Goal: Task Accomplishment & Management: Use online tool/utility

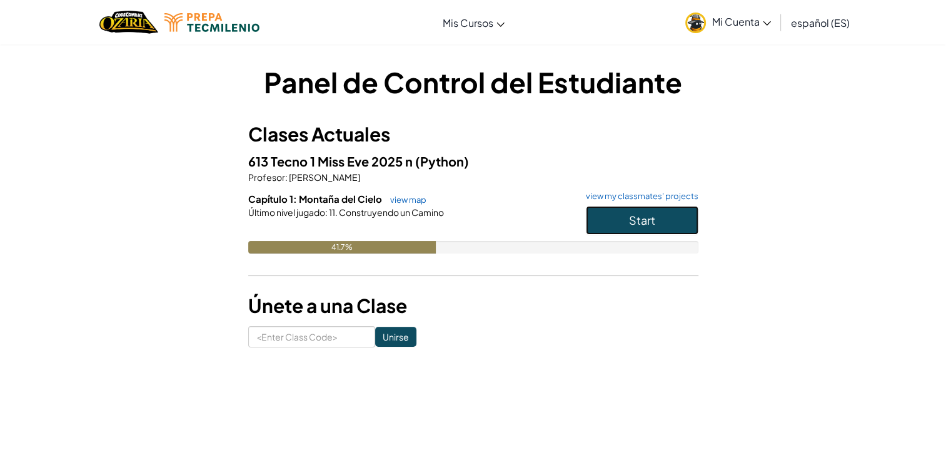
click at [626, 226] on button "Start" at bounding box center [642, 220] width 113 height 29
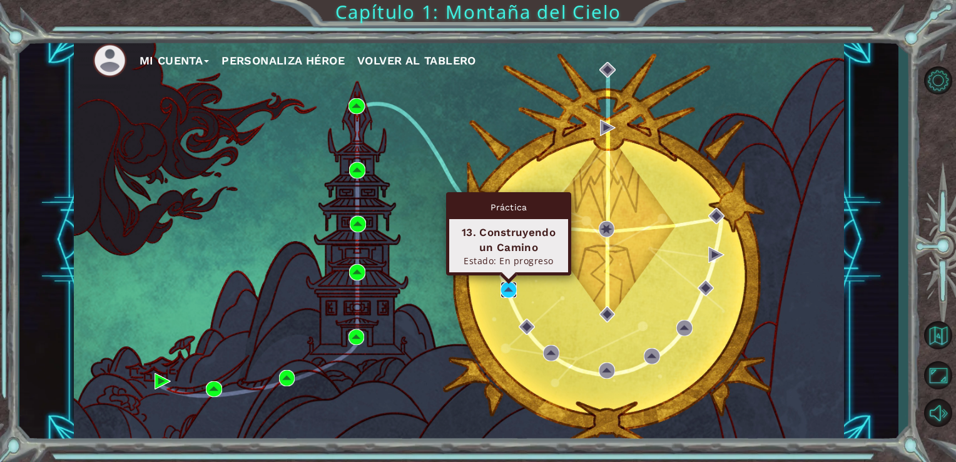
click at [512, 291] on img at bounding box center [508, 289] width 16 height 16
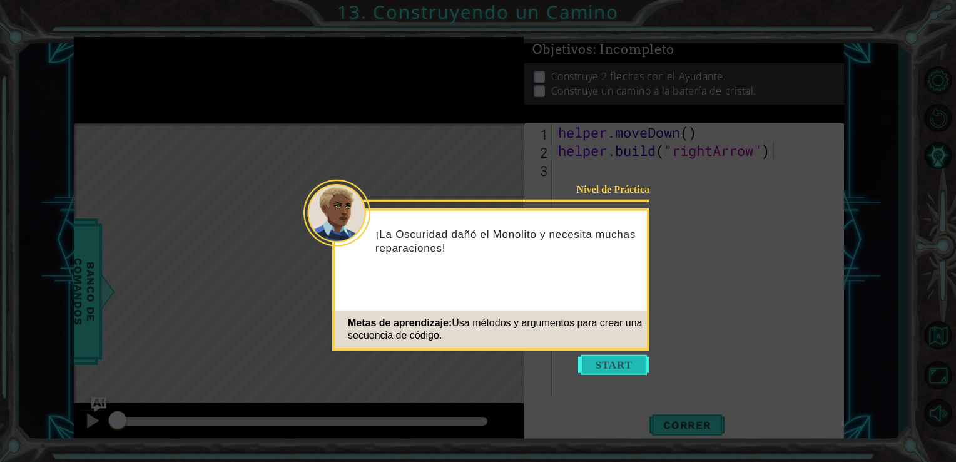
click at [609, 369] on button "Start" at bounding box center [613, 365] width 71 height 20
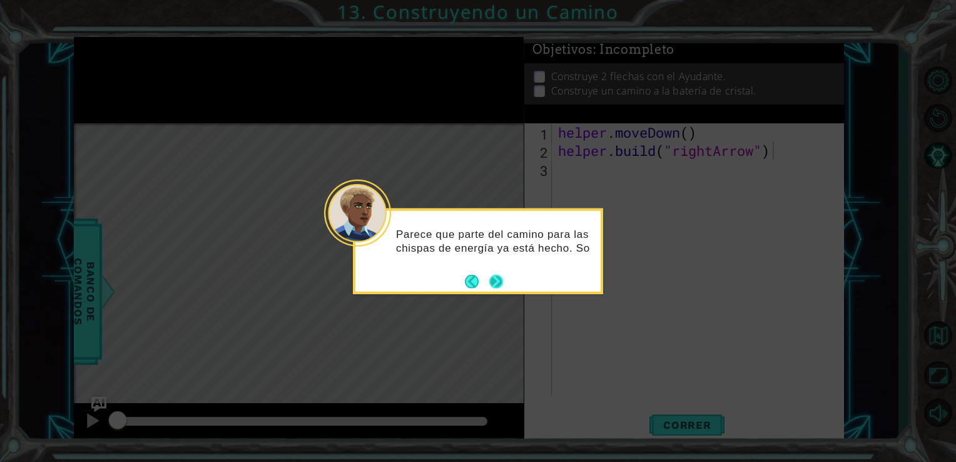
click at [499, 285] on button "Next" at bounding box center [496, 281] width 14 height 14
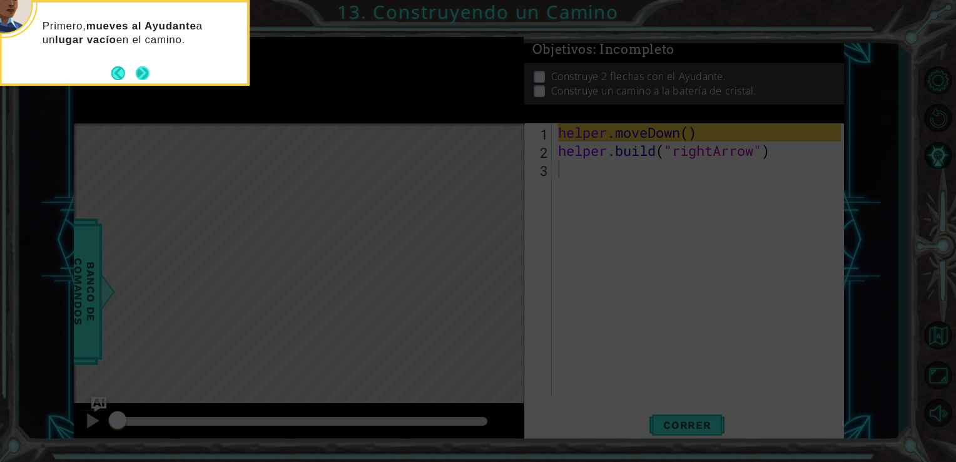
click at [139, 69] on button "Next" at bounding box center [143, 73] width 14 height 14
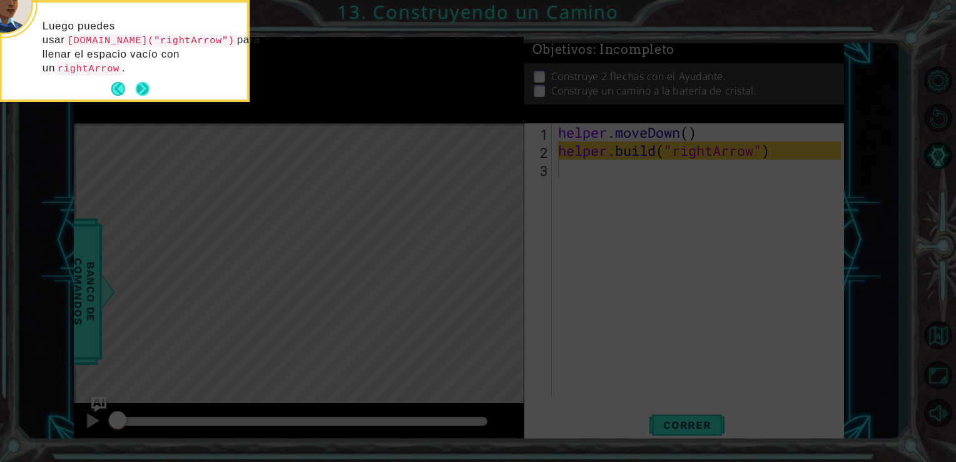
click at [140, 94] on button "Next" at bounding box center [143, 89] width 14 height 14
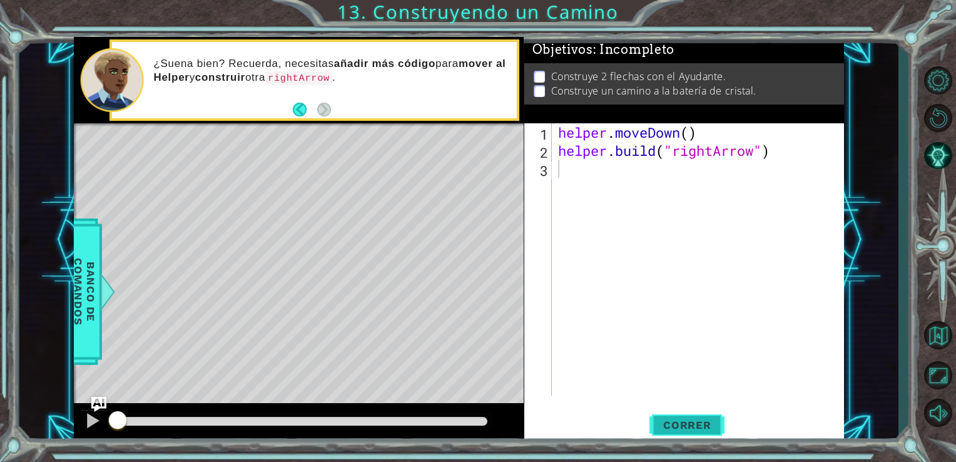
click at [698, 427] on span "Correr" at bounding box center [687, 424] width 73 height 13
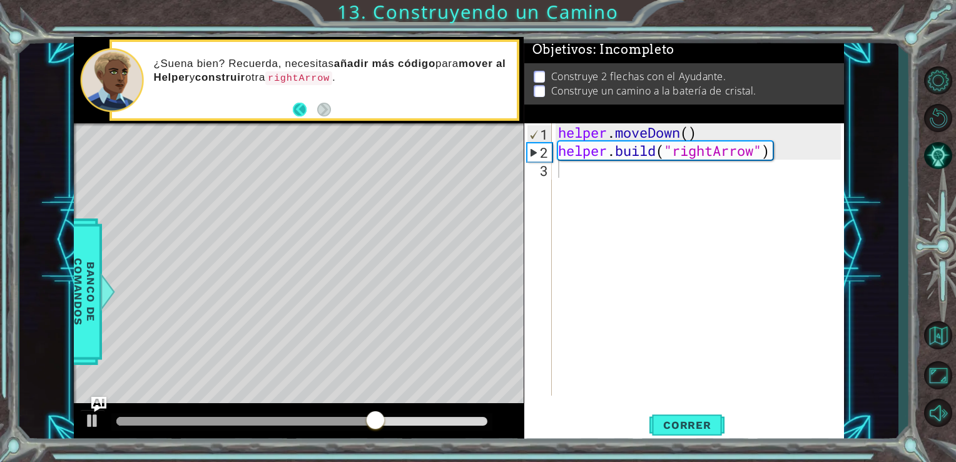
click at [298, 108] on button "Back" at bounding box center [305, 110] width 24 height 14
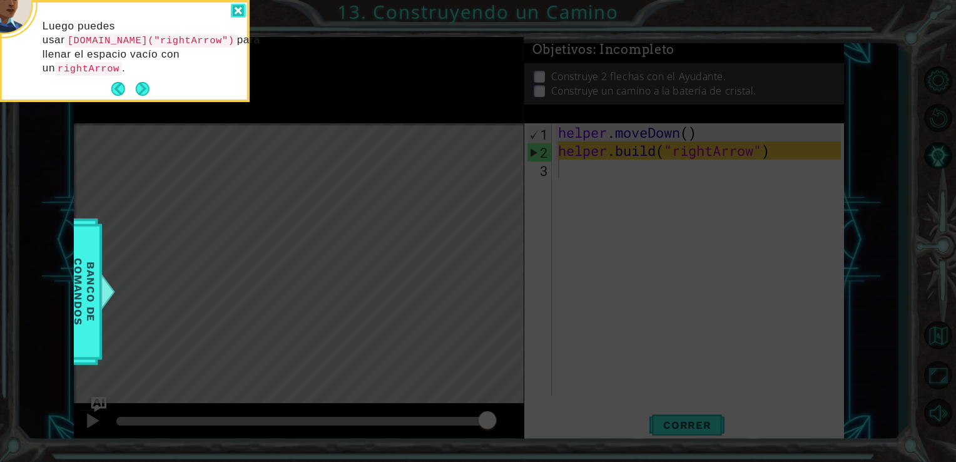
click at [234, 9] on div at bounding box center [238, 11] width 15 height 14
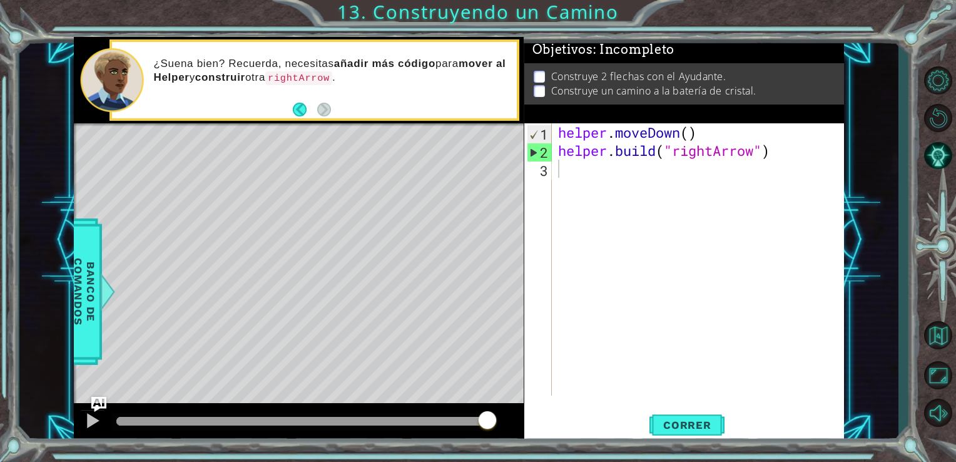
drag, startPoint x: 560, startPoint y: 116, endPoint x: 599, endPoint y: 388, distance: 274.2
click at [599, 388] on div "Objetivos : Incompleto Construye 2 flechas con el Ayudante. Construye un camino…" at bounding box center [684, 240] width 320 height 406
click at [686, 427] on span "Correr" at bounding box center [687, 424] width 73 height 13
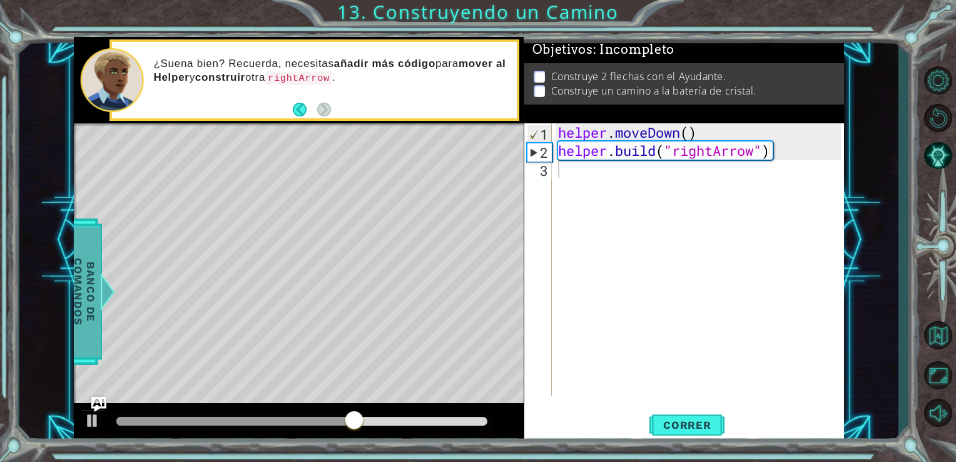
click at [88, 322] on span "Banco de comandos" at bounding box center [84, 290] width 33 height 129
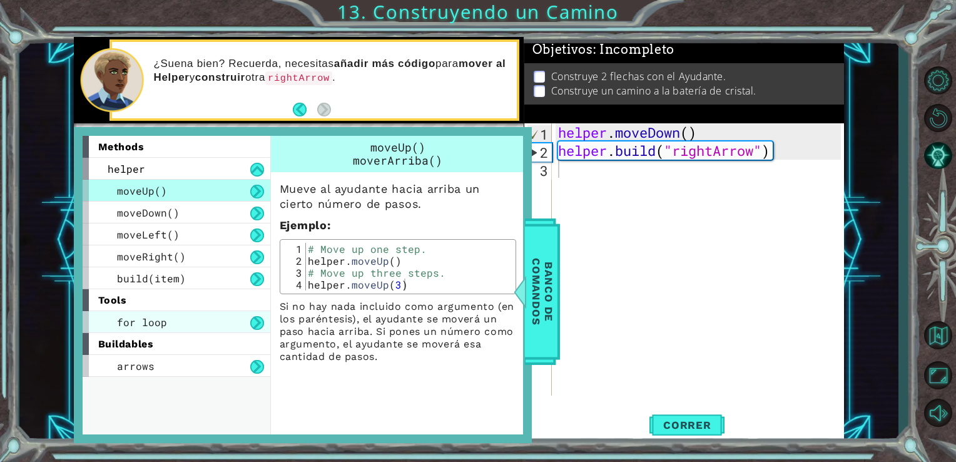
click at [167, 328] on div "for loop" at bounding box center [177, 322] width 188 height 22
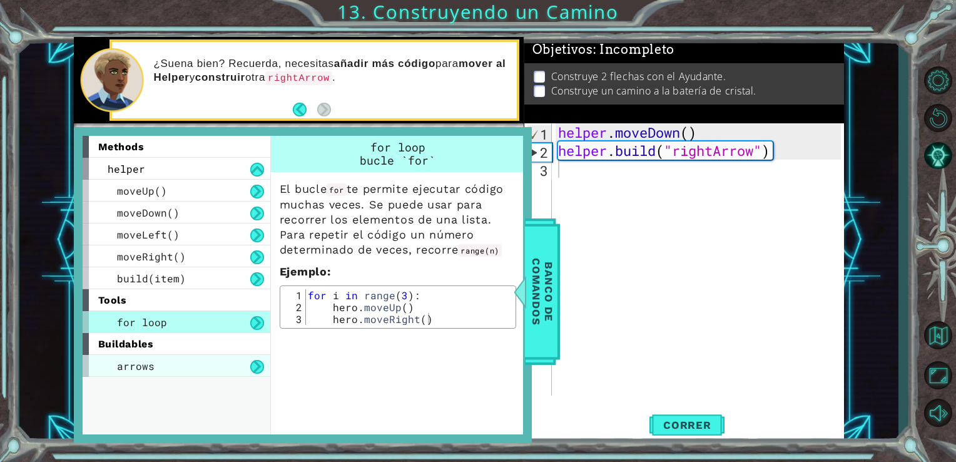
click at [188, 367] on div "arrows" at bounding box center [177, 366] width 188 height 22
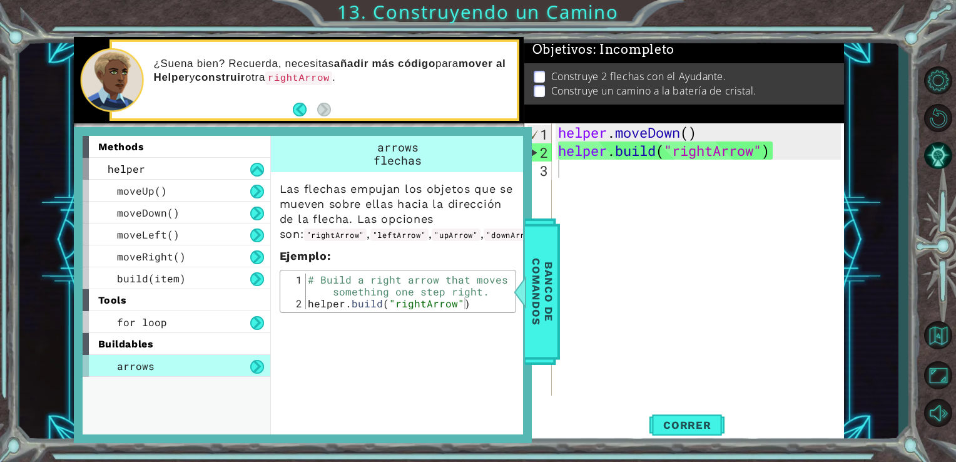
click at [188, 367] on div "arrows" at bounding box center [177, 366] width 188 height 22
click at [210, 176] on div "helper" at bounding box center [177, 169] width 188 height 22
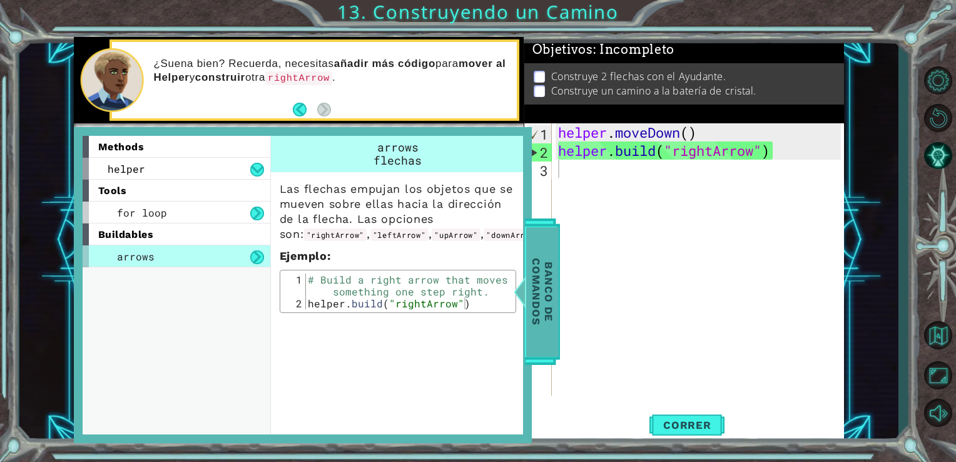
drag, startPoint x: 539, startPoint y: 303, endPoint x: 531, endPoint y: 263, distance: 40.9
click at [531, 263] on span "Banco de comandos" at bounding box center [542, 290] width 33 height 129
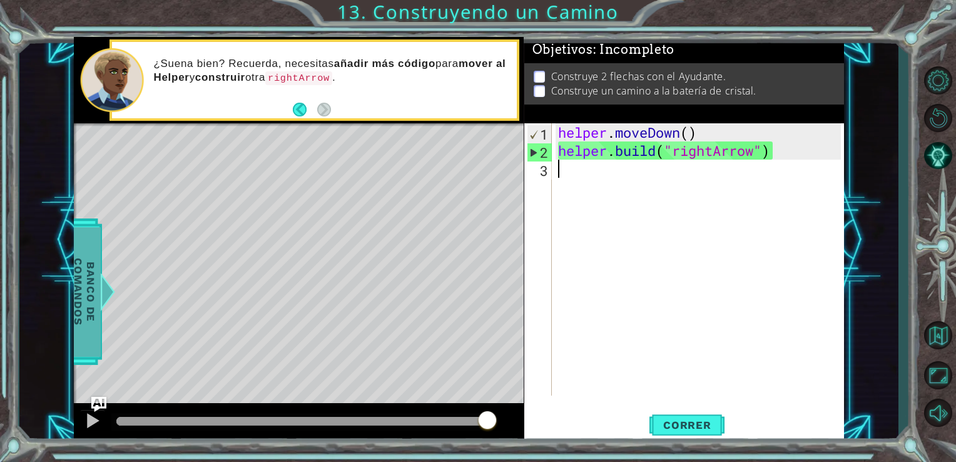
click at [567, 171] on div "helper . moveDown ( ) helper . build ( "rightArrow" )" at bounding box center [701, 277] width 292 height 308
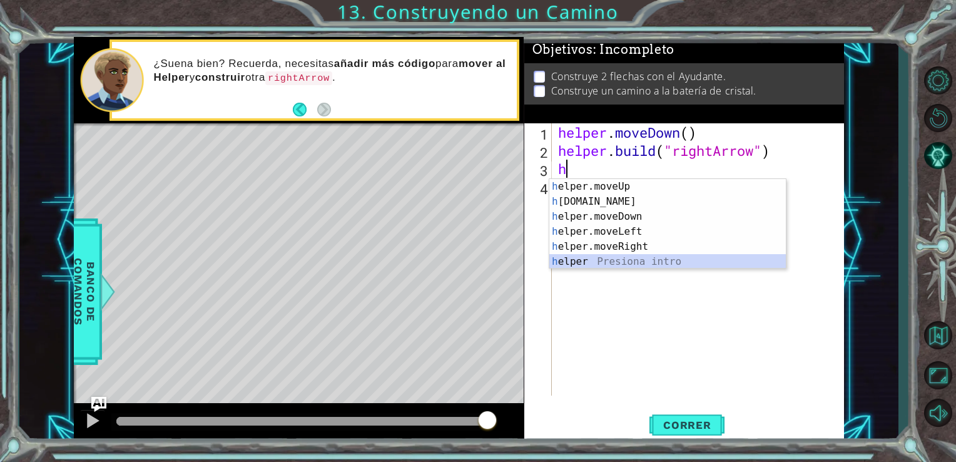
click at [570, 266] on div "h elper.moveUp Presiona intro h [DOMAIN_NAME] Presiona intro h elper.moveDown P…" at bounding box center [667, 239] width 236 height 120
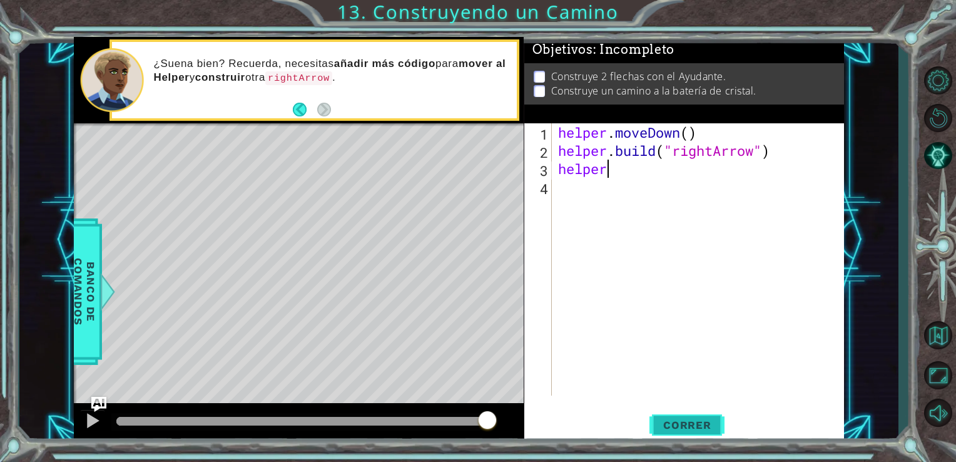
type textarea "helper"
click at [698, 423] on span "Correr" at bounding box center [687, 424] width 73 height 13
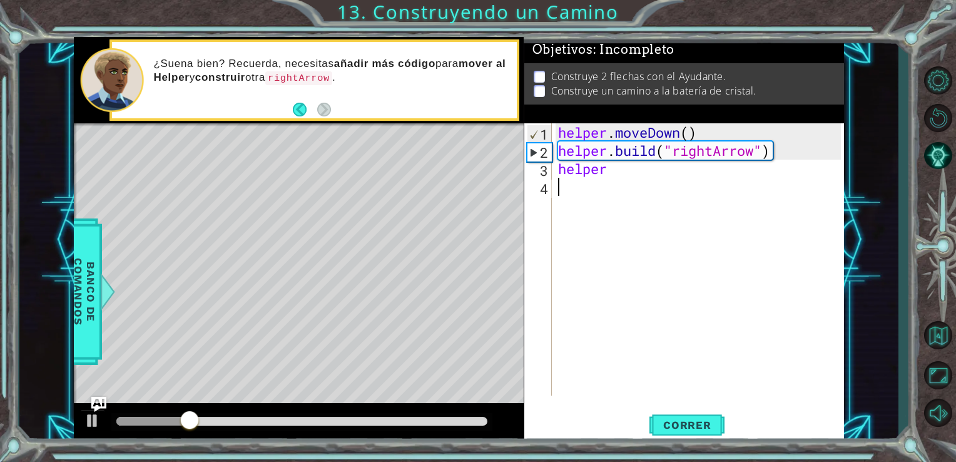
click at [613, 184] on div "helper . moveDown ( ) helper . build ( "rightArrow" ) helper" at bounding box center [701, 277] width 292 height 308
click at [609, 174] on div "helper . moveDown ( ) helper . build ( "rightArrow" ) helper" at bounding box center [701, 277] width 292 height 308
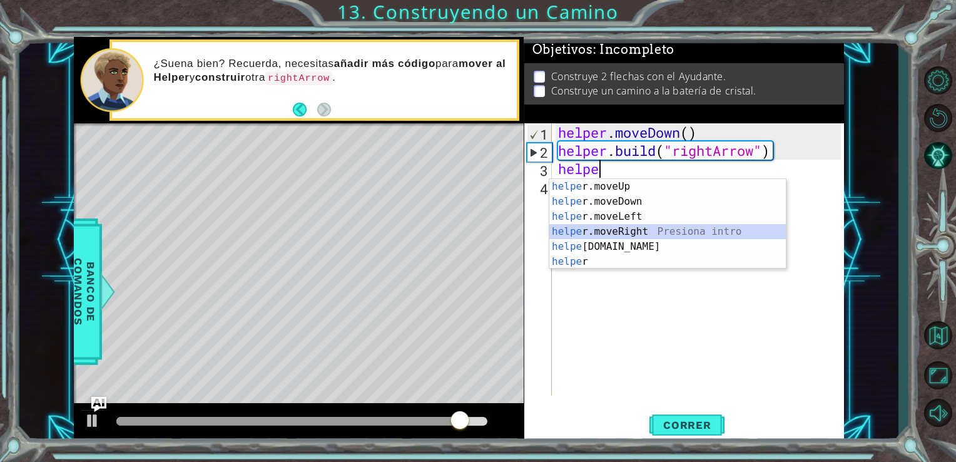
click at [608, 226] on div "helpe [PERSON_NAME]moveUp Presiona intro helpe r.moveDown Presiona intro helpe …" at bounding box center [667, 239] width 236 height 120
type textarea "helper.moveRight(1)"
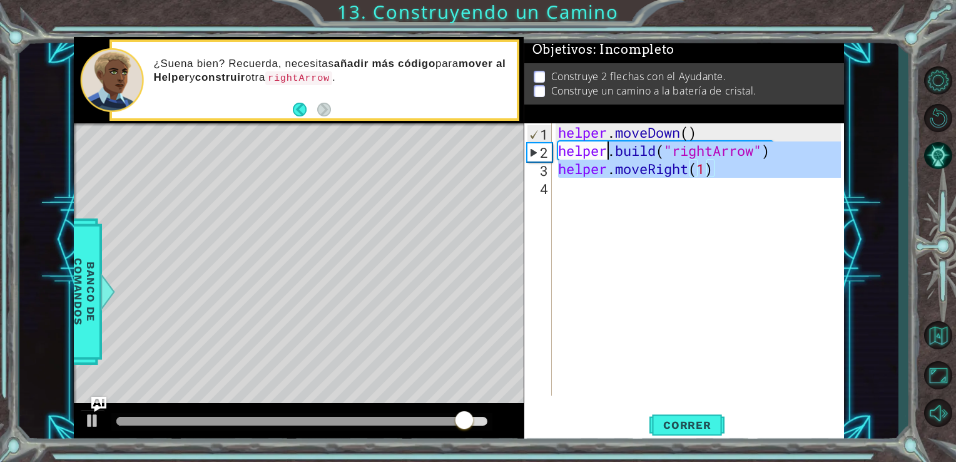
click at [608, 226] on div "helper . moveDown ( ) helper . build ( "rightArrow" ) helper . moveRight ( 1 )" at bounding box center [701, 277] width 292 height 308
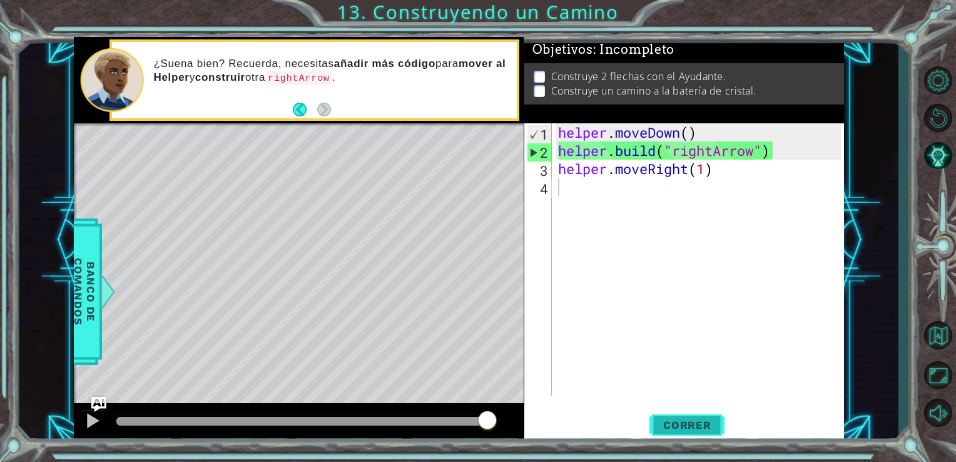
click at [701, 422] on span "Correr" at bounding box center [687, 424] width 73 height 13
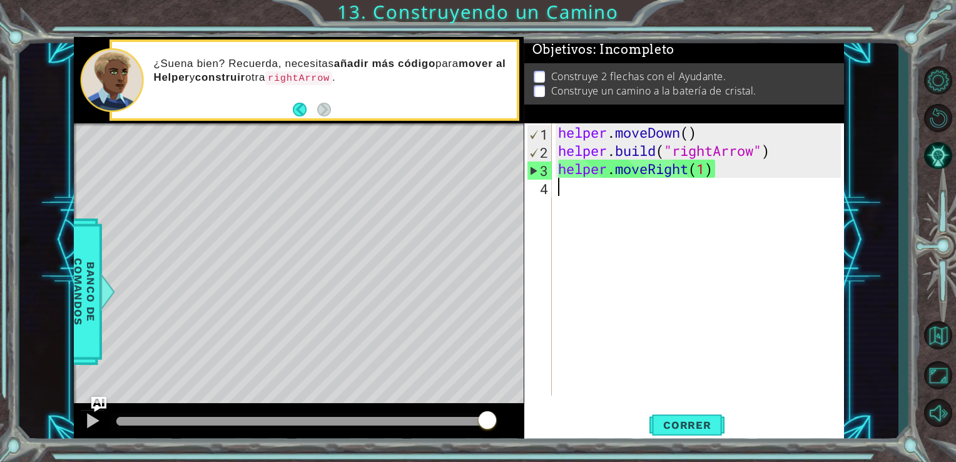
click at [593, 196] on div "helper . moveDown ( ) helper . build ( "rightArrow" ) helper . moveRight ( 1 )" at bounding box center [701, 277] width 292 height 308
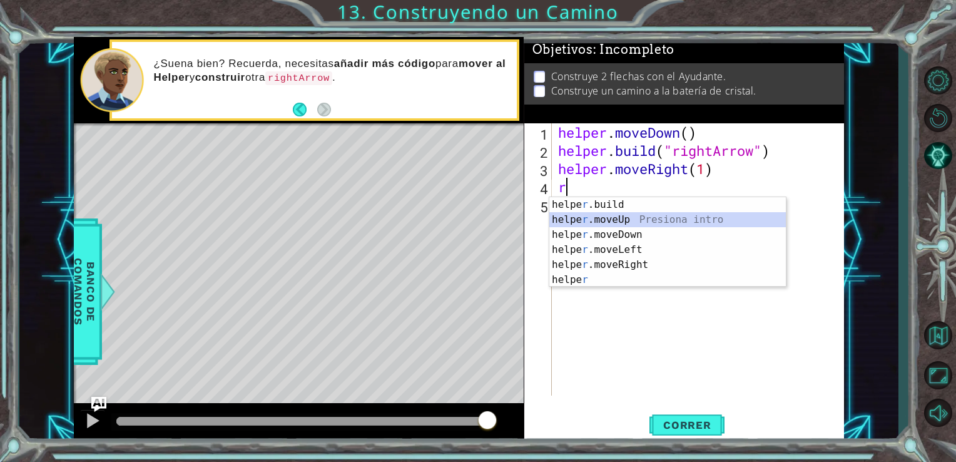
click at [651, 219] on div "helpe [PERSON_NAME]build Presiona intro helpe r .moveUp Presiona intro helpe r …" at bounding box center [667, 257] width 236 height 120
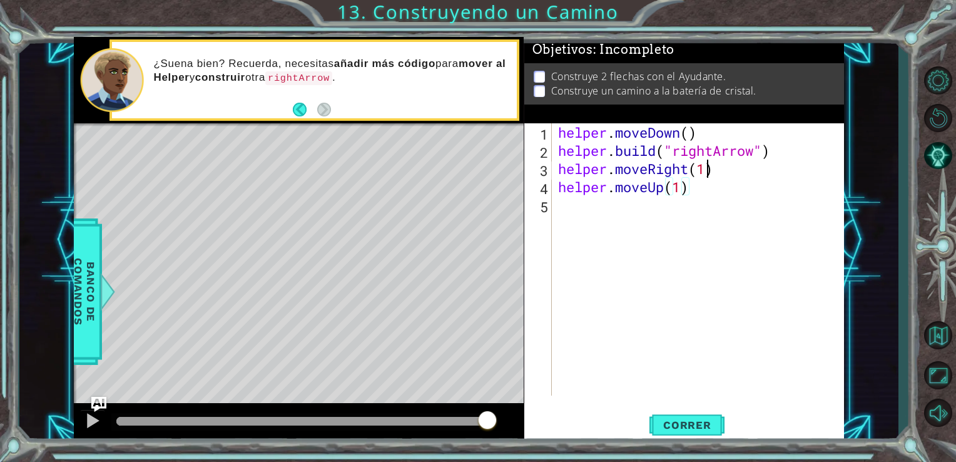
click at [706, 171] on div "helper . moveDown ( ) helper . build ( "rightArrow" ) helper . moveRight ( 1 ) …" at bounding box center [701, 277] width 292 height 308
type textarea "helper.moveRight(2)"
click at [693, 422] on span "Correr" at bounding box center [687, 424] width 73 height 13
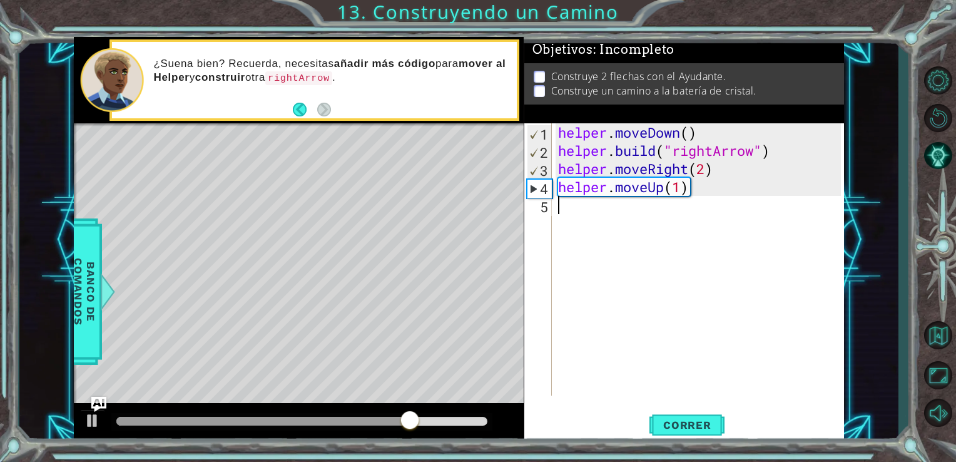
click at [573, 208] on div "helper . moveDown ( ) helper . build ( "rightArrow" ) helper . moveRight ( 2 ) …" at bounding box center [701, 277] width 292 height 308
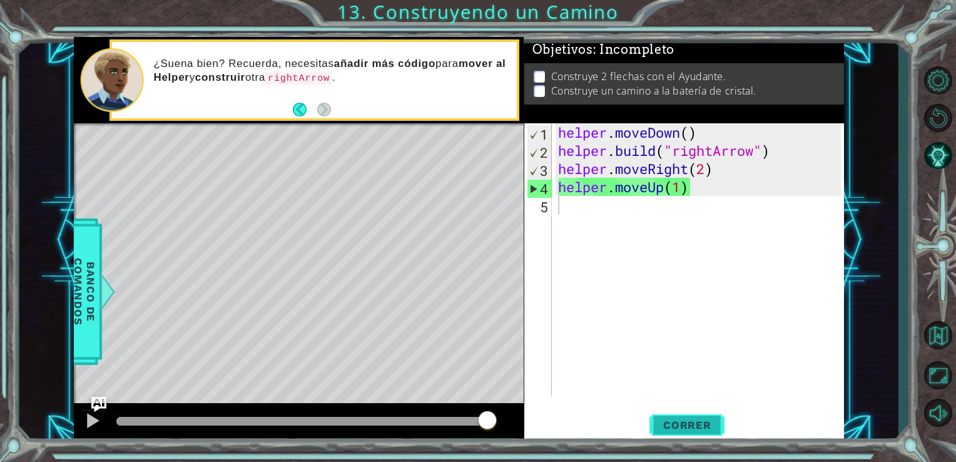
click at [676, 414] on button "Correr" at bounding box center [686, 424] width 75 height 32
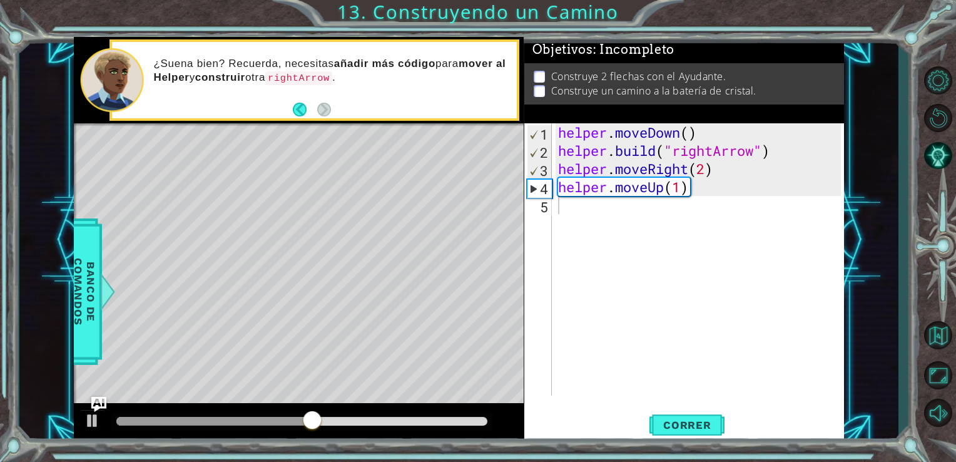
click at [296, 102] on footer at bounding box center [312, 109] width 38 height 19
click at [303, 107] on button "Back" at bounding box center [305, 110] width 24 height 14
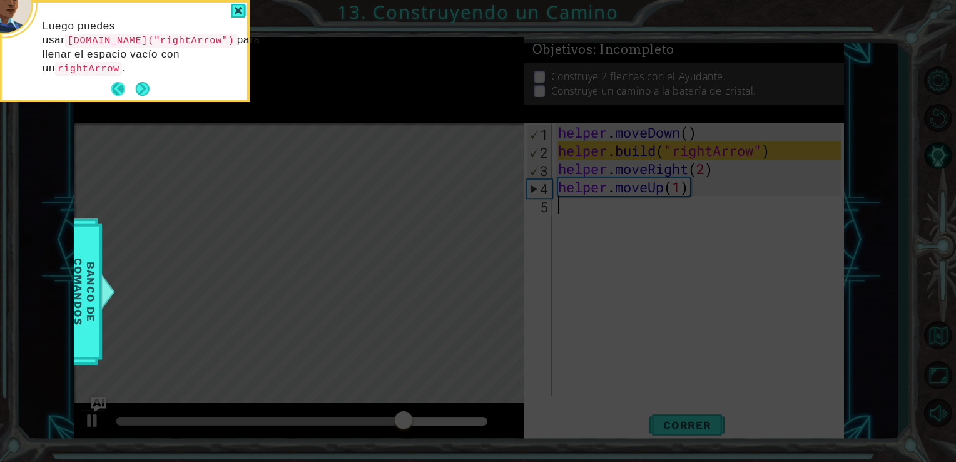
click at [111, 91] on button "Back" at bounding box center [123, 89] width 24 height 14
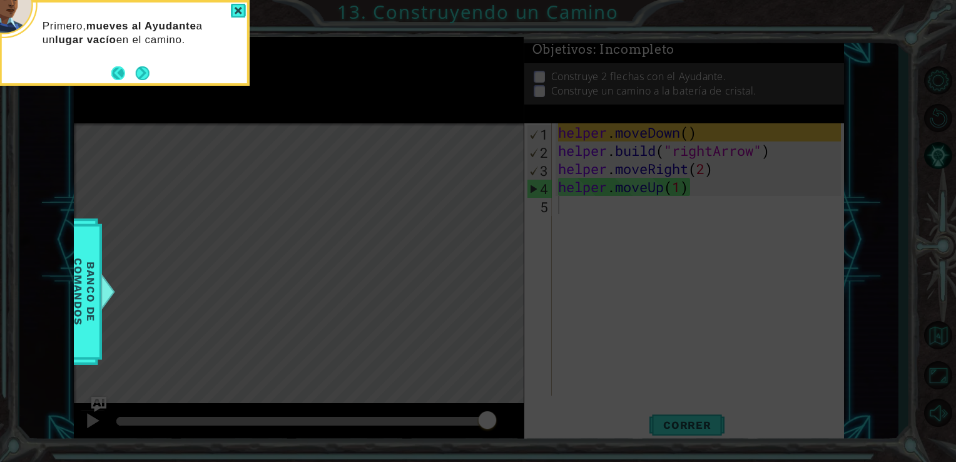
click at [121, 77] on button "Back" at bounding box center [123, 73] width 24 height 14
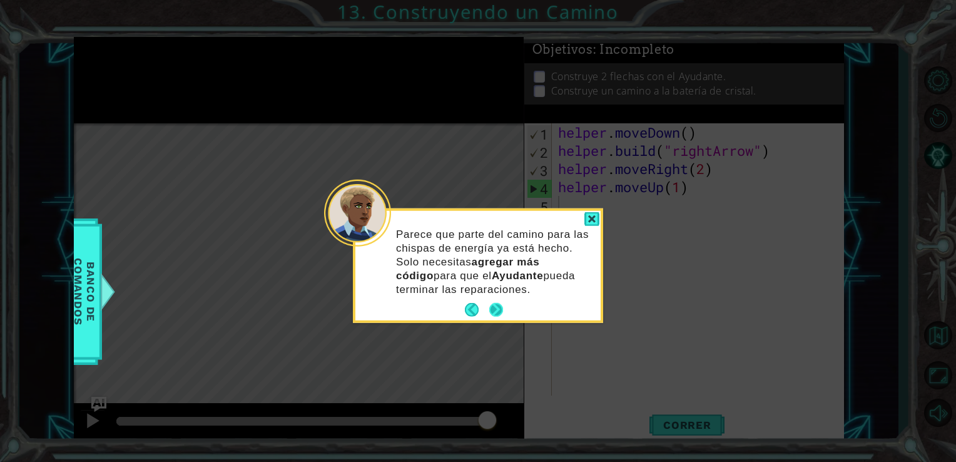
click at [500, 312] on button "Next" at bounding box center [496, 310] width 14 height 14
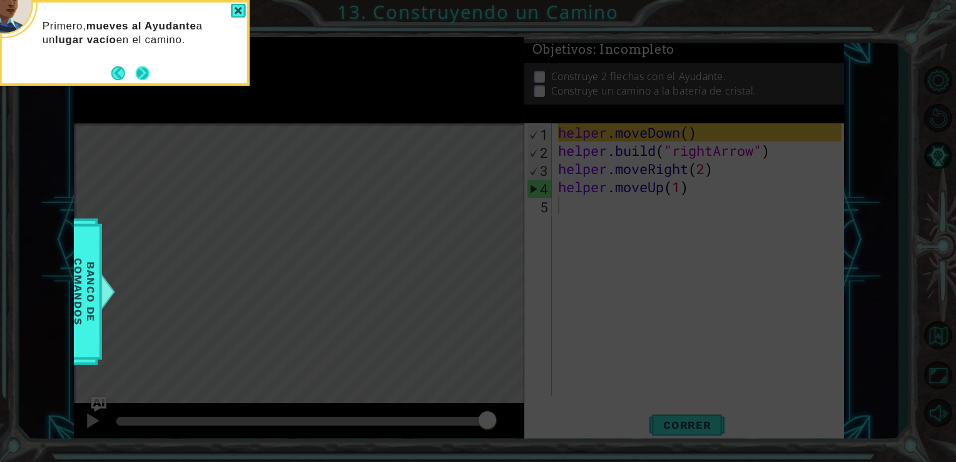
click at [141, 66] on button "Next" at bounding box center [143, 73] width 14 height 14
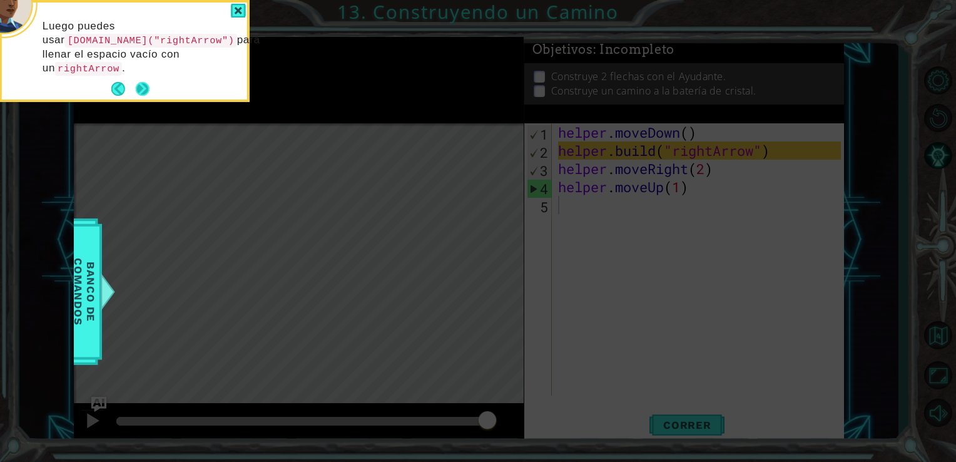
click at [139, 82] on button "Next" at bounding box center [143, 89] width 14 height 14
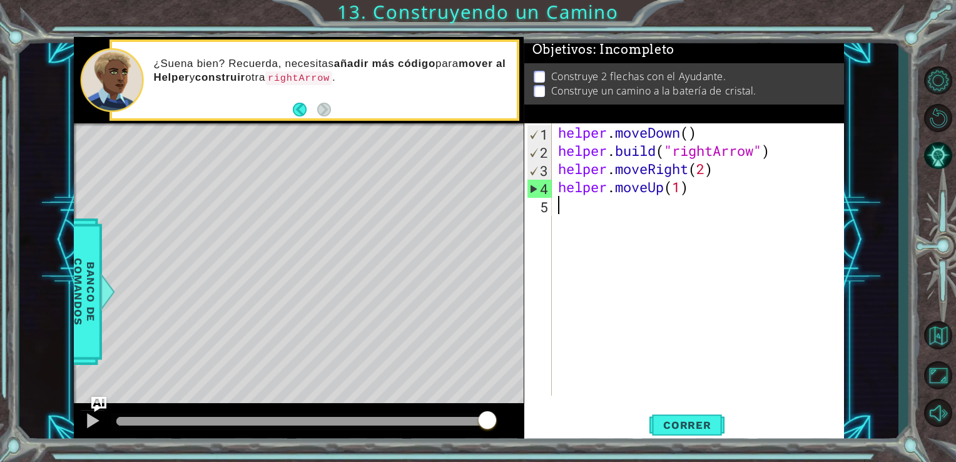
click at [560, 203] on div "helper . moveDown ( ) helper . build ( "rightArrow" ) helper . moveRight ( 2 ) …" at bounding box center [701, 277] width 292 height 308
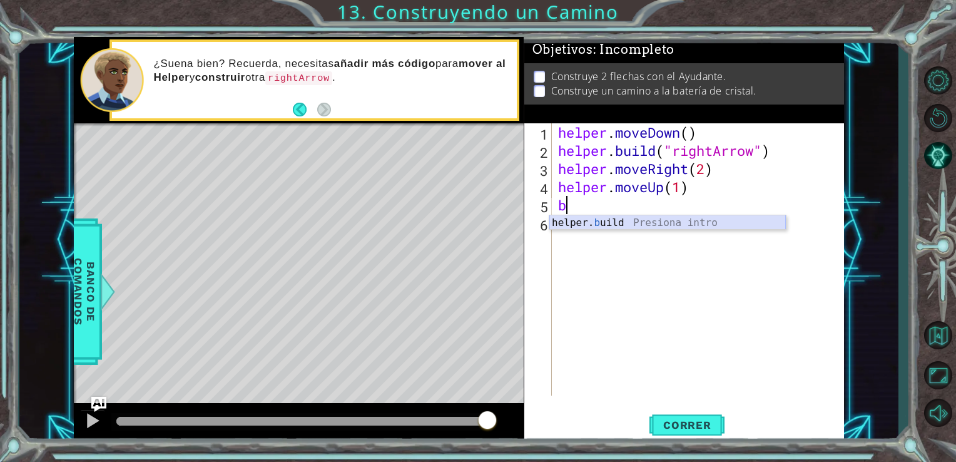
click at [591, 221] on div "helper. b uild Presiona intro" at bounding box center [667, 237] width 236 height 45
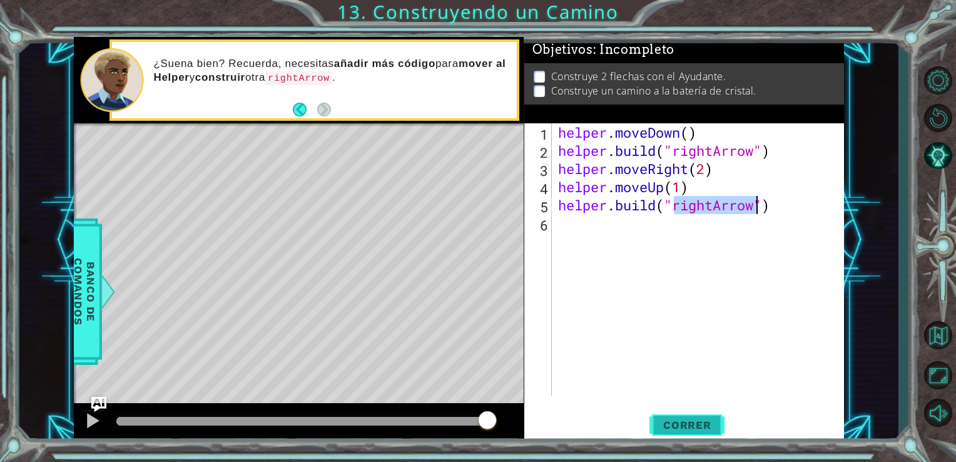
type textarea "[DOMAIN_NAME]("rightArrow")"
click at [686, 418] on span "Correr" at bounding box center [687, 424] width 73 height 13
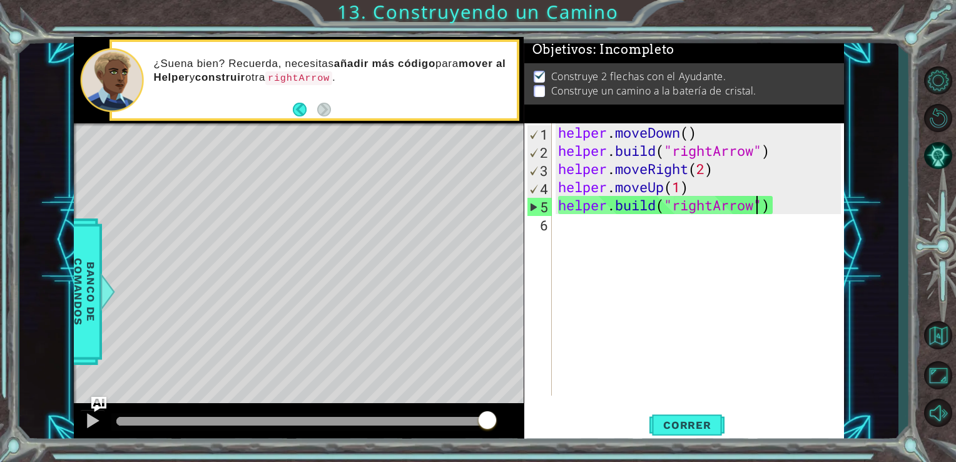
click at [572, 228] on div "helper . moveDown ( ) helper . build ( "rightArrow" ) helper . moveRight ( 2 ) …" at bounding box center [701, 277] width 292 height 308
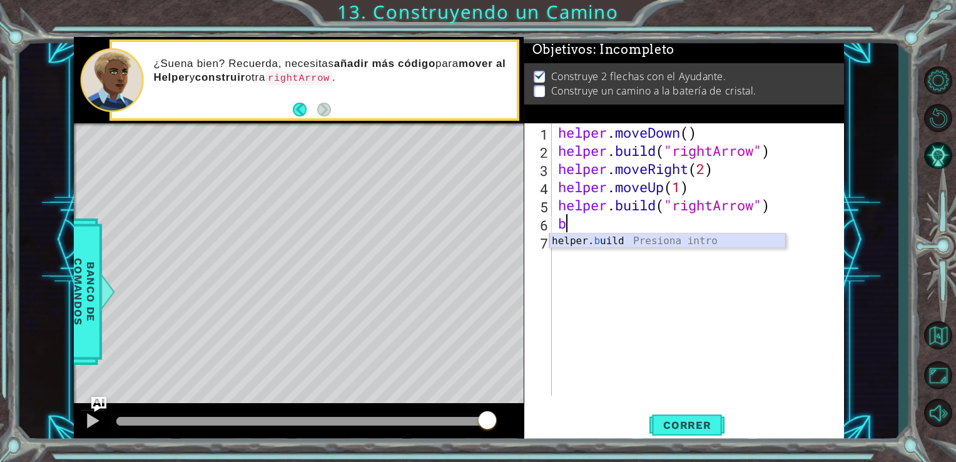
click at [586, 239] on div "helper. b uild Presiona intro" at bounding box center [667, 255] width 236 height 45
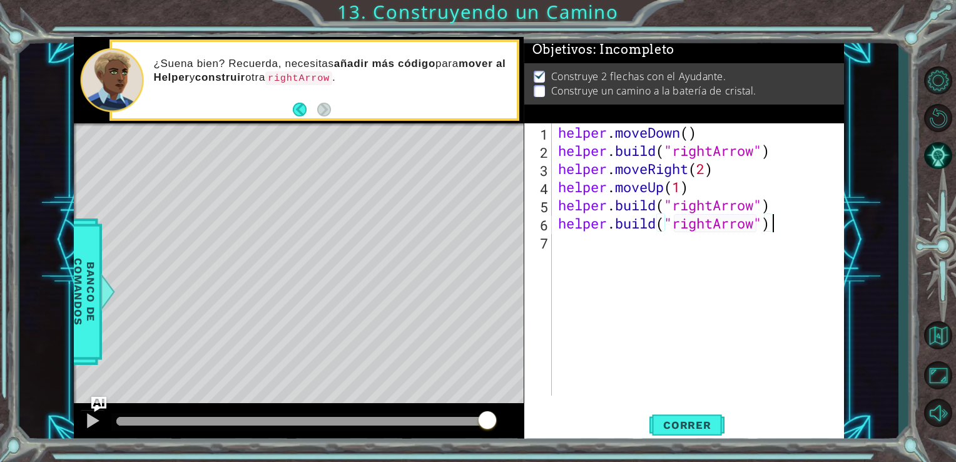
click at [779, 231] on div "helper . moveDown ( ) helper . build ( "rightArrow" ) helper . moveRight ( 2 ) …" at bounding box center [701, 277] width 292 height 308
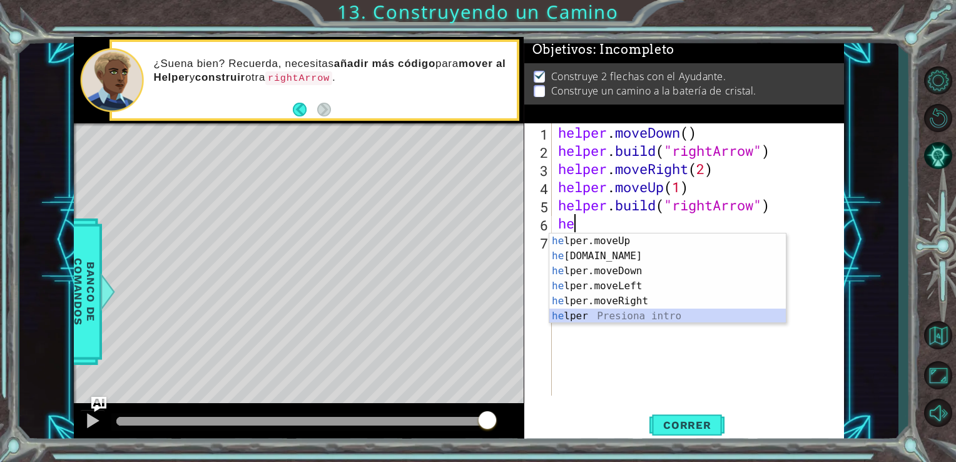
click at [631, 314] on div "he lper.moveUp Presiona intro he [DOMAIN_NAME] Presiona intro he lper.moveDown …" at bounding box center [667, 293] width 236 height 120
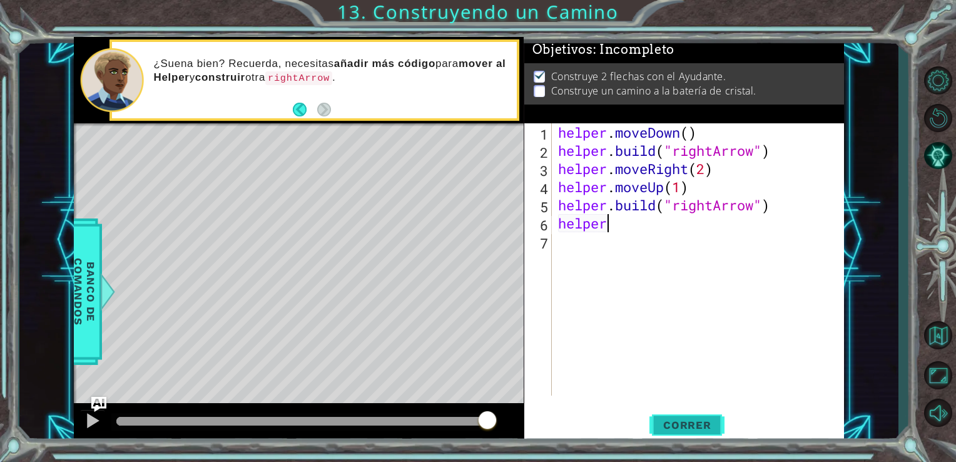
click at [703, 427] on span "Correr" at bounding box center [687, 424] width 73 height 13
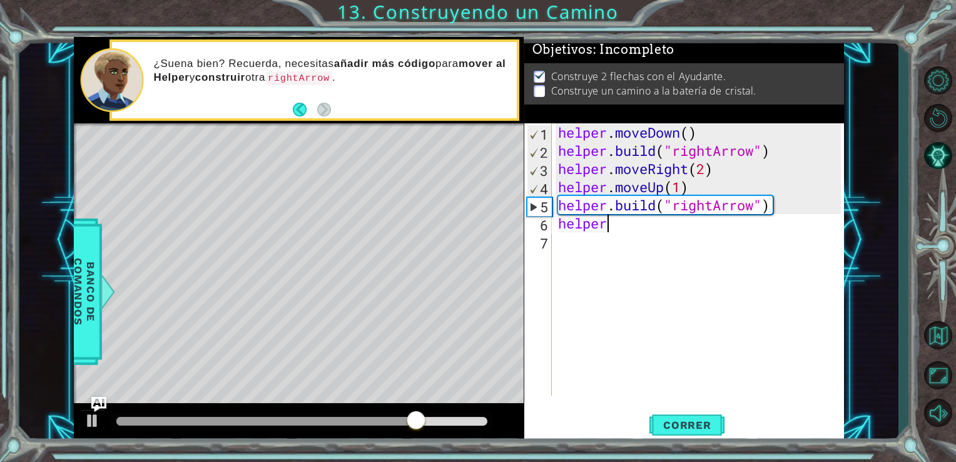
scroll to position [0, 2]
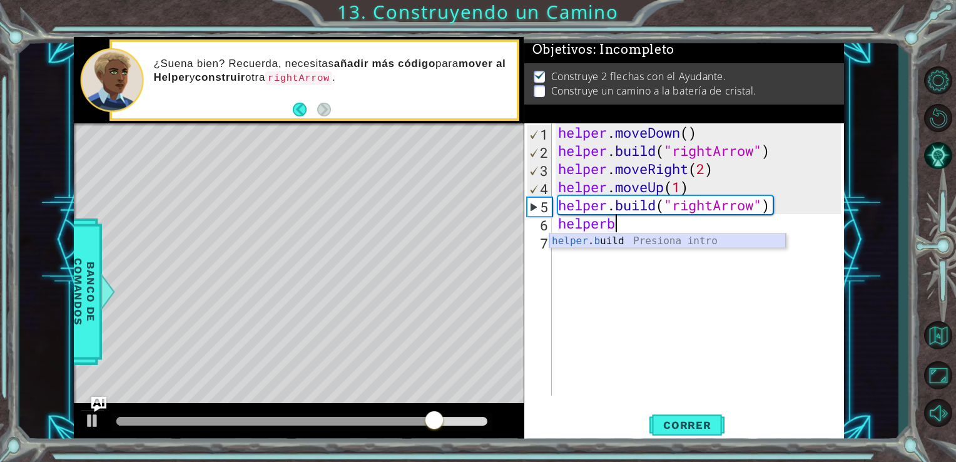
click at [630, 246] on div "helper . b uild Presiona intro" at bounding box center [667, 255] width 236 height 45
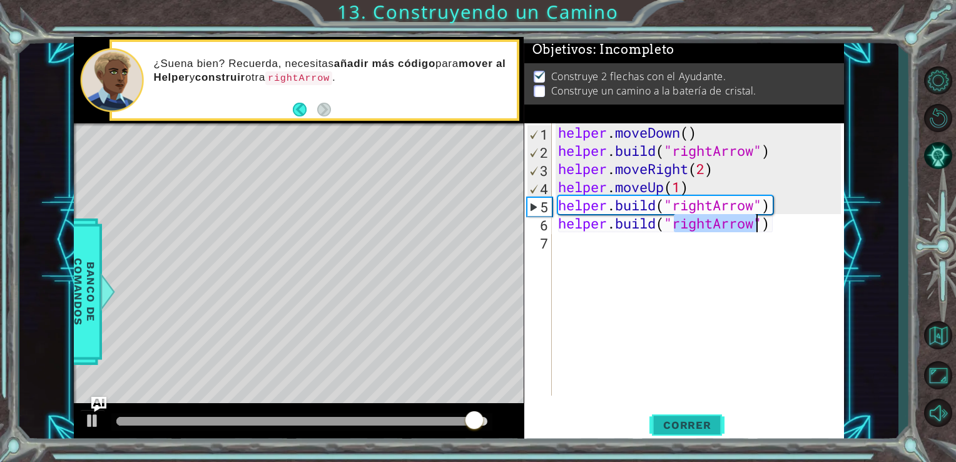
type textarea "[DOMAIN_NAME]("rightArrow")"
click at [685, 434] on button "Correr" at bounding box center [686, 424] width 75 height 32
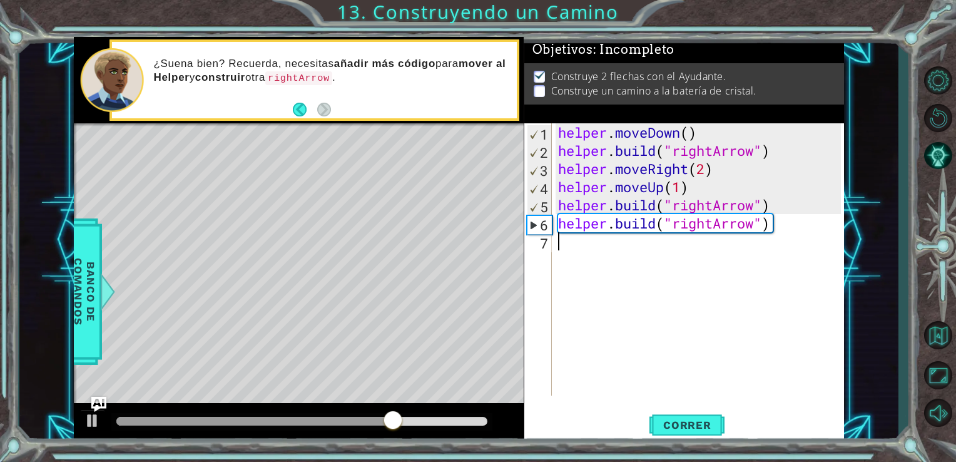
click at [783, 233] on div "helper . moveDown ( ) helper . build ( "rightArrow" ) helper . moveRight ( 2 ) …" at bounding box center [701, 277] width 292 height 308
click at [761, 223] on div "helper . moveDown ( ) helper . build ( "rightArrow" ) helper . moveRight ( 2 ) …" at bounding box center [701, 277] width 292 height 308
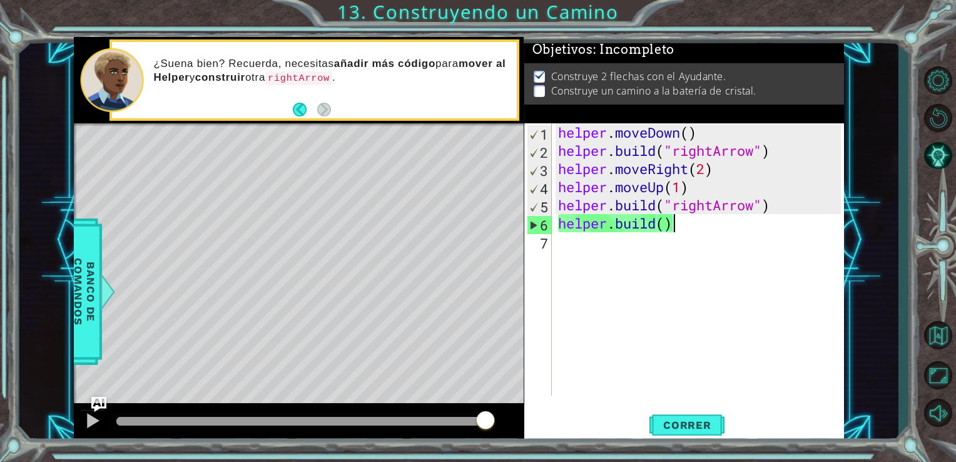
click at [700, 216] on div "helper . moveDown ( ) helper . build ( "rightArrow" ) helper . moveRight ( 2 ) …" at bounding box center [701, 277] width 292 height 308
click at [683, 418] on button "Correr" at bounding box center [686, 424] width 75 height 32
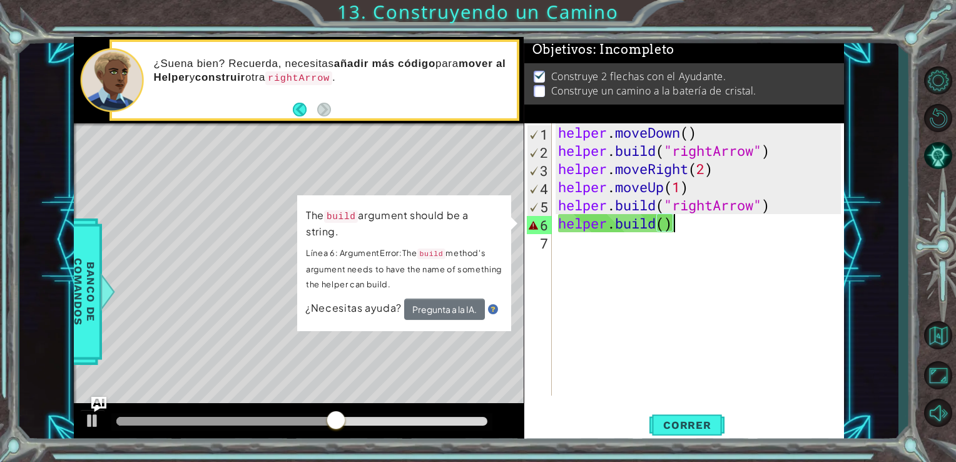
click at [671, 224] on div "helper . moveDown ( ) helper . build ( "rightArrow" ) helper . moveRight ( 2 ) …" at bounding box center [701, 277] width 292 height 308
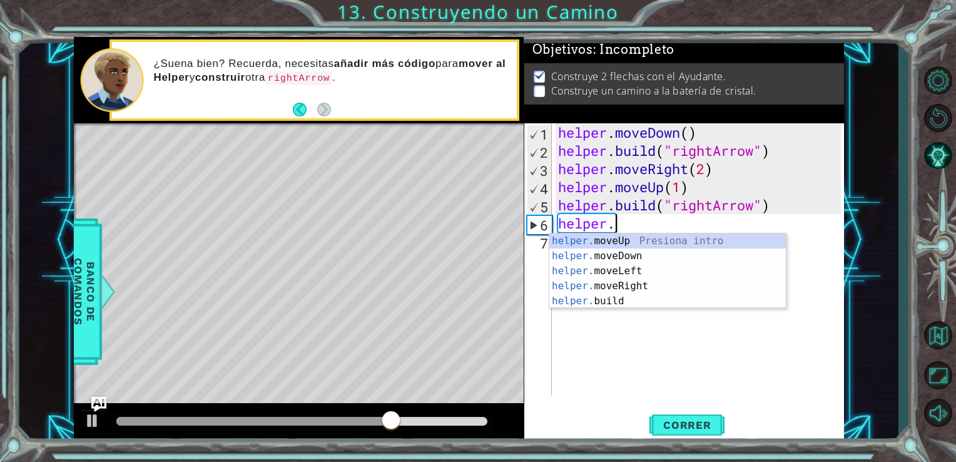
type textarea "h"
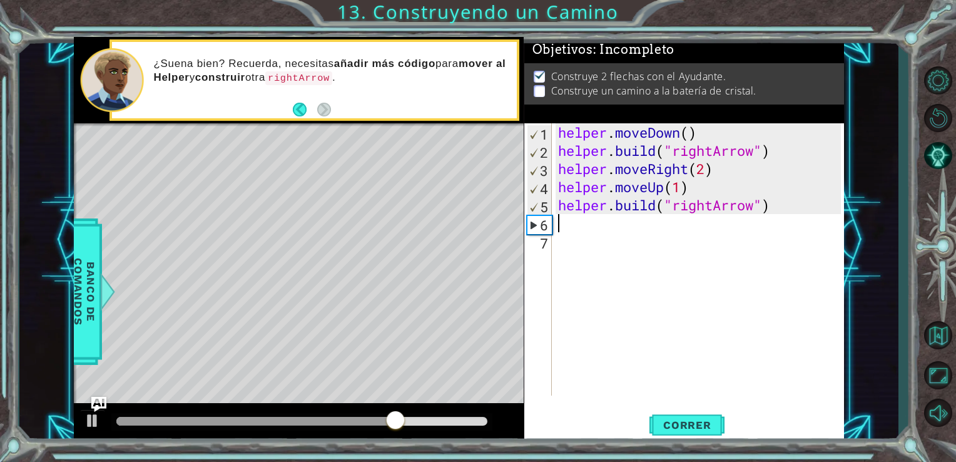
type textarea "[DOMAIN_NAME]("rightArro"
click at [636, 230] on div "helper . moveDown ( ) helper . build ( "rightArrow" ) helper . moveRight ( 2 ) …" at bounding box center [701, 277] width 292 height 308
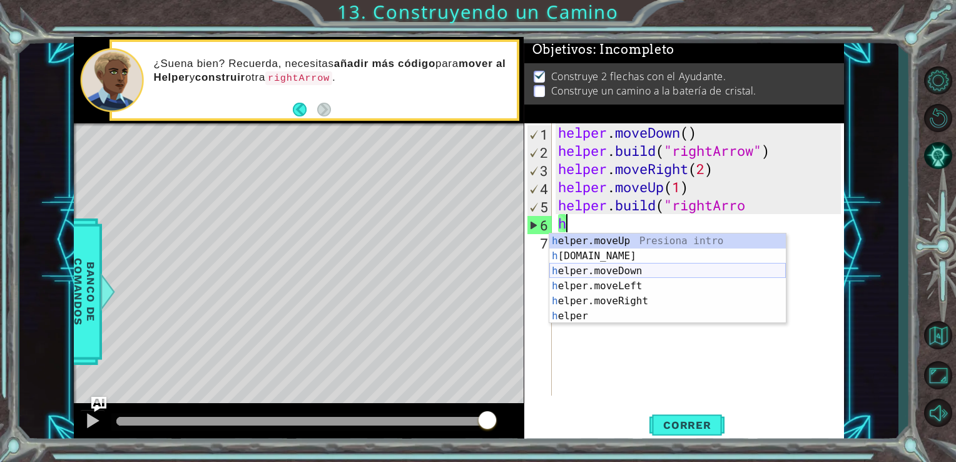
click at [611, 267] on div "h elper.moveUp Presiona intro h [DOMAIN_NAME] Presiona intro h elper.moveDown P…" at bounding box center [667, 293] width 236 height 120
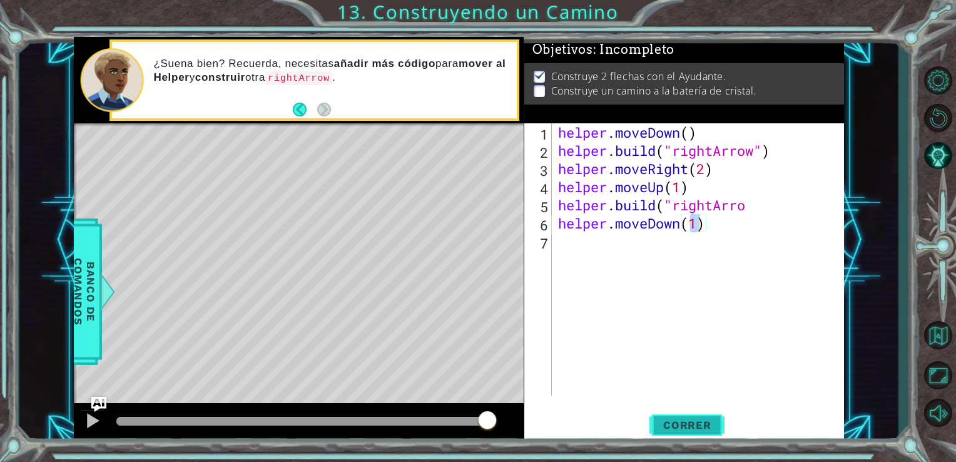
click at [696, 418] on span "Correr" at bounding box center [687, 424] width 73 height 13
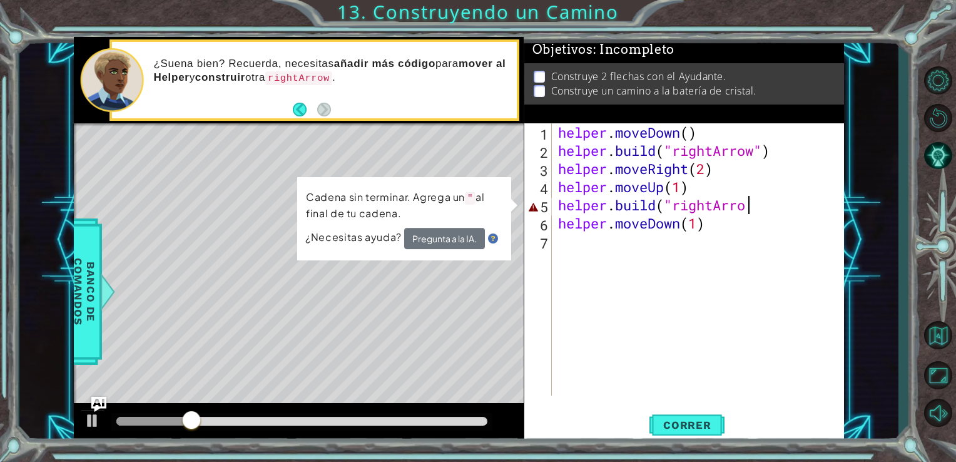
click at [745, 204] on div "helper . moveDown ( ) helper . build ( "rightArrow" ) helper . moveRight ( 2 ) …" at bounding box center [701, 277] width 292 height 308
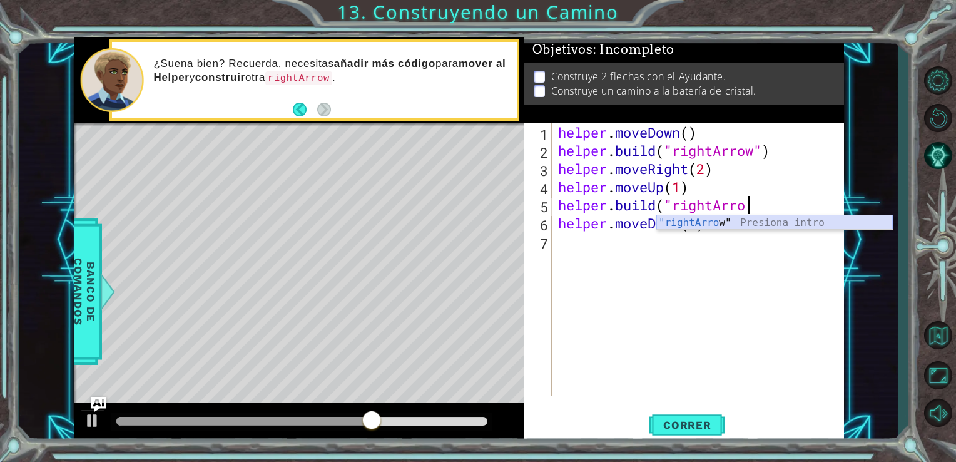
click at [710, 224] on div ""rightArro w" Presiona intro" at bounding box center [774, 237] width 236 height 45
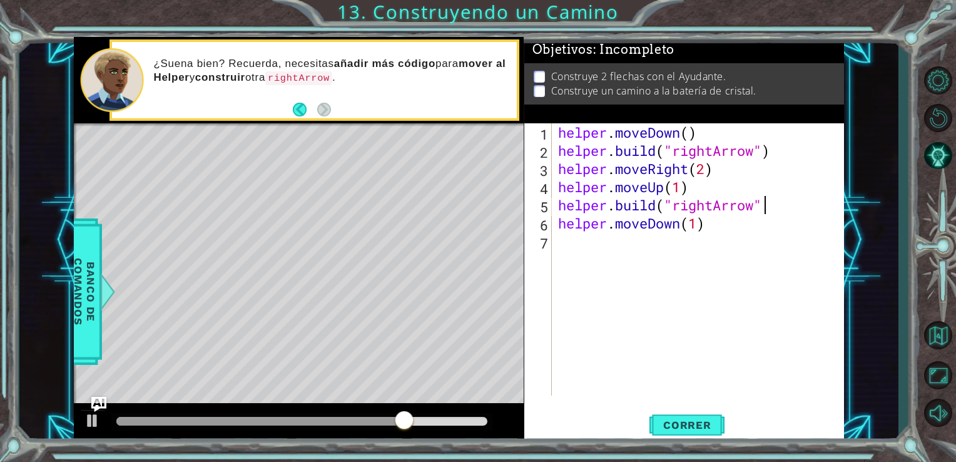
click at [764, 206] on div "helper . moveDown ( ) helper . build ( "rightArrow" ) helper . moveRight ( 2 ) …" at bounding box center [701, 277] width 292 height 308
click at [689, 426] on span "Correr" at bounding box center [687, 424] width 73 height 13
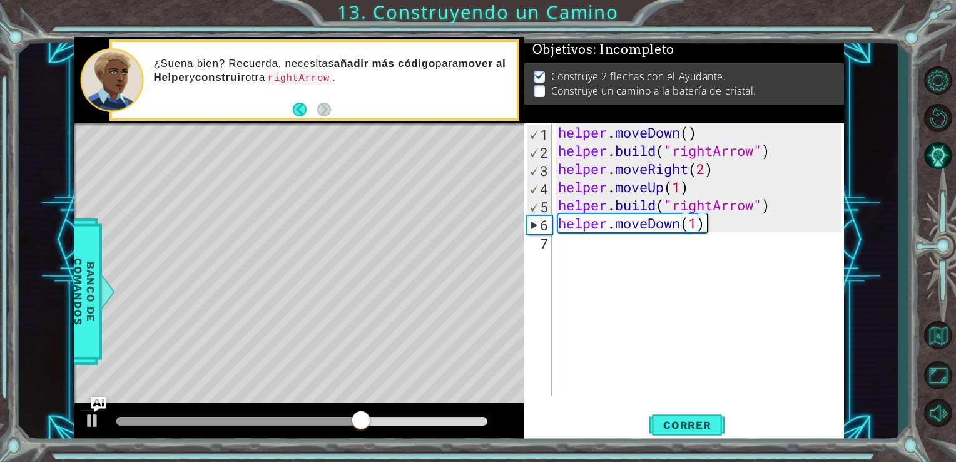
click at [714, 230] on div "helper . moveDown ( ) helper . build ( "rightArrow" ) helper . moveRight ( 2 ) …" at bounding box center [701, 277] width 292 height 308
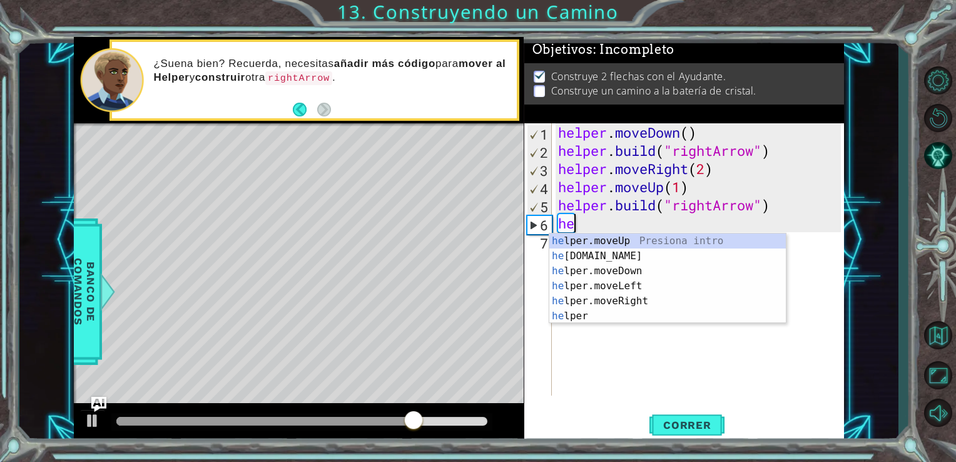
scroll to position [0, 0]
type textarea "h"
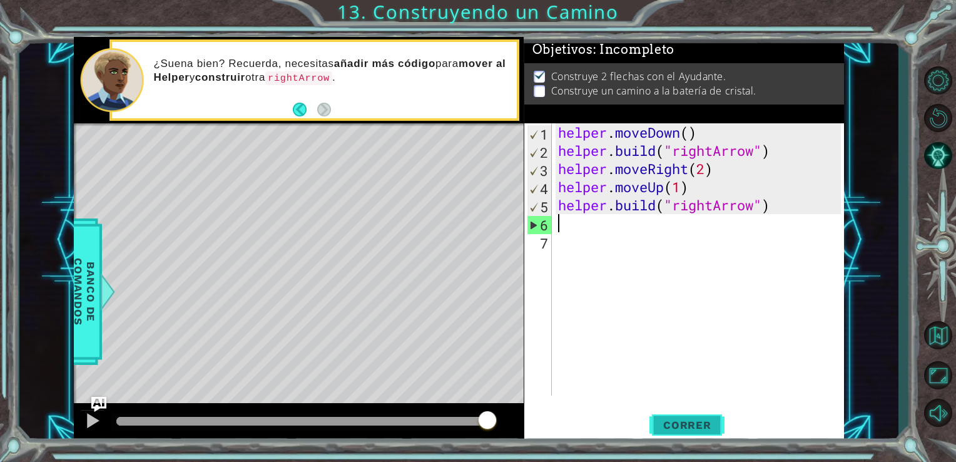
click at [671, 418] on button "Correr" at bounding box center [686, 424] width 75 height 32
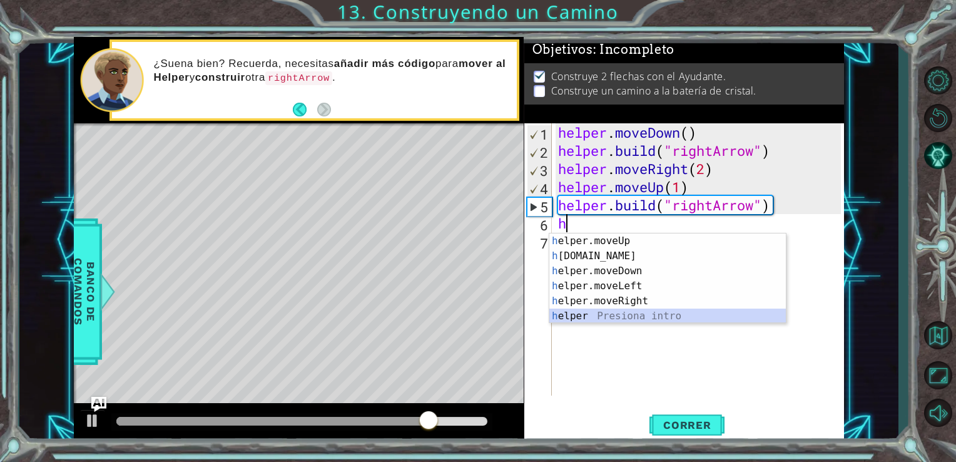
click at [619, 319] on div "h elper.moveUp Presiona intro h [DOMAIN_NAME] Presiona intro h elper.moveDown P…" at bounding box center [667, 293] width 236 height 120
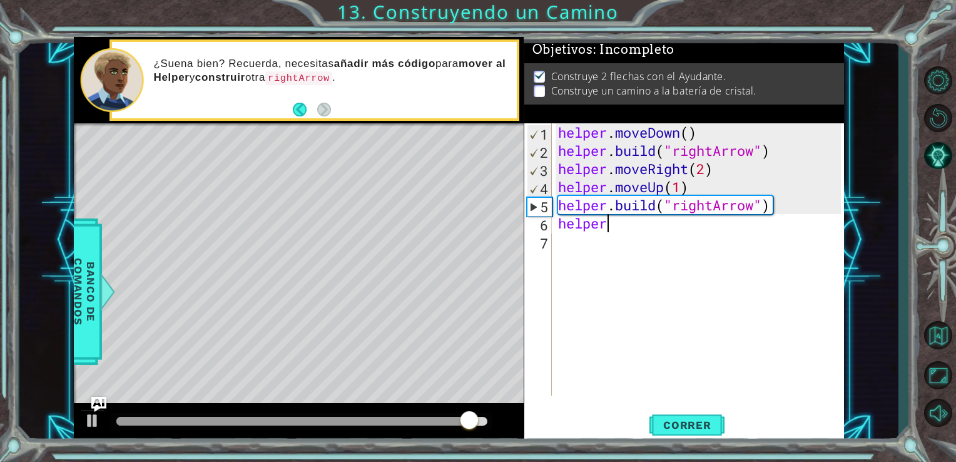
scroll to position [0, 2]
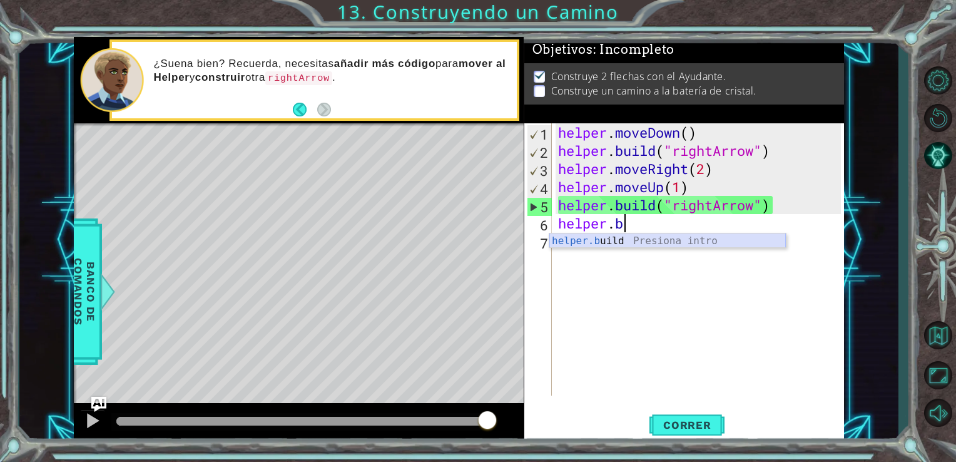
click at [604, 243] on div "helper.b uild Presiona intro" at bounding box center [667, 255] width 236 height 45
type textarea "[DOMAIN_NAME]("rightArrow")"
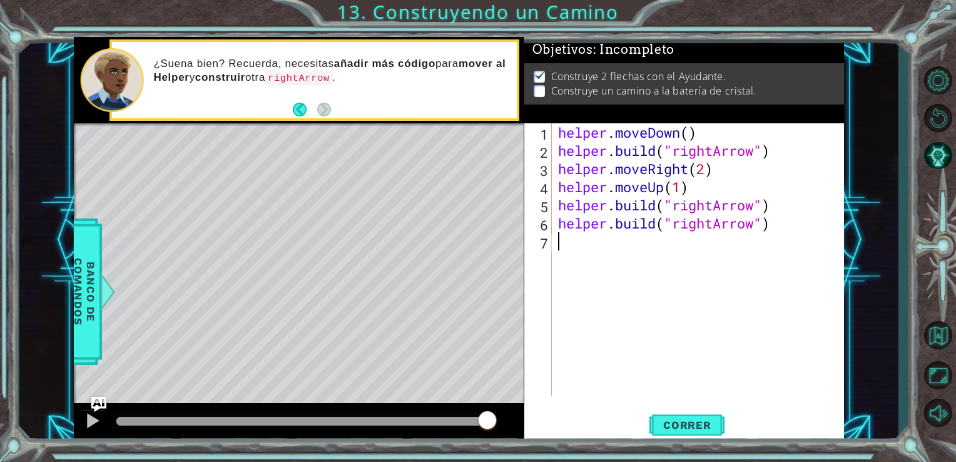
click at [604, 243] on div "helper . moveDown ( ) helper . build ( "rightArrow" ) helper . moveRight ( 2 ) …" at bounding box center [701, 277] width 292 height 308
click at [687, 425] on span "Correr" at bounding box center [687, 424] width 73 height 13
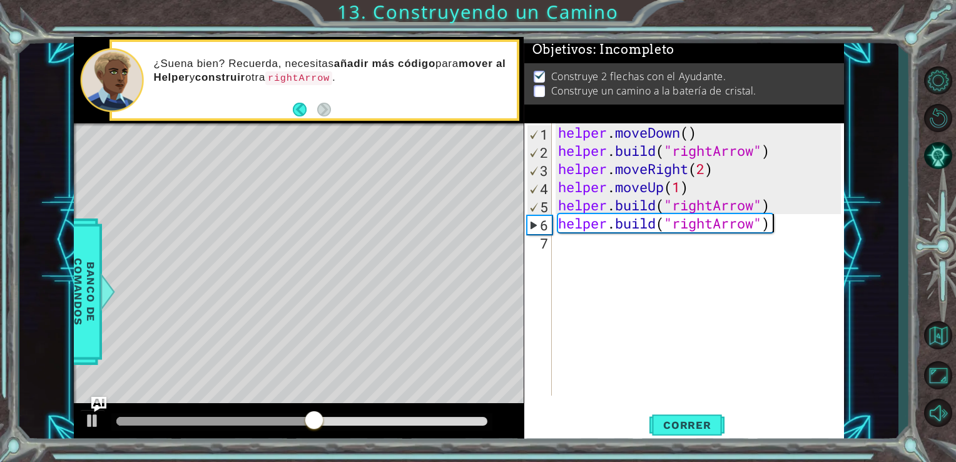
click at [778, 222] on div "helper . moveDown ( ) helper . build ( "rightArrow" ) helper . moveRight ( 2 ) …" at bounding box center [701, 277] width 292 height 308
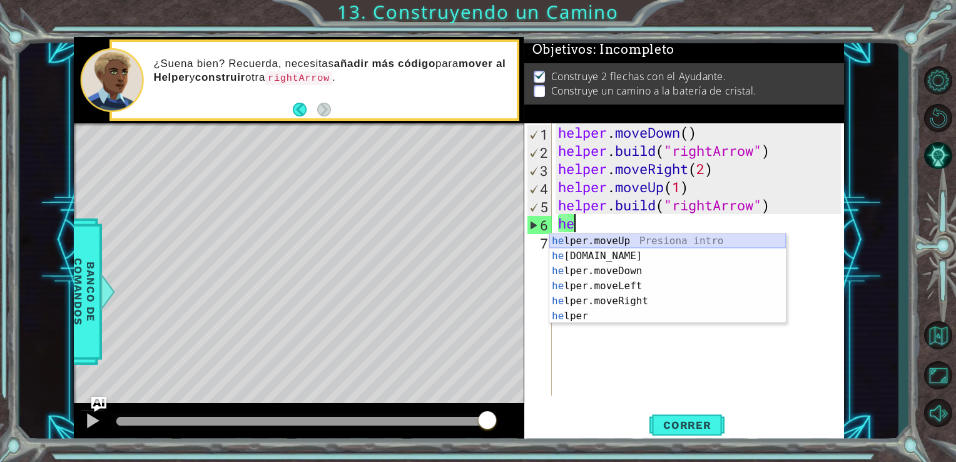
click at [686, 248] on div "he lper.moveUp Presiona intro he [DOMAIN_NAME] Presiona intro he lper.moveDown …" at bounding box center [667, 293] width 236 height 120
type textarea "helper.moveUp(1)"
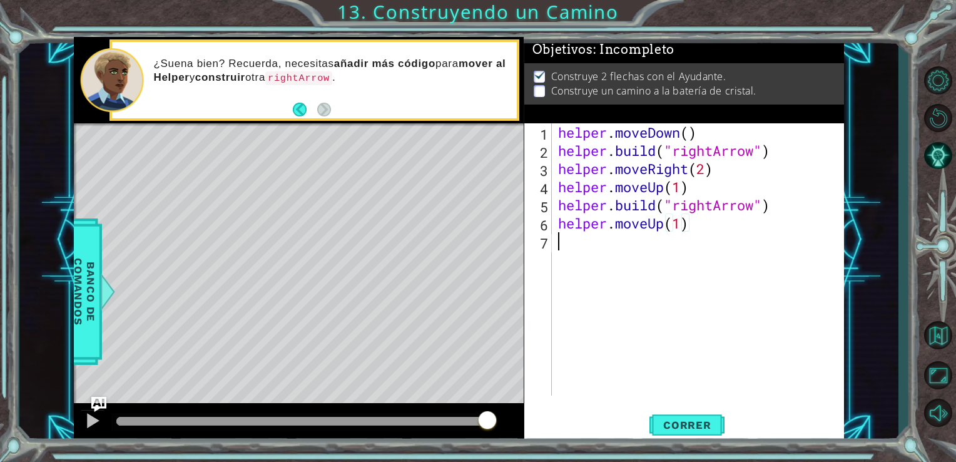
click at [622, 246] on div "helper . moveDown ( ) helper . build ( "rightArrow" ) helper . moveRight ( 2 ) …" at bounding box center [701, 277] width 292 height 308
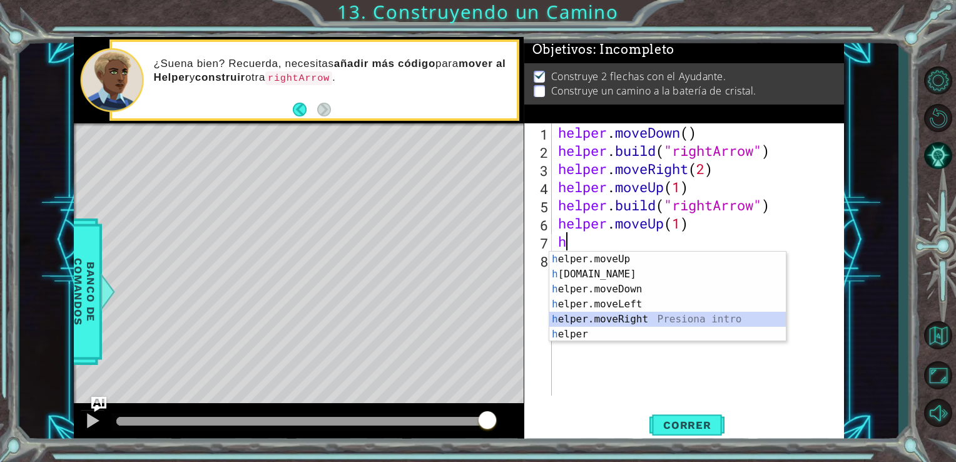
click at [612, 317] on div "h elper.moveUp Presiona intro h [DOMAIN_NAME] Presiona intro h elper.moveDown P…" at bounding box center [667, 311] width 236 height 120
type textarea "helper.moveRight(1)"
click at [612, 317] on div "helper . moveDown ( ) helper . build ( "rightArrow" ) helper . moveRight ( 2 ) …" at bounding box center [701, 277] width 292 height 308
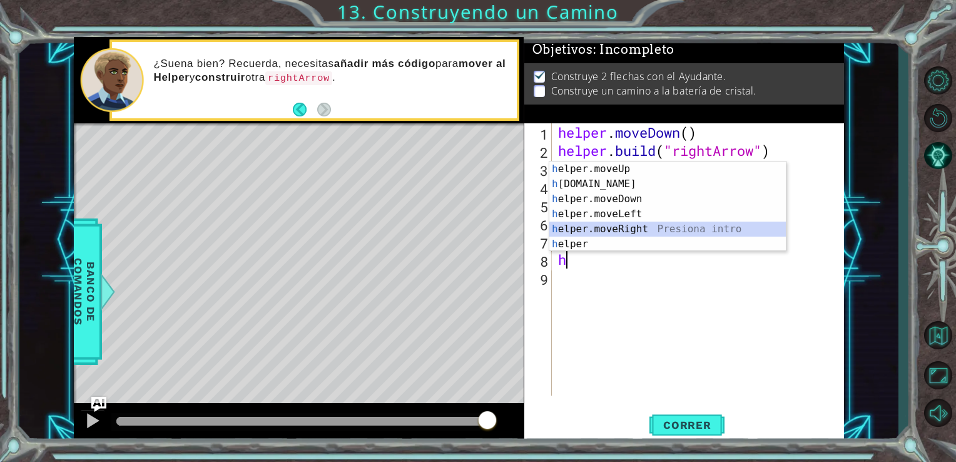
click at [628, 223] on div "h elper.moveUp Presiona intro h [DOMAIN_NAME] Presiona intro h elper.moveDown P…" at bounding box center [667, 221] width 236 height 120
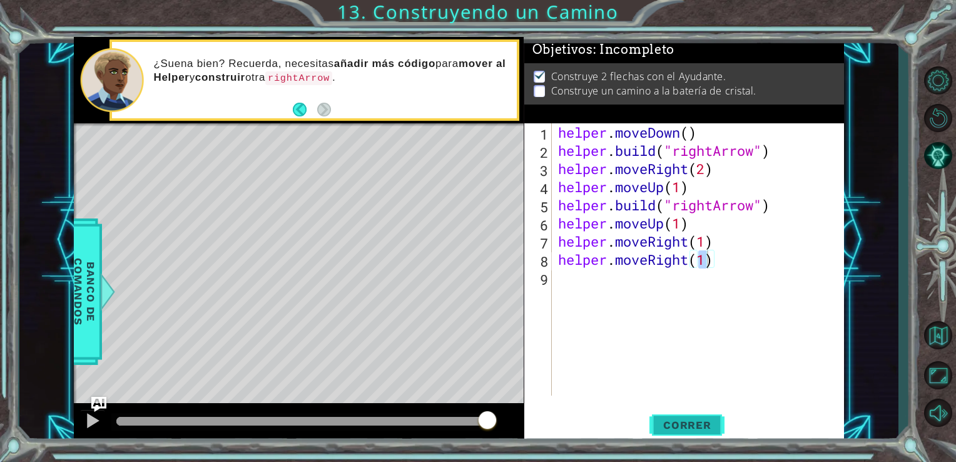
click at [682, 424] on span "Correr" at bounding box center [687, 424] width 73 height 13
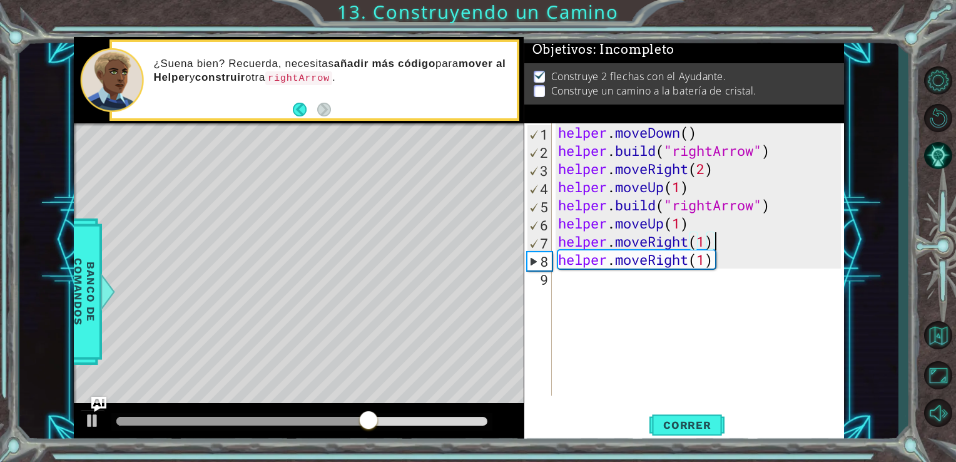
click at [718, 248] on div "helper . moveDown ( ) helper . build ( "rightArrow" ) helper . moveRight ( 2 ) …" at bounding box center [701, 277] width 292 height 308
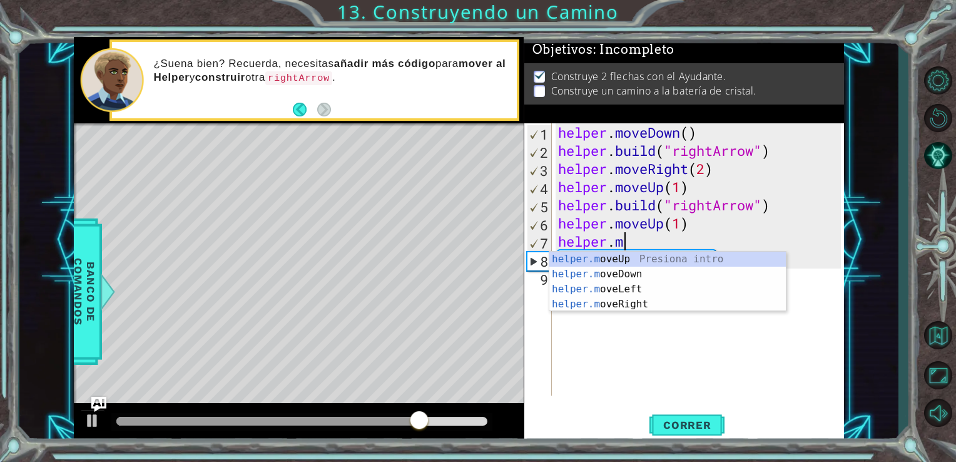
type textarea "helper."
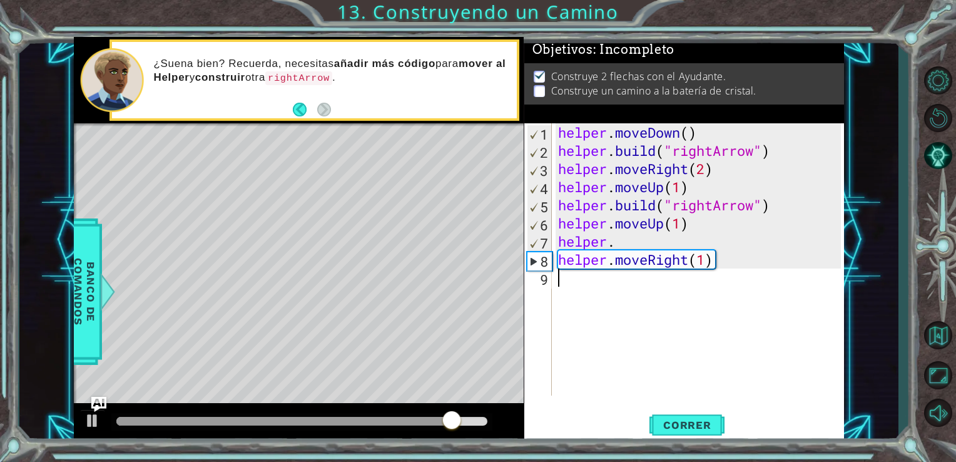
click at [813, 361] on div "helper . moveDown ( ) helper . build ( "rightArrow" ) helper . moveRight ( 2 ) …" at bounding box center [701, 277] width 292 height 308
click at [728, 268] on div "helper . moveDown ( ) helper . build ( "rightArrow" ) helper . moveRight ( 2 ) …" at bounding box center [701, 277] width 292 height 308
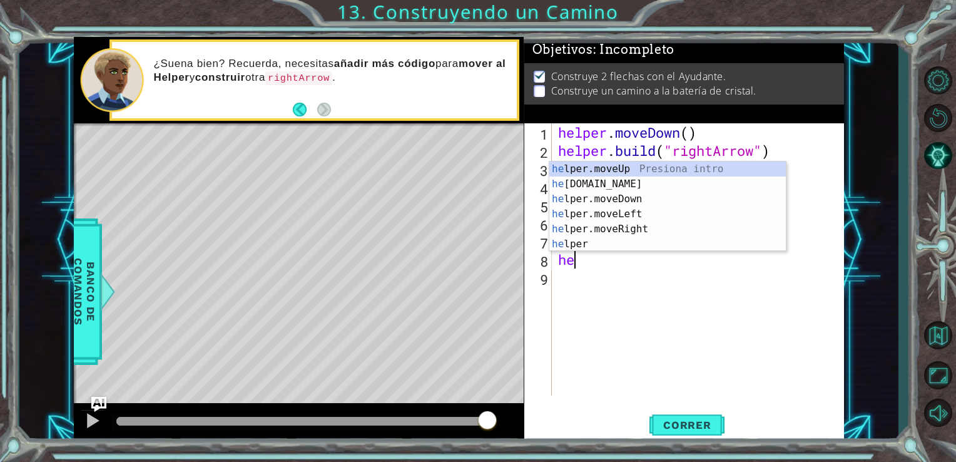
type textarea "h"
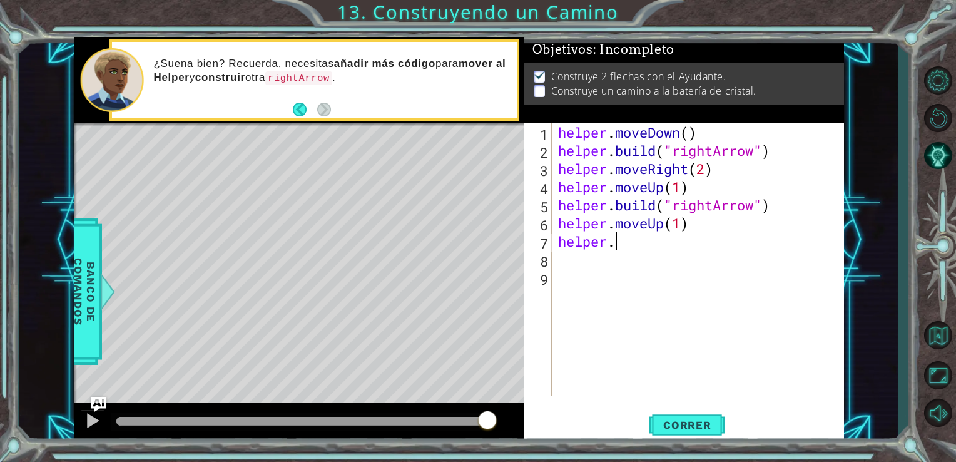
click at [618, 243] on div "helper . moveDown ( ) helper . build ( "rightArrow" ) helper . moveRight ( 2 ) …" at bounding box center [701, 277] width 292 height 308
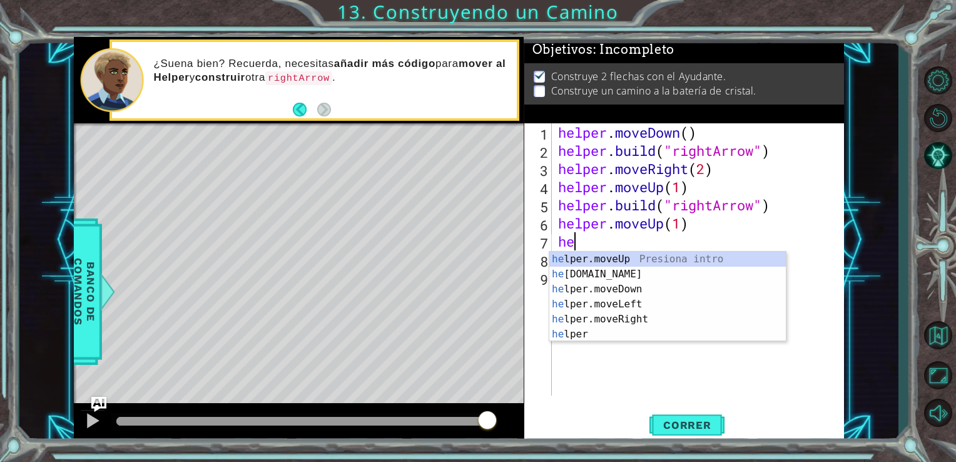
type textarea "h"
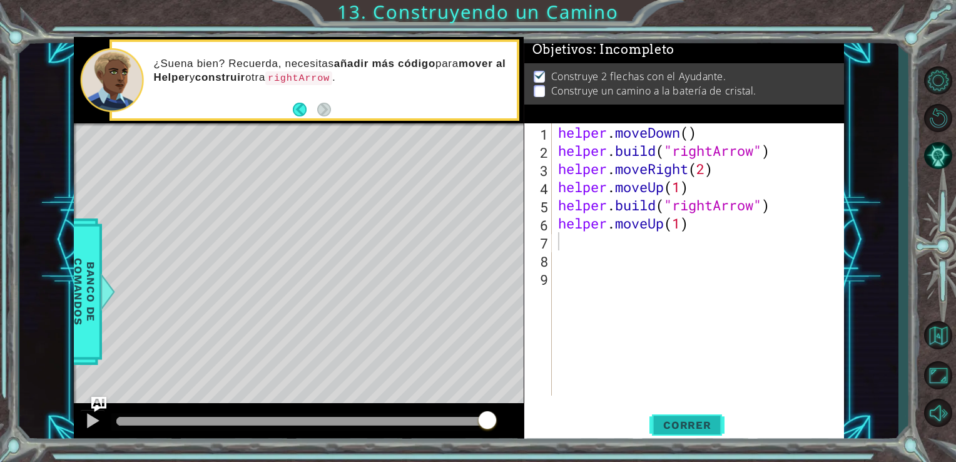
click at [696, 427] on span "Correr" at bounding box center [687, 424] width 73 height 13
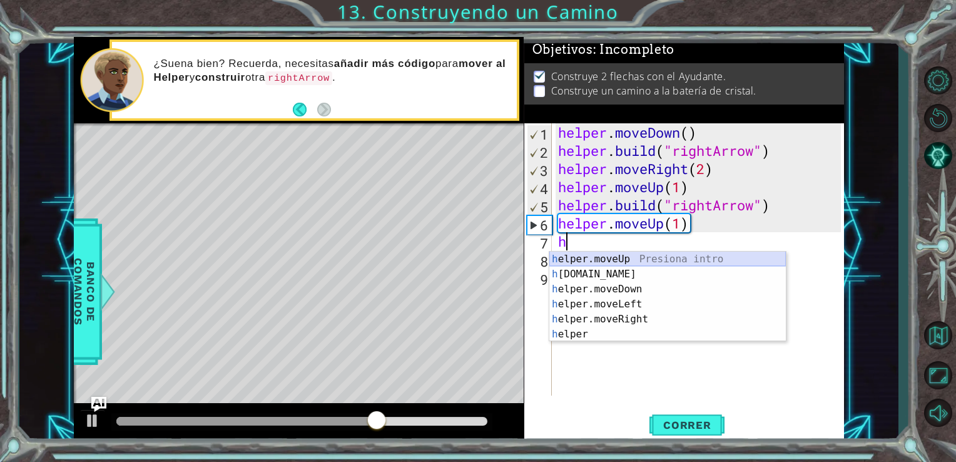
click at [637, 256] on div "h elper.moveUp Presiona intro h [DOMAIN_NAME] Presiona intro h elper.moveDown P…" at bounding box center [667, 311] width 236 height 120
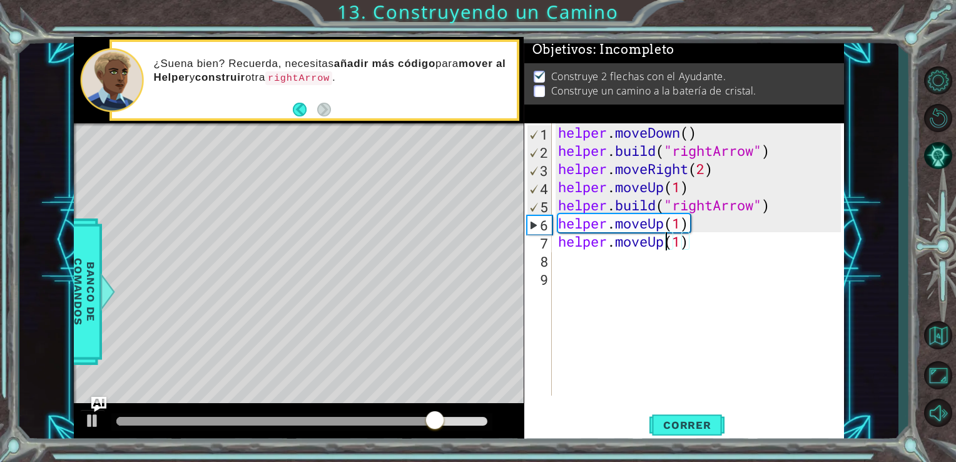
click at [665, 244] on div "helper . moveDown ( ) helper . build ( "rightArrow" ) helper . moveRight ( 2 ) …" at bounding box center [701, 277] width 292 height 308
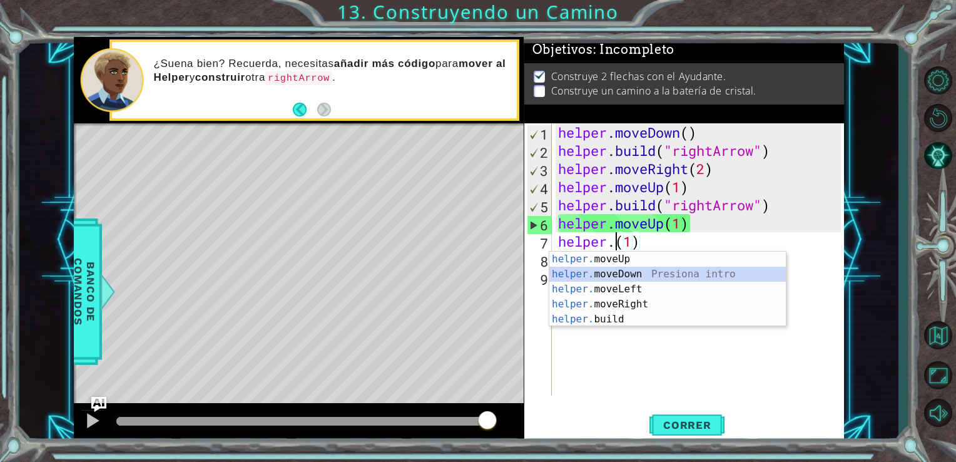
click at [633, 269] on div "helper. moveUp Presiona intro helper. moveDown Presiona intro helper. moveLeft …" at bounding box center [667, 303] width 236 height 105
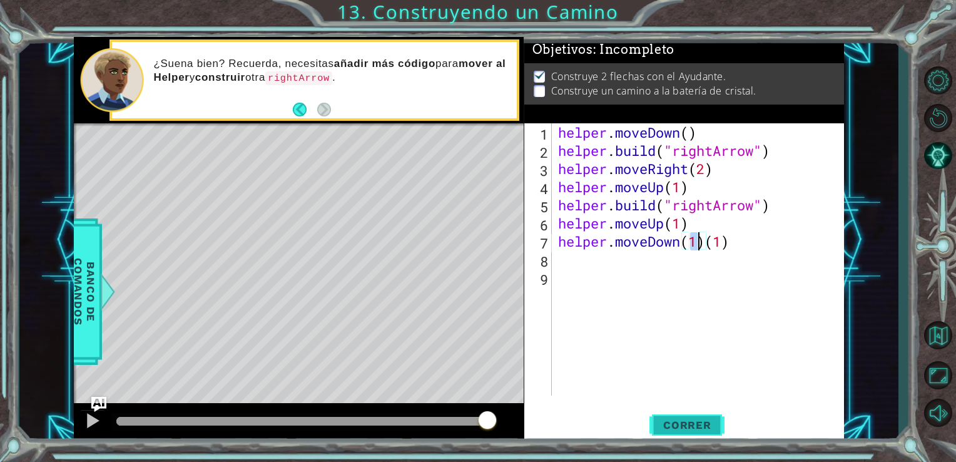
click at [690, 416] on button "Correr" at bounding box center [686, 424] width 75 height 32
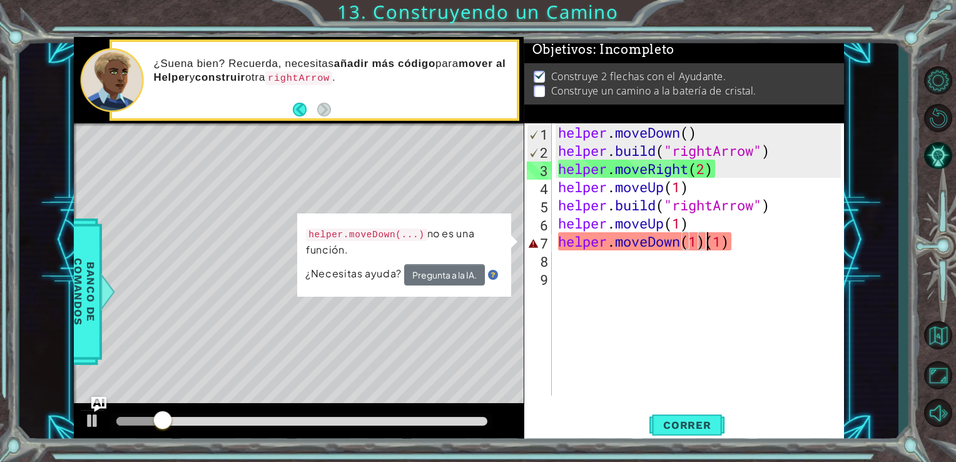
click at [705, 244] on div "helper . moveDown ( ) helper . build ( "rightArrow" ) helper . moveRight ( 2 ) …" at bounding box center [701, 277] width 292 height 308
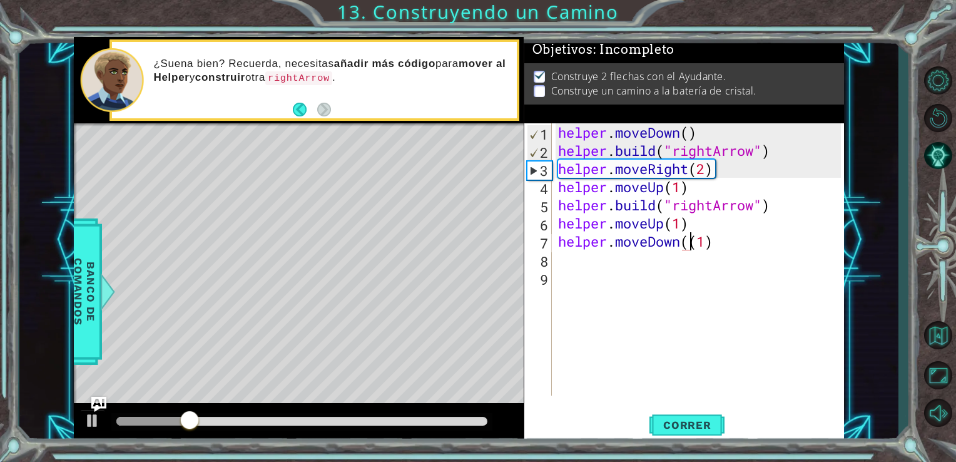
type textarea "helper.moveDown(1)"
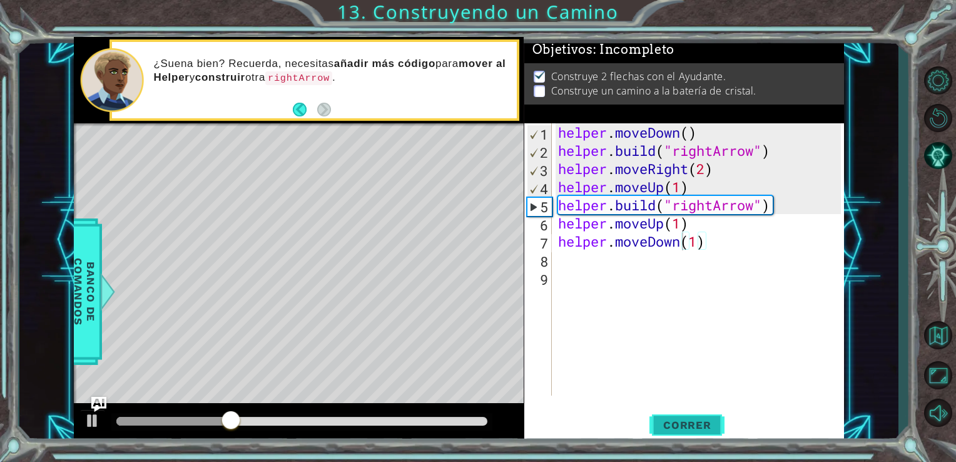
click at [698, 428] on span "Correr" at bounding box center [687, 424] width 73 height 13
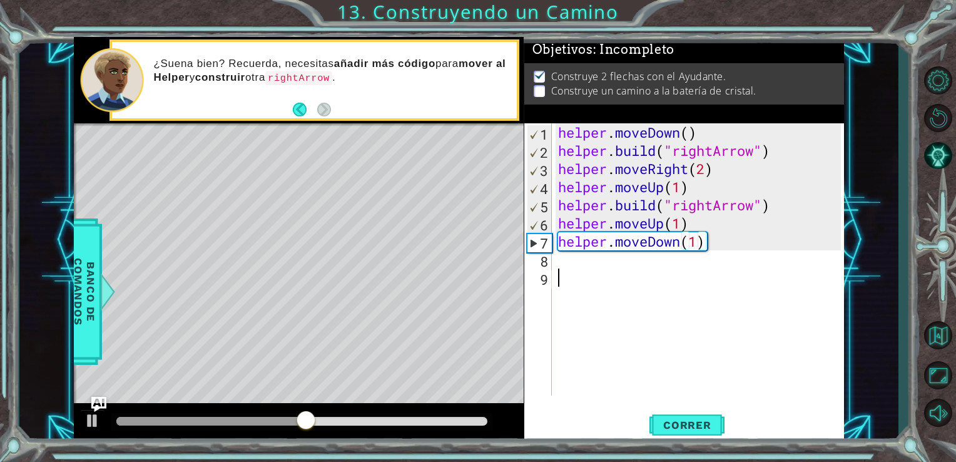
click at [598, 271] on div "helper . moveDown ( ) helper . build ( "rightArrow" ) helper . moveRight ( 2 ) …" at bounding box center [701, 277] width 292 height 308
click at [573, 259] on div "helper . moveDown ( ) helper . build ( "rightArrow" ) helper . moveRight ( 2 ) …" at bounding box center [701, 277] width 292 height 308
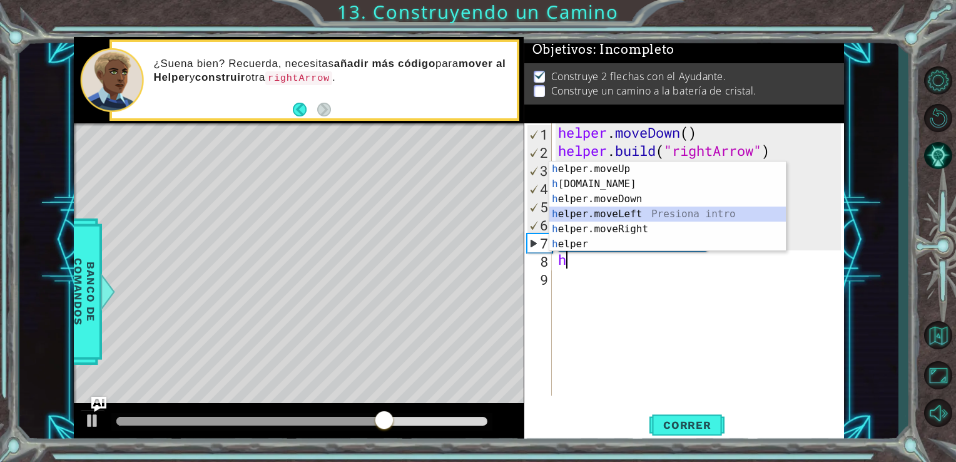
click at [595, 215] on div "h elper.moveUp Presiona intro h [DOMAIN_NAME] Presiona intro h elper.moveDown P…" at bounding box center [667, 221] width 236 height 120
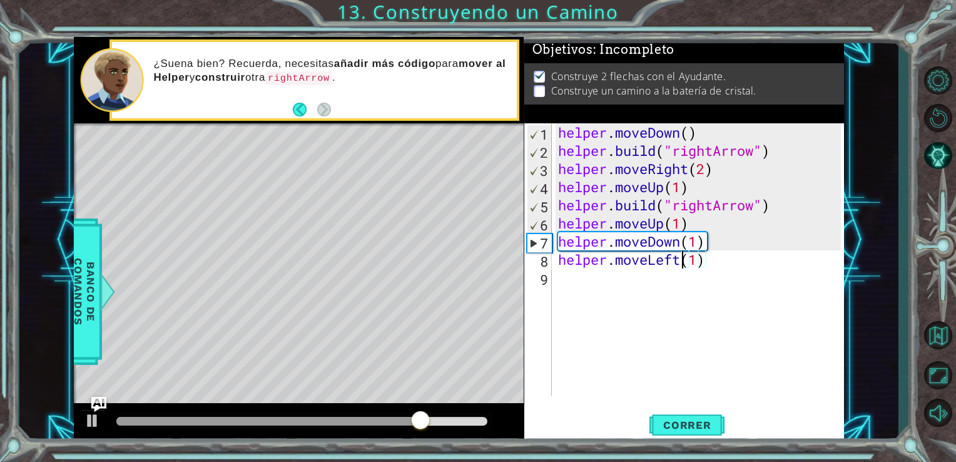
click at [682, 264] on div "helper . moveDown ( ) helper . build ( "rightArrow" ) helper . moveRight ( 2 ) …" at bounding box center [701, 277] width 292 height 308
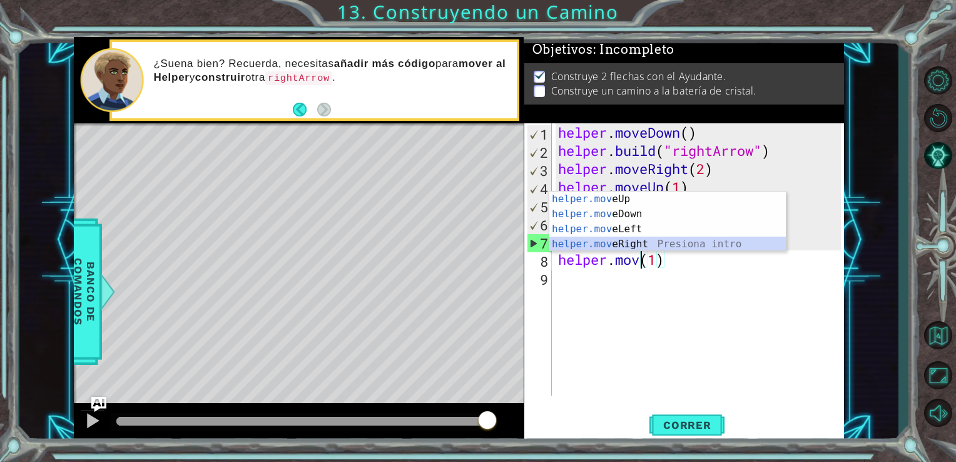
click at [653, 243] on div "helper.mov eUp Presiona intro helper.mov eDown Presiona intro helper.mov eLeft …" at bounding box center [667, 236] width 236 height 90
type textarea "helper.moveRight(1)(1)"
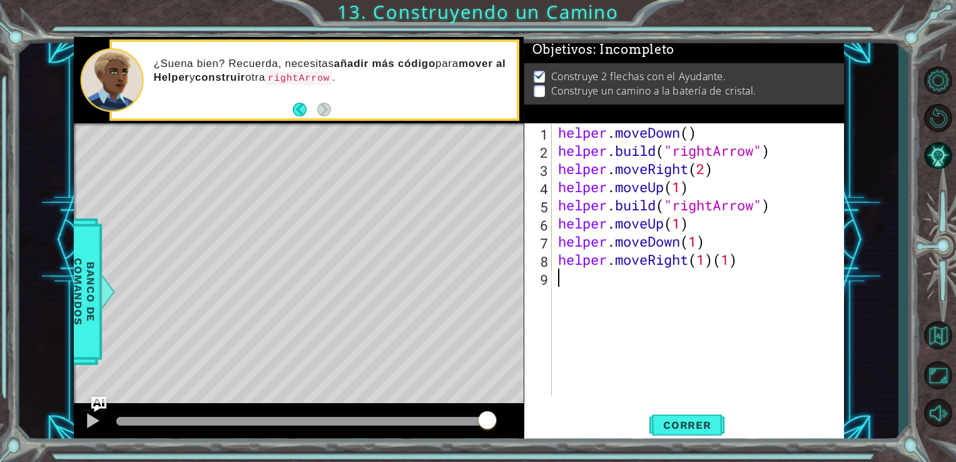
click at [628, 296] on div "helper . moveDown ( ) helper . build ( "rightArrow" ) helper . moveRight ( 2 ) …" at bounding box center [701, 277] width 292 height 308
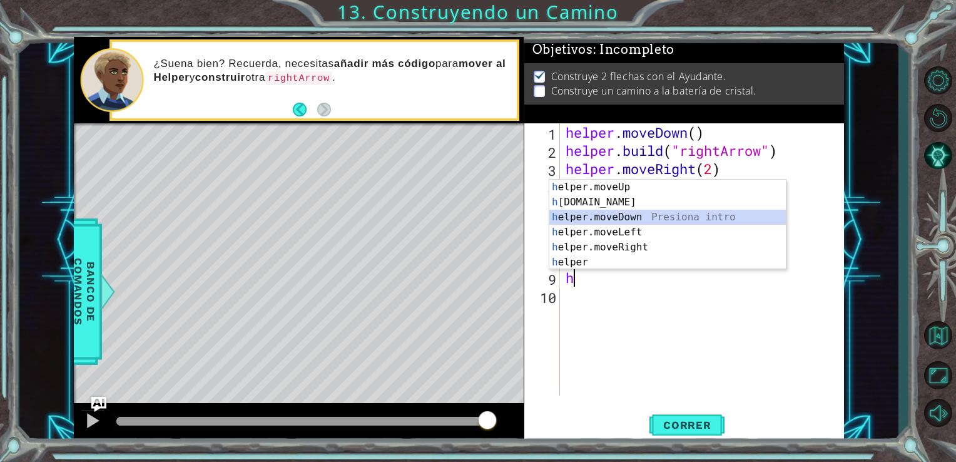
click at [577, 215] on div "h elper.moveUp Presiona intro h [DOMAIN_NAME] Presiona intro h elper.moveDown P…" at bounding box center [667, 240] width 236 height 120
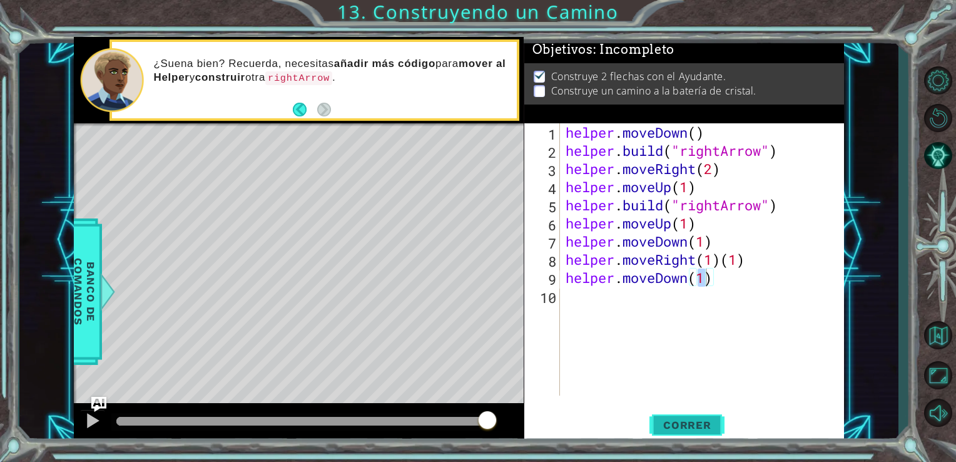
click at [697, 429] on span "Correr" at bounding box center [687, 424] width 73 height 13
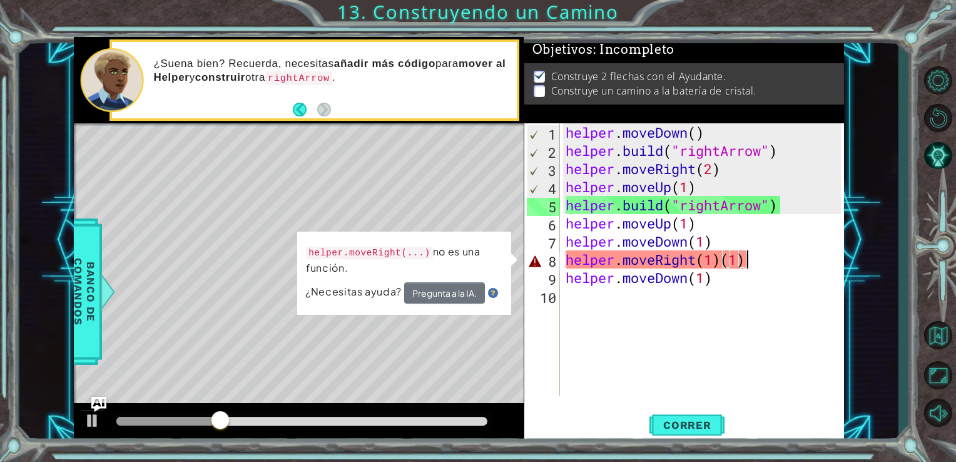
click at [757, 256] on div "helper . moveDown ( ) helper . build ( "rightArrow" ) helper . moveRight ( 2 ) …" at bounding box center [705, 277] width 285 height 308
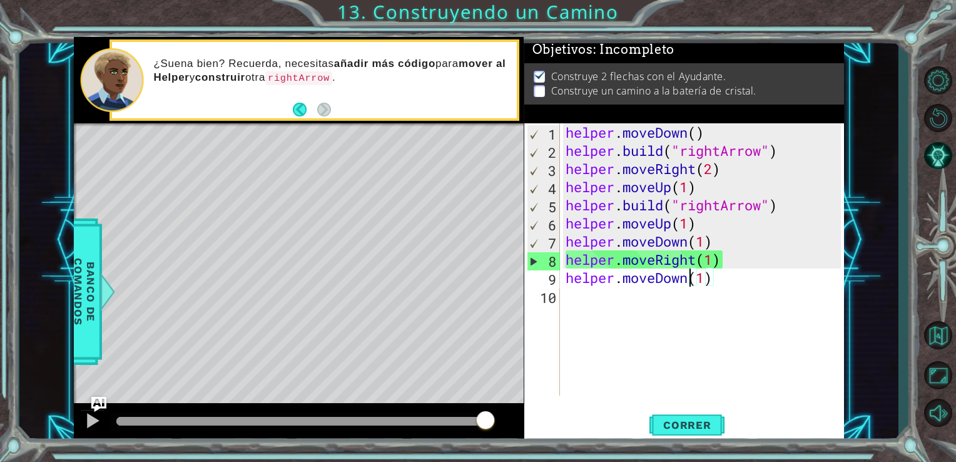
click at [691, 281] on div "helper . moveDown ( ) helper . build ( "rightArrow" ) helper . moveRight ( 2 ) …" at bounding box center [705, 277] width 285 height 308
click at [727, 277] on div "helper . moveDown ( ) helper . build ( "rightArrow" ) helper . moveRight ( 2 ) …" at bounding box center [705, 277] width 285 height 308
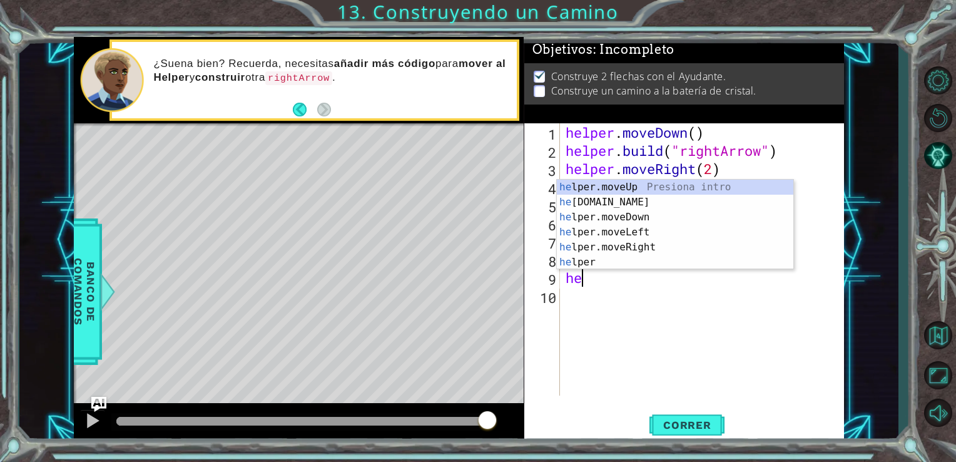
type textarea "h"
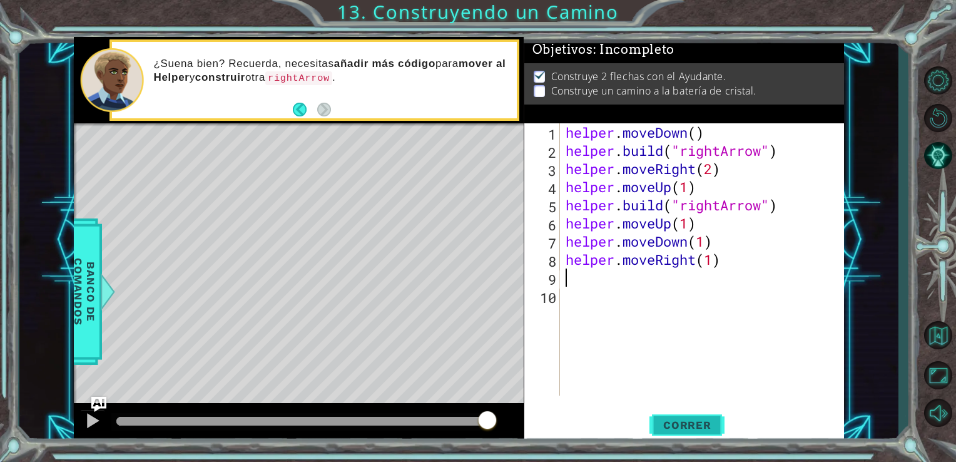
click at [686, 431] on span "Correr" at bounding box center [687, 424] width 73 height 13
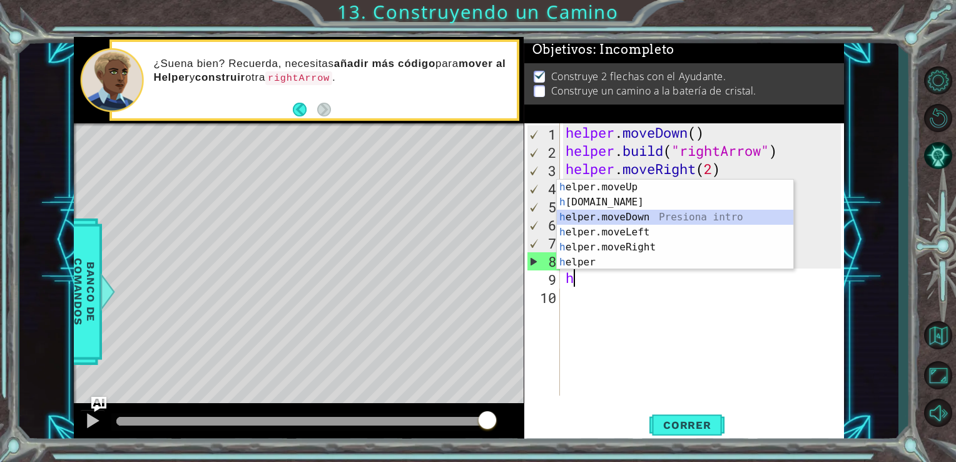
click at [574, 219] on div "h elper.moveUp Presiona intro h [DOMAIN_NAME] Presiona intro h elper.moveDown P…" at bounding box center [675, 240] width 236 height 120
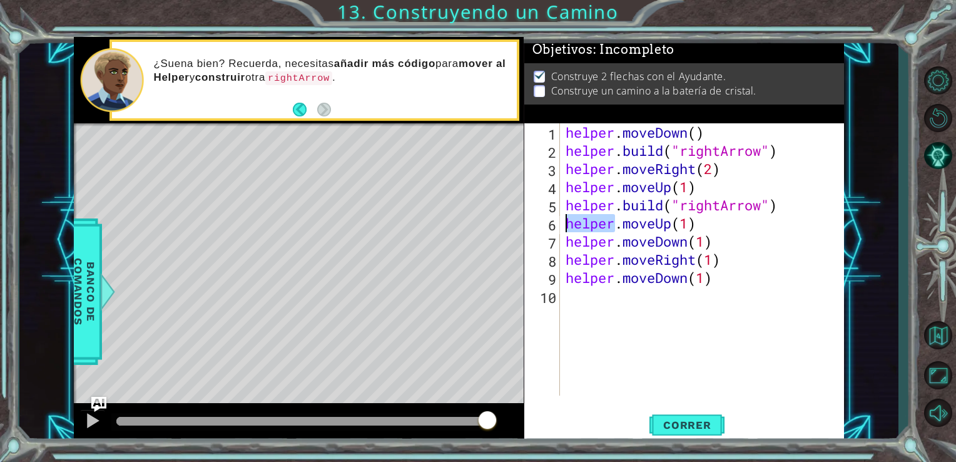
click at [574, 219] on div "helper . moveDown ( ) helper . build ( "rightArrow" ) helper . moveRight ( 2 ) …" at bounding box center [705, 277] width 285 height 308
type textarea "helper.moveUp(1)"
click at [701, 433] on button "Correr" at bounding box center [686, 424] width 75 height 32
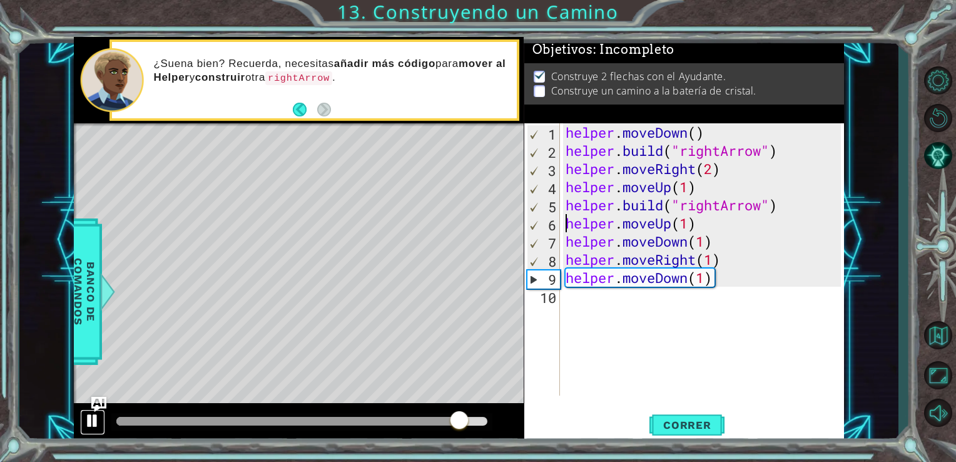
click at [93, 415] on div at bounding box center [92, 420] width 16 height 16
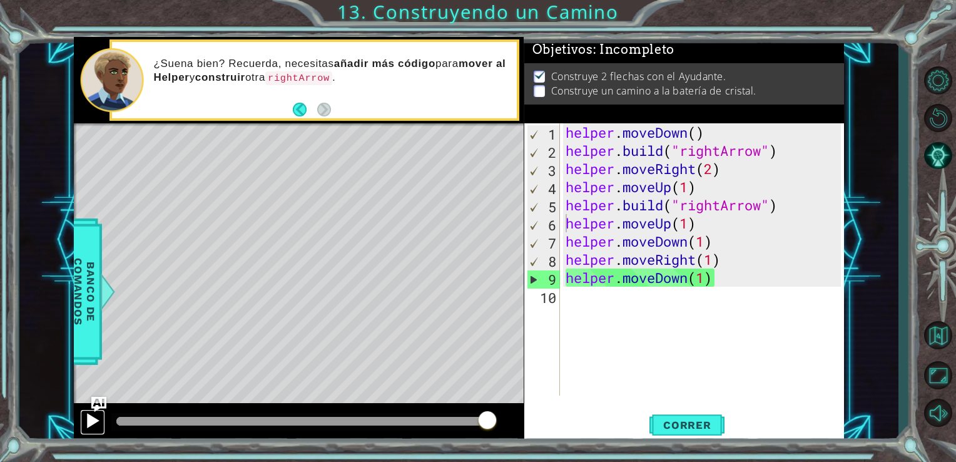
click at [93, 415] on div at bounding box center [92, 420] width 16 height 16
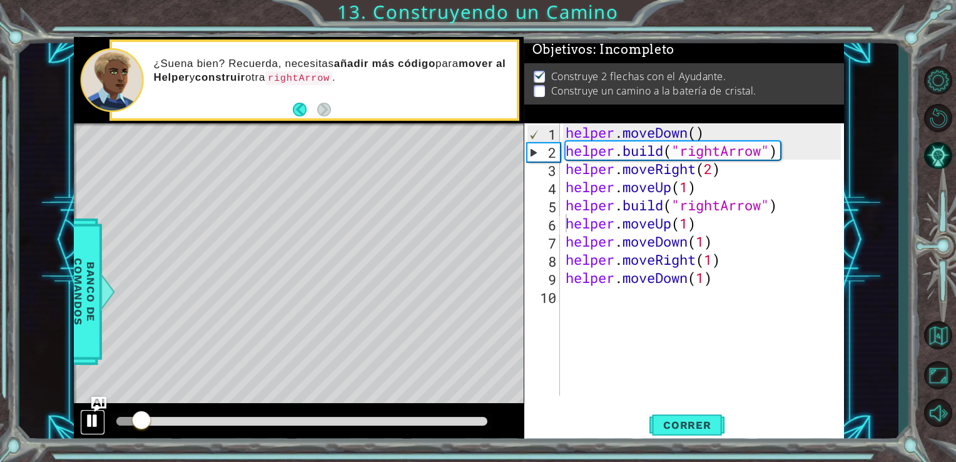
click at [93, 415] on div at bounding box center [92, 420] width 16 height 16
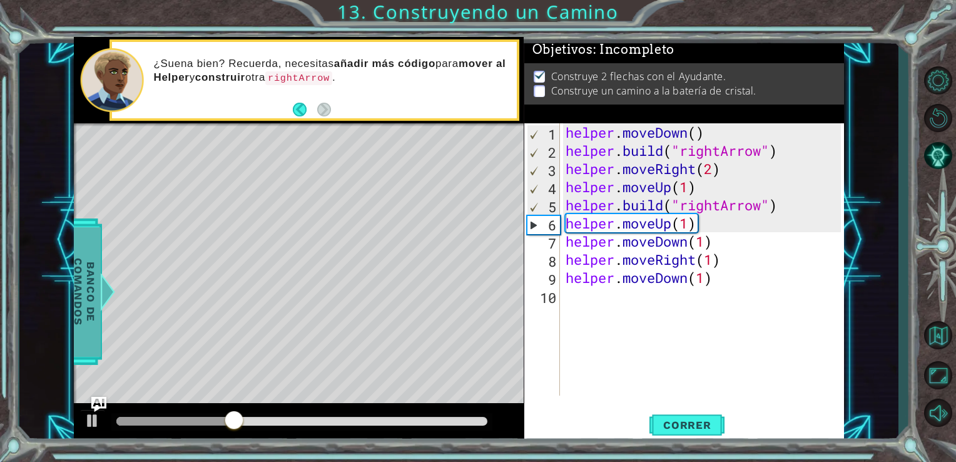
click at [89, 260] on span "Banco de comandos" at bounding box center [84, 290] width 33 height 129
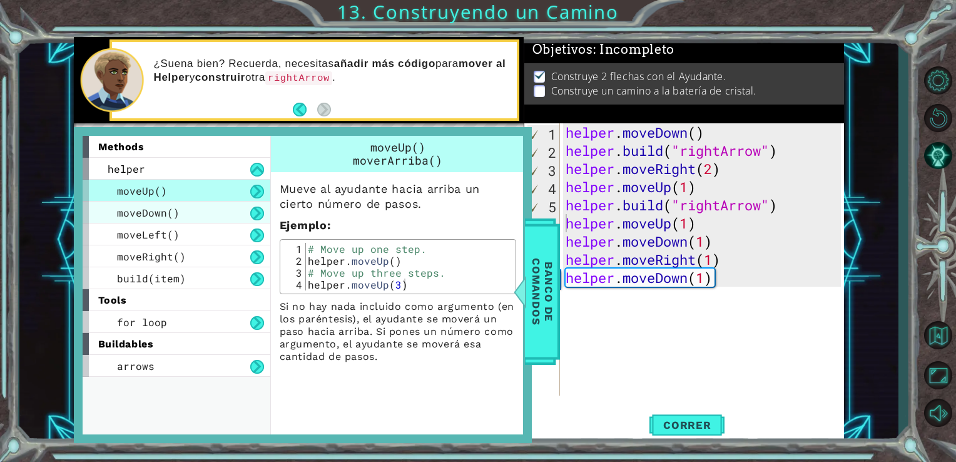
click at [198, 219] on div "moveDown()" at bounding box center [177, 212] width 188 height 22
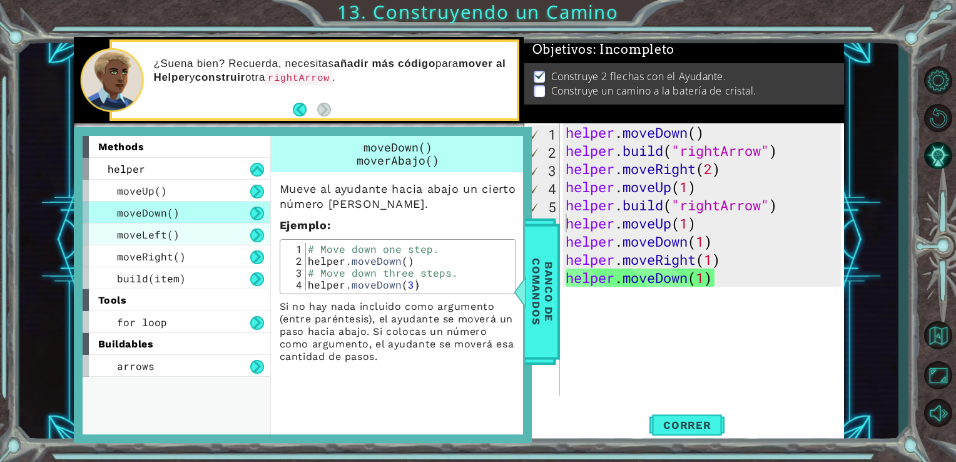
click at [186, 227] on div "moveLeft()" at bounding box center [177, 234] width 188 height 22
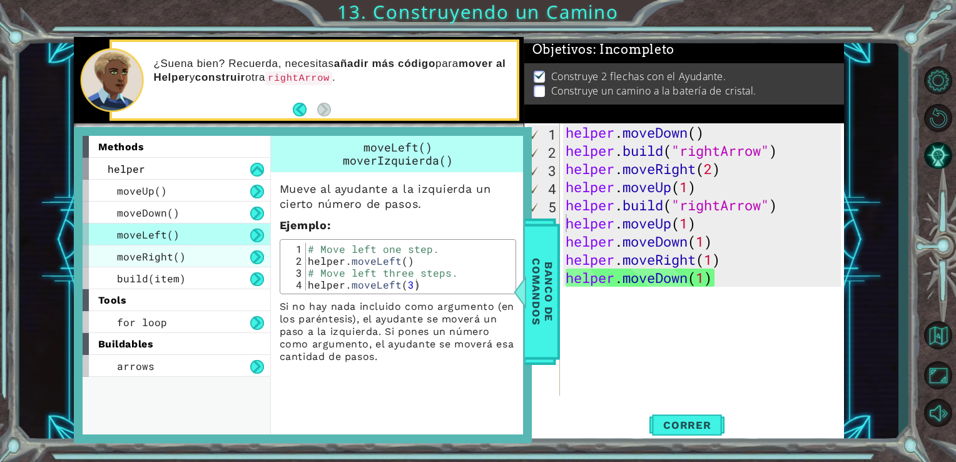
click at [163, 250] on span "moveRight()" at bounding box center [151, 256] width 69 height 13
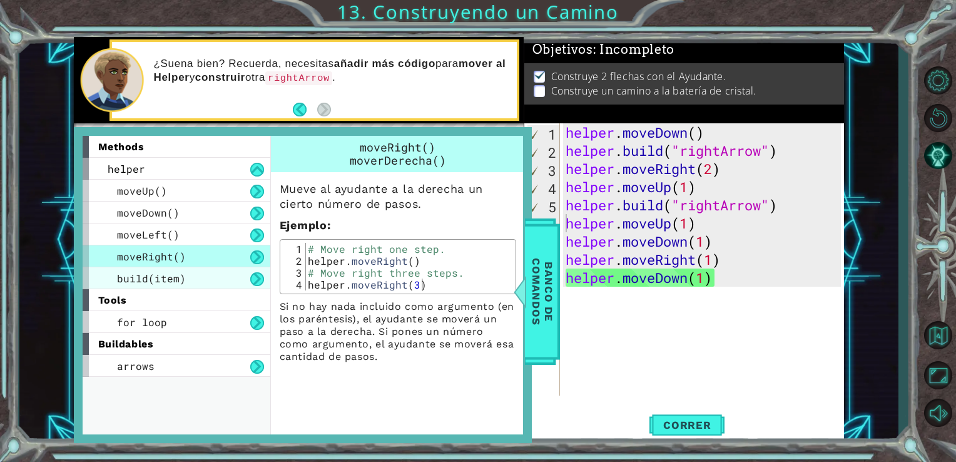
click at [166, 271] on span "build(item)" at bounding box center [151, 277] width 69 height 13
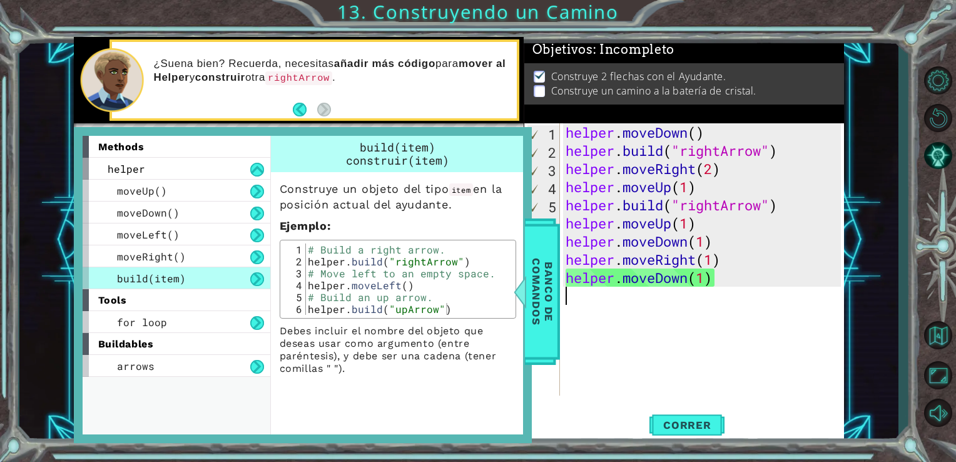
click at [592, 303] on div "helper . moveDown ( ) helper . build ( "rightArrow" ) helper . moveRight ( 2 ) …" at bounding box center [705, 277] width 285 height 308
click at [550, 312] on span "Banco de comandos" at bounding box center [542, 290] width 33 height 129
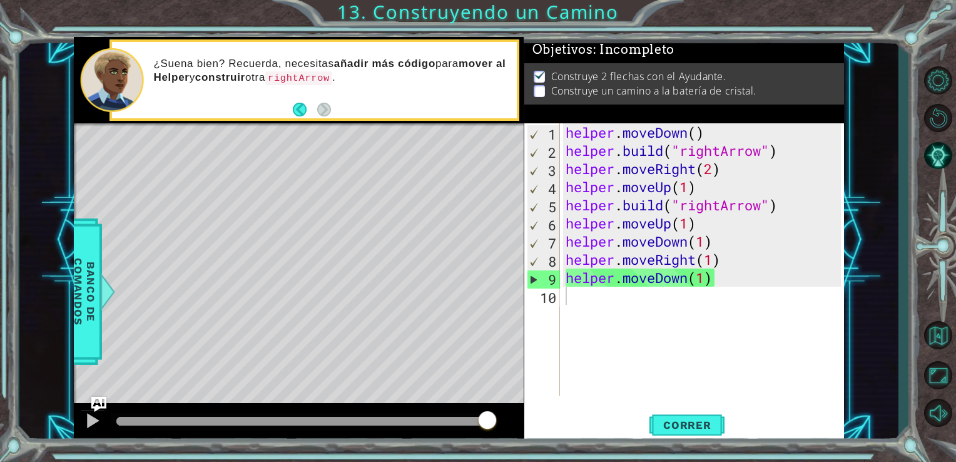
click at [587, 310] on div "helper . moveDown ( ) helper . build ( "rightArrow" ) helper . moveRight ( 2 ) …" at bounding box center [705, 277] width 285 height 308
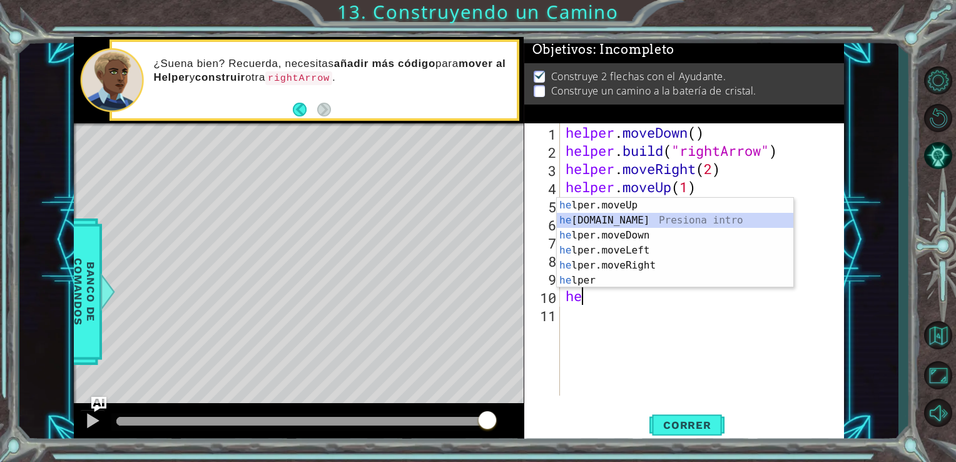
click at [631, 222] on div "he lper.moveUp Presiona intro he [DOMAIN_NAME] Presiona intro he lper.moveDown …" at bounding box center [675, 258] width 236 height 120
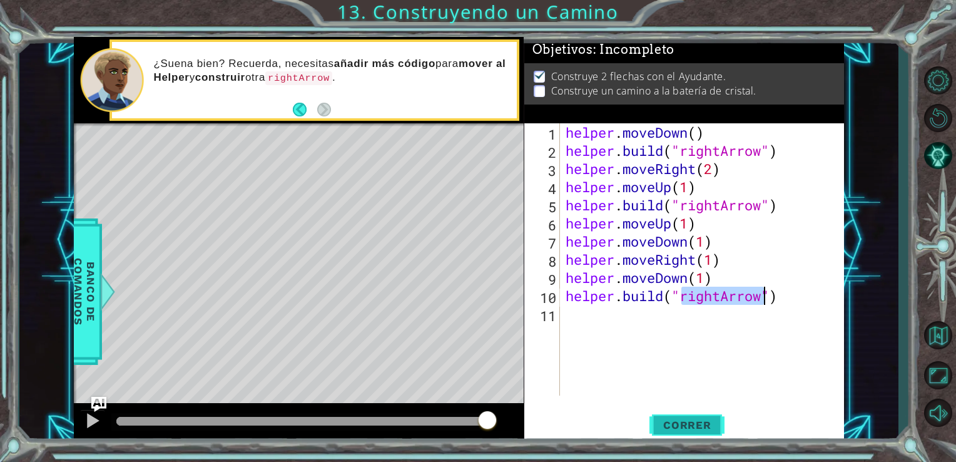
type textarea "[DOMAIN_NAME]("rightArrow")"
click at [696, 427] on span "Correr" at bounding box center [687, 424] width 73 height 13
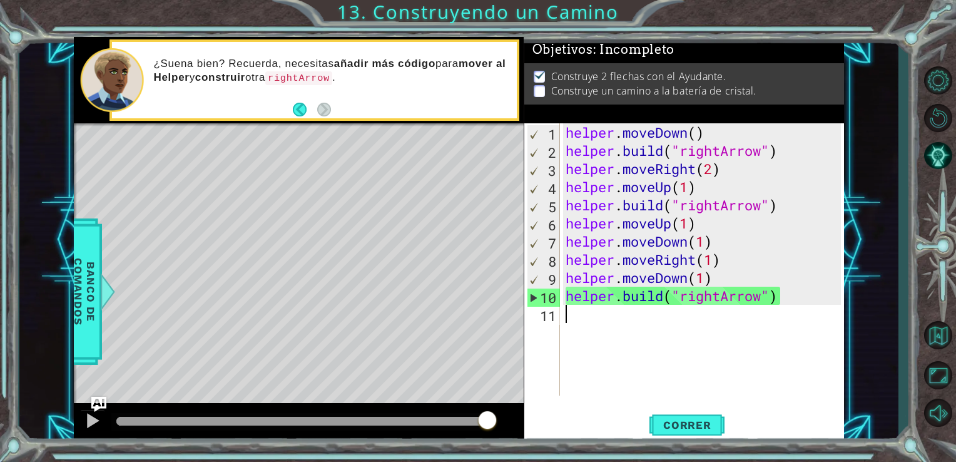
click at [598, 315] on div "helper . moveDown ( ) helper . build ( "rightArrow" ) helper . moveRight ( 2 ) …" at bounding box center [705, 277] width 285 height 308
click at [587, 321] on div "helper . moveDown ( ) helper . build ( "rightArrow" ) helper . moveRight ( 2 ) …" at bounding box center [705, 277] width 285 height 308
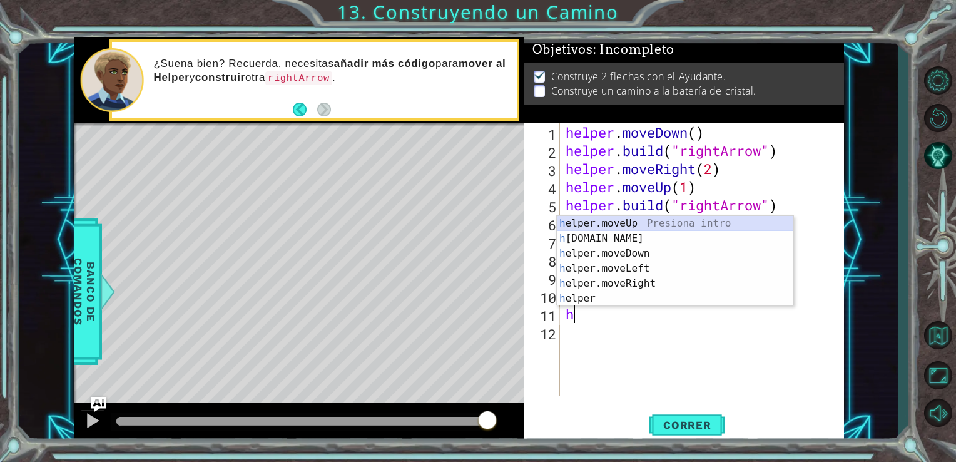
click at [633, 224] on div "h elper.moveUp Presiona intro h [DOMAIN_NAME] Presiona intro h elper.moveDown P…" at bounding box center [675, 276] width 236 height 120
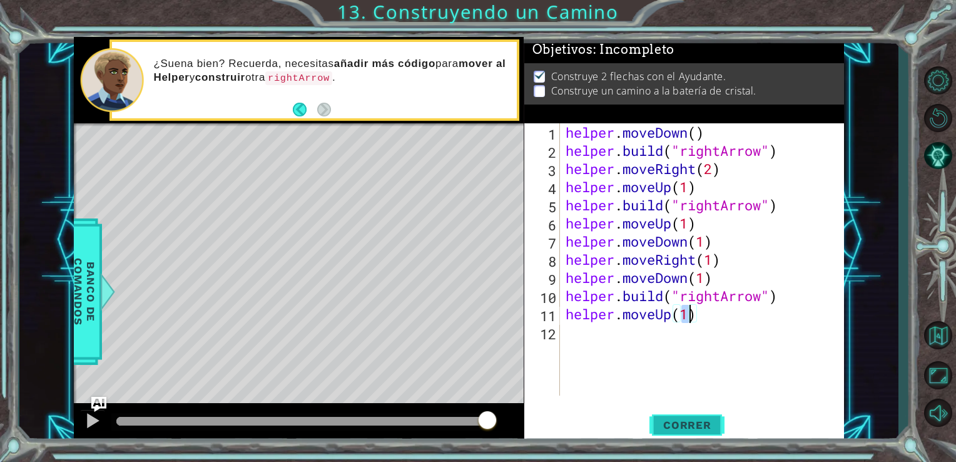
type textarea "helper.moveUp(1)"
click at [692, 430] on span "Correr" at bounding box center [687, 424] width 73 height 13
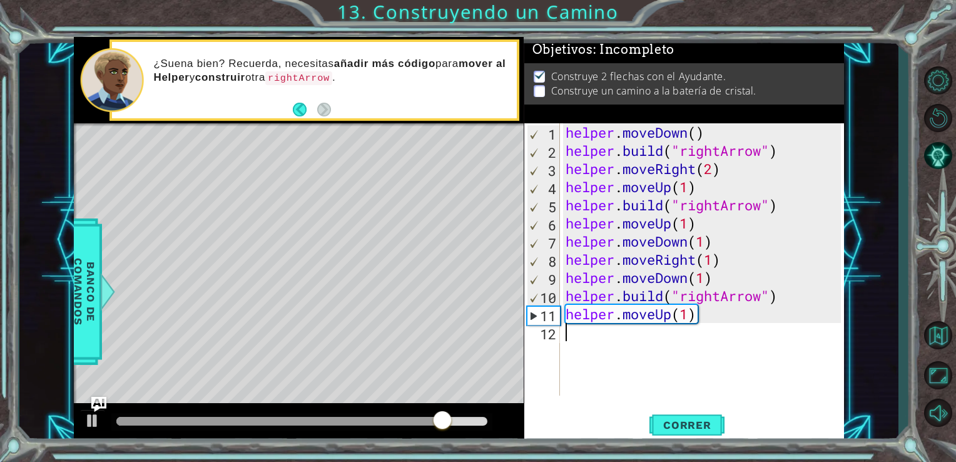
click at [582, 329] on div "helper . moveDown ( ) helper . build ( "rightArrow" ) helper . moveRight ( 2 ) …" at bounding box center [705, 277] width 285 height 308
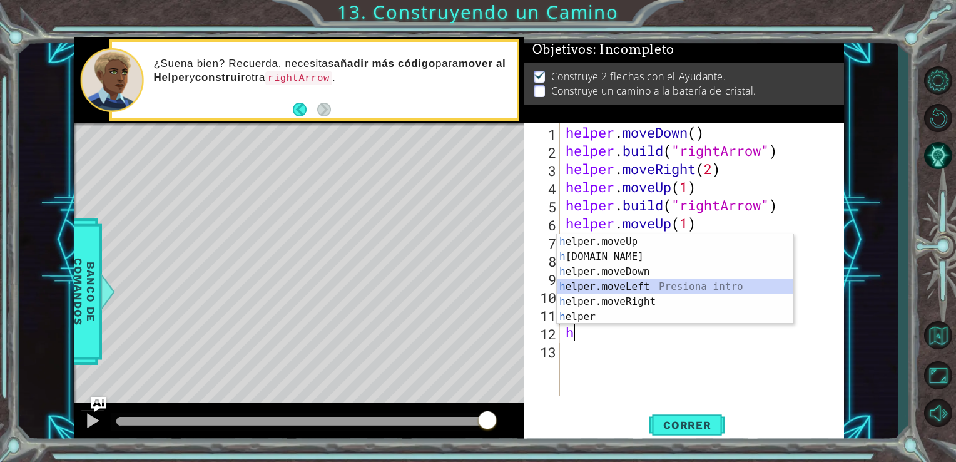
click at [636, 286] on div "h elper.moveUp Presiona intro h [DOMAIN_NAME] Presiona intro h elper.moveDown P…" at bounding box center [675, 294] width 236 height 120
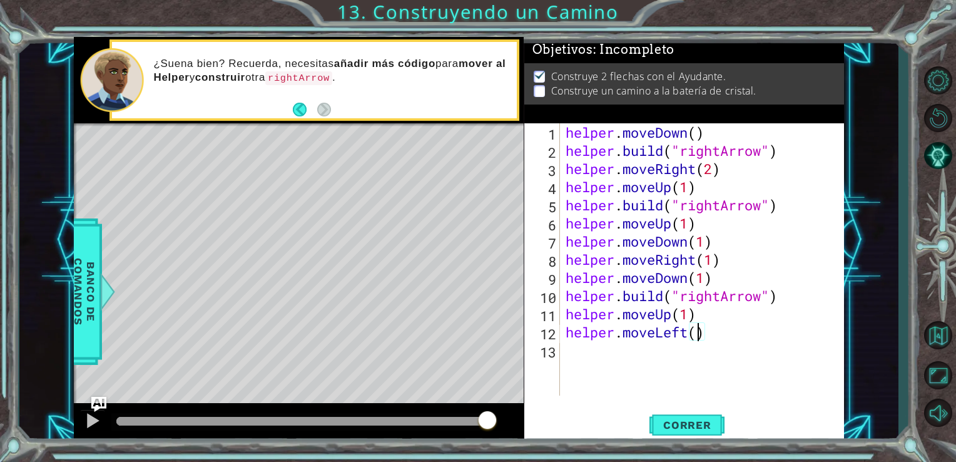
scroll to position [0, 6]
click at [681, 421] on span "Correr" at bounding box center [687, 424] width 73 height 13
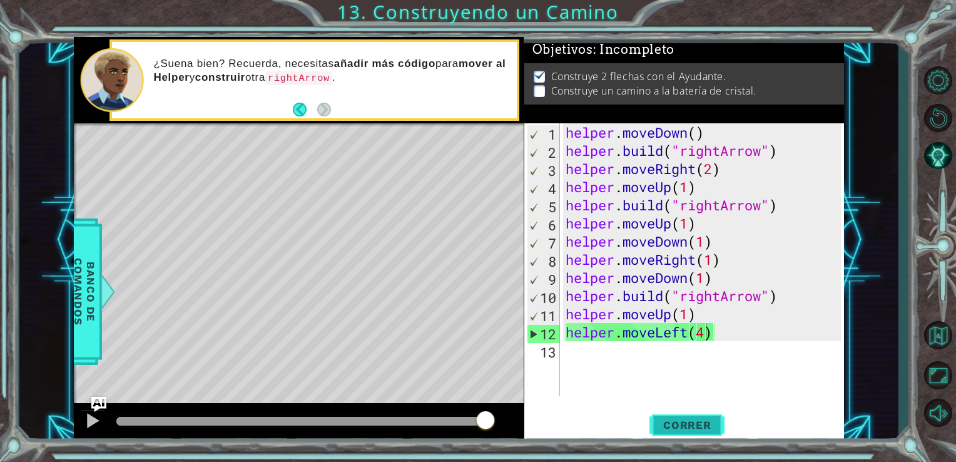
click at [687, 421] on span "Correr" at bounding box center [687, 424] width 73 height 13
click at [689, 432] on button "Correr" at bounding box center [686, 424] width 75 height 32
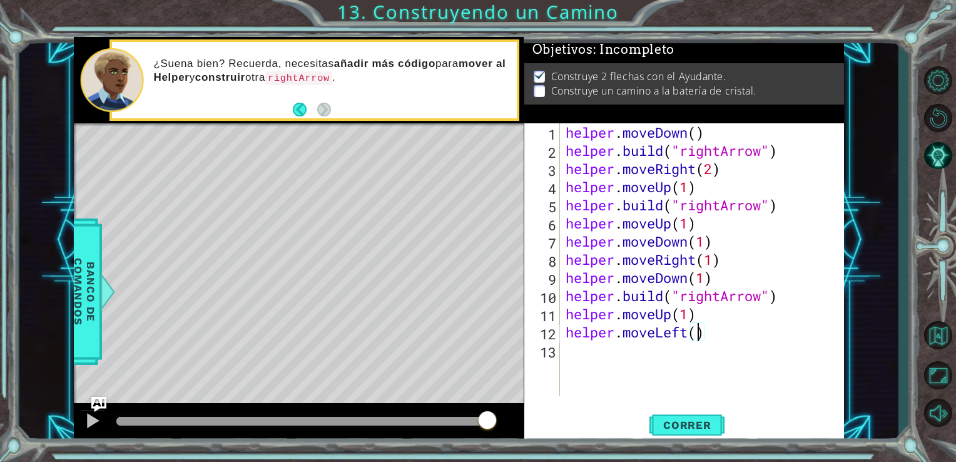
type textarea "helper.moveLeft(3)"
click at [656, 353] on div "helper . moveDown ( ) helper . build ( "rightArrow" ) helper . moveRight ( 2 ) …" at bounding box center [705, 277] width 285 height 308
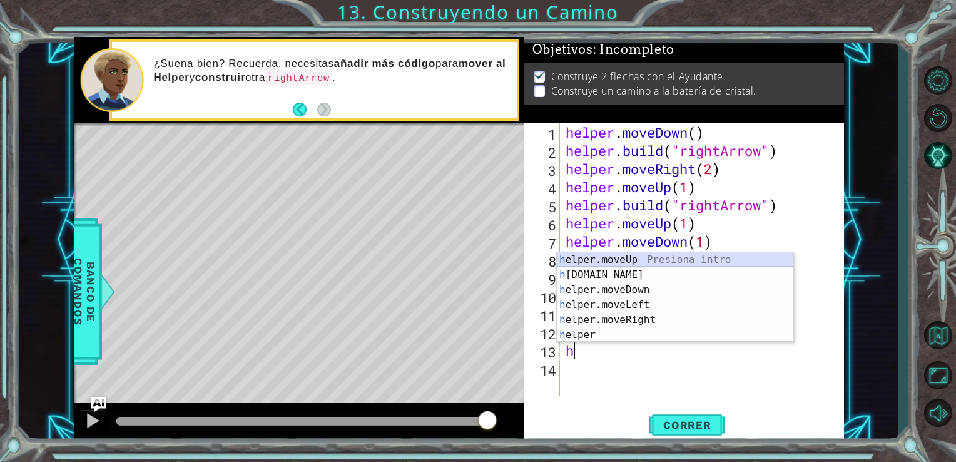
click at [636, 259] on div "h elper.moveUp Presiona intro h [DOMAIN_NAME] Presiona intro h elper.moveDown P…" at bounding box center [675, 312] width 236 height 120
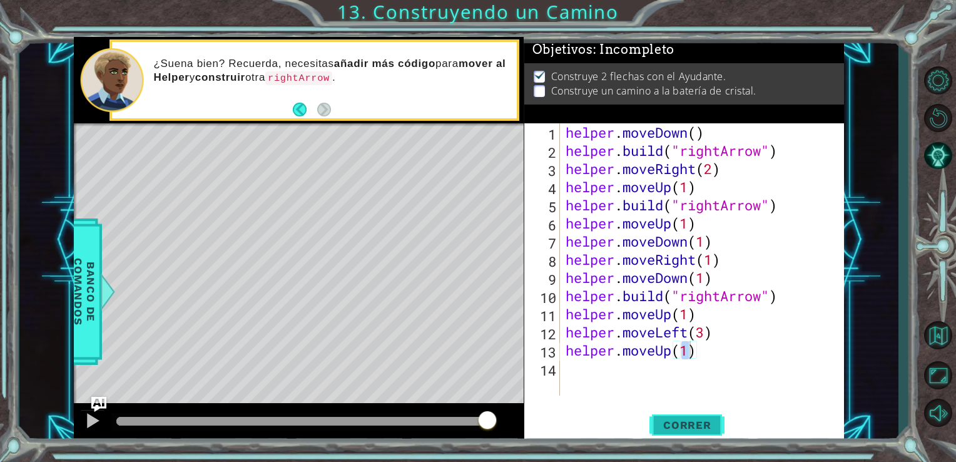
click at [681, 414] on button "Correr" at bounding box center [686, 424] width 75 height 32
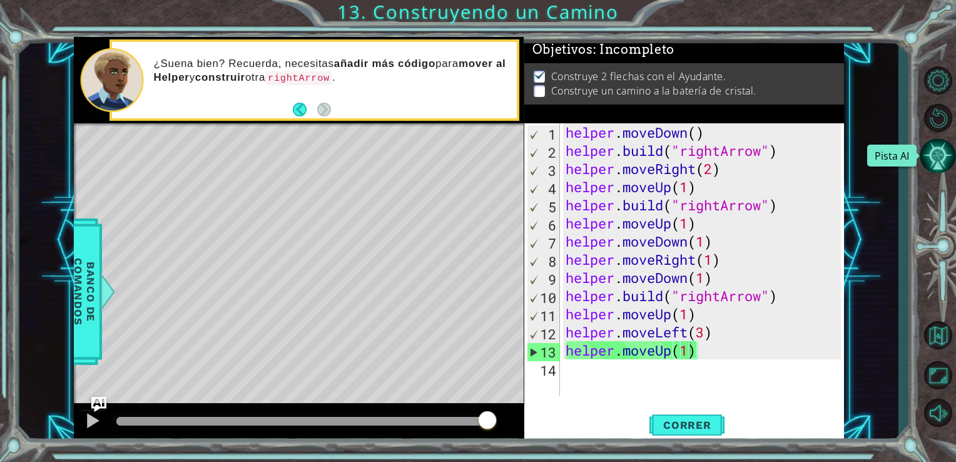
click at [941, 161] on button "Pista AI" at bounding box center [938, 156] width 36 height 34
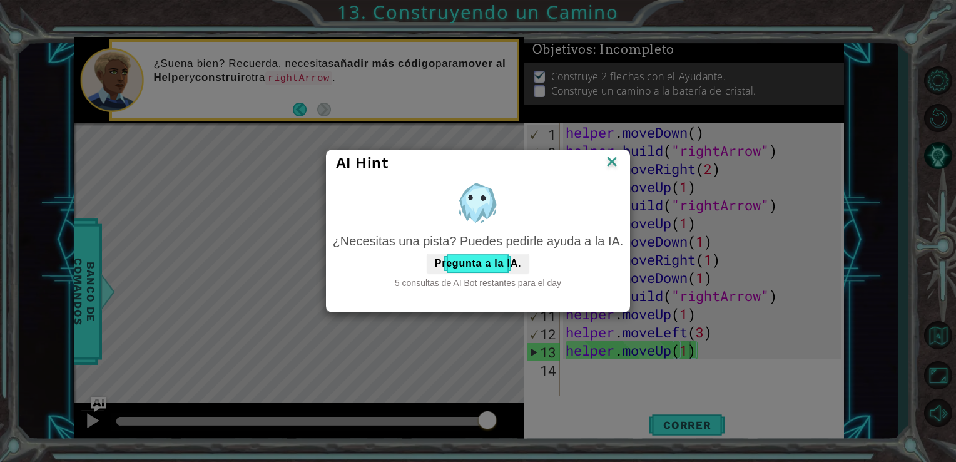
click at [612, 164] on img at bounding box center [612, 162] width 16 height 19
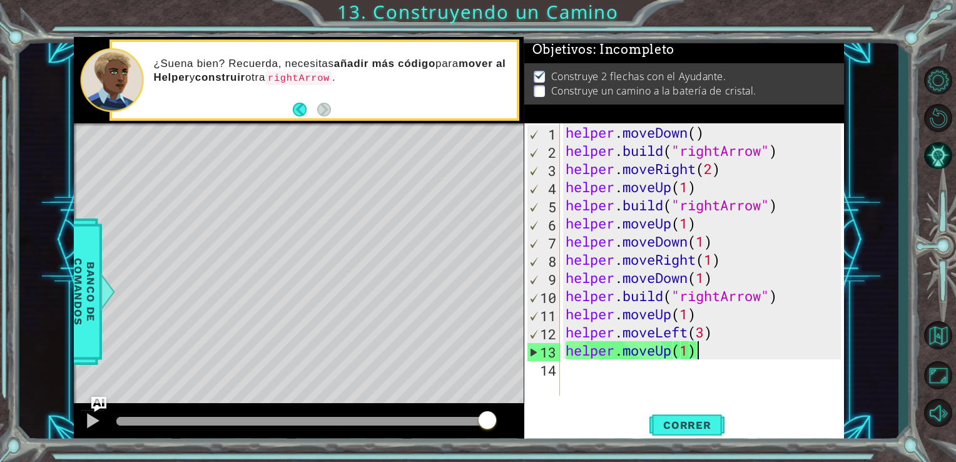
click at [714, 345] on div "helper . moveDown ( ) helper . build ( "rightArrow" ) helper . moveRight ( 2 ) …" at bounding box center [705, 277] width 285 height 308
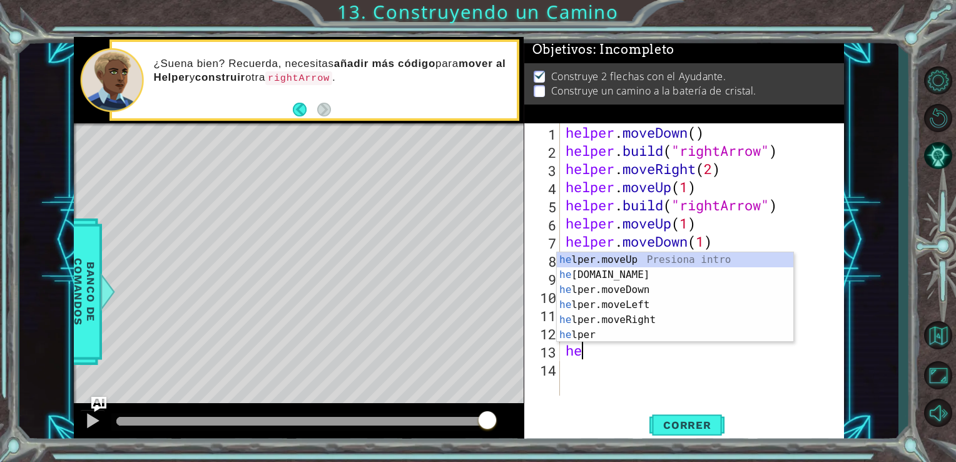
type textarea "h"
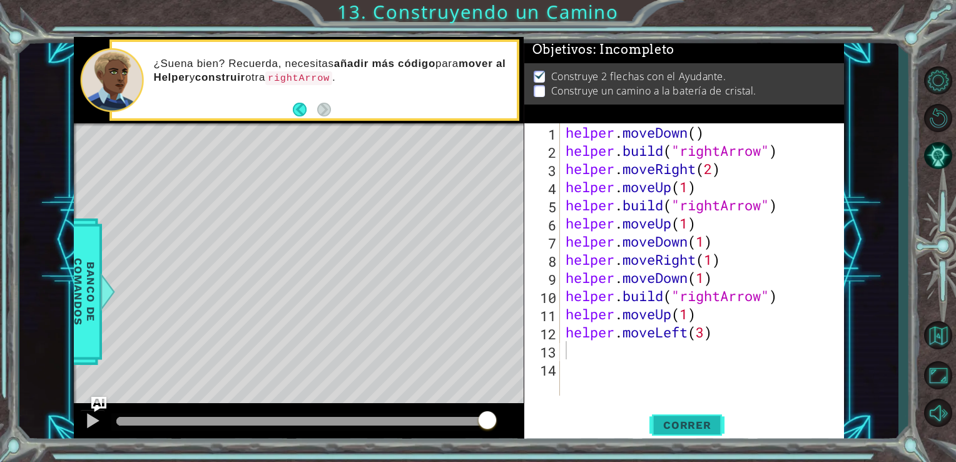
click at [672, 427] on span "Correr" at bounding box center [687, 424] width 73 height 13
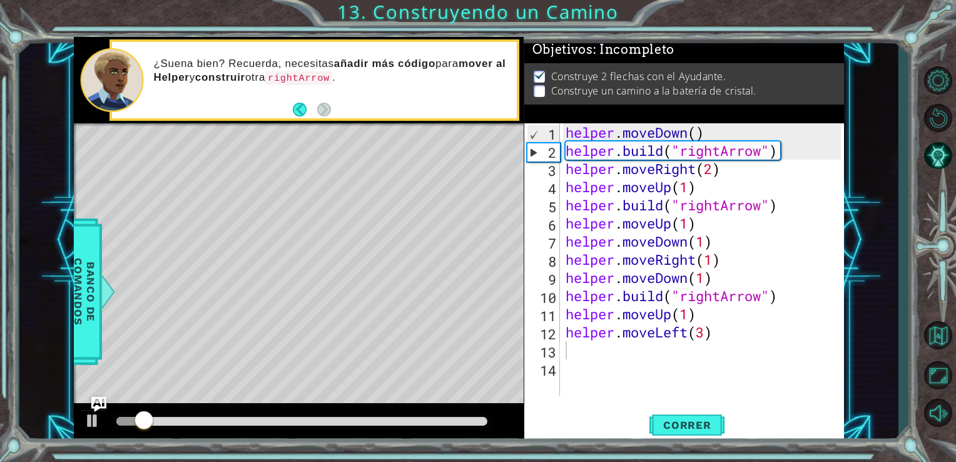
click at [544, 86] on p at bounding box center [539, 91] width 11 height 12
drag, startPoint x: 544, startPoint y: 86, endPoint x: 583, endPoint y: 86, distance: 38.8
click at [583, 86] on li "Construye un camino a la batería de cristal." at bounding box center [686, 91] width 304 height 14
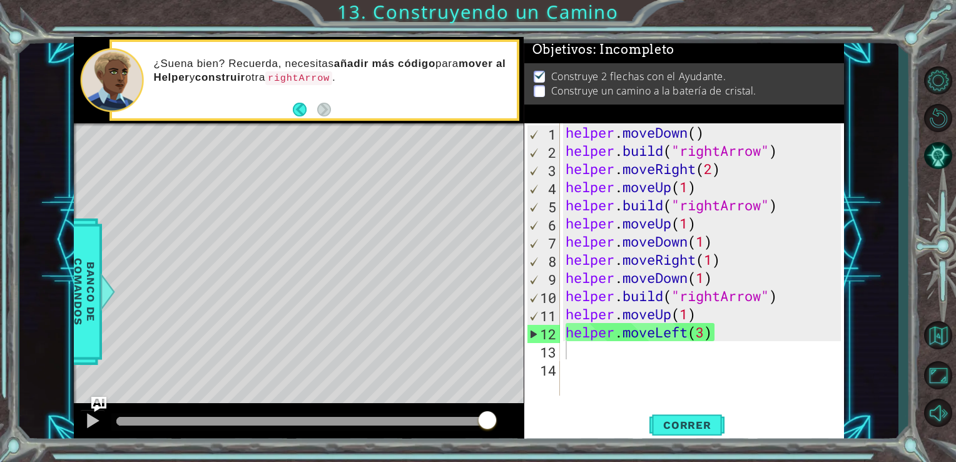
click at [579, 347] on div "helper . moveDown ( ) helper . build ( "rightArrow" ) helper . moveRight ( 2 ) …" at bounding box center [705, 277] width 285 height 308
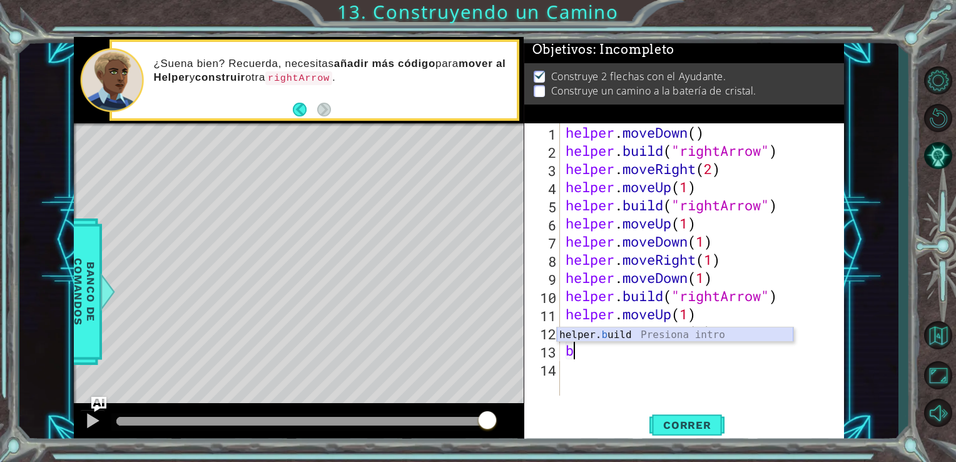
click at [656, 334] on div "helper. b uild Presiona intro" at bounding box center [675, 349] width 236 height 45
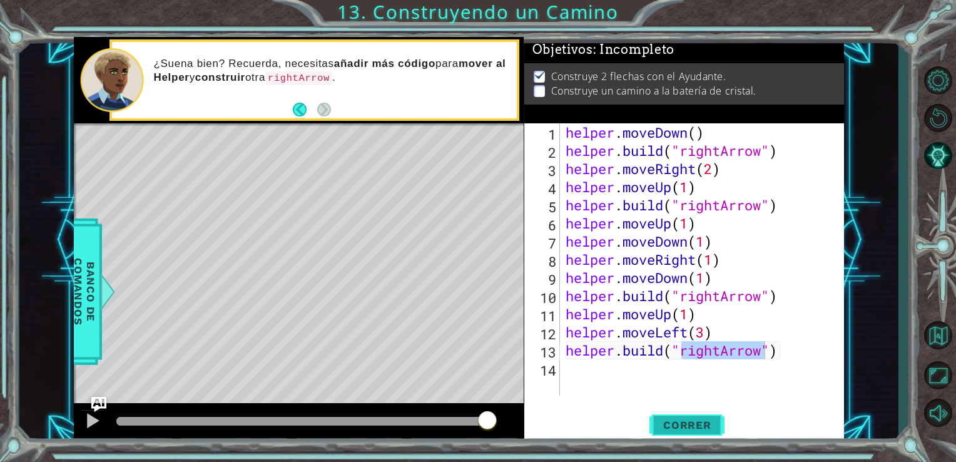
click at [666, 427] on span "Correr" at bounding box center [687, 424] width 73 height 13
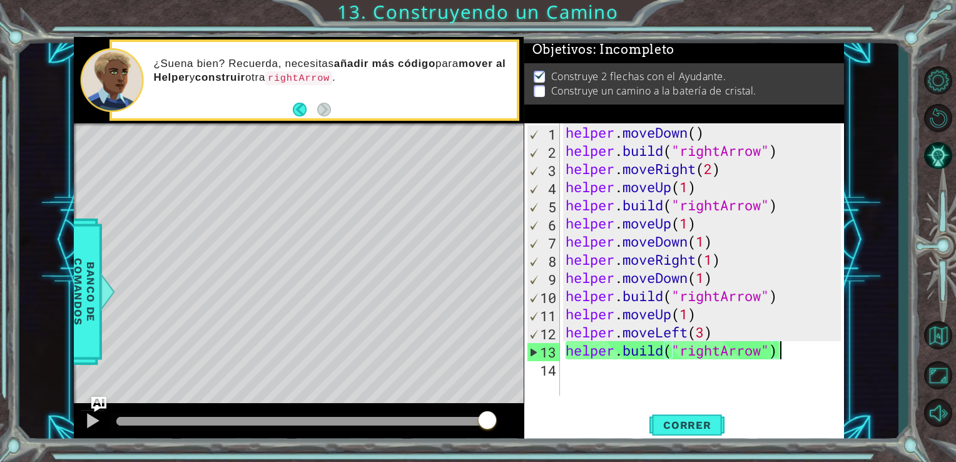
click at [789, 358] on div "helper . moveDown ( ) helper . build ( "rightArrow" ) helper . moveRight ( 2 ) …" at bounding box center [705, 277] width 285 height 308
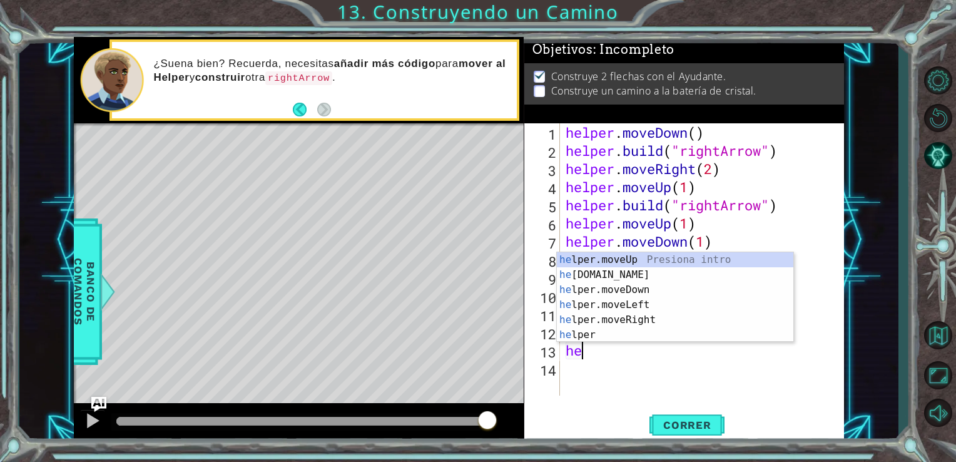
type textarea "h"
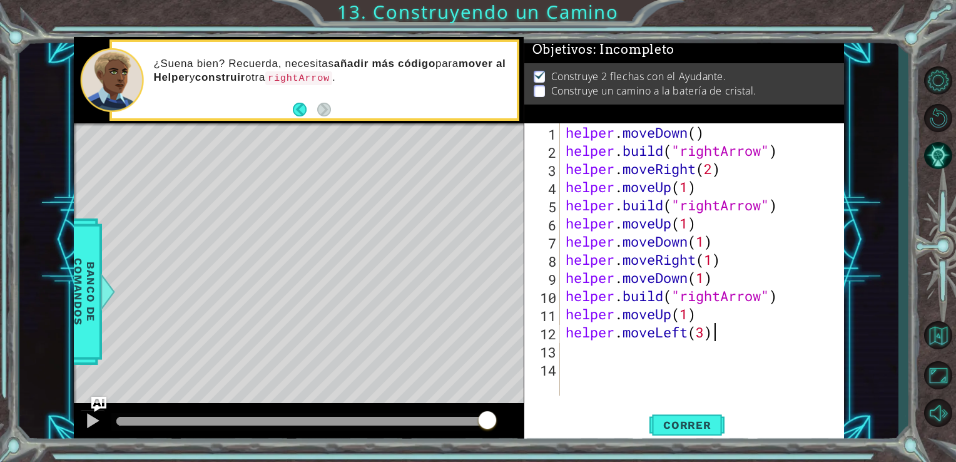
click at [726, 337] on div "helper . moveDown ( ) helper . build ( "rightArrow" ) helper . moveRight ( 2 ) …" at bounding box center [705, 277] width 285 height 308
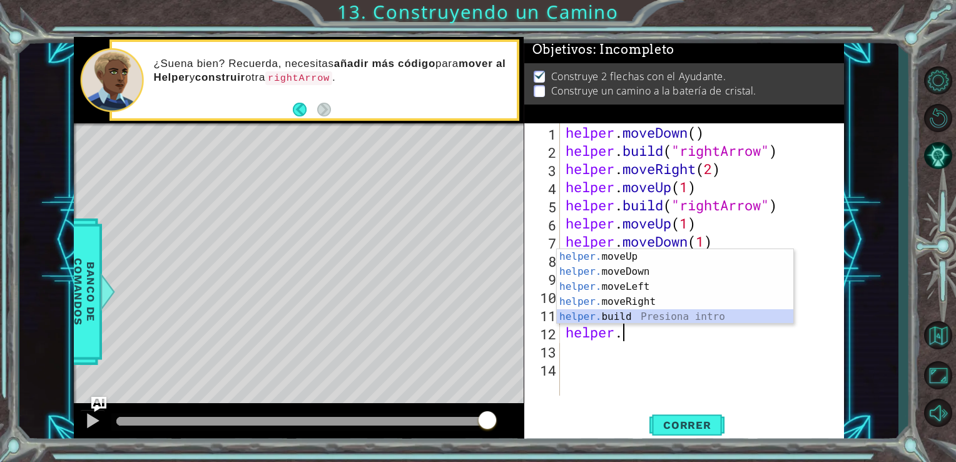
click at [642, 317] on div "helper. moveUp Presiona intro helper. moveDown Presiona intro helper. moveLeft …" at bounding box center [675, 301] width 236 height 105
type textarea "[DOMAIN_NAME]("rightArrow")"
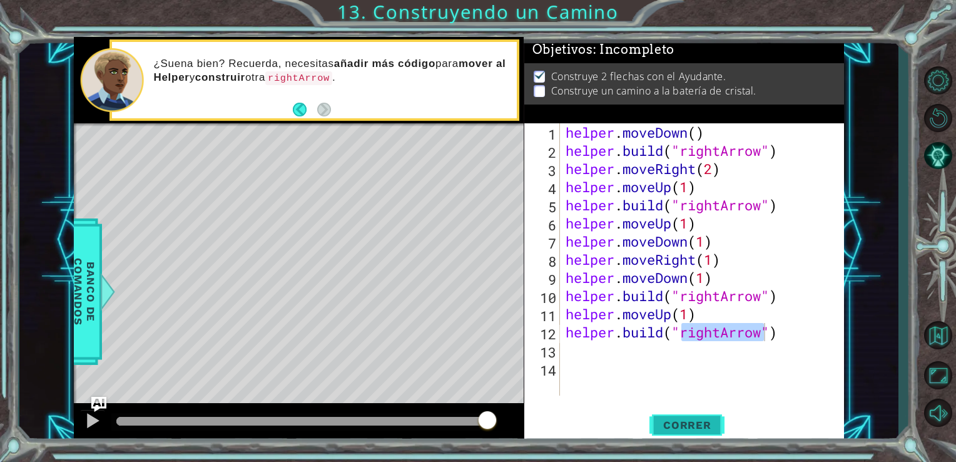
click at [702, 425] on span "Correr" at bounding box center [687, 424] width 73 height 13
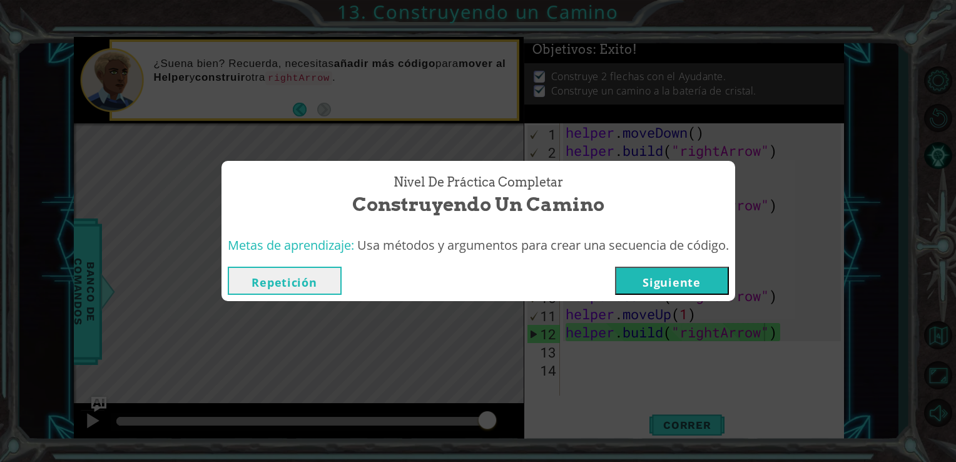
click at [673, 283] on button "Siguiente" at bounding box center [672, 280] width 114 height 28
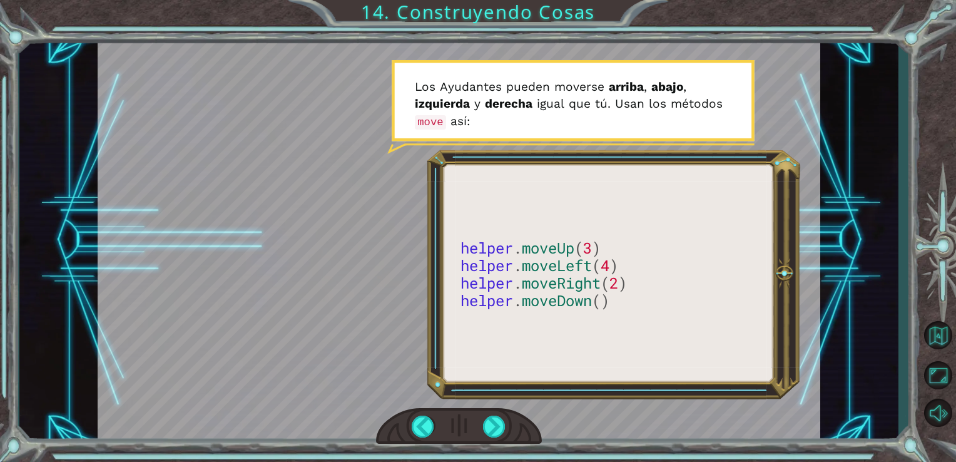
drag, startPoint x: 673, startPoint y: 281, endPoint x: 500, endPoint y: 414, distance: 217.7
click at [500, 414] on div at bounding box center [459, 426] width 166 height 36
click at [498, 424] on div at bounding box center [494, 426] width 23 height 22
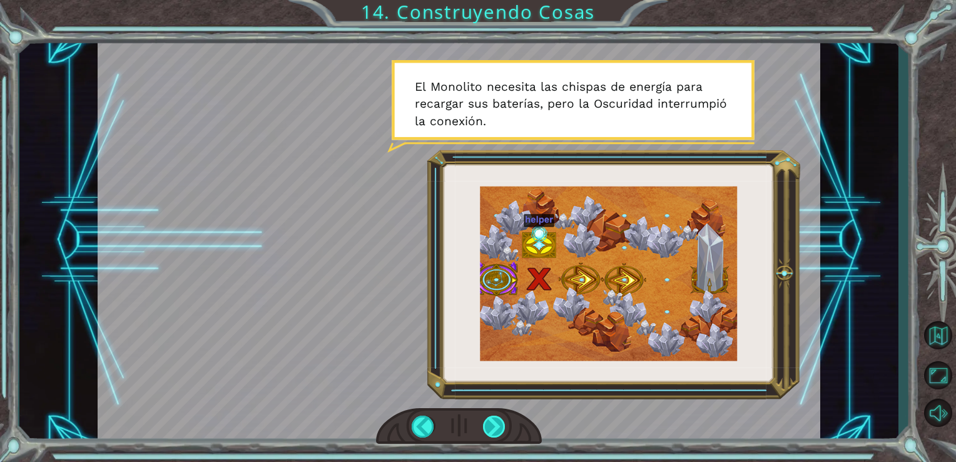
click at [499, 426] on div at bounding box center [494, 426] width 23 height 22
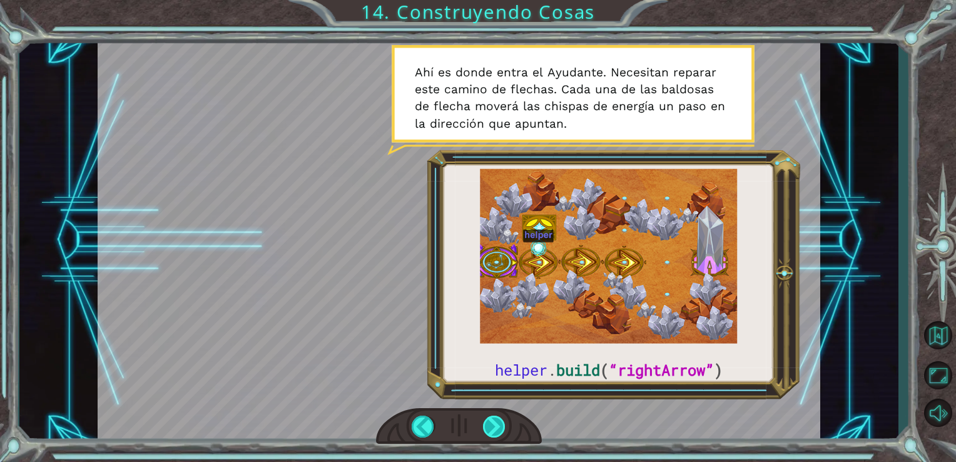
click at [499, 426] on div at bounding box center [494, 426] width 23 height 22
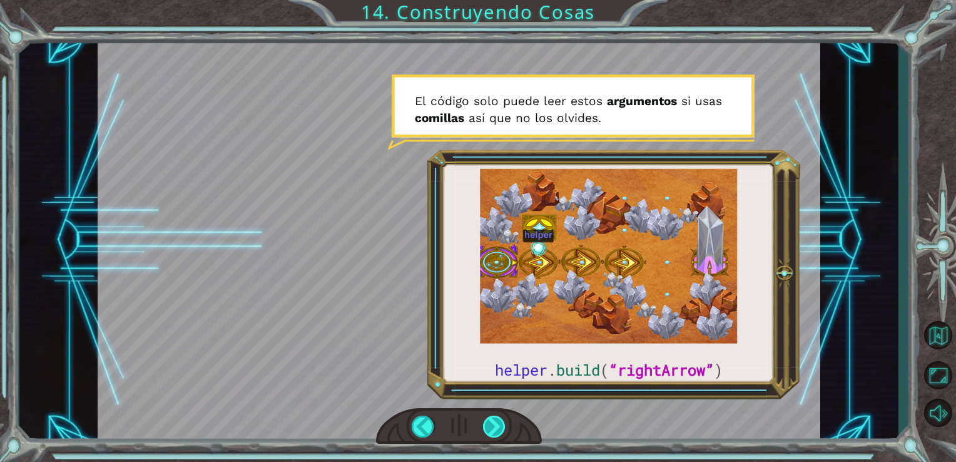
click at [499, 426] on div at bounding box center [494, 426] width 23 height 22
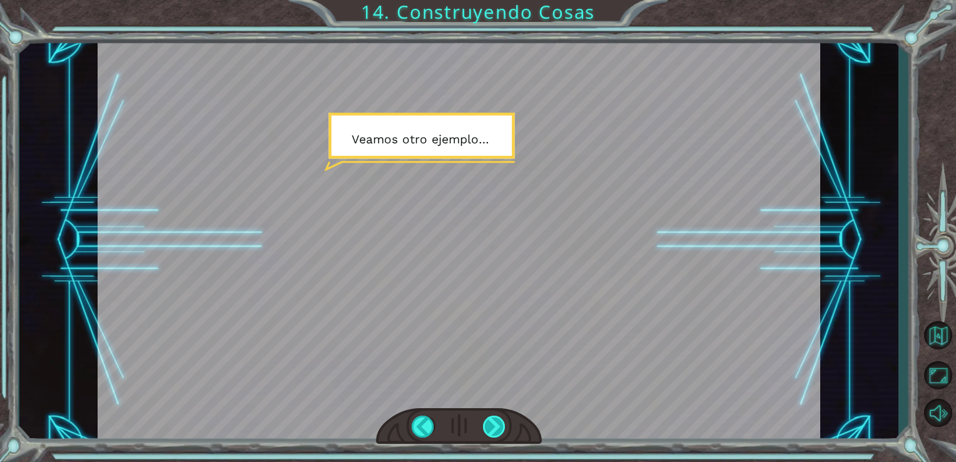
click at [499, 426] on div at bounding box center [494, 426] width 23 height 22
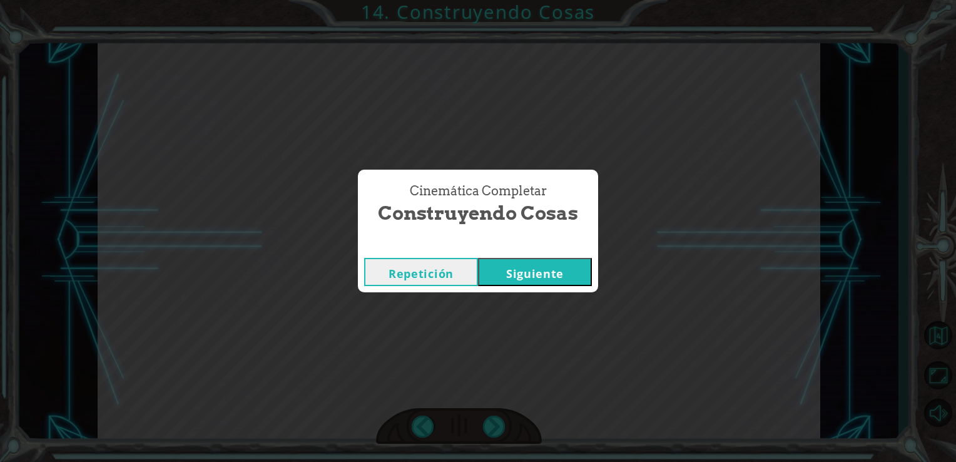
click at [549, 274] on button "Siguiente" at bounding box center [535, 272] width 114 height 28
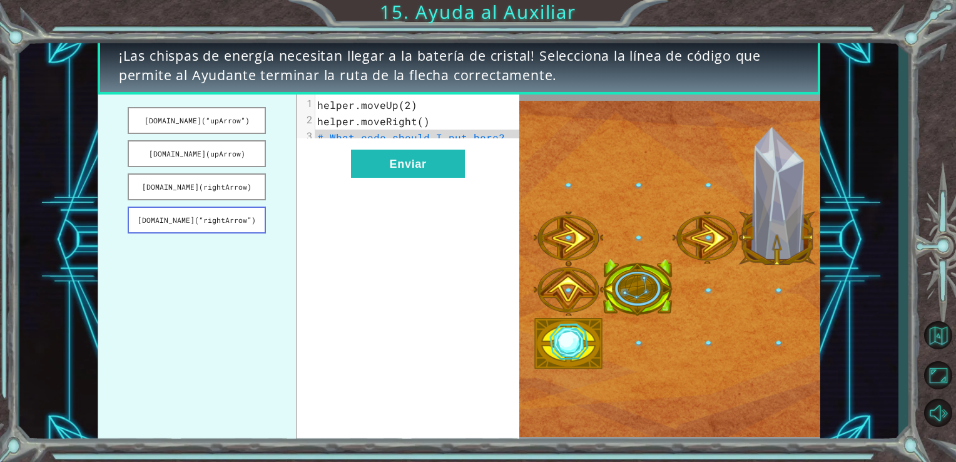
click at [221, 219] on button "[DOMAIN_NAME](“rightArrow”)" at bounding box center [197, 219] width 138 height 27
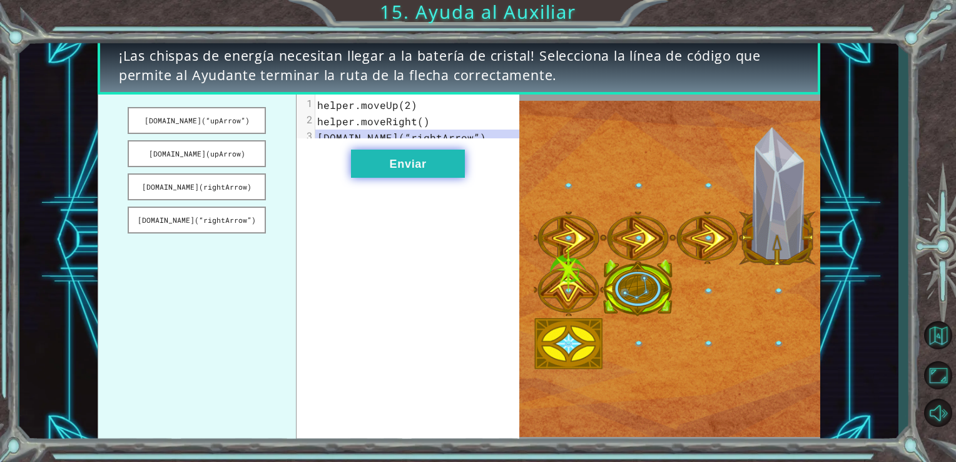
click at [373, 178] on button "Enviar" at bounding box center [408, 163] width 114 height 28
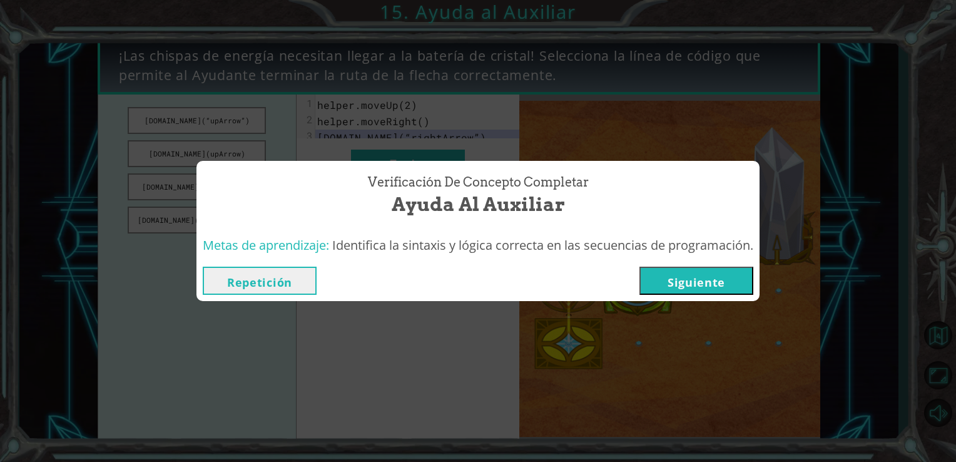
click at [706, 289] on button "Siguiente" at bounding box center [696, 280] width 114 height 28
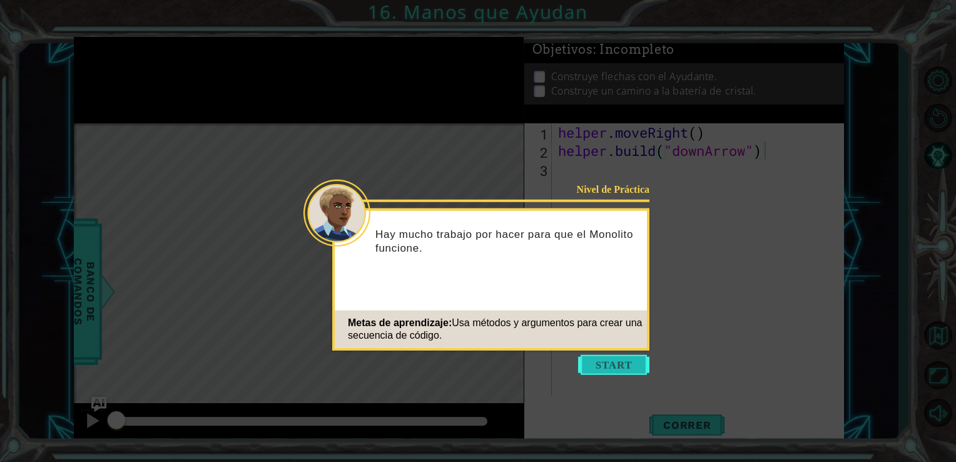
click at [626, 368] on button "Start" at bounding box center [613, 365] width 71 height 20
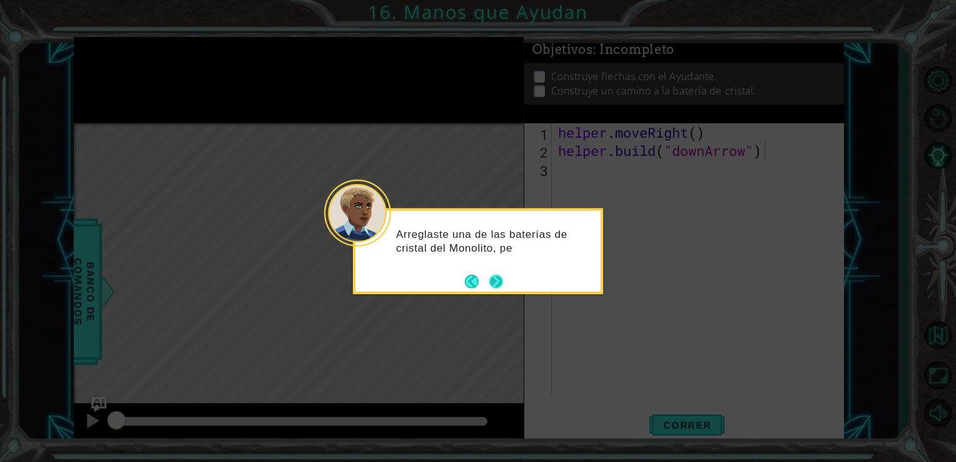
click at [504, 283] on div "Arreglaste una de las baterías de cristal del Monolito, pe" at bounding box center [478, 251] width 250 height 86
click at [497, 283] on button "Next" at bounding box center [496, 282] width 14 height 14
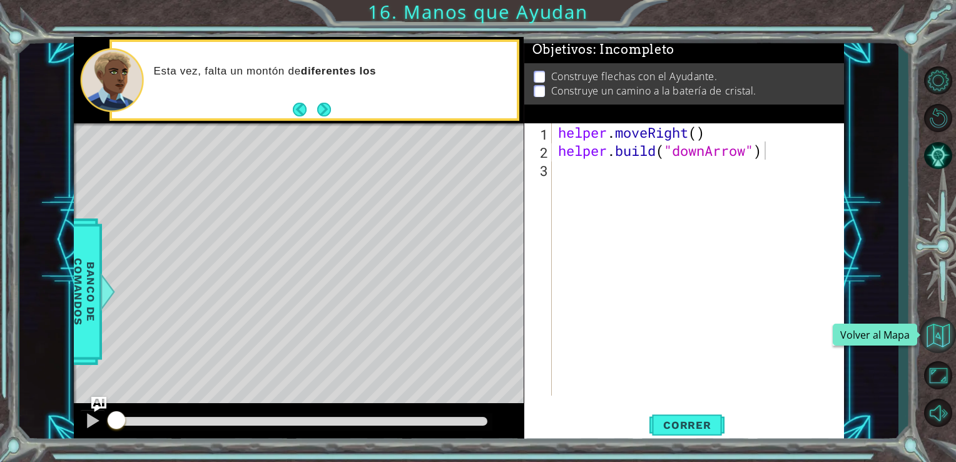
click at [934, 343] on button "Volver al Mapa" at bounding box center [938, 335] width 36 height 36
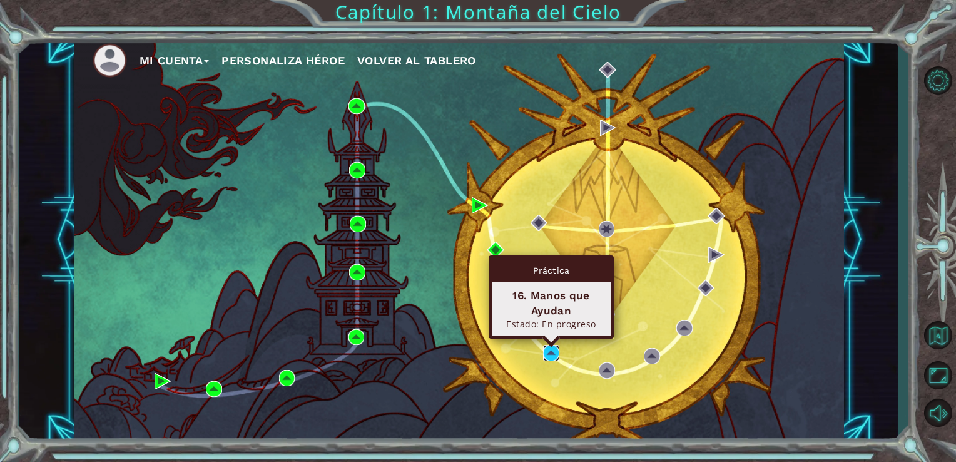
click at [553, 352] on img at bounding box center [551, 353] width 16 height 16
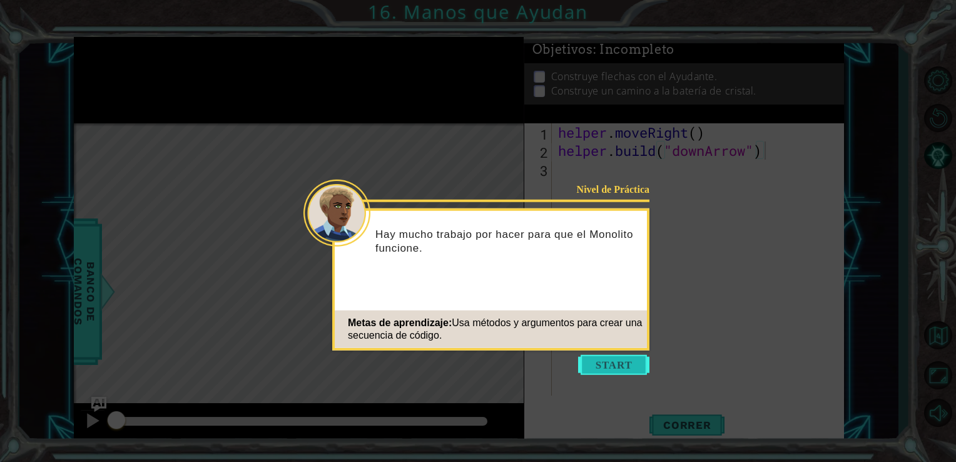
click at [595, 372] on button "Start" at bounding box center [613, 365] width 71 height 20
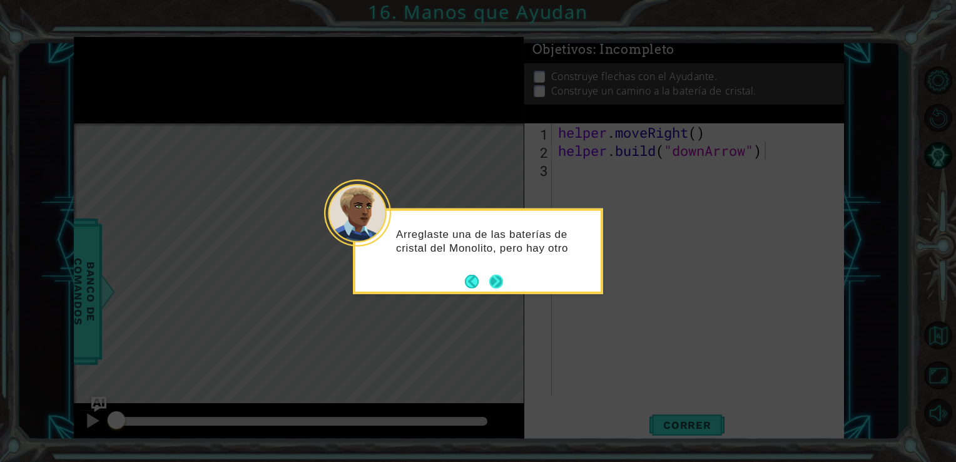
click at [500, 274] on button "Next" at bounding box center [496, 281] width 14 height 14
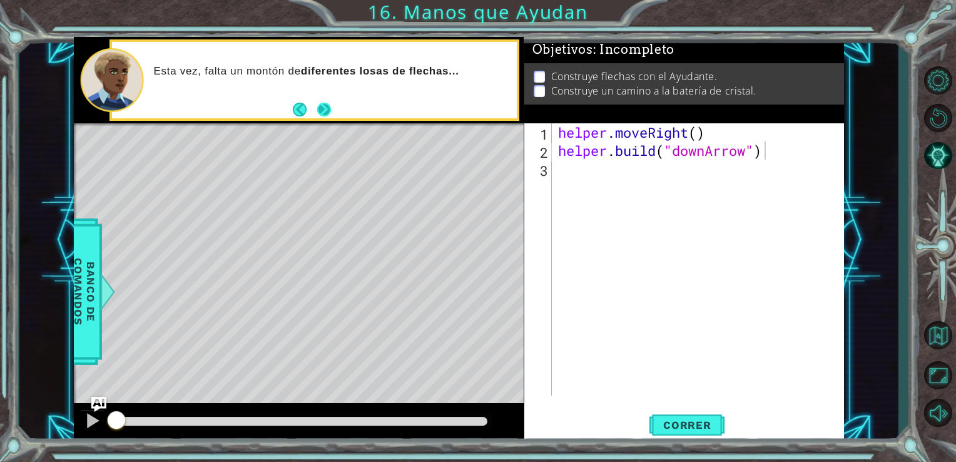
click at [318, 114] on button "Next" at bounding box center [324, 110] width 14 height 14
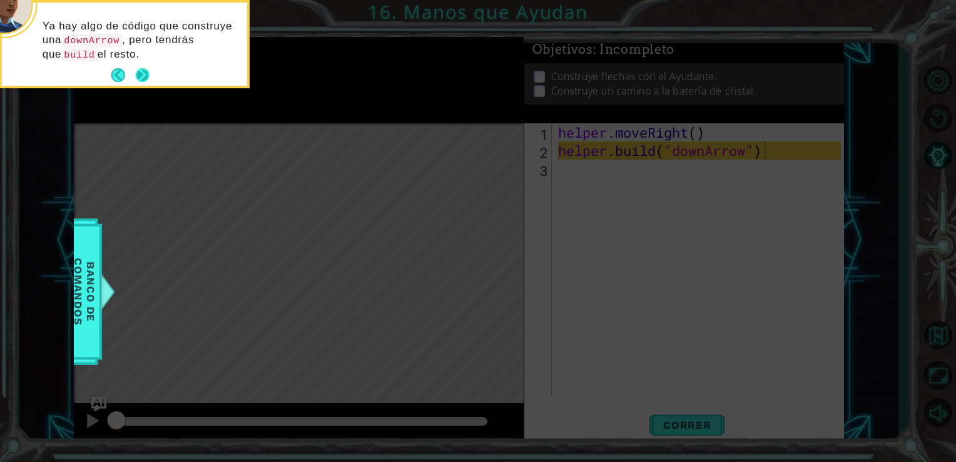
click at [140, 71] on button "Next" at bounding box center [143, 75] width 14 height 14
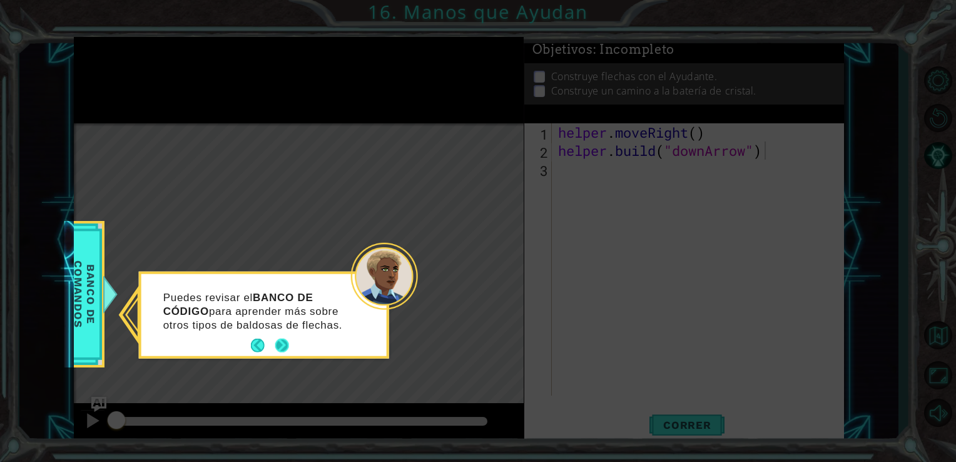
click at [285, 343] on button "Next" at bounding box center [282, 345] width 14 height 14
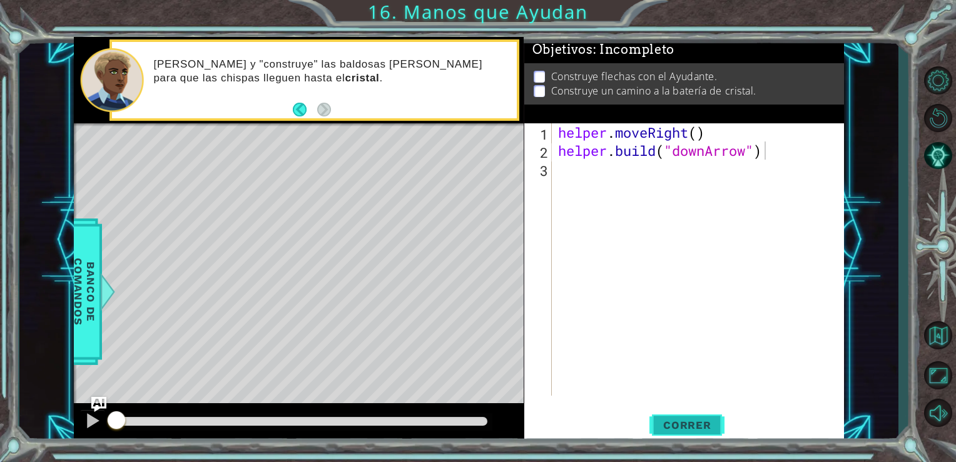
click at [702, 423] on span "Correr" at bounding box center [687, 424] width 73 height 13
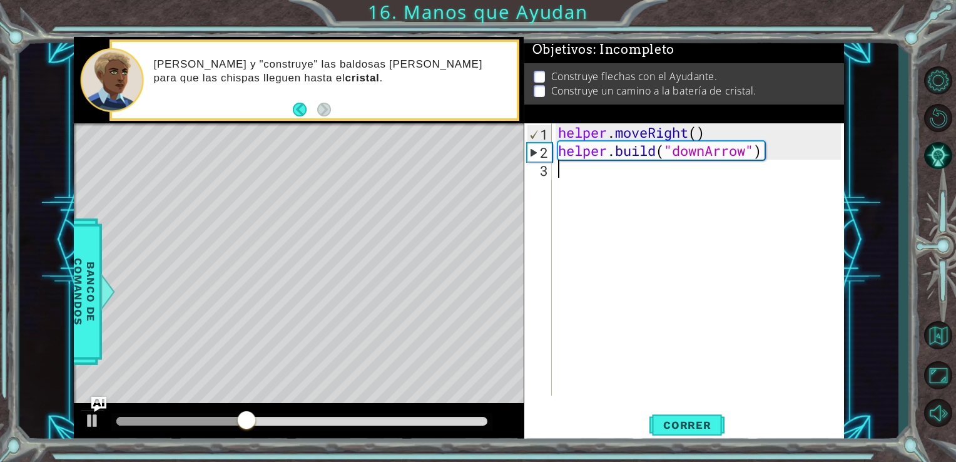
click at [582, 174] on div "helper . moveRight ( ) helper . build ( "downArrow" )" at bounding box center [701, 277] width 292 height 308
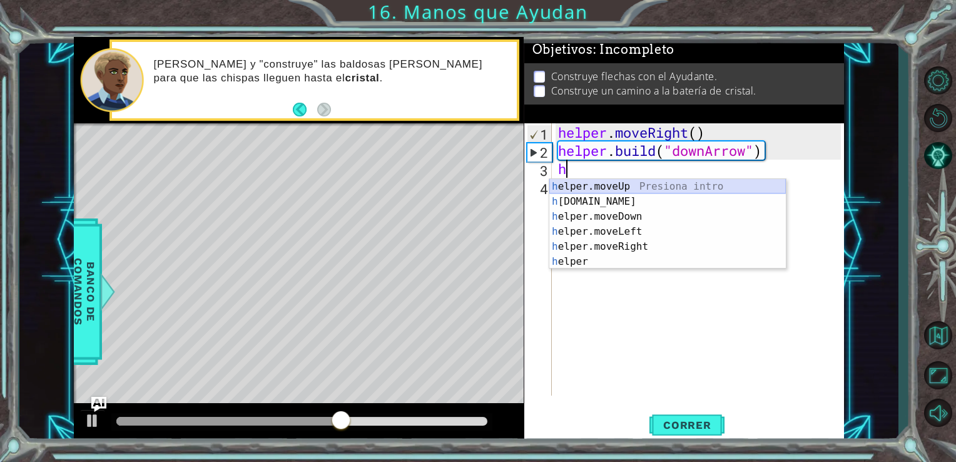
click at [657, 183] on div "h elper.moveUp Presiona intro h [DOMAIN_NAME] Presiona intro h elper.moveDown P…" at bounding box center [667, 239] width 236 height 120
type textarea "helper.moveUp(1)"
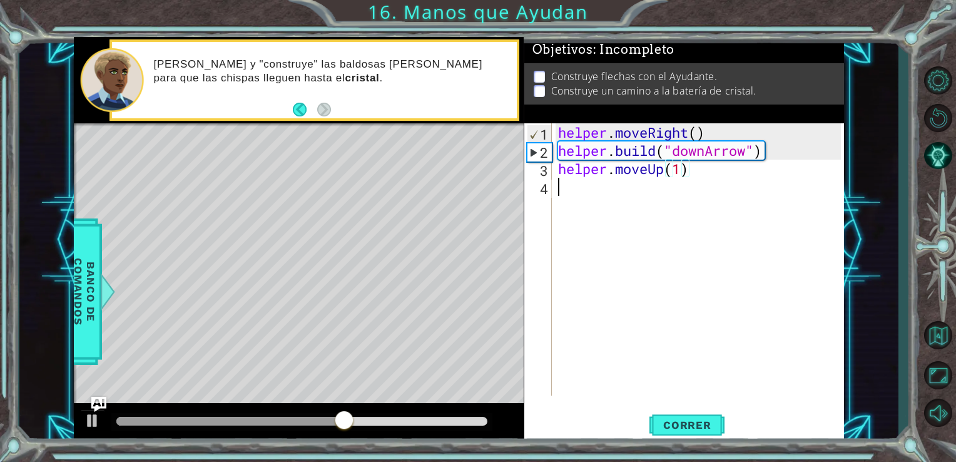
click at [657, 183] on div "helper . moveRight ( ) helper . build ( "downArrow" ) helper . moveUp ( 1 )" at bounding box center [701, 277] width 292 height 308
click at [680, 172] on div "helper . moveRight ( ) helper . build ( "downArrow" ) helper . moveUp ( 1 )" at bounding box center [701, 277] width 292 height 308
type textarea "helper.moveUp(3)"
click at [692, 429] on span "Correr" at bounding box center [687, 424] width 73 height 13
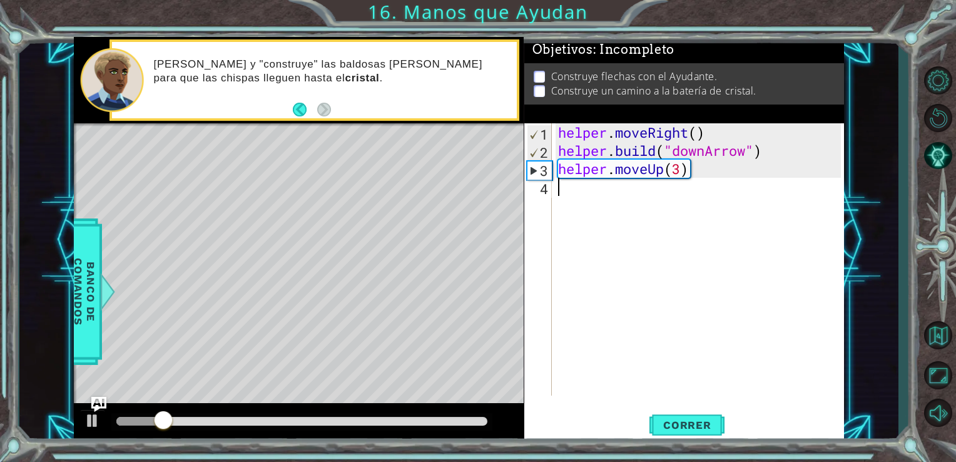
click at [565, 186] on div "helper . moveRight ( ) helper . build ( "downArrow" ) helper . moveUp ( 3 )" at bounding box center [701, 277] width 292 height 308
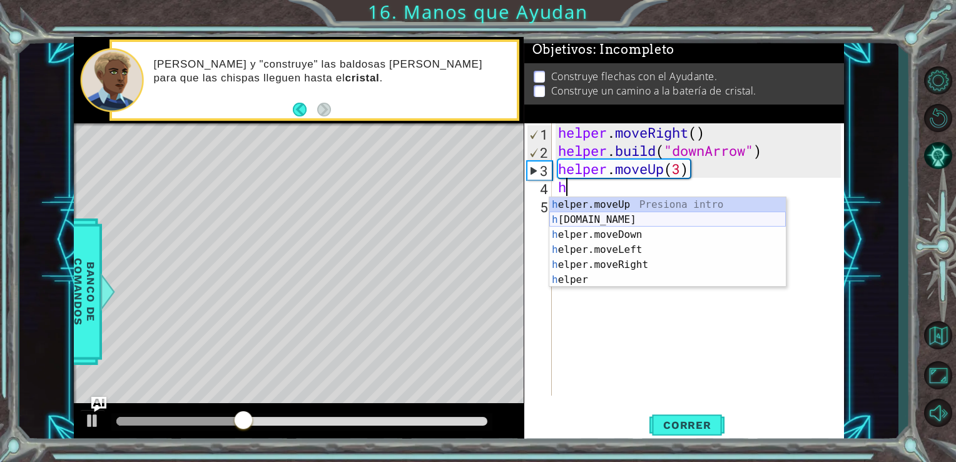
click at [608, 215] on div "h elper.moveUp Presiona intro h [DOMAIN_NAME] Presiona intro h elper.moveDown P…" at bounding box center [667, 257] width 236 height 120
type textarea "[DOMAIN_NAME]("rightArrow")"
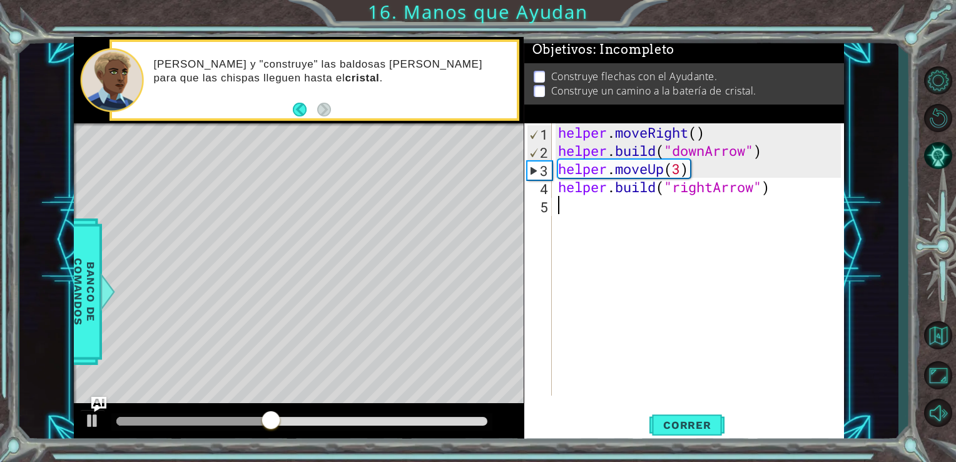
click at [597, 220] on div "helper . moveRight ( ) helper . build ( "downArrow" ) helper . moveUp ( 3 ) hel…" at bounding box center [701, 277] width 292 height 308
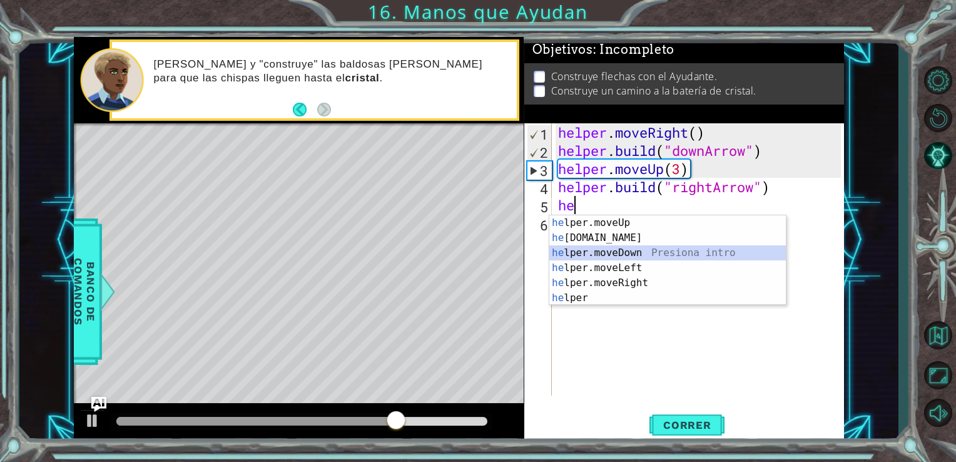
click at [619, 257] on div "he lper.moveUp Presiona intro he [DOMAIN_NAME] Presiona intro he lper.moveDown …" at bounding box center [667, 275] width 236 height 120
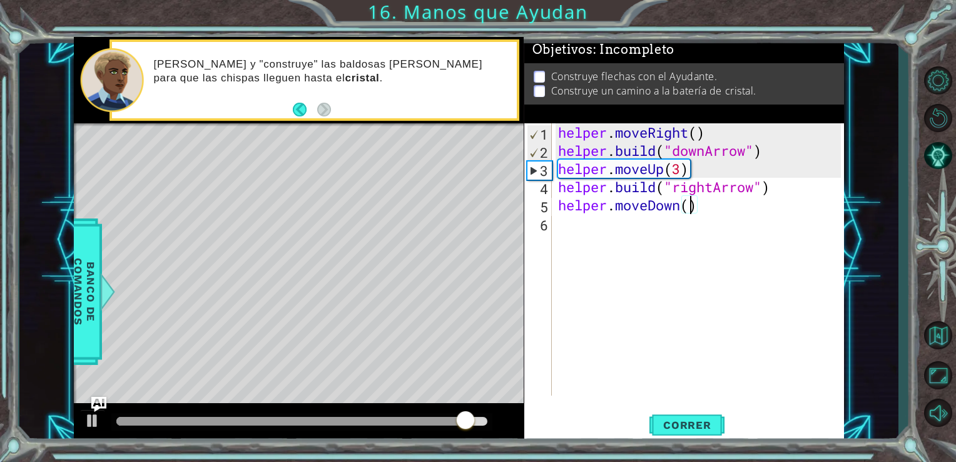
scroll to position [0, 6]
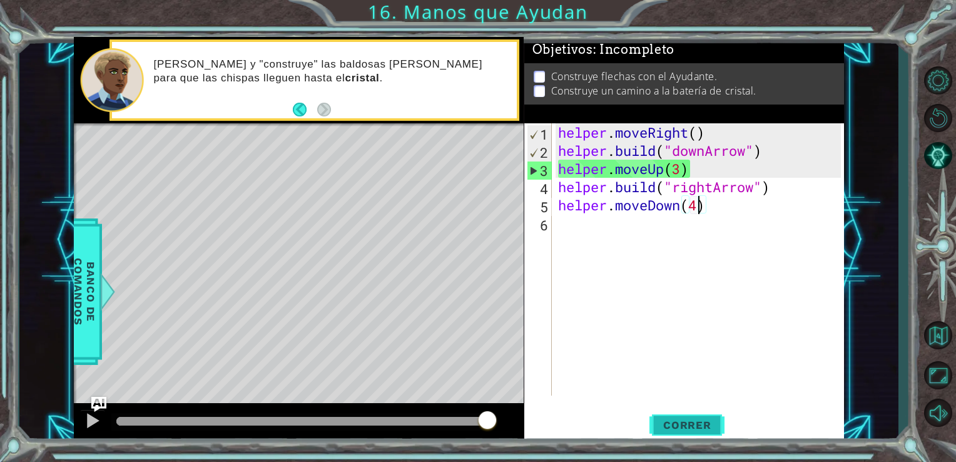
type textarea "helper.moveDown(4)"
click at [678, 417] on button "Correr" at bounding box center [686, 424] width 75 height 32
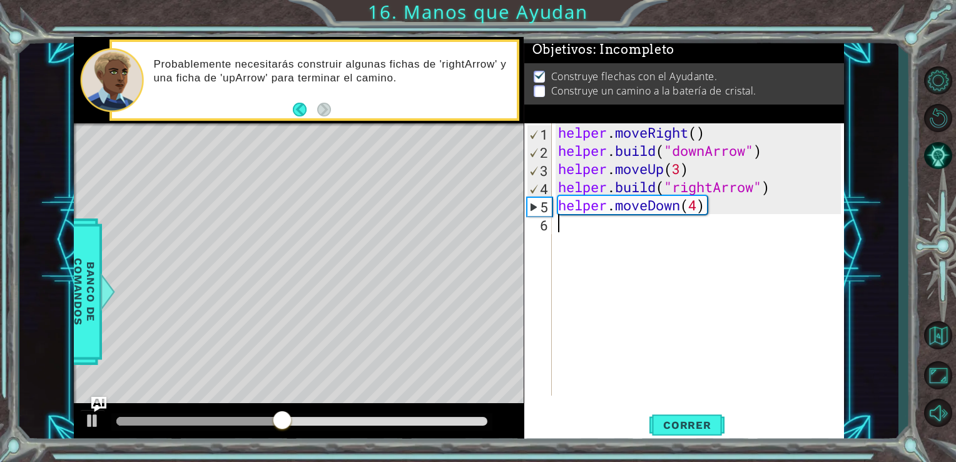
click at [572, 232] on div "helper . moveRight ( ) helper . build ( "downArrow" ) helper . moveUp ( 3 ) hel…" at bounding box center [701, 277] width 292 height 308
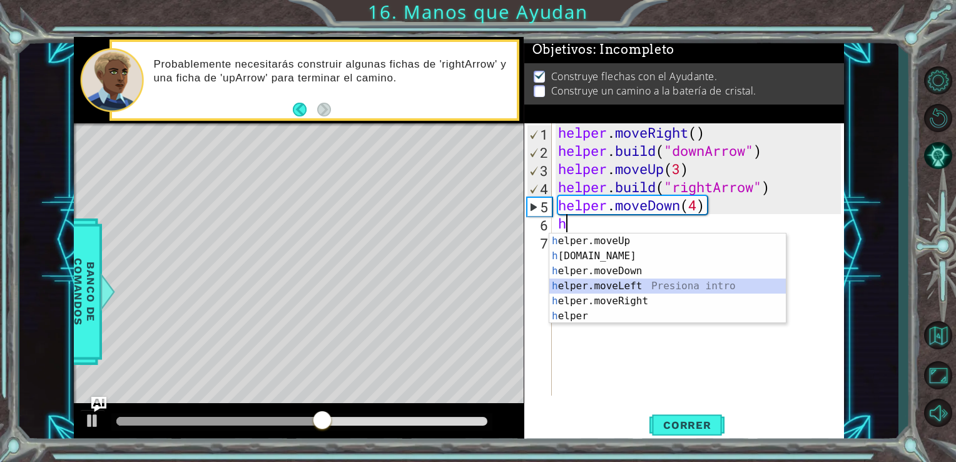
click at [620, 289] on div "h elper.moveUp Presiona intro h [DOMAIN_NAME] Presiona intro h elper.moveDown P…" at bounding box center [667, 293] width 236 height 120
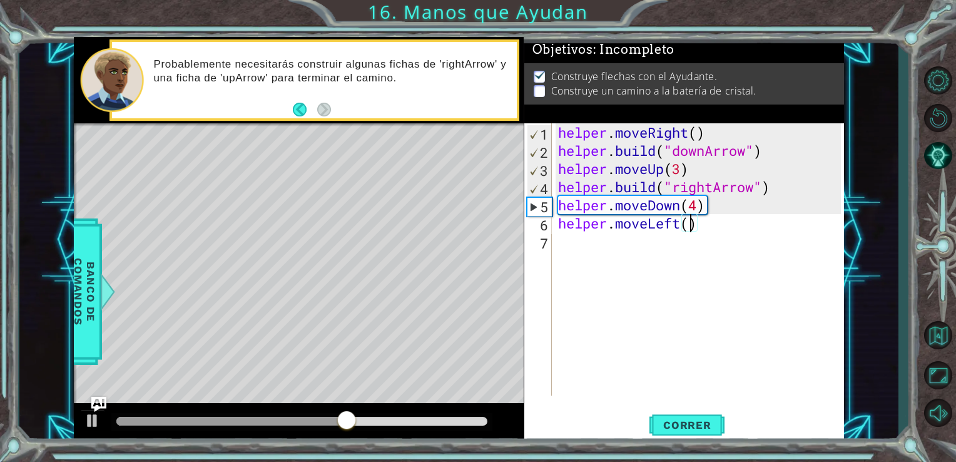
type textarea "helper.moveLeft(2)"
click at [580, 245] on div "helper . moveRight ( ) helper . build ( "downArrow" ) helper . moveUp ( 3 ) hel…" at bounding box center [701, 277] width 292 height 308
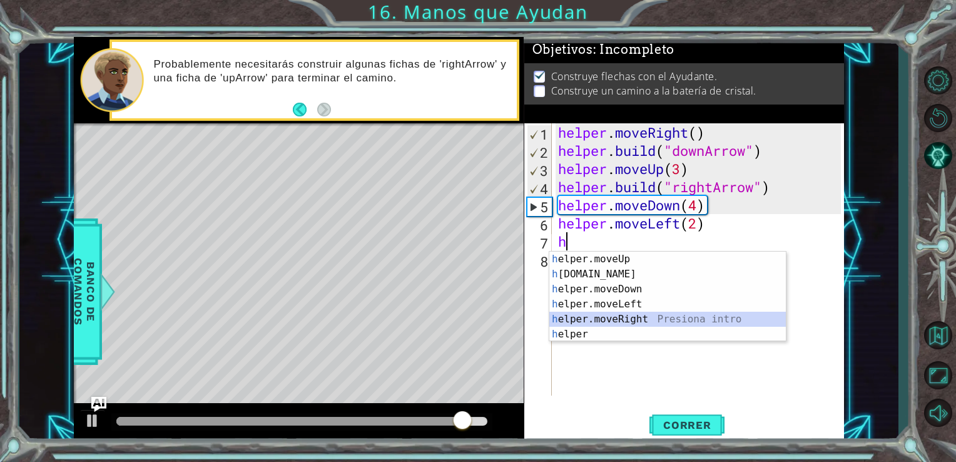
click at [635, 315] on div "h elper.moveUp Presiona intro h [DOMAIN_NAME] Presiona intro h elper.moveDown P…" at bounding box center [667, 311] width 236 height 120
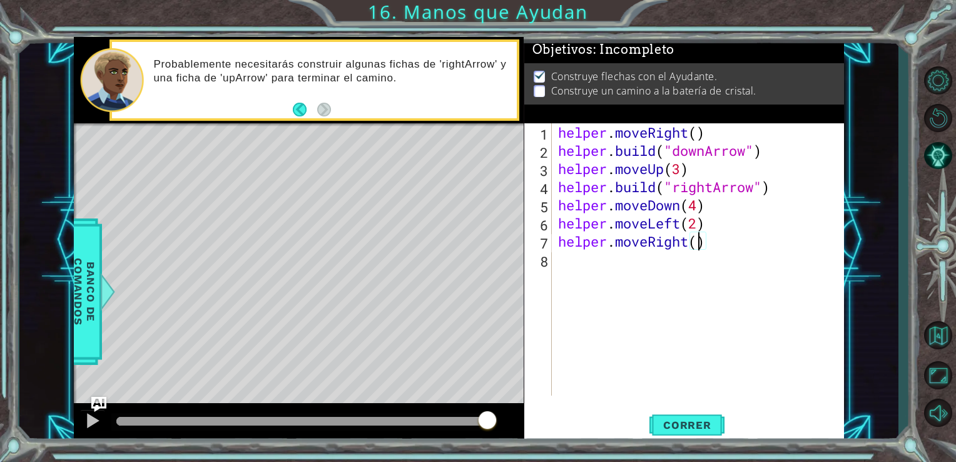
type textarea "helper.moveRight(4)"
click at [605, 271] on div "helper . moveRight ( ) helper . build ( "downArrow" ) helper . moveUp ( 3 ) hel…" at bounding box center [701, 277] width 292 height 308
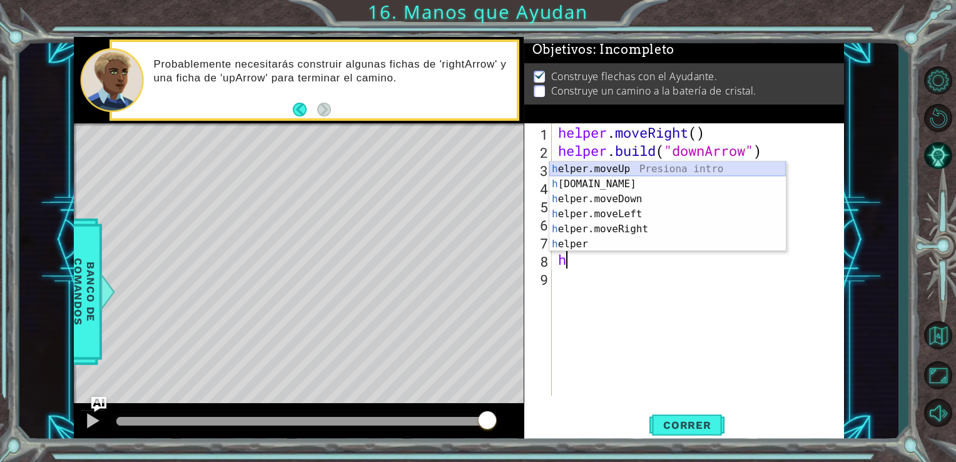
click at [620, 173] on div "h elper.moveUp Presiona intro h [DOMAIN_NAME] Presiona intro h elper.moveDown P…" at bounding box center [667, 221] width 236 height 120
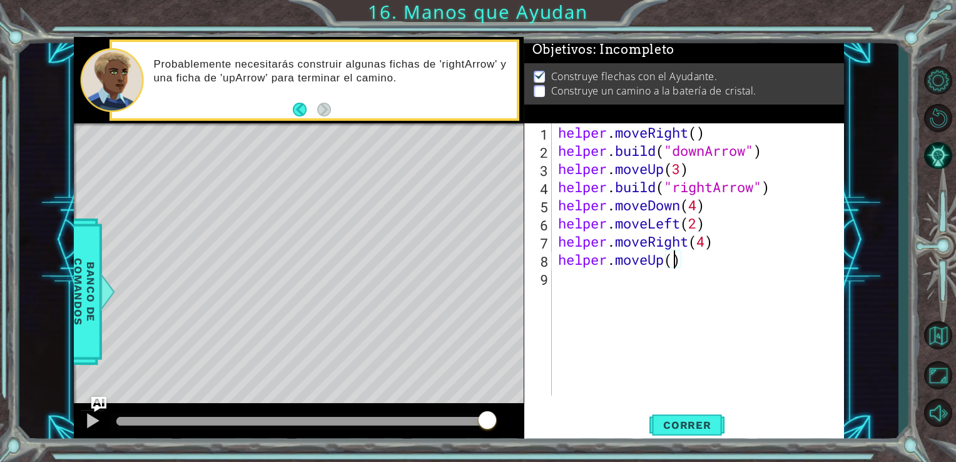
scroll to position [0, 5]
click at [656, 412] on button "Correr" at bounding box center [686, 424] width 75 height 32
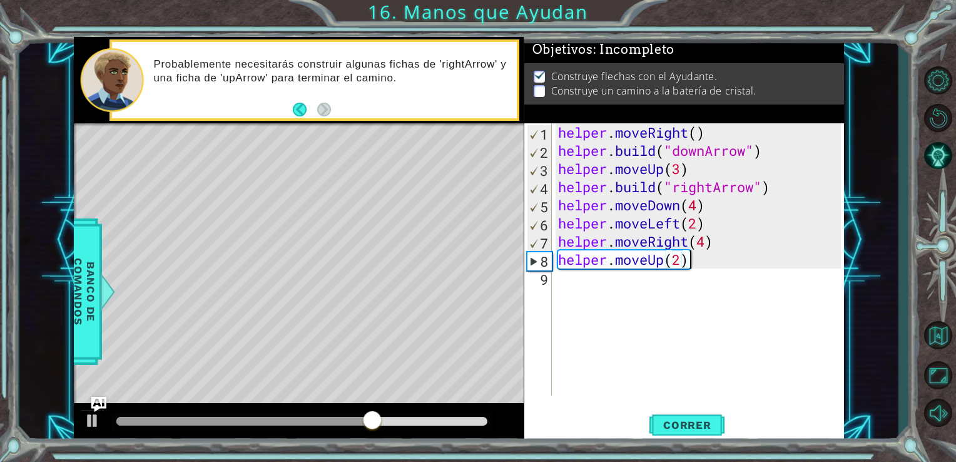
click at [712, 268] on div "helper . moveRight ( ) helper . build ( "downArrow" ) helper . moveUp ( 3 ) hel…" at bounding box center [701, 277] width 292 height 308
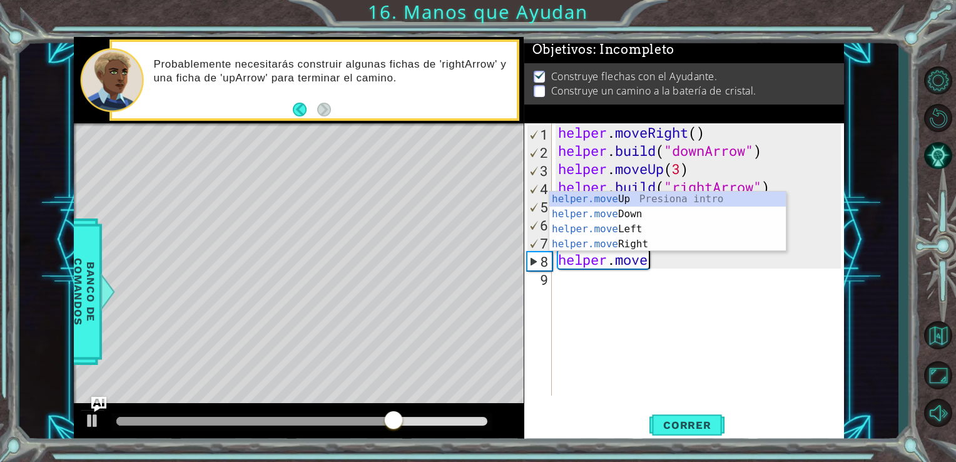
scroll to position [0, 2]
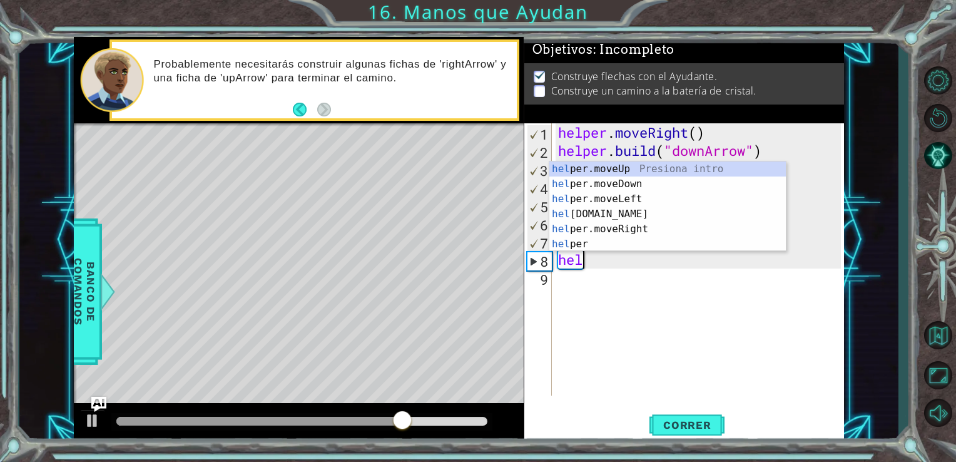
type textarea "h"
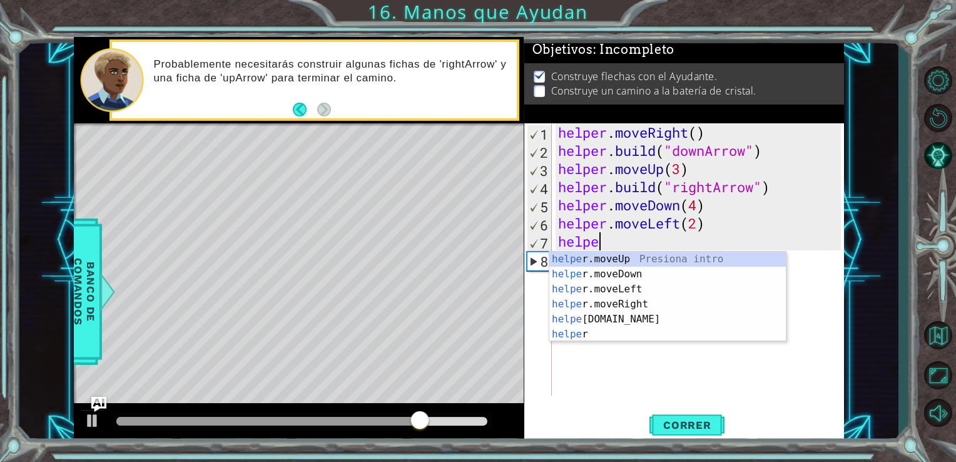
type textarea "h"
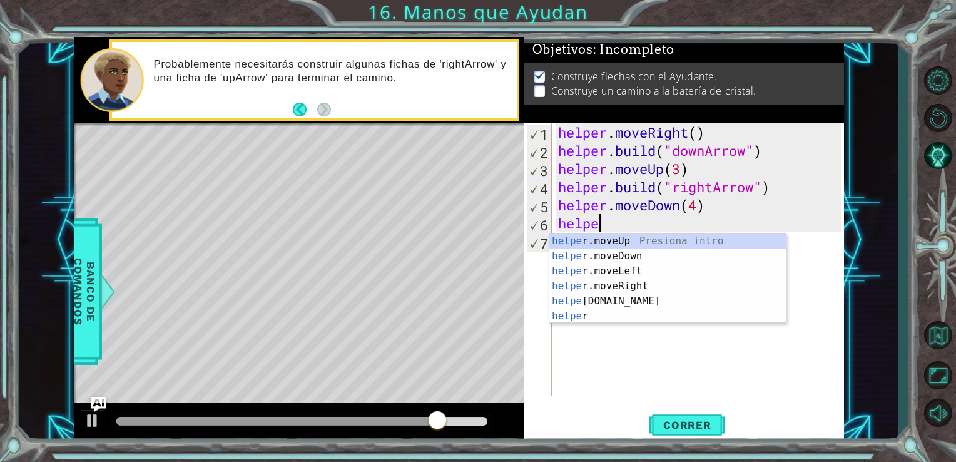
type textarea "h"
type textarea "helper.moveDown(4)"
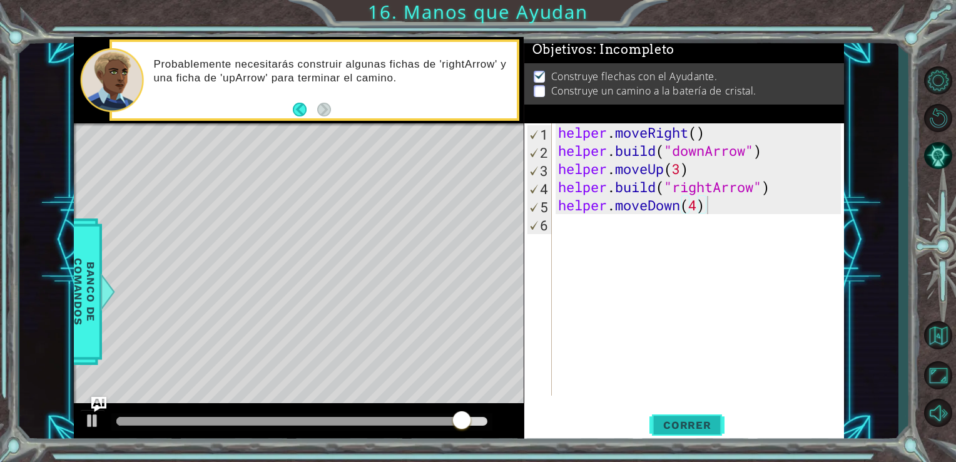
click at [710, 424] on span "Correr" at bounding box center [687, 424] width 73 height 13
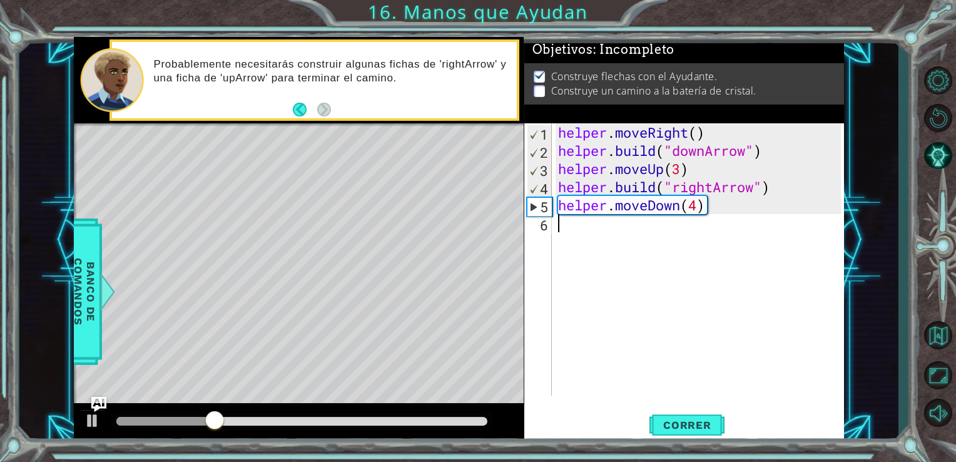
click at [578, 226] on div "helper . moveRight ( ) helper . build ( "downArrow" ) helper . moveUp ( 3 ) hel…" at bounding box center [701, 277] width 292 height 308
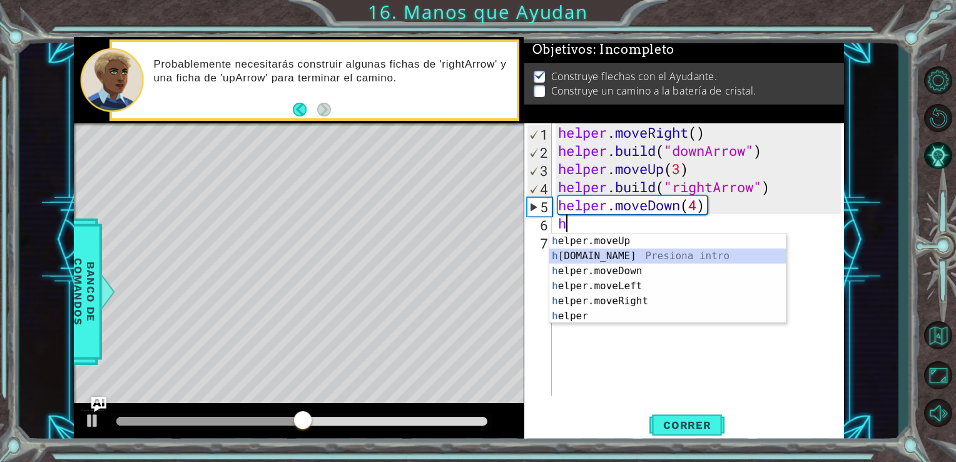
click at [603, 258] on div "h elper.moveUp Presiona intro h [DOMAIN_NAME] Presiona intro h elper.moveDown P…" at bounding box center [667, 293] width 236 height 120
type textarea "[DOMAIN_NAME]("rightArrow")"
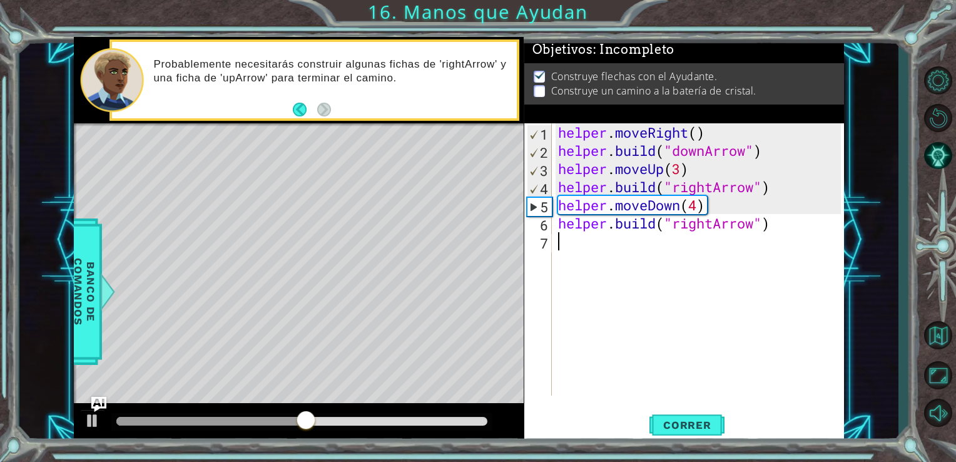
click at [603, 258] on div "helper . moveRight ( ) helper . build ( "downArrow" ) helper . moveUp ( 3 ) hel…" at bounding box center [701, 277] width 292 height 308
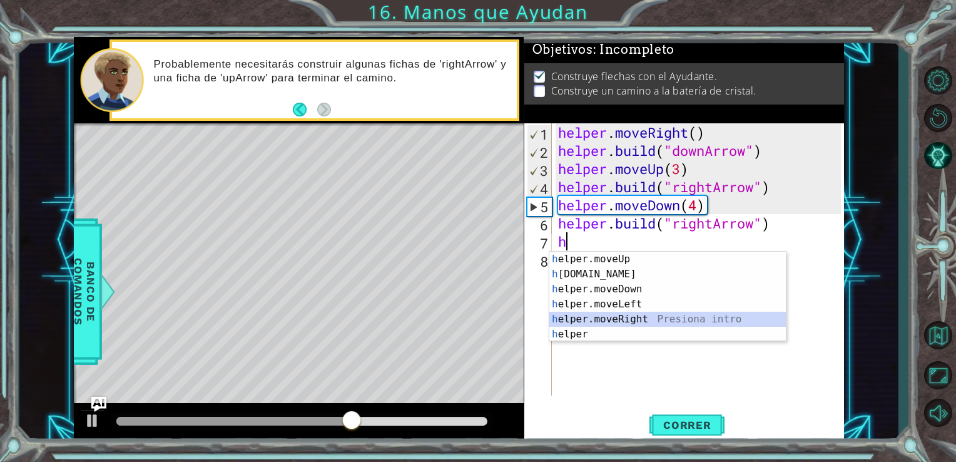
click at [627, 313] on div "h elper.moveUp Presiona intro h [DOMAIN_NAME] Presiona intro h elper.moveDown P…" at bounding box center [667, 311] width 236 height 120
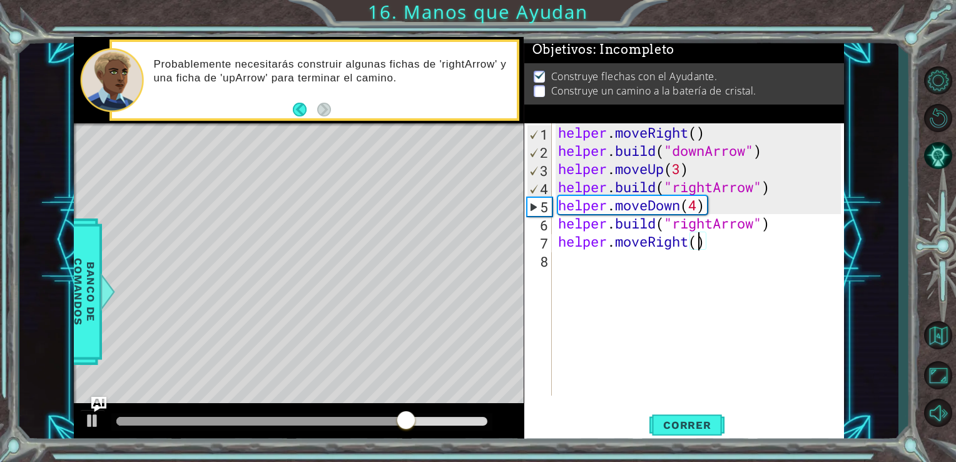
type textarea "helper.moveRight(2)"
click at [633, 262] on div "helper . moveRight ( ) helper . build ( "downArrow" ) helper . moveUp ( 3 ) hel…" at bounding box center [701, 277] width 292 height 308
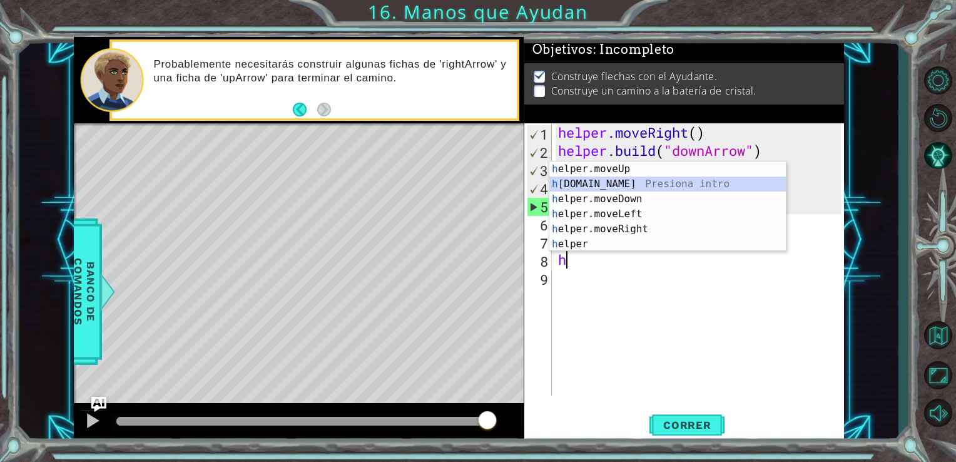
click at [567, 184] on div "h elper.moveUp Presiona intro h [DOMAIN_NAME] Presiona intro h elper.moveDown P…" at bounding box center [667, 221] width 236 height 120
type textarea "[DOMAIN_NAME]("rightArrow")"
click at [567, 184] on div "helper . moveRight ( ) helper . build ( "downArrow" ) helper . moveUp ( 3 ) hel…" at bounding box center [701, 277] width 292 height 308
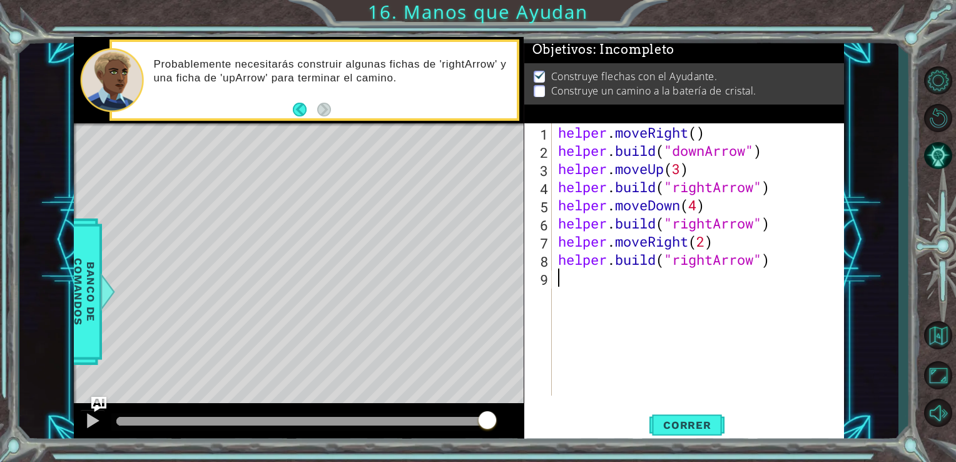
click at [572, 280] on div "helper . moveRight ( ) helper . build ( "downArrow" ) helper . moveUp ( 3 ) hel…" at bounding box center [701, 277] width 292 height 308
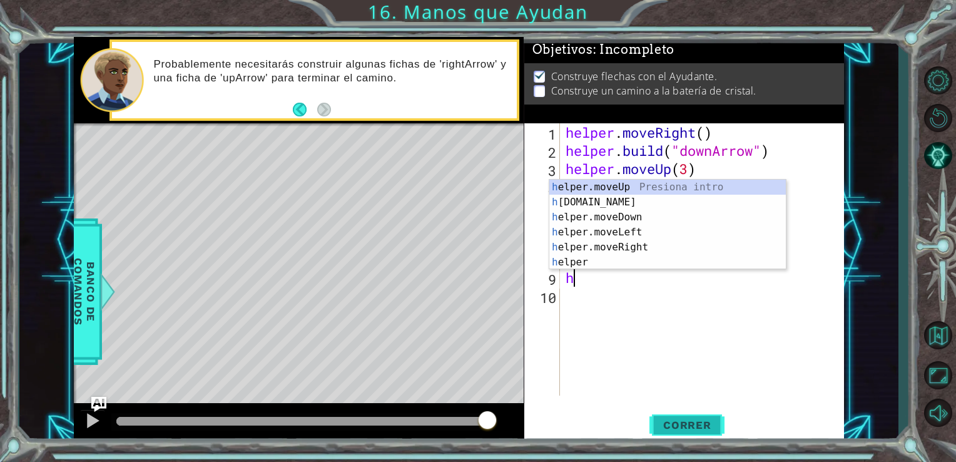
type textarea "h"
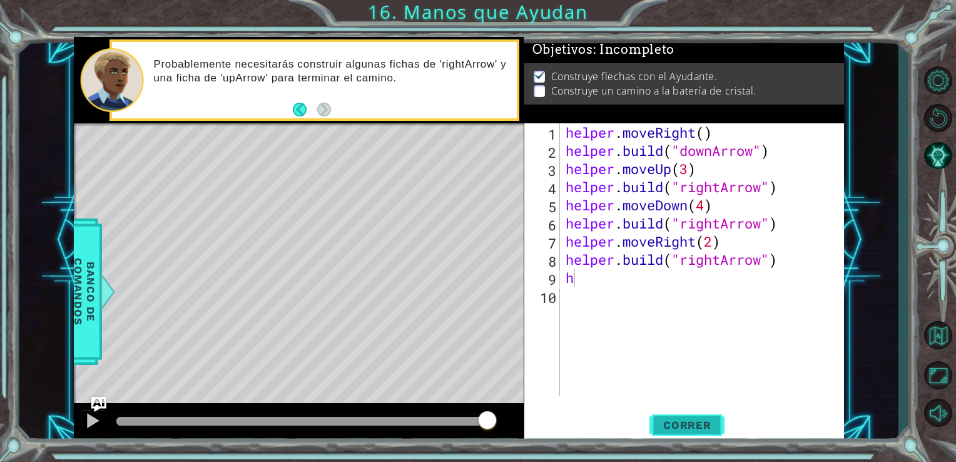
click at [689, 434] on button "Correr" at bounding box center [686, 424] width 75 height 32
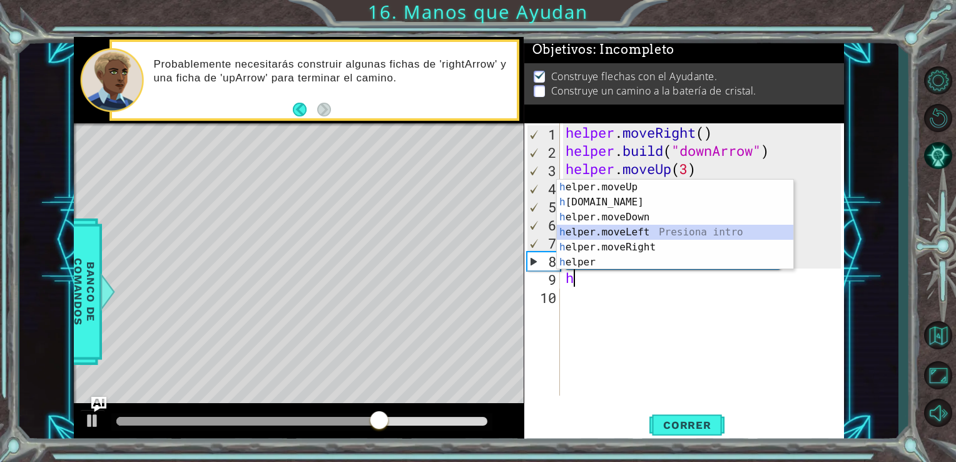
click at [643, 236] on div "h elper.moveUp Presiona intro h [DOMAIN_NAME] Presiona intro h elper.moveDown P…" at bounding box center [675, 240] width 236 height 120
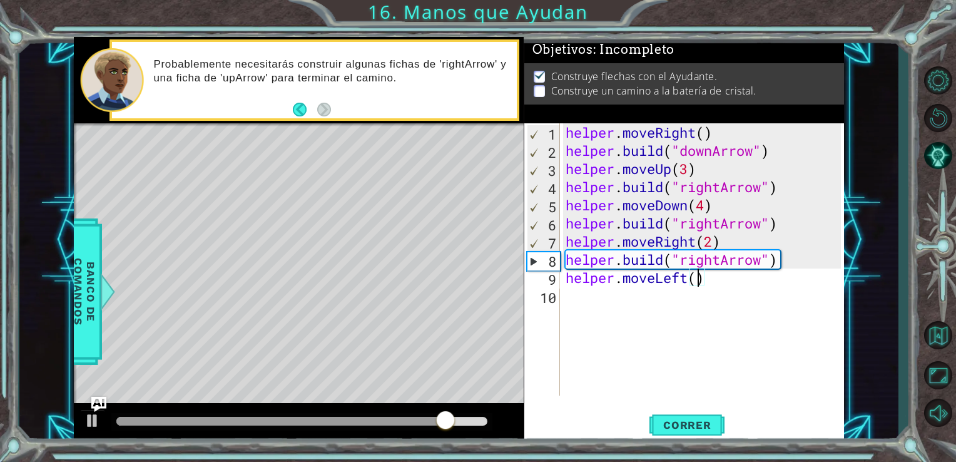
type textarea "helper.moveLeft(4)"
click at [626, 309] on div "helper . moveRight ( ) helper . build ( "downArrow" ) helper . moveUp ( 3 ) hel…" at bounding box center [705, 277] width 285 height 308
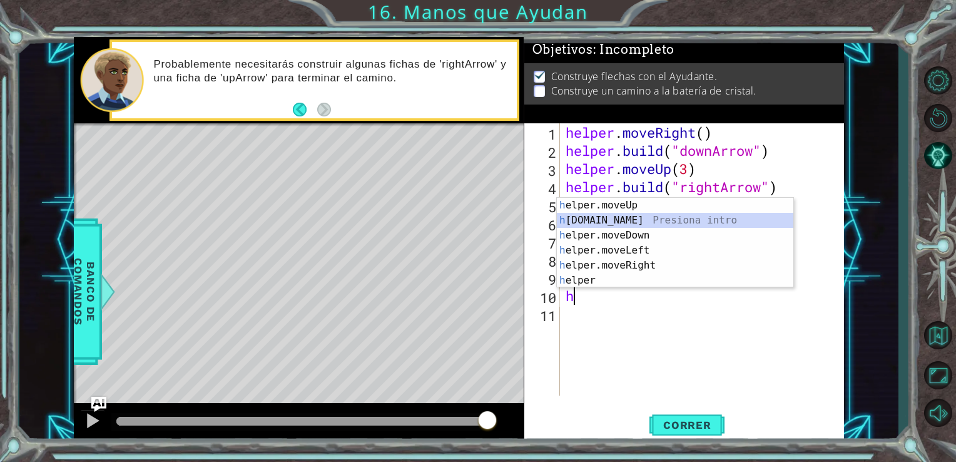
click at [611, 225] on div "h elper.moveUp Presiona intro h [DOMAIN_NAME] Presiona intro h elper.moveDown P…" at bounding box center [675, 258] width 236 height 120
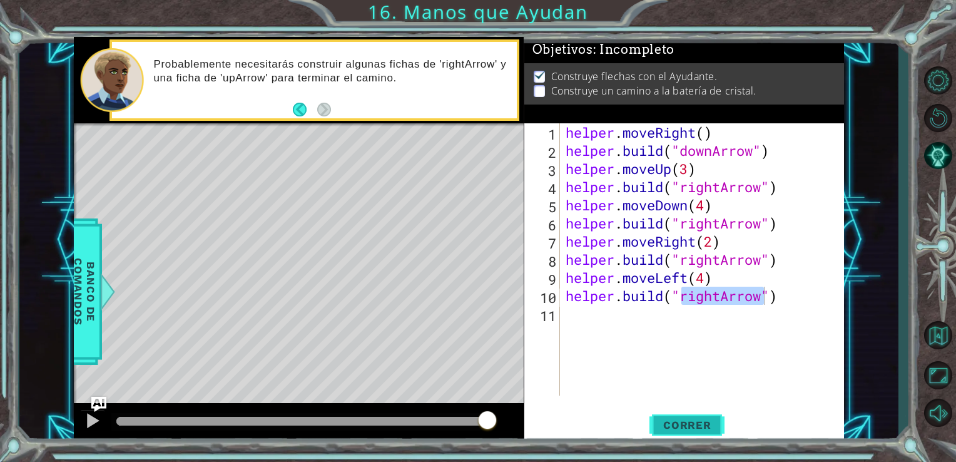
click at [686, 415] on button "Correr" at bounding box center [686, 424] width 75 height 32
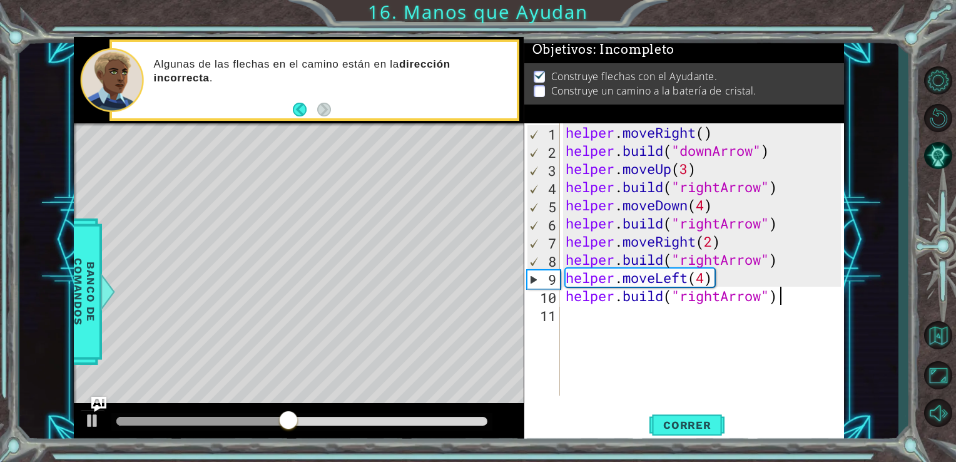
click at [806, 298] on div "helper . moveRight ( ) helper . build ( "downArrow" ) helper . moveUp ( 3 ) hel…" at bounding box center [705, 277] width 285 height 308
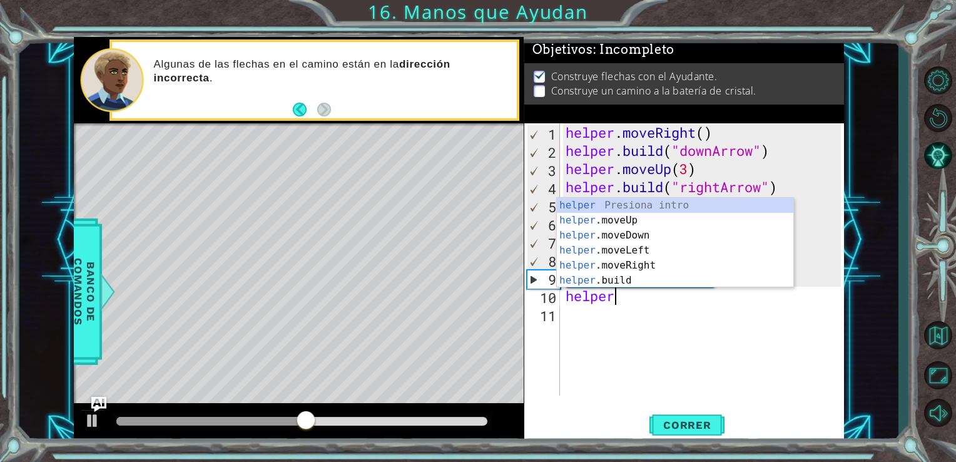
type textarea "h"
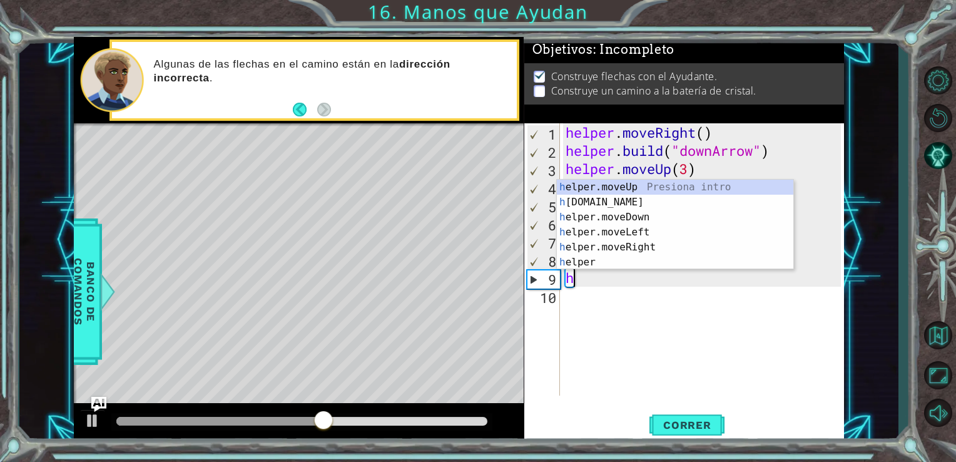
type textarea "h"
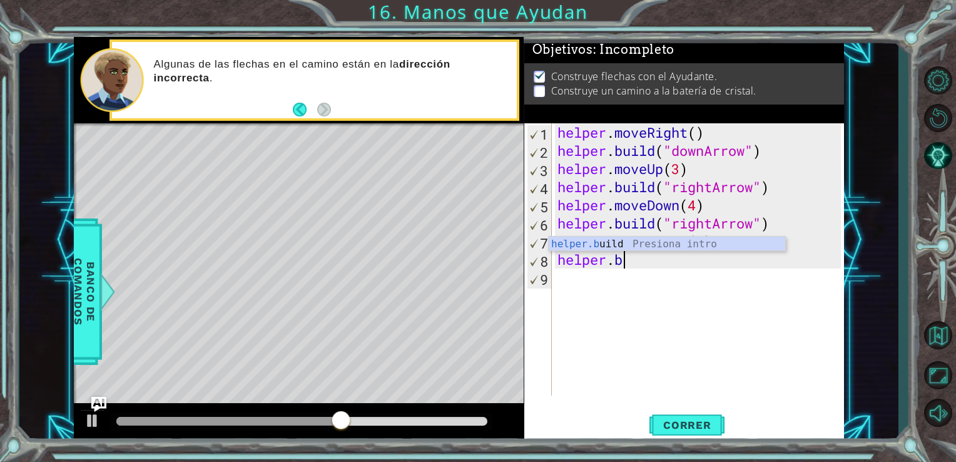
type textarea "h"
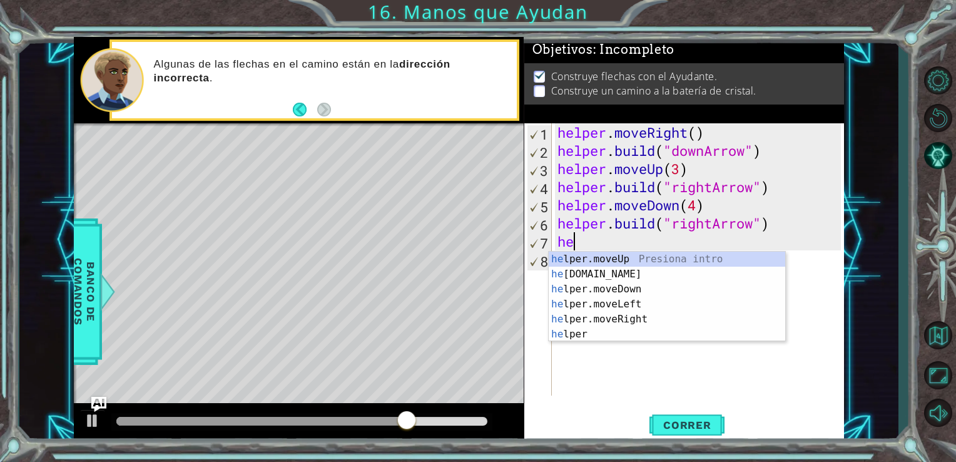
type textarea "h"
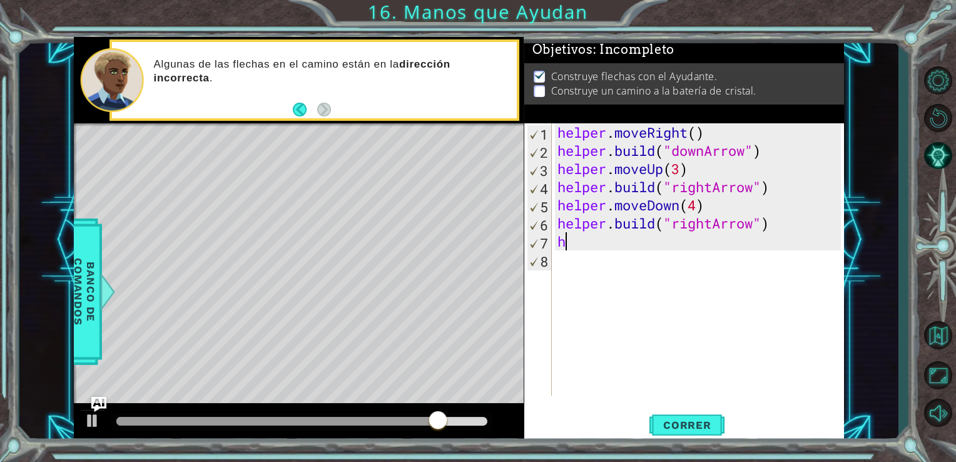
click at [626, 234] on div "helper . moveRight ( ) helper . build ( "downArrow" ) helper . moveUp ( 3 ) hel…" at bounding box center [701, 277] width 293 height 308
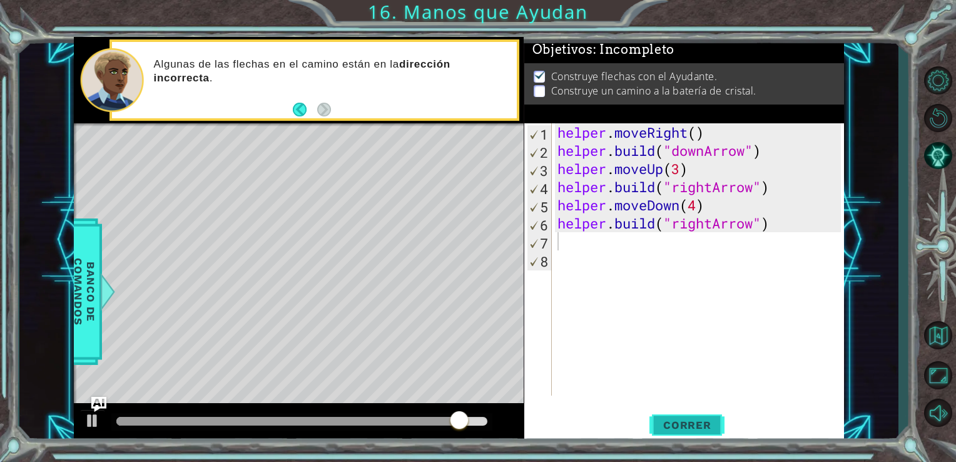
click at [681, 420] on span "Correr" at bounding box center [687, 424] width 73 height 13
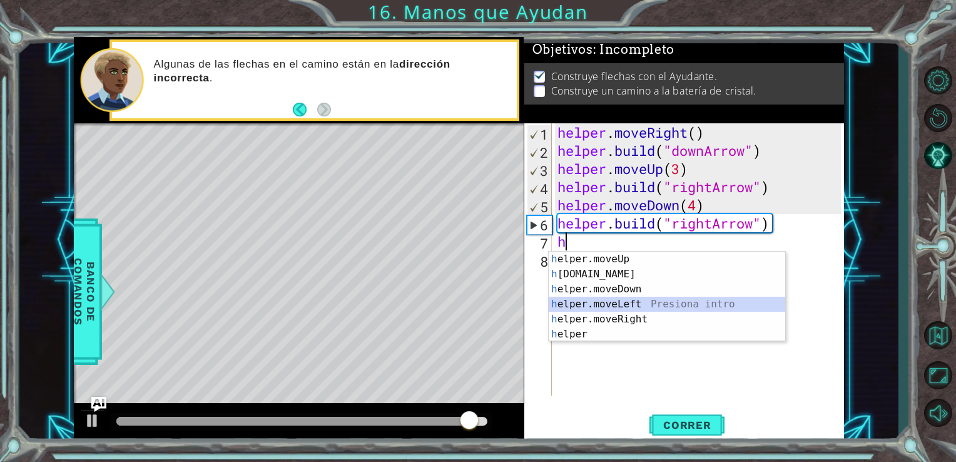
click at [637, 301] on div "h elper.moveUp Presiona intro h [DOMAIN_NAME] Presiona intro h elper.moveDown P…" at bounding box center [667, 311] width 236 height 120
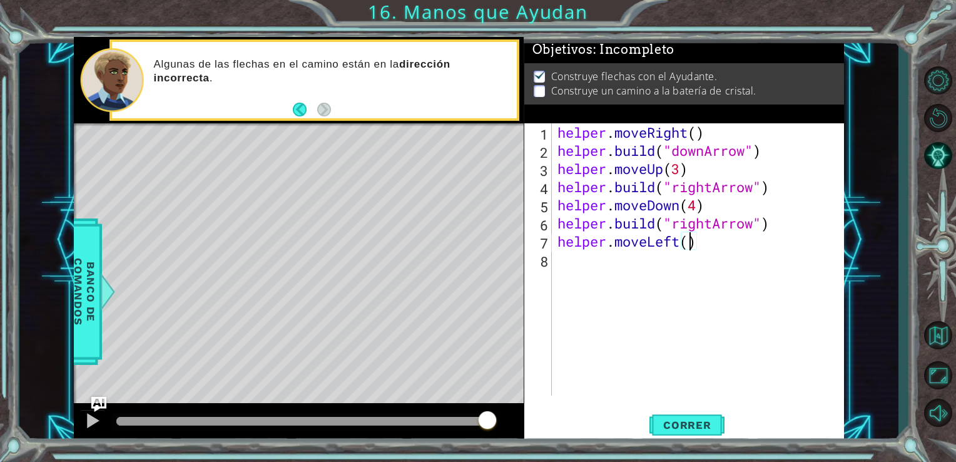
type textarea "helper.moveLeft(2)"
click at [588, 253] on div "helper . moveRight ( ) helper . build ( "downArrow" ) helper . moveUp ( 3 ) hel…" at bounding box center [701, 277] width 293 height 308
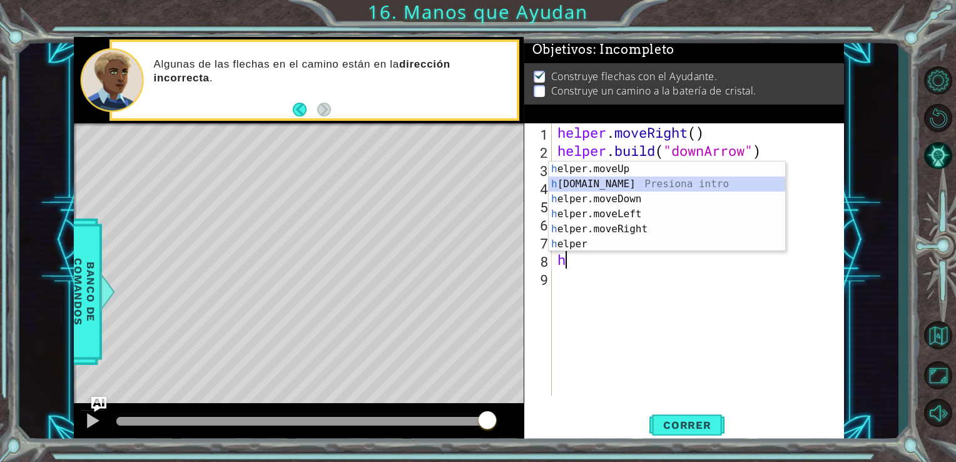
click at [627, 178] on div "h elper.moveUp Presiona intro h [DOMAIN_NAME] Presiona intro h elper.moveDown P…" at bounding box center [667, 221] width 236 height 120
type textarea "[DOMAIN_NAME]("rightArrow")"
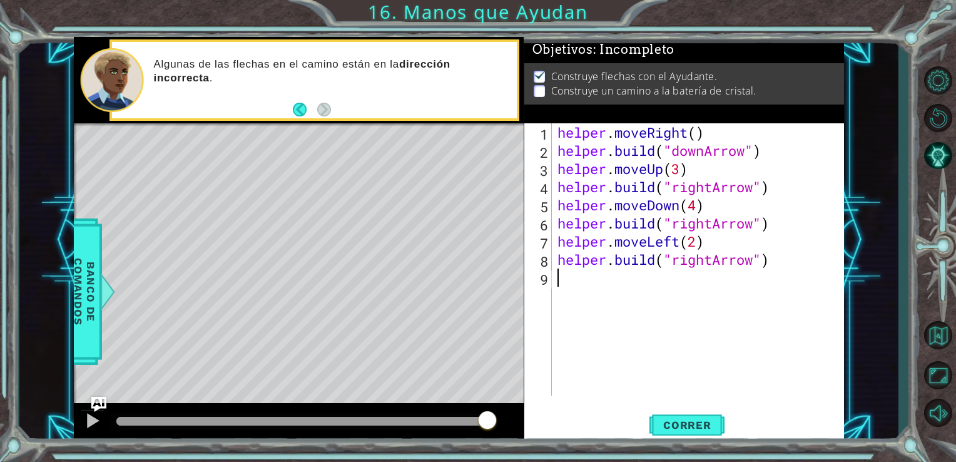
click at [580, 291] on div "helper . moveRight ( ) helper . build ( "downArrow" ) helper . moveUp ( 3 ) hel…" at bounding box center [701, 277] width 293 height 308
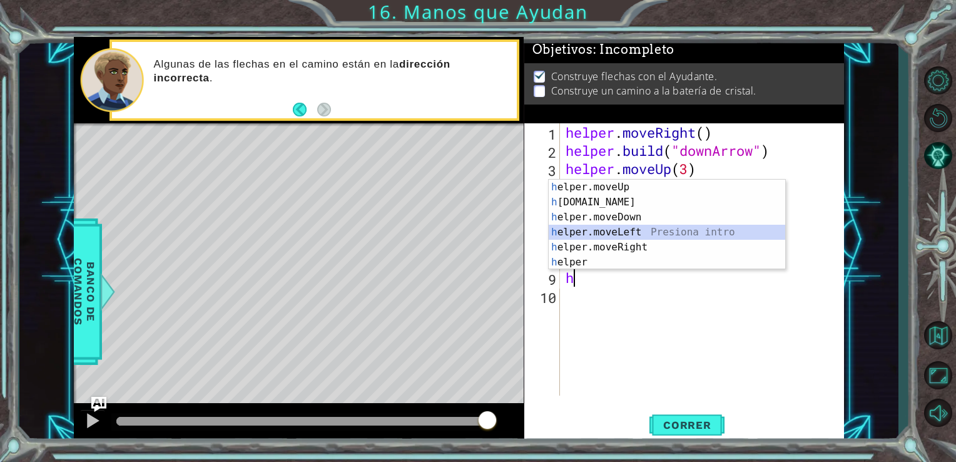
click at [636, 239] on div "h elper.moveUp Presiona intro h [DOMAIN_NAME] Presiona intro h elper.moveDown P…" at bounding box center [667, 240] width 236 height 120
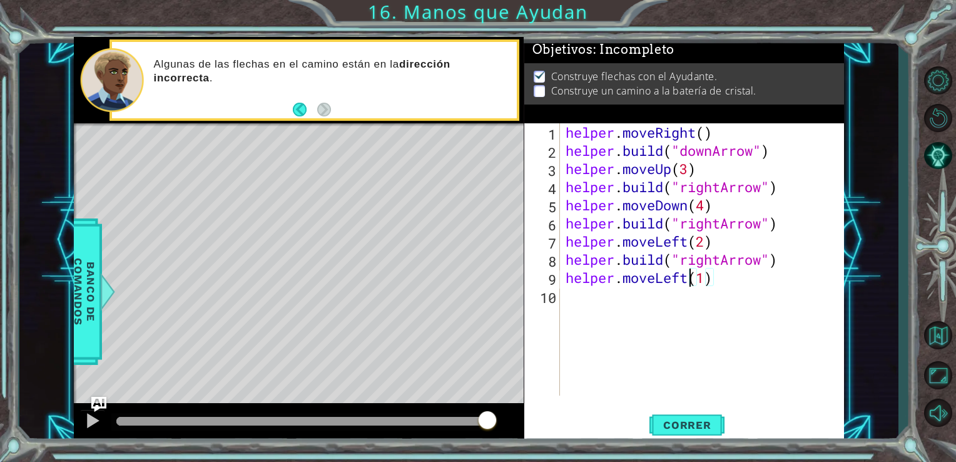
click at [686, 280] on div "helper . moveRight ( ) helper . build ( "downArrow" ) helper . moveUp ( 3 ) hel…" at bounding box center [705, 277] width 285 height 308
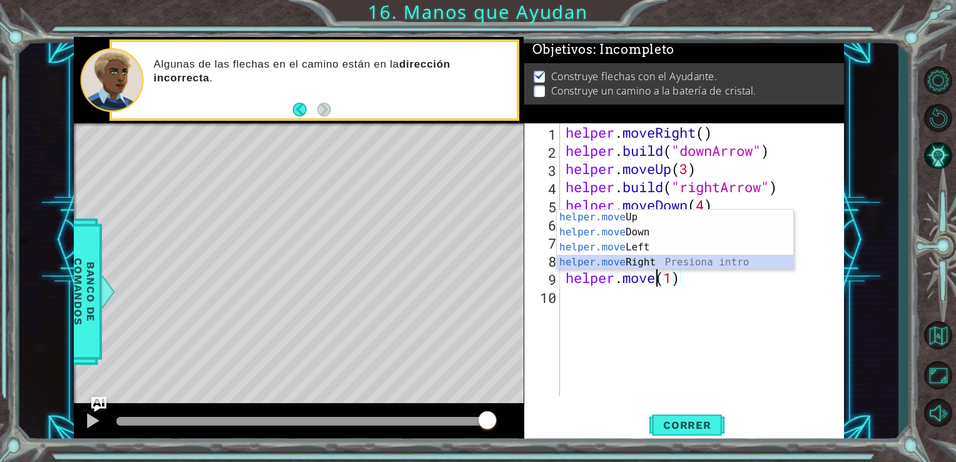
click at [641, 261] on div "helper.move Up Presiona intro helper.move Down Presiona intro helper.move Left …" at bounding box center [675, 255] width 236 height 90
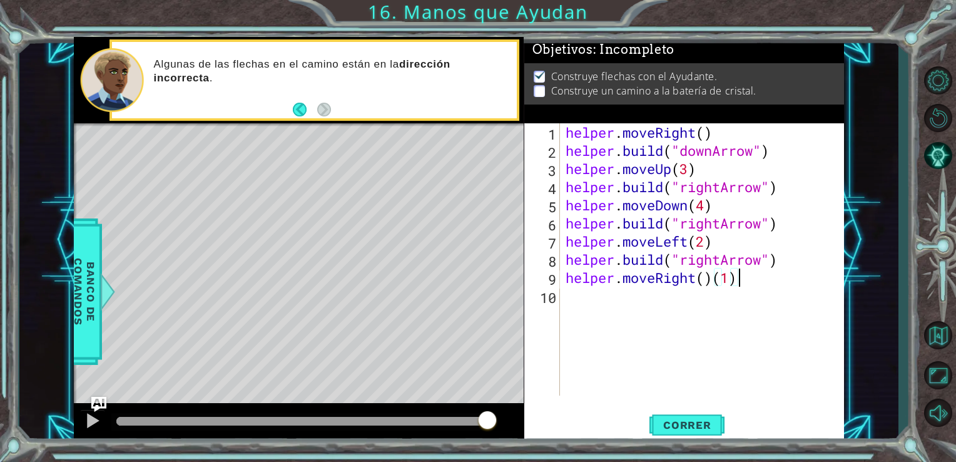
click at [744, 281] on div "helper . moveRight ( ) helper . build ( "downArrow" ) helper . moveUp ( 3 ) hel…" at bounding box center [705, 277] width 285 height 308
click at [714, 281] on div "helper . moveRight ( ) helper . build ( "downArrow" ) helper . moveUp ( 3 ) hel…" at bounding box center [705, 277] width 285 height 308
type textarea "helper.moveRight(1)"
click at [567, 298] on div "helper . moveRight ( ) helper . build ( "downArrow" ) helper . moveUp ( 3 ) hel…" at bounding box center [705, 277] width 285 height 308
click at [689, 425] on span "Correr" at bounding box center [687, 424] width 73 height 13
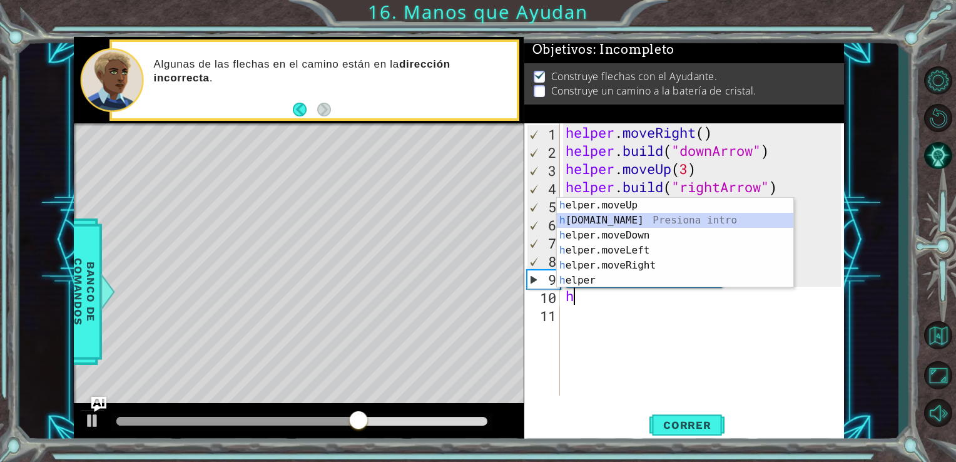
click at [617, 228] on div "h elper.moveUp Presiona intro h [DOMAIN_NAME] Presiona intro h elper.moveDown P…" at bounding box center [675, 258] width 236 height 120
type textarea "[DOMAIN_NAME]("rightArrow")"
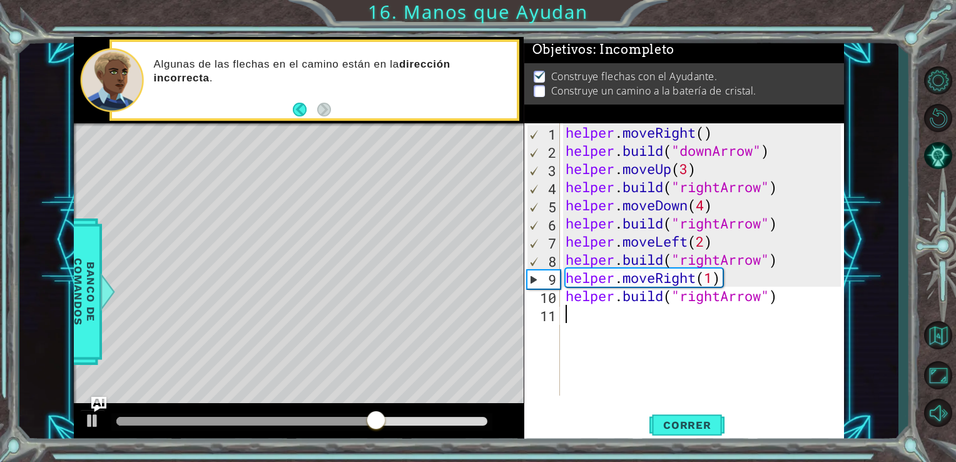
click at [633, 318] on div "helper . moveRight ( ) helper . build ( "downArrow" ) helper . moveUp ( 3 ) hel…" at bounding box center [705, 277] width 285 height 308
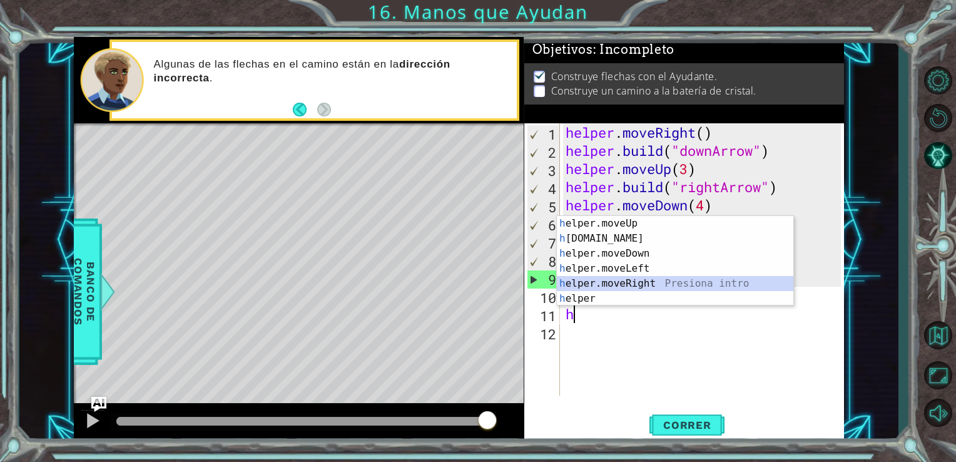
click at [627, 283] on div "h elper.moveUp Presiona intro h [DOMAIN_NAME] Presiona intro h elper.moveDown P…" at bounding box center [675, 276] width 236 height 120
type textarea "helper.moveRight(1)"
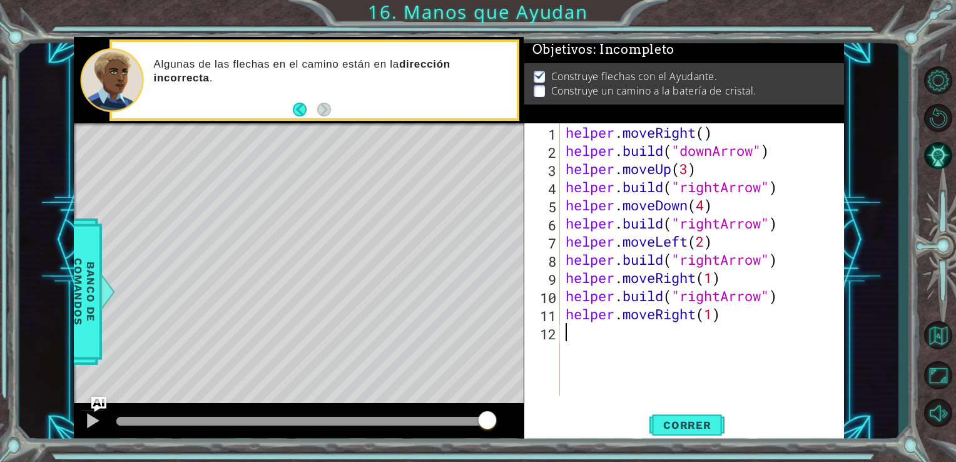
click at [594, 339] on div "helper . moveRight ( ) helper . build ( "downArrow" ) helper . moveUp ( 3 ) hel…" at bounding box center [705, 277] width 285 height 308
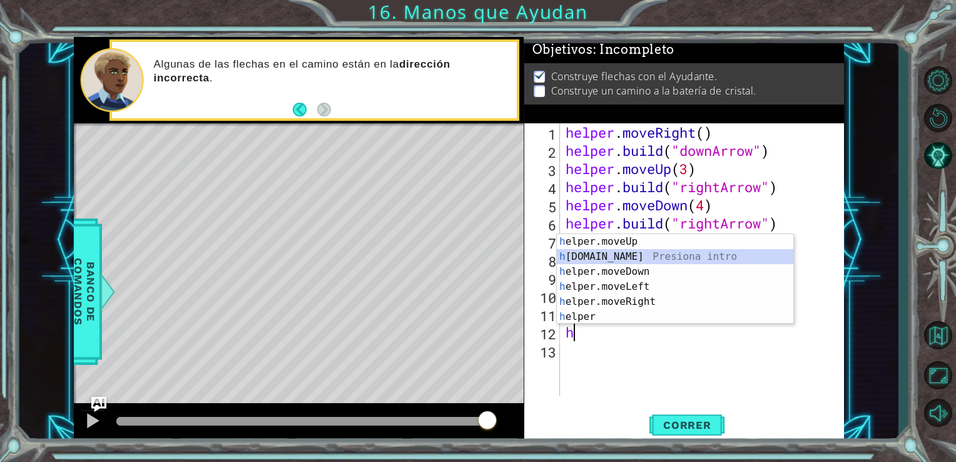
click at [609, 253] on div "h elper.moveUp Presiona intro h [DOMAIN_NAME] Presiona intro h elper.moveDown P…" at bounding box center [675, 294] width 236 height 120
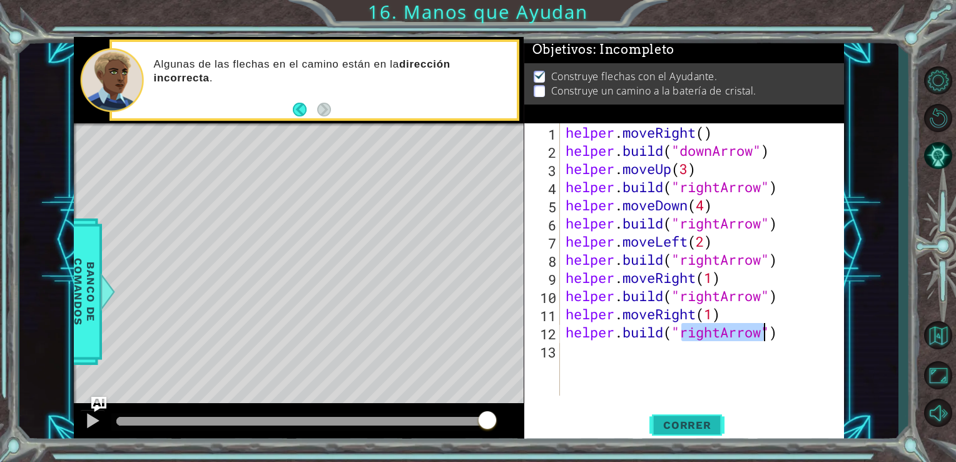
click at [659, 432] on button "Correr" at bounding box center [686, 424] width 75 height 32
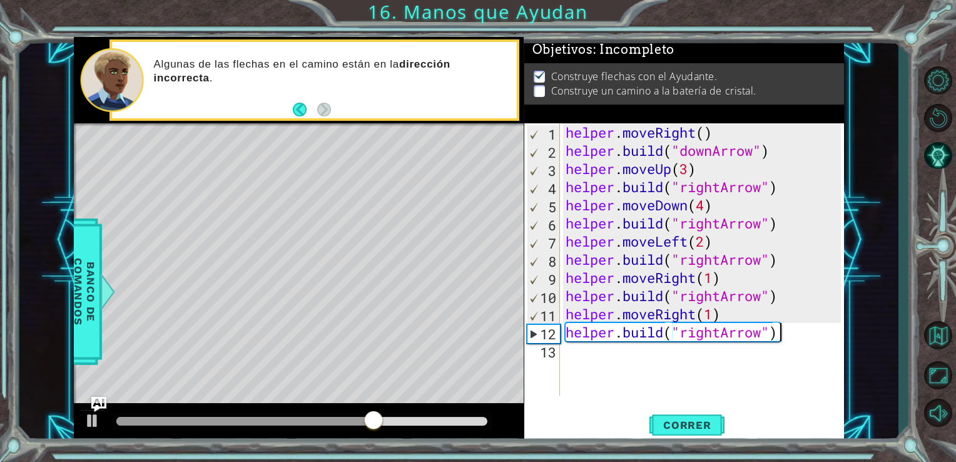
click at [789, 329] on div "helper . moveRight ( ) helper . build ( "downArrow" ) helper . moveUp ( 3 ) hel…" at bounding box center [705, 277] width 285 height 308
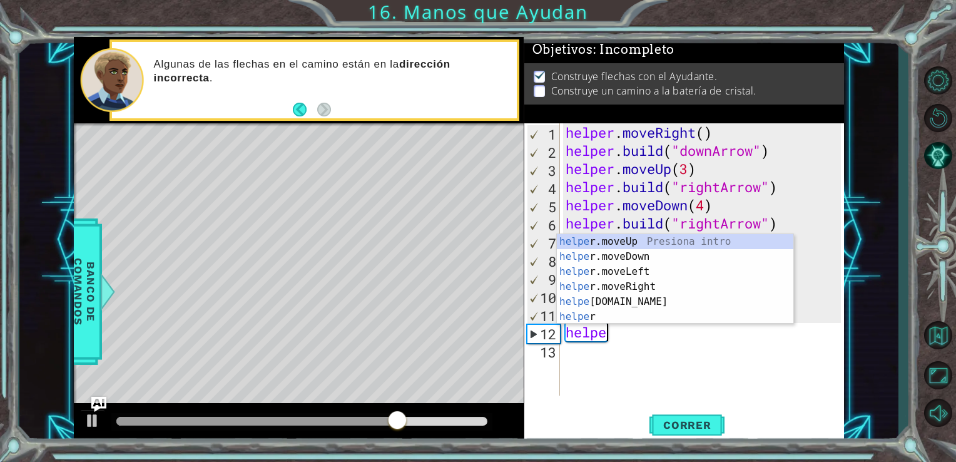
type textarea "h"
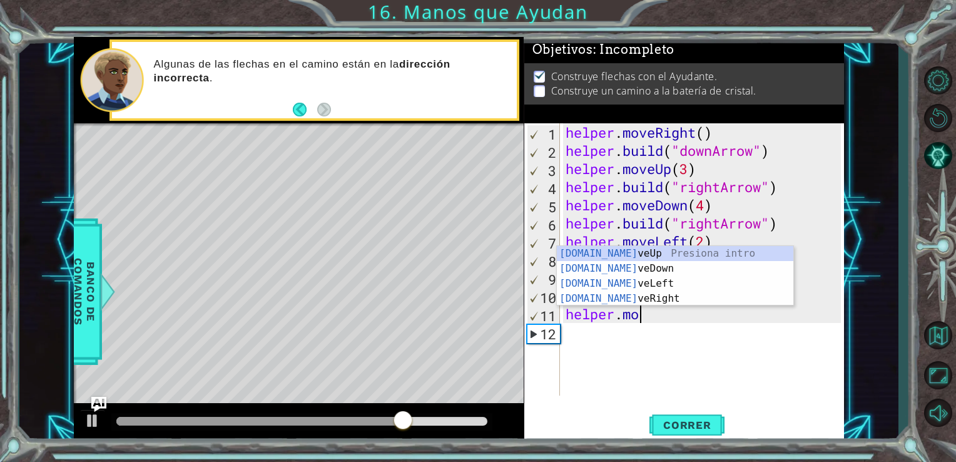
type textarea "h"
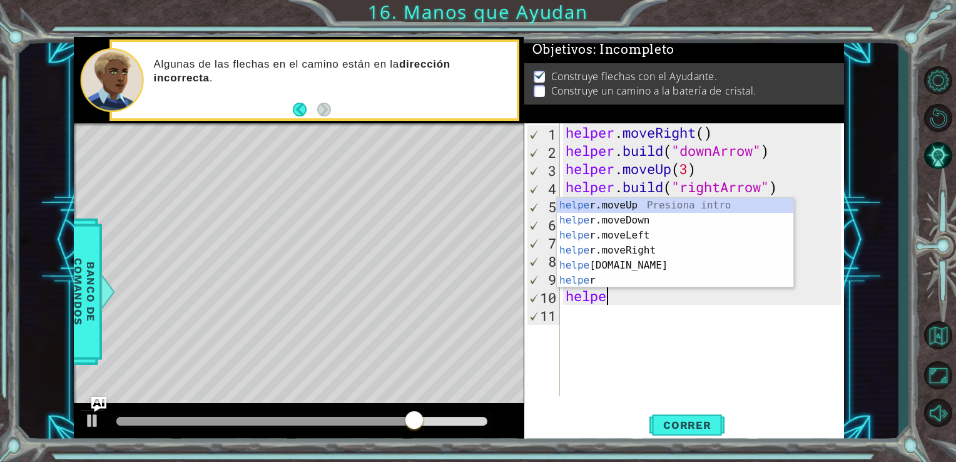
type textarea "h"
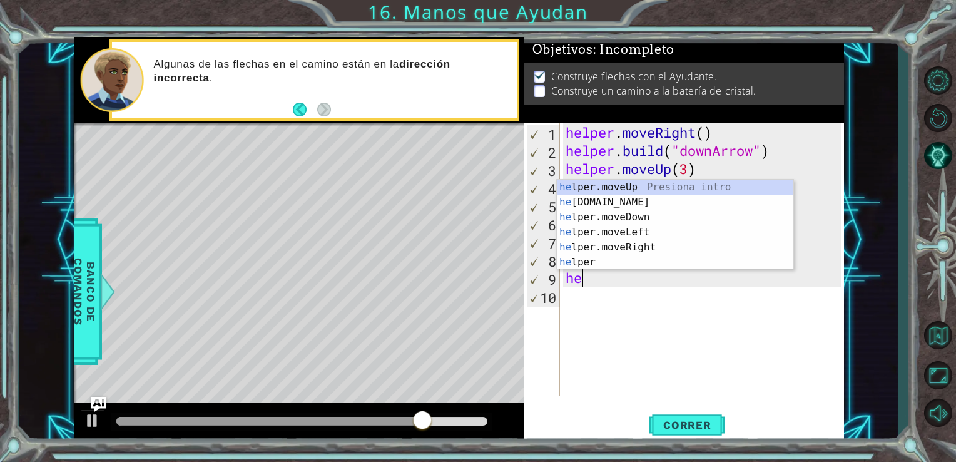
type textarea "h"
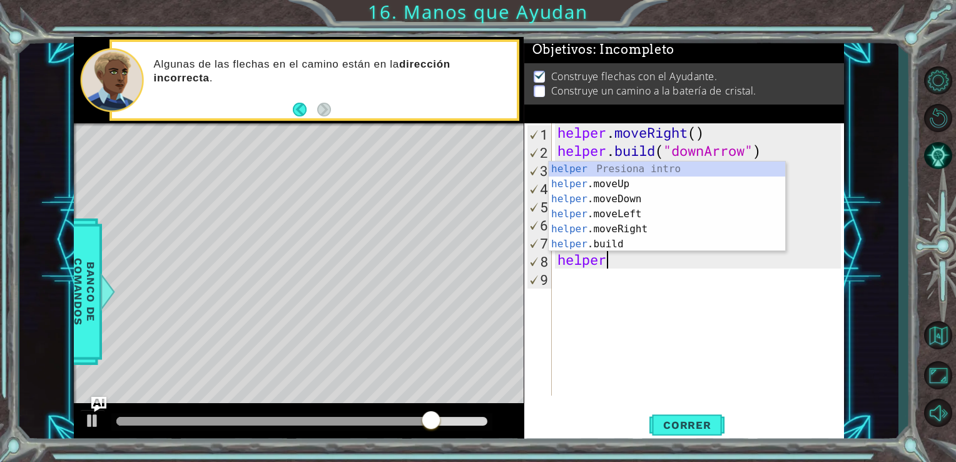
type textarea "h"
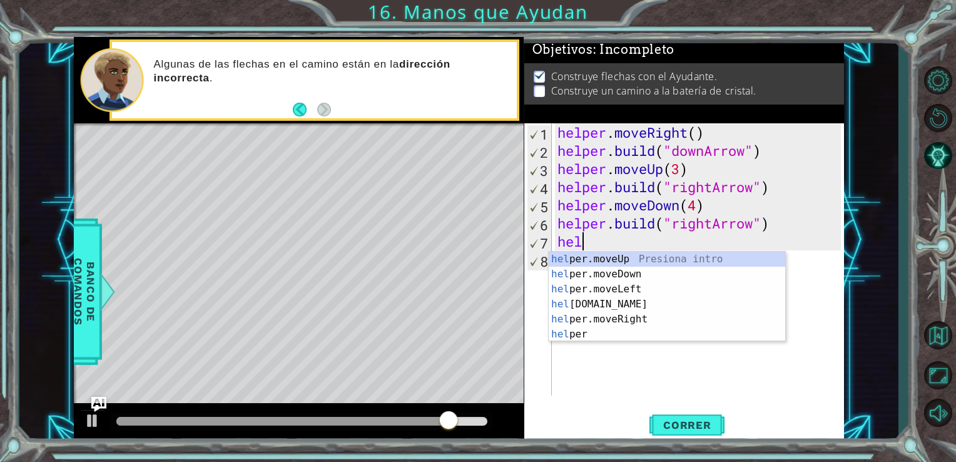
type textarea "h"
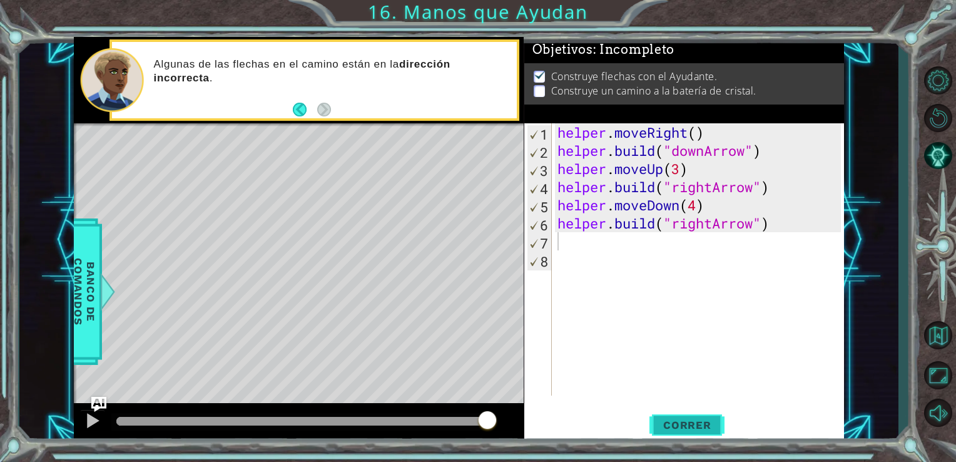
click at [696, 437] on button "Correr" at bounding box center [686, 424] width 75 height 32
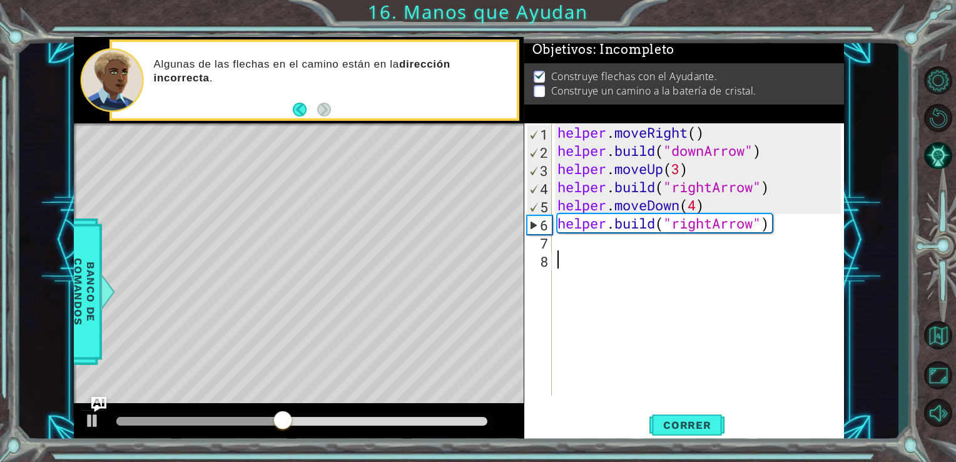
click at [573, 255] on div "helper . moveRight ( ) helper . build ( "downArrow" ) helper . moveUp ( 3 ) hel…" at bounding box center [701, 277] width 293 height 308
click at [573, 242] on div "helper . moveRight ( ) helper . build ( "downArrow" ) helper . moveUp ( 3 ) hel…" at bounding box center [701, 277] width 293 height 308
click at [710, 424] on span "Correr" at bounding box center [687, 424] width 73 height 13
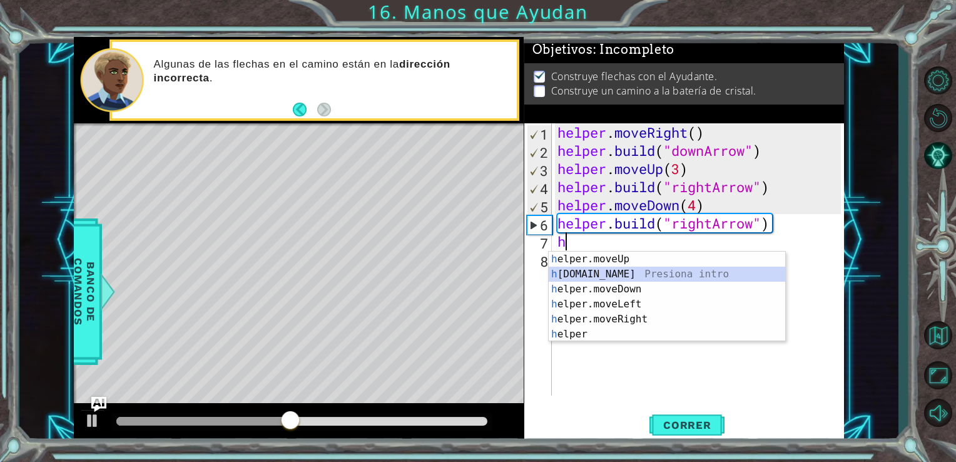
click at [653, 271] on div "h elper.moveUp Presiona intro h [DOMAIN_NAME] Presiona intro h elper.moveDown P…" at bounding box center [667, 311] width 236 height 120
type textarea "[DOMAIN_NAME]("rightArrow")"
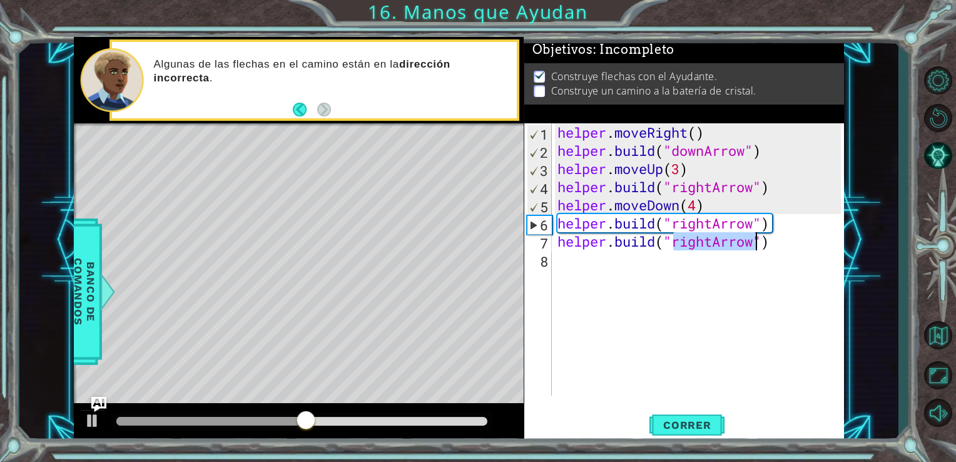
click at [605, 283] on div "helper . moveRight ( ) helper . build ( "downArrow" ) helper . moveUp ( 3 ) hel…" at bounding box center [701, 277] width 293 height 308
click at [674, 420] on span "Correr" at bounding box center [687, 424] width 73 height 13
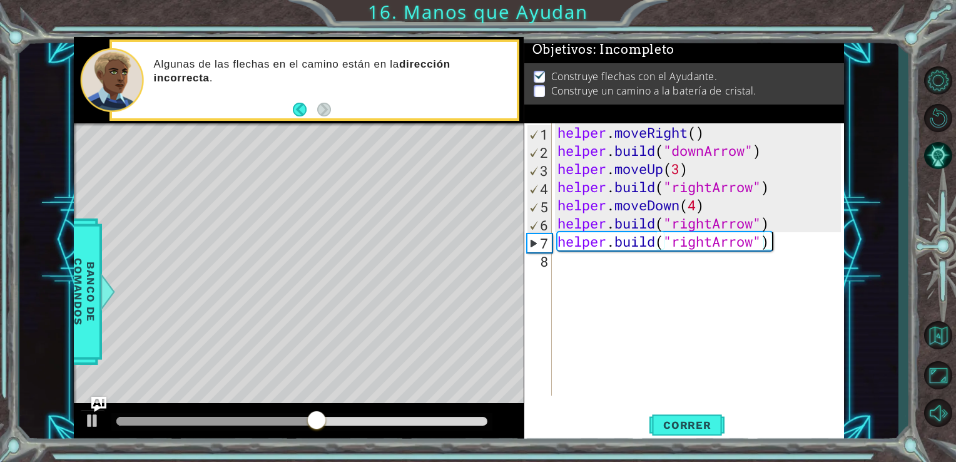
click at [788, 240] on div "helper . moveRight ( ) helper . build ( "downArrow" ) helper . moveUp ( 3 ) hel…" at bounding box center [701, 277] width 293 height 308
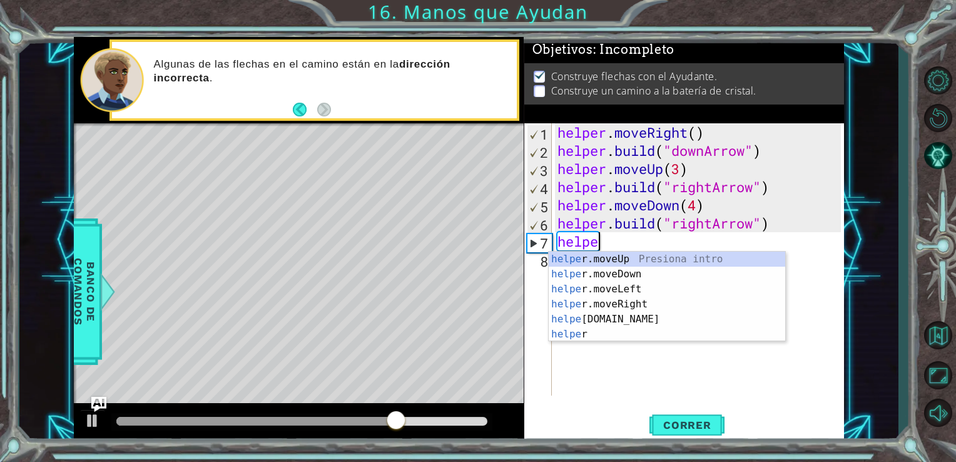
type textarea "h"
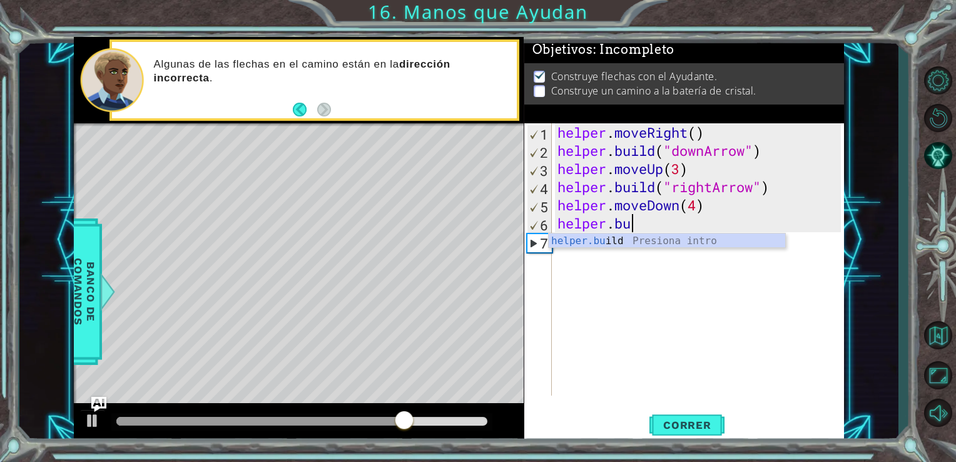
type textarea "h"
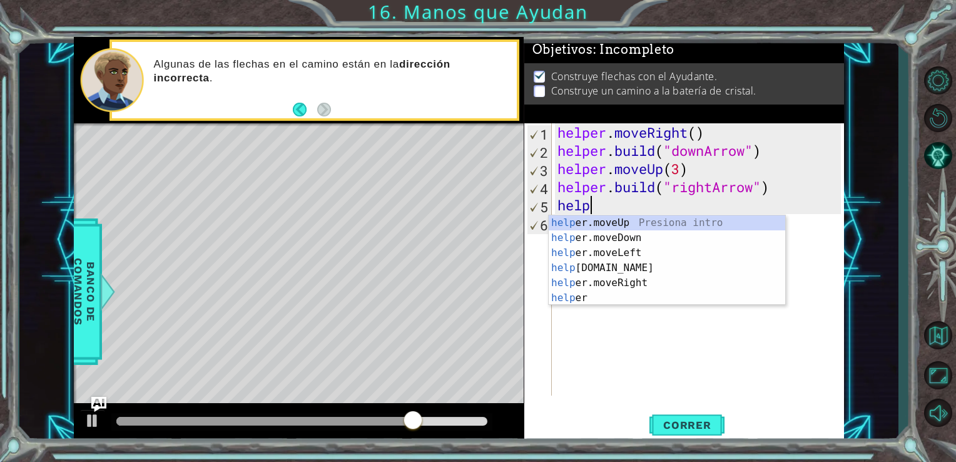
type textarea "h"
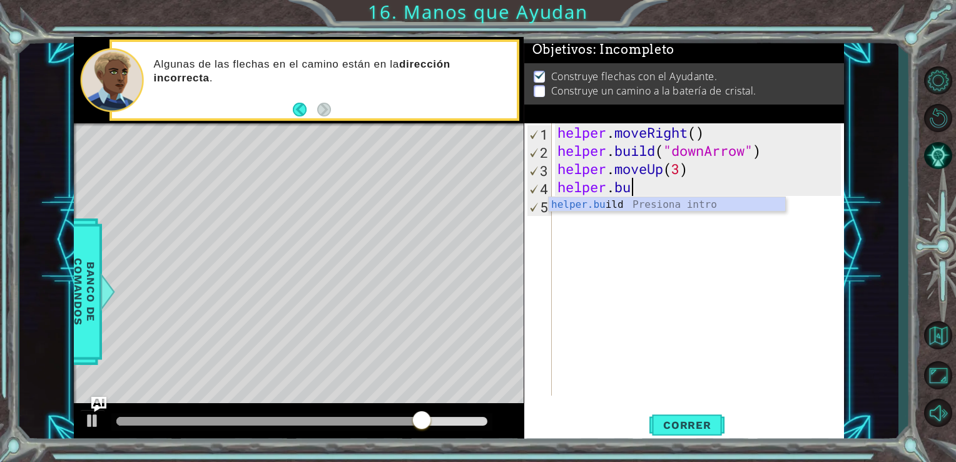
type textarea "h"
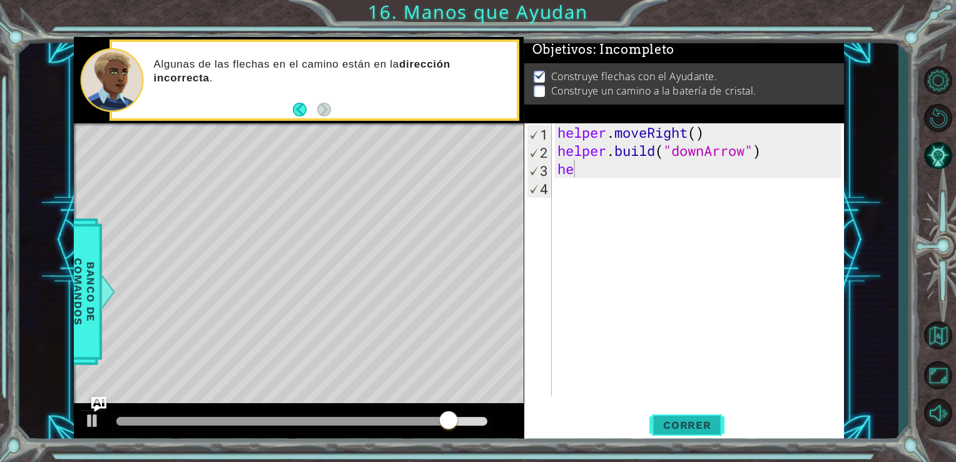
click at [686, 433] on button "Correr" at bounding box center [686, 424] width 75 height 32
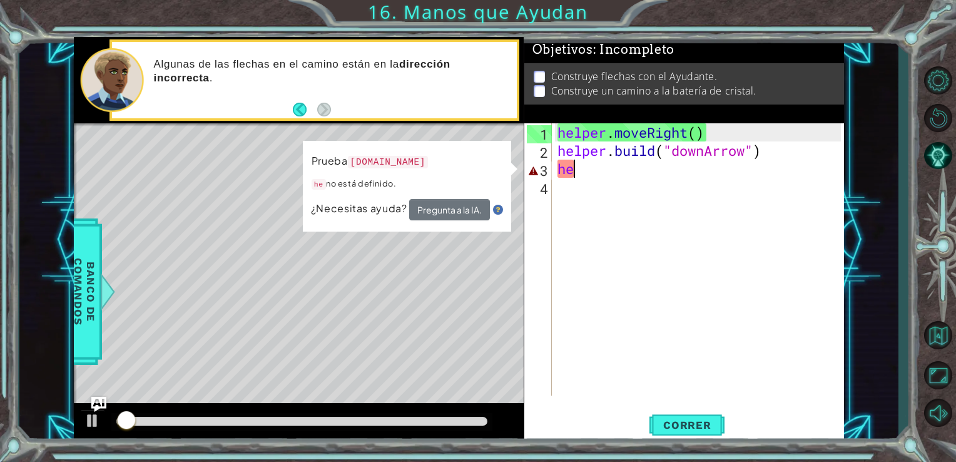
type textarea "h"
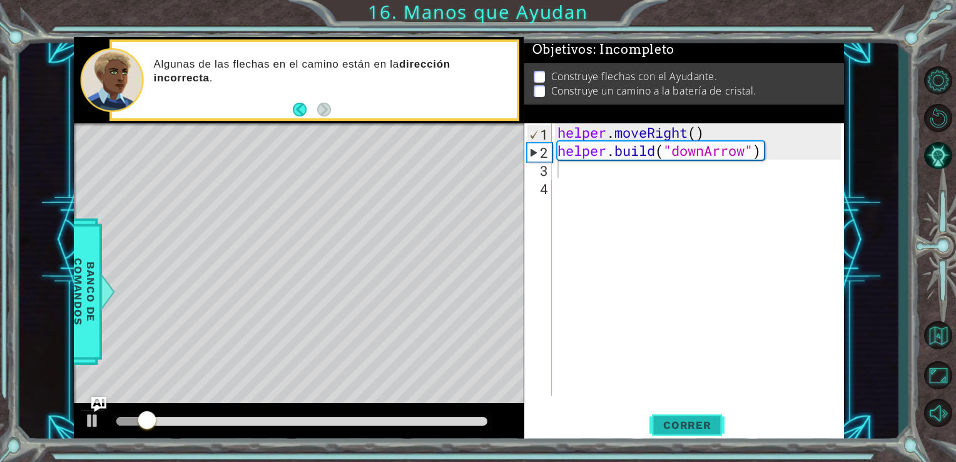
click at [681, 432] on button "Correr" at bounding box center [686, 424] width 75 height 32
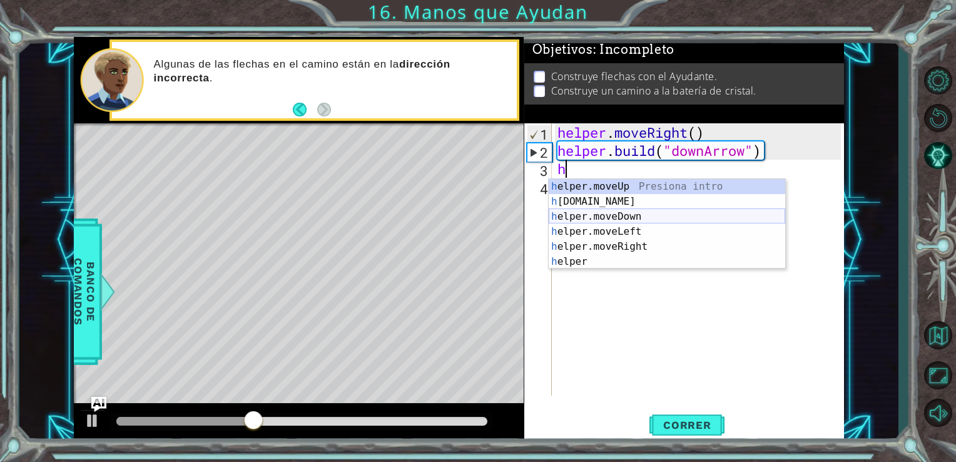
click at [639, 223] on div "h elper.moveUp Presiona intro h [DOMAIN_NAME] Presiona intro h elper.moveDown P…" at bounding box center [667, 239] width 236 height 120
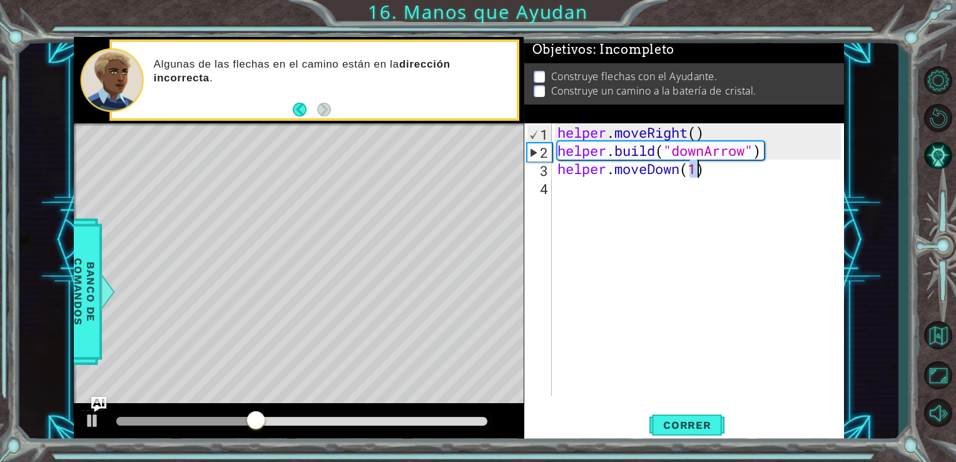
type textarea "helper.moveDown(1)"
click at [593, 190] on div "helper . moveRight ( ) helper . build ( "downArrow" ) helper . moveDown ( 1 )" at bounding box center [701, 277] width 293 height 308
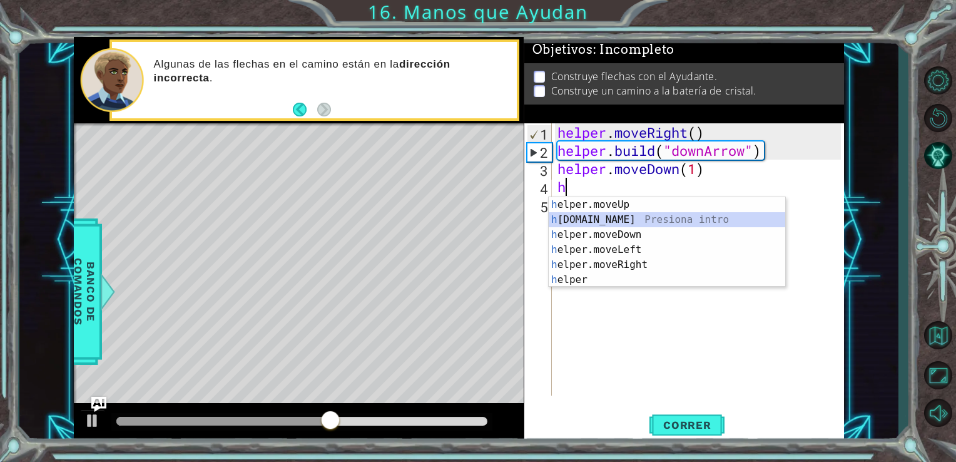
click at [580, 221] on div "h elper.moveUp Presiona intro h [DOMAIN_NAME] Presiona intro h elper.moveDown P…" at bounding box center [667, 257] width 236 height 120
type textarea "[DOMAIN_NAME]("rightArrow")"
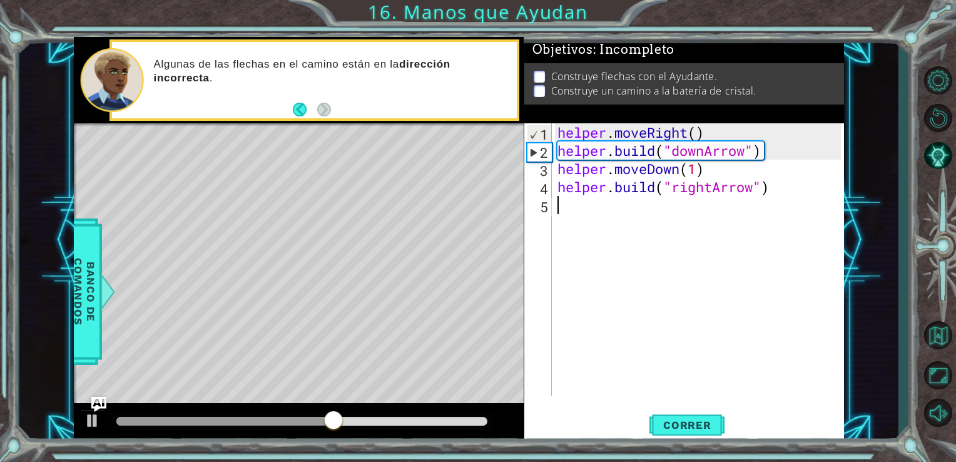
click at [580, 221] on div "helper . moveRight ( ) helper . build ( "downArrow" ) helper . moveDown ( 1 ) h…" at bounding box center [701, 277] width 293 height 308
click at [691, 427] on span "Correr" at bounding box center [687, 424] width 73 height 13
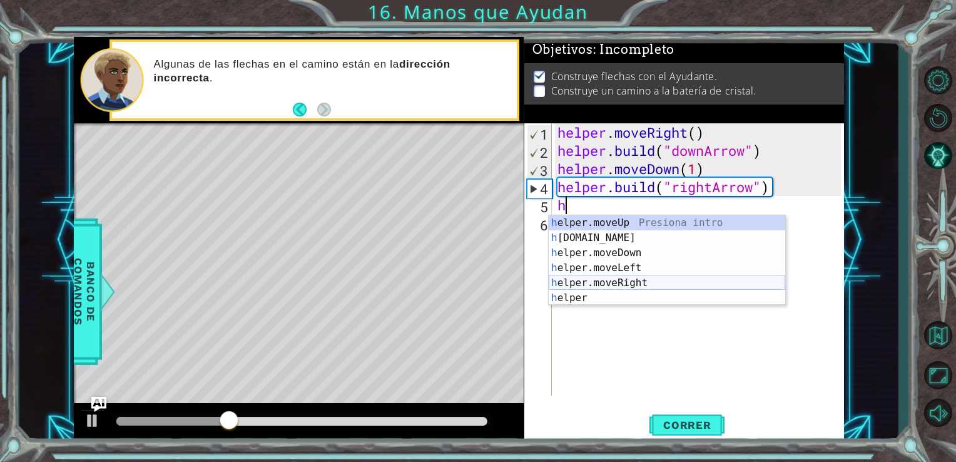
click at [632, 281] on div "h elper.moveUp Presiona intro h [DOMAIN_NAME] Presiona intro h elper.moveDown P…" at bounding box center [667, 275] width 236 height 120
type textarea "helper.moveRight(1)"
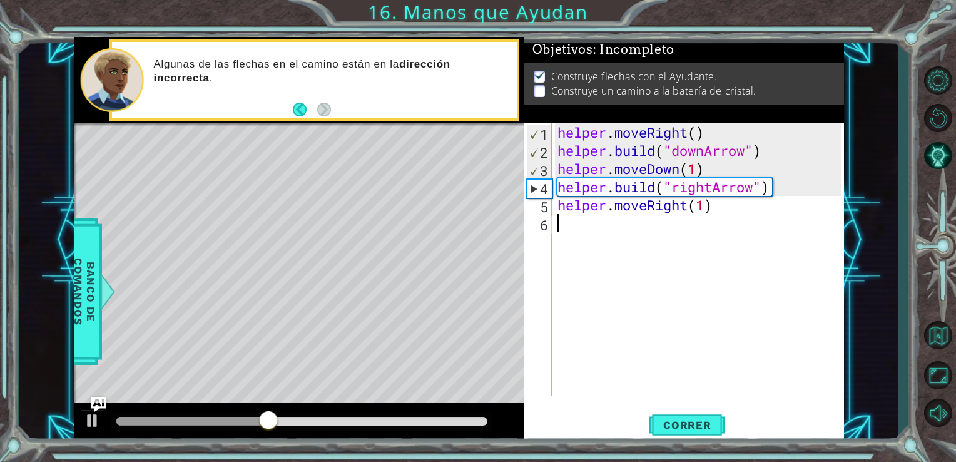
click at [602, 224] on div "helper . moveRight ( ) helper . build ( "downArrow" ) helper . moveDown ( 1 ) h…" at bounding box center [701, 277] width 293 height 308
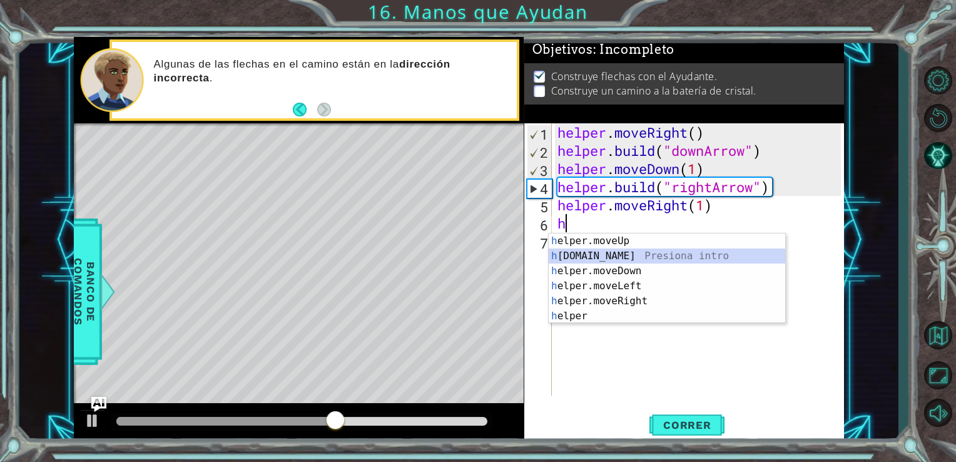
click at [549, 249] on div "h elper.moveUp Presiona intro h [DOMAIN_NAME] Presiona intro h elper.moveDown P…" at bounding box center [667, 293] width 236 height 120
type textarea "[DOMAIN_NAME]("rightArrow")"
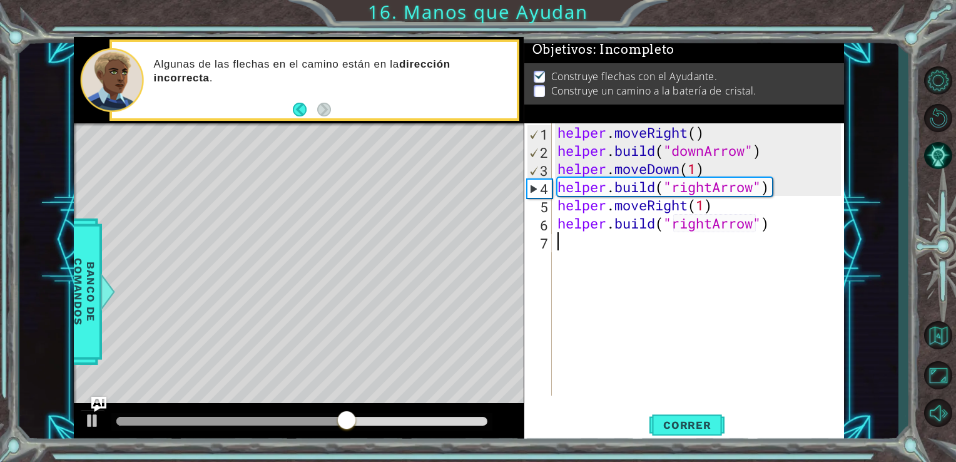
click at [562, 240] on div "helper . moveRight ( ) helper . build ( "downArrow" ) helper . moveDown ( 1 ) h…" at bounding box center [701, 277] width 293 height 308
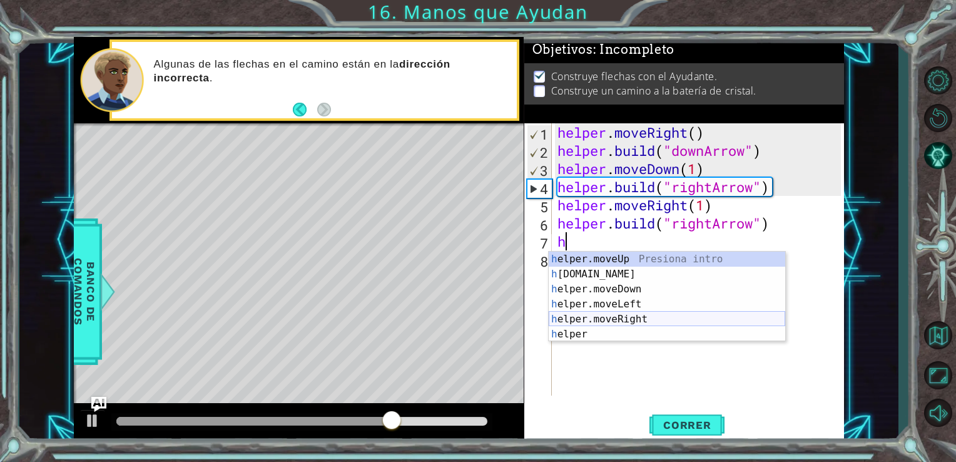
click at [628, 322] on div "h elper.moveUp Presiona intro h [DOMAIN_NAME] Presiona intro h elper.moveDown P…" at bounding box center [667, 311] width 236 height 120
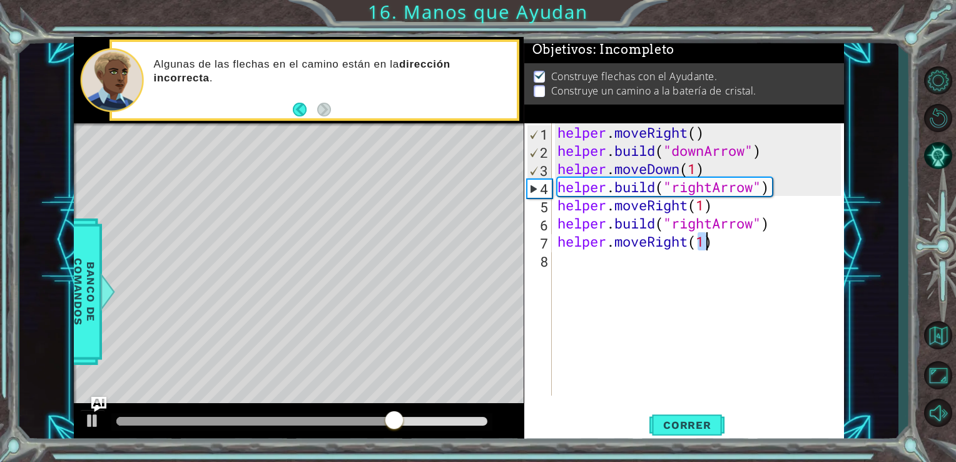
type textarea "helper.moveRight(1)"
click at [590, 252] on div "helper . moveRight ( ) helper . build ( "downArrow" ) helper . moveDown ( 1 ) h…" at bounding box center [701, 277] width 293 height 308
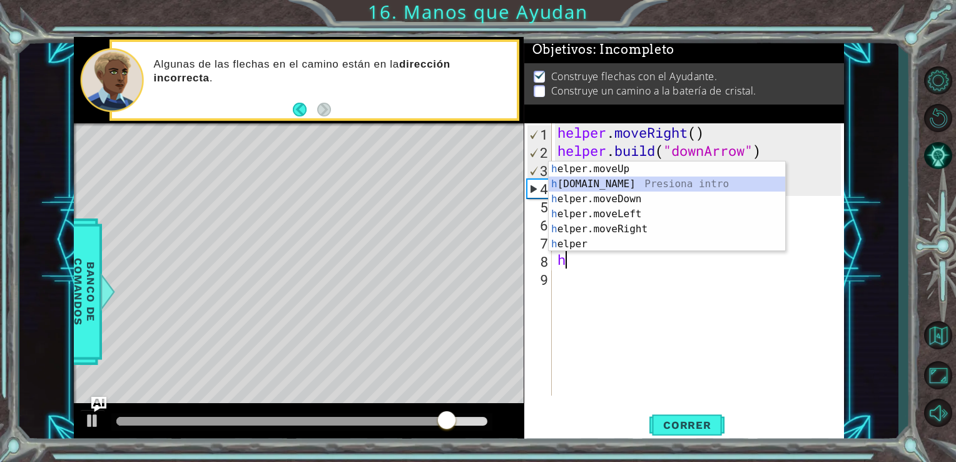
click at [553, 183] on div "h elper.moveUp Presiona intro h [DOMAIN_NAME] Presiona intro h elper.moveDown P…" at bounding box center [667, 221] width 236 height 120
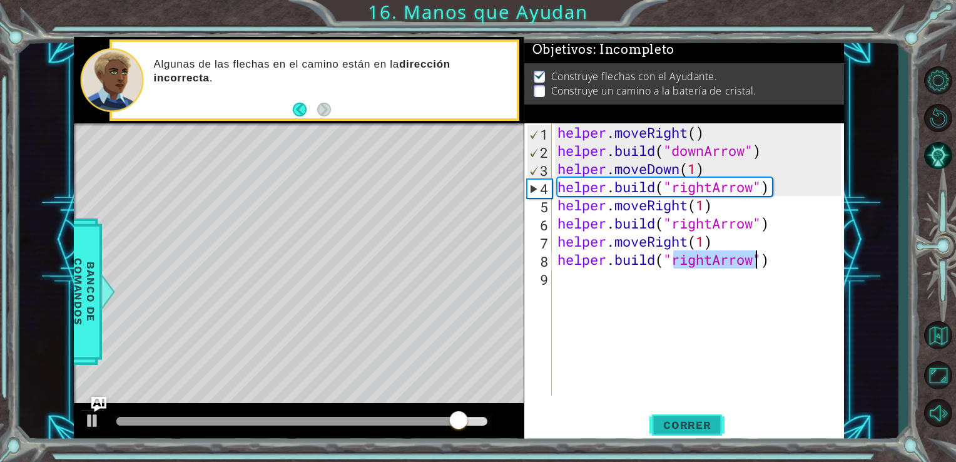
type textarea "[DOMAIN_NAME]("rightArrow")"
click at [694, 418] on button "Correr" at bounding box center [686, 424] width 75 height 32
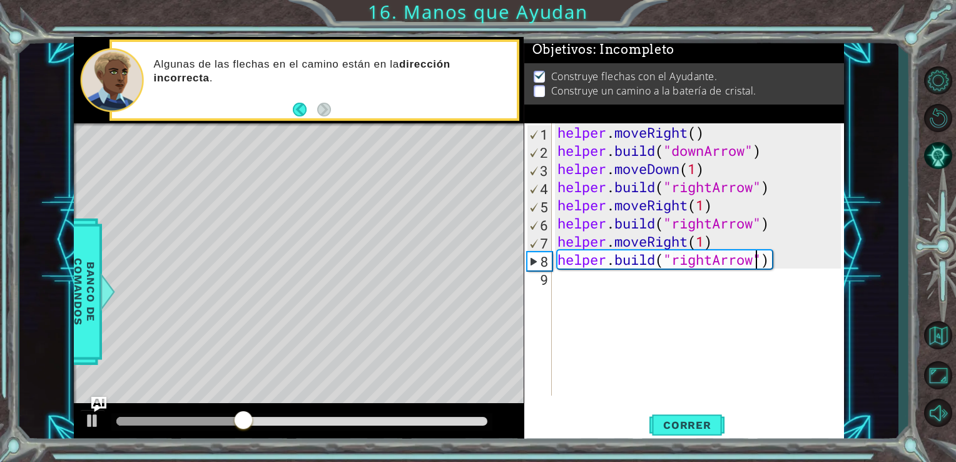
click at [569, 285] on div "helper . moveRight ( ) helper . build ( "downArrow" ) helper . moveDown ( 1 ) h…" at bounding box center [701, 277] width 293 height 308
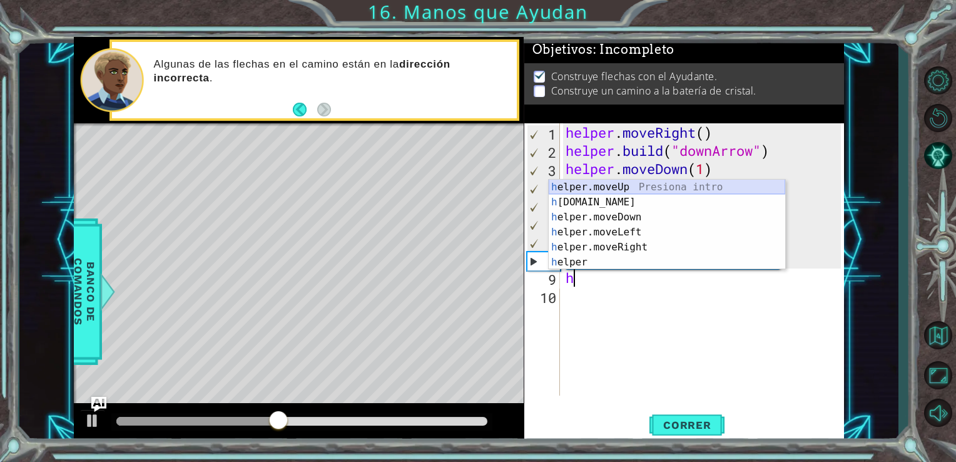
click at [619, 185] on div "h elper.moveUp Presiona intro h [DOMAIN_NAME] Presiona intro h elper.moveDown P…" at bounding box center [667, 240] width 236 height 120
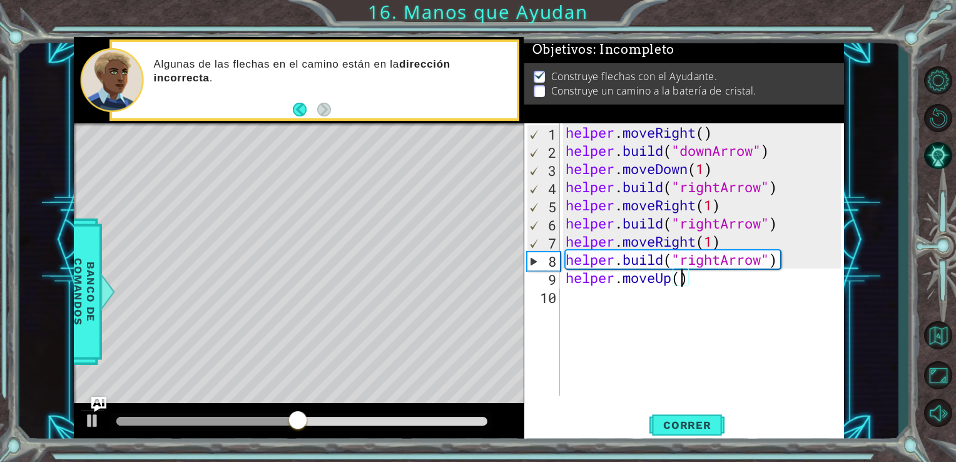
scroll to position [0, 5]
type textarea "helper.moveUp(2)"
click at [685, 426] on span "Correr" at bounding box center [687, 424] width 73 height 13
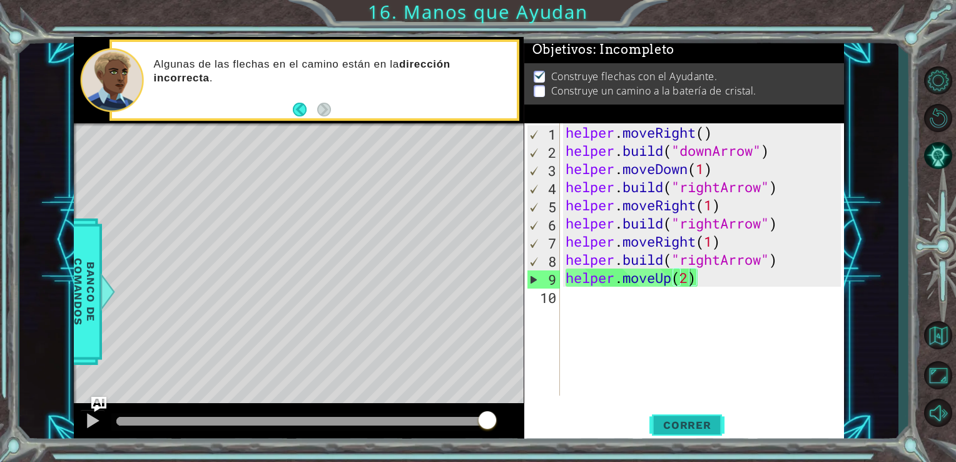
click at [716, 424] on span "Correr" at bounding box center [687, 424] width 73 height 13
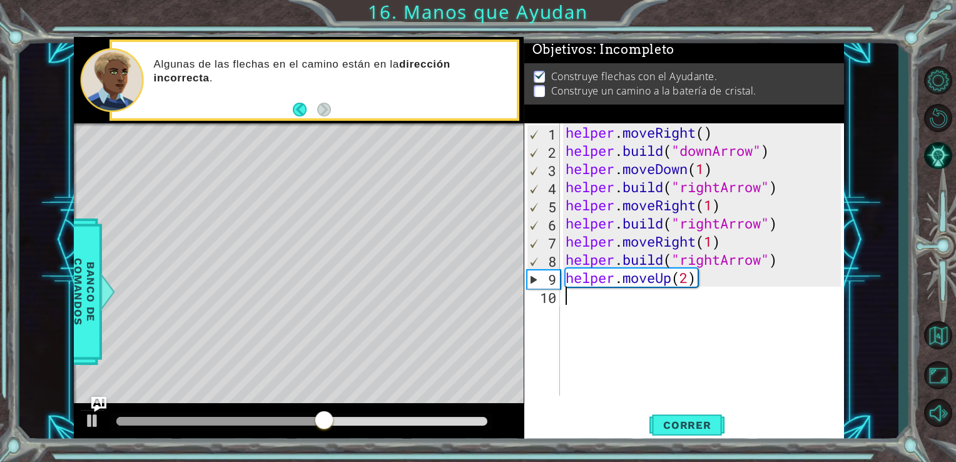
click at [706, 313] on div "helper . moveRight ( ) helper . build ( "downArrow" ) helper . moveDown ( 1 ) h…" at bounding box center [705, 277] width 285 height 308
click at [696, 429] on span "Correr" at bounding box center [687, 424] width 73 height 13
click at [705, 281] on div "helper . moveRight ( ) helper . build ( "downArrow" ) helper . moveDown ( 1 ) h…" at bounding box center [705, 277] width 285 height 308
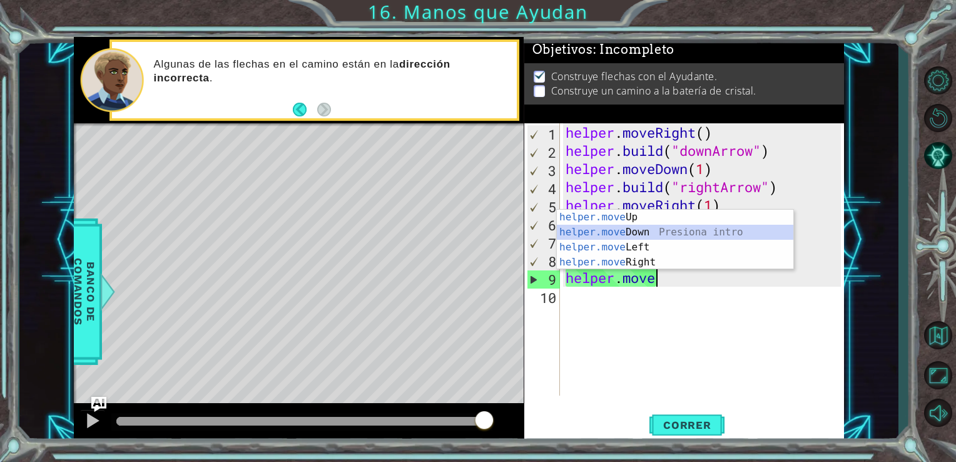
click at [649, 231] on div "helper.move Up Presiona intro helper.move Down Presiona intro helper.move Left …" at bounding box center [675, 255] width 236 height 90
click at [649, 231] on div "helper . moveRight ( ) helper . build ( "downArrow" ) helper . moveDown ( 1 ) h…" at bounding box center [705, 277] width 285 height 308
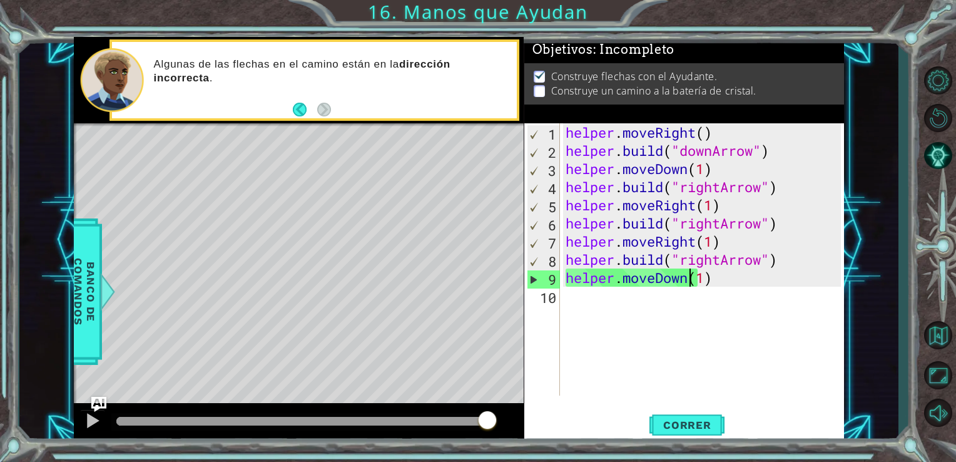
click at [692, 279] on div "helper . moveRight ( ) helper . build ( "downArrow" ) helper . moveDown ( 1 ) h…" at bounding box center [705, 277] width 285 height 308
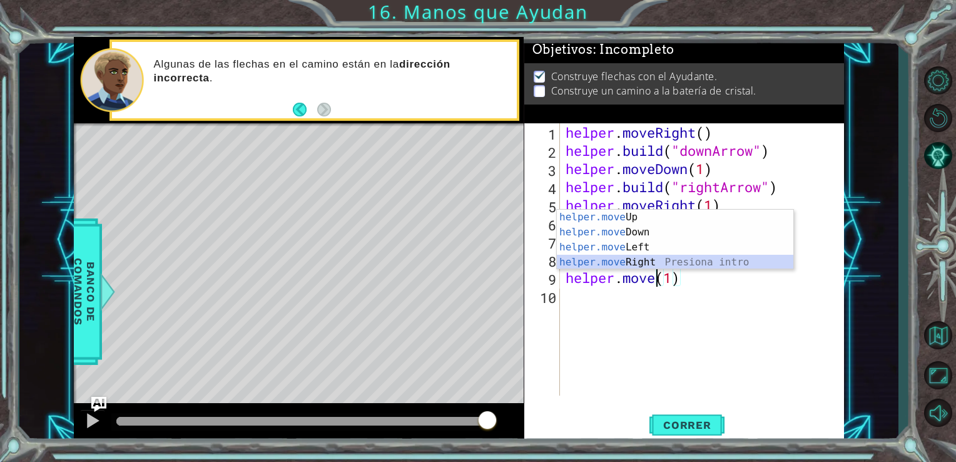
click at [624, 259] on div "helper.move Up Presiona intro helper.move Down Presiona intro helper.move Left …" at bounding box center [675, 255] width 236 height 90
type textarea "helper.moveRight(1)(1)"
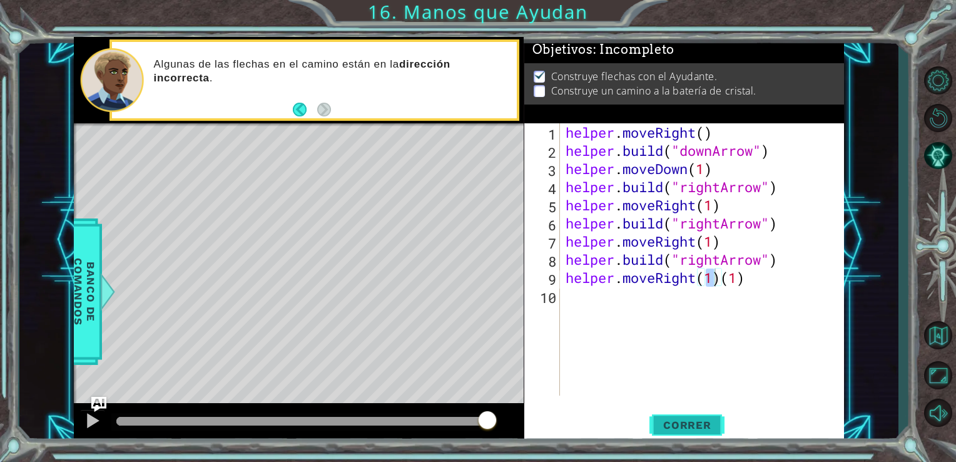
click at [692, 435] on button "Correr" at bounding box center [686, 424] width 75 height 32
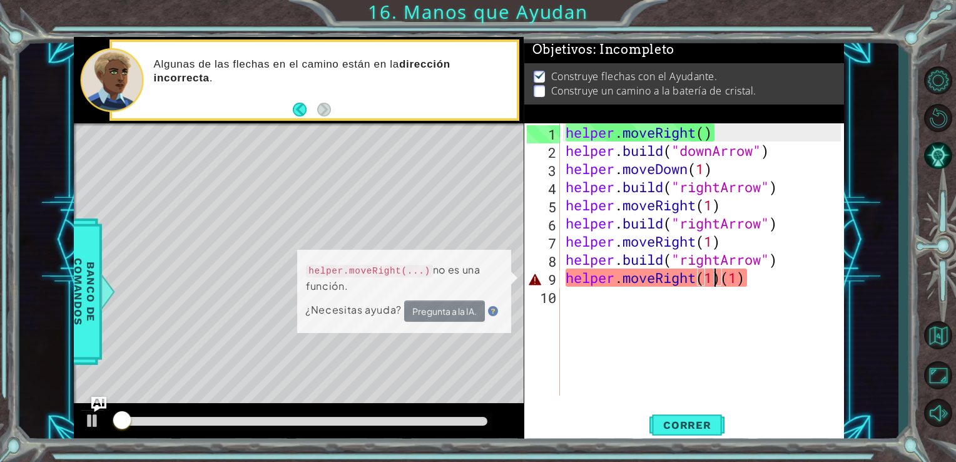
click at [607, 301] on div "helper . moveRight ( ) helper . build ( "downArrow" ) helper . moveDown ( 1 ) h…" at bounding box center [705, 277] width 285 height 308
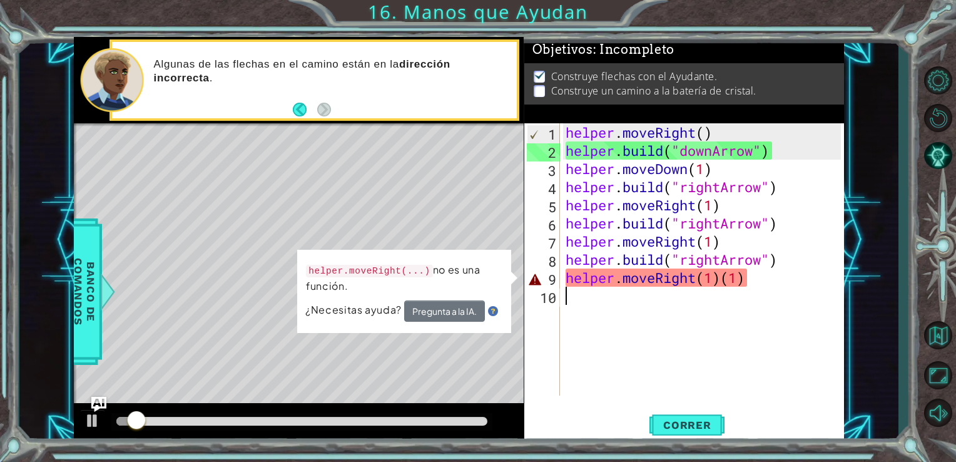
click at [751, 275] on div "helper . moveRight ( ) helper . build ( "downArrow" ) helper . moveDown ( 1 ) h…" at bounding box center [705, 277] width 285 height 308
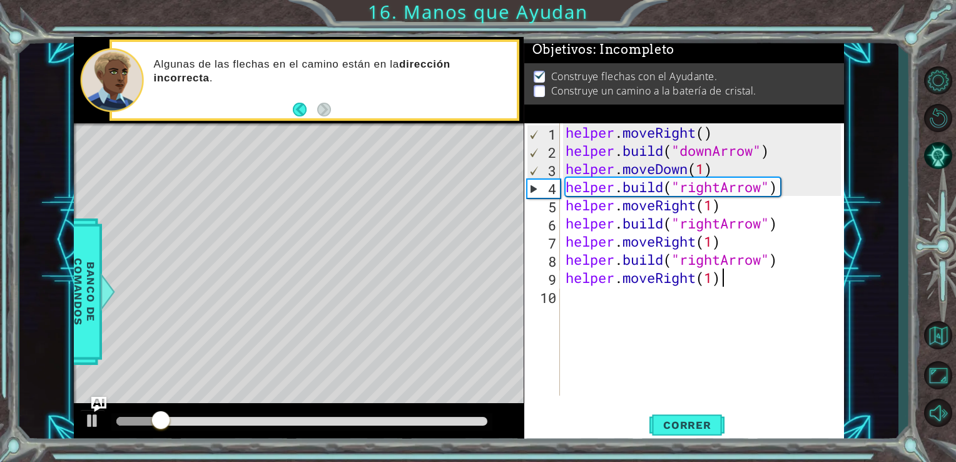
type textarea "helper.moveRight(1)"
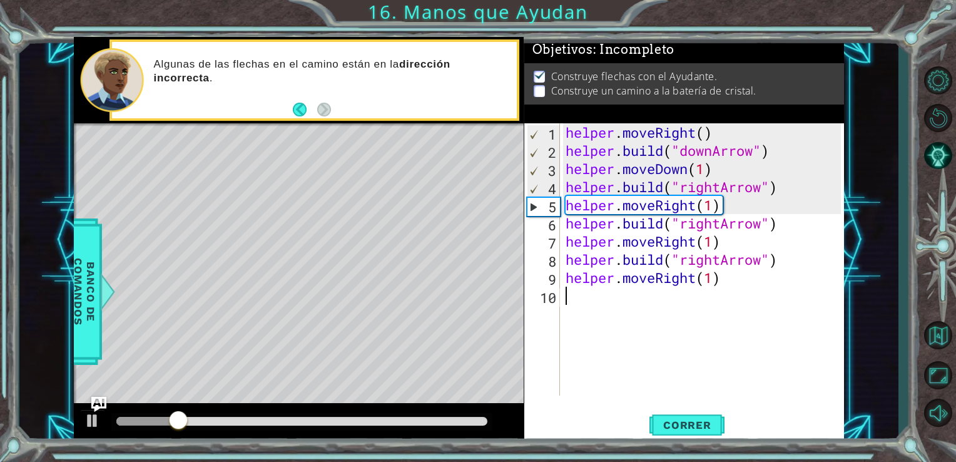
click at [636, 304] on div "helper . moveRight ( ) helper . build ( "downArrow" ) helper . moveDown ( 1 ) h…" at bounding box center [705, 277] width 285 height 308
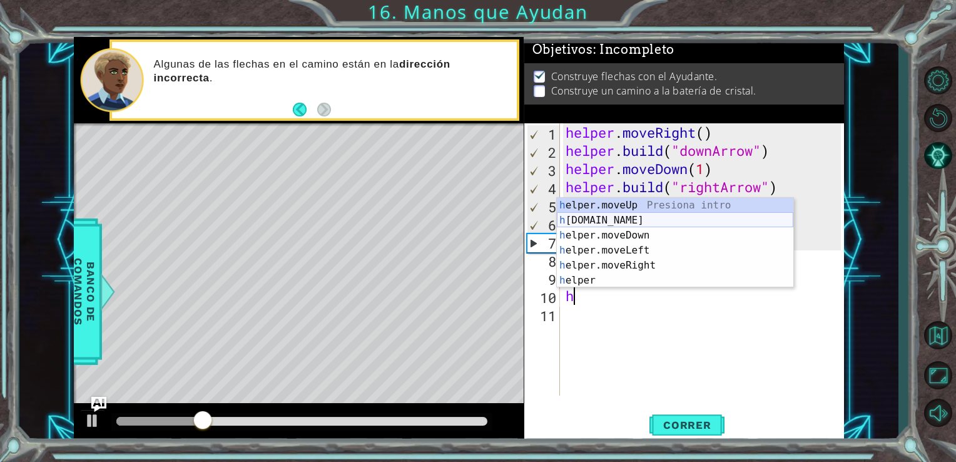
click at [615, 224] on div "h elper.moveUp Presiona intro h [DOMAIN_NAME] Presiona intro h elper.moveDown P…" at bounding box center [675, 258] width 236 height 120
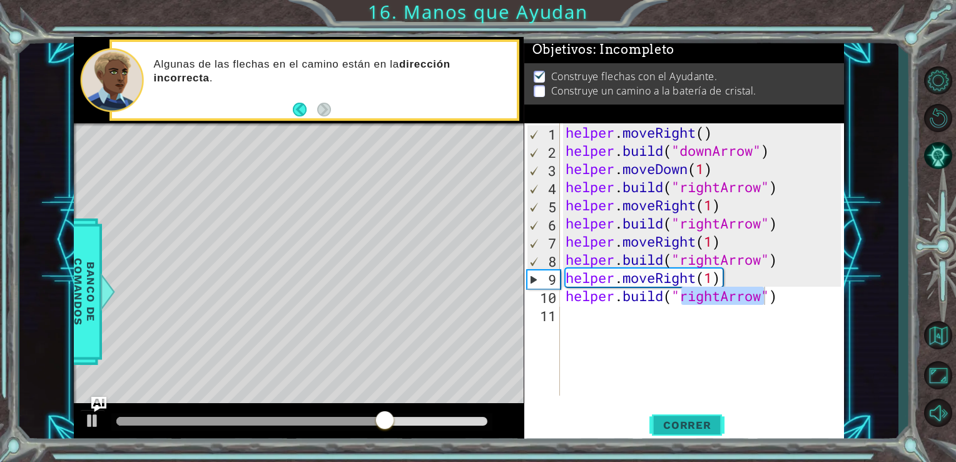
click at [682, 427] on span "Correr" at bounding box center [687, 424] width 73 height 13
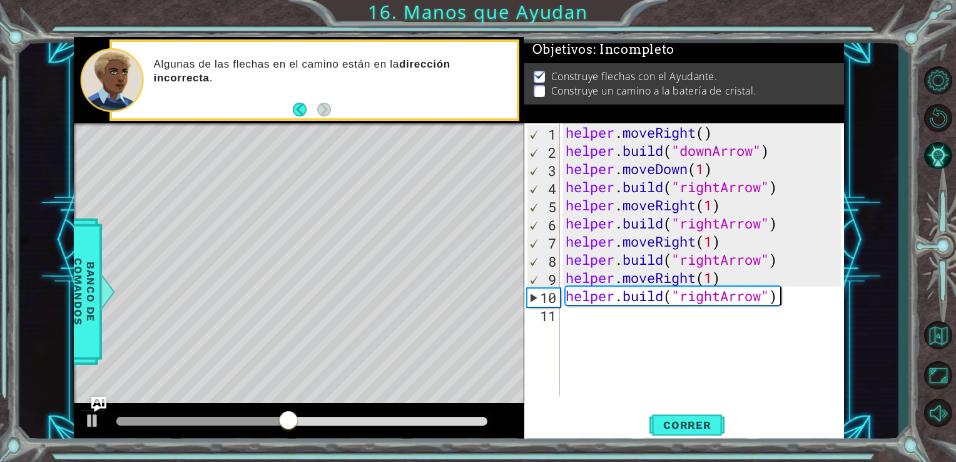
click at [787, 300] on div "helper . moveRight ( ) helper . build ( "downArrow" ) helper . moveDown ( 1 ) h…" at bounding box center [705, 277] width 285 height 308
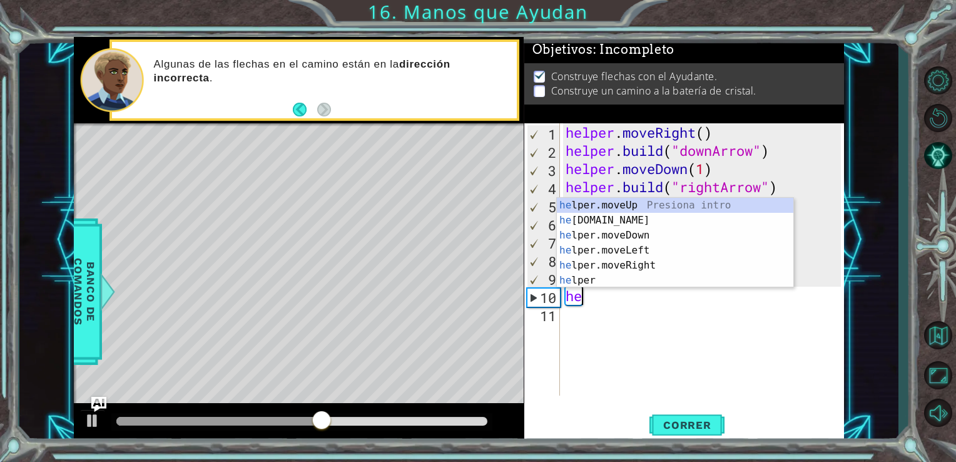
type textarea "h"
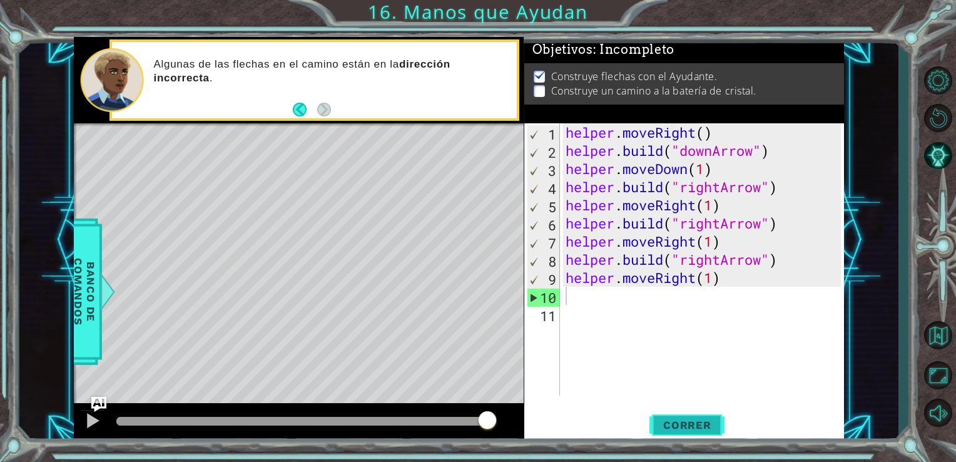
click at [696, 437] on button "Correr" at bounding box center [686, 424] width 75 height 32
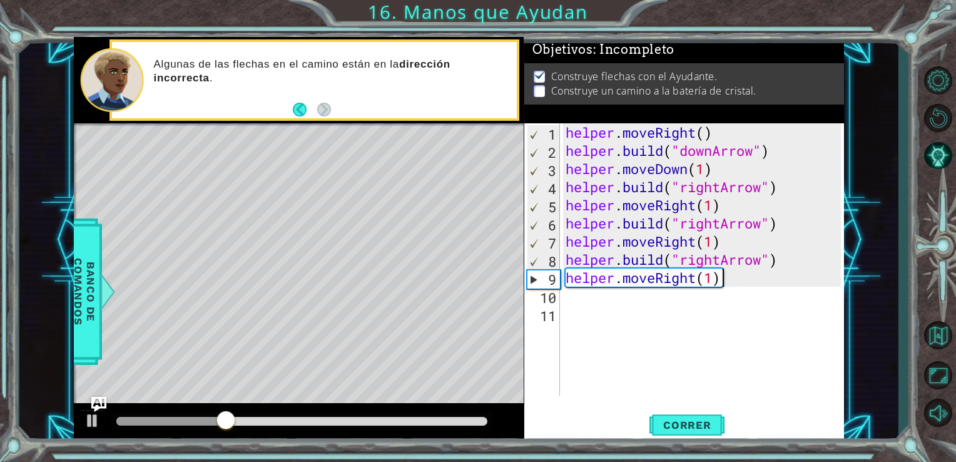
click at [751, 281] on div "helper . moveRight ( ) helper . build ( "downArrow" ) helper . moveDown ( 1 ) h…" at bounding box center [705, 277] width 285 height 308
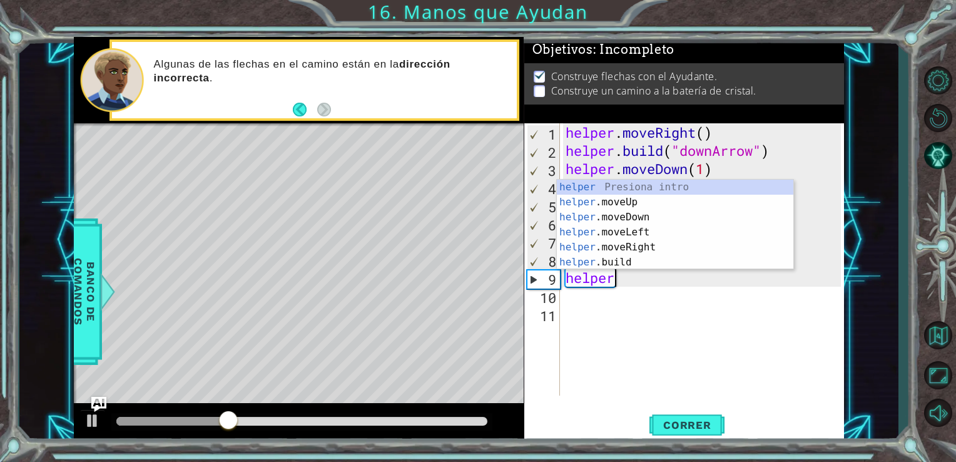
type textarea "h"
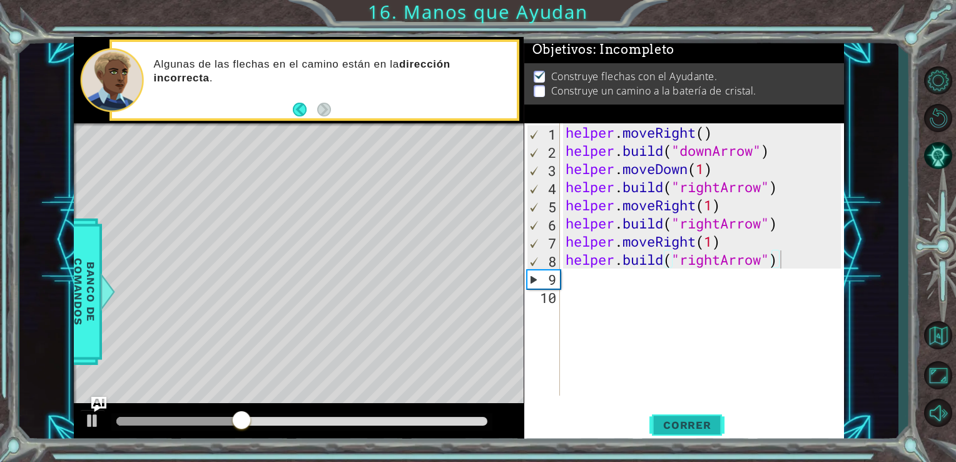
click at [683, 429] on span "Correr" at bounding box center [687, 424] width 73 height 13
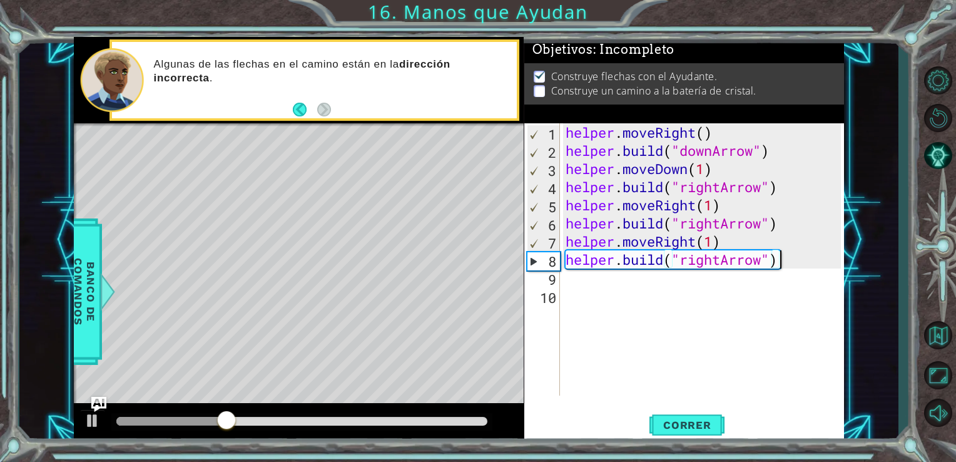
click at [801, 265] on div "helper . moveRight ( ) helper . build ( "downArrow" ) helper . moveDown ( 1 ) h…" at bounding box center [705, 277] width 285 height 308
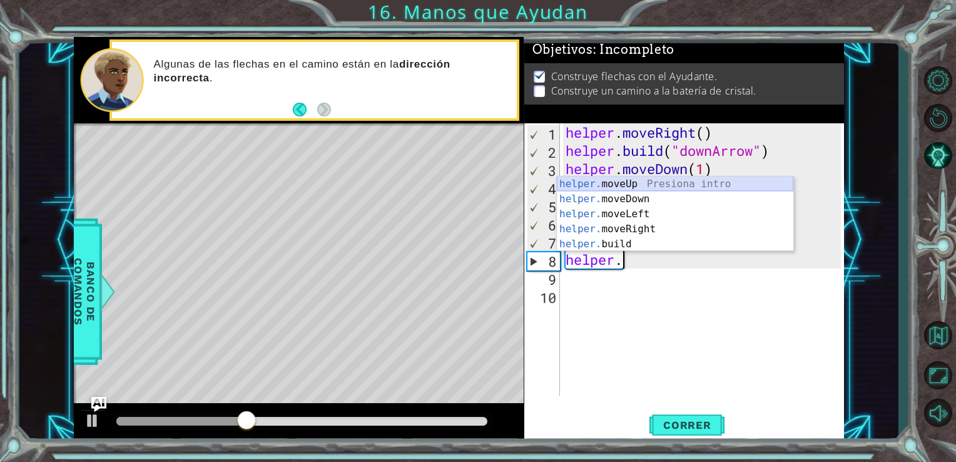
click at [618, 179] on div "helper. moveUp Presiona intro helper. moveDown Presiona intro helper. moveLeft …" at bounding box center [675, 228] width 236 height 105
type textarea "helper.moveUp(1)"
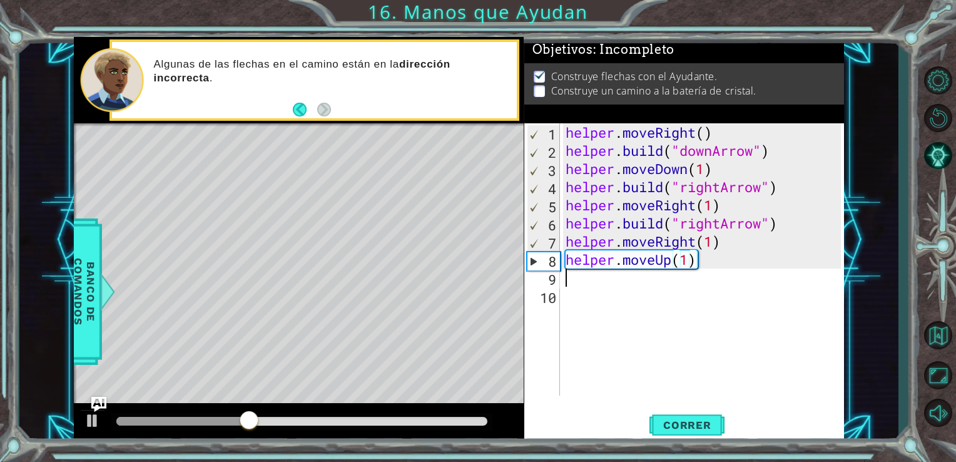
click at [621, 281] on div "helper . moveRight ( ) helper . build ( "downArrow" ) helper . moveDown ( 1 ) h…" at bounding box center [705, 277] width 285 height 308
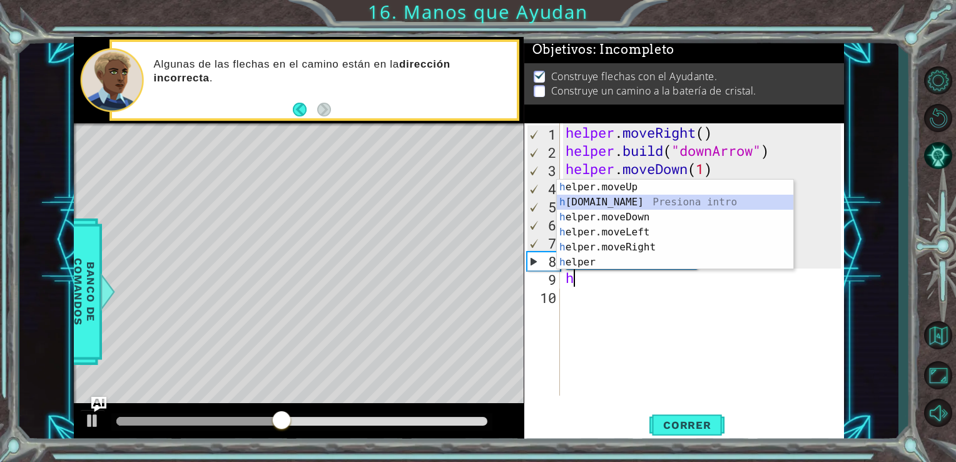
click at [621, 202] on div "h elper.moveUp Presiona intro h [DOMAIN_NAME] Presiona intro h elper.moveDown P…" at bounding box center [675, 240] width 236 height 120
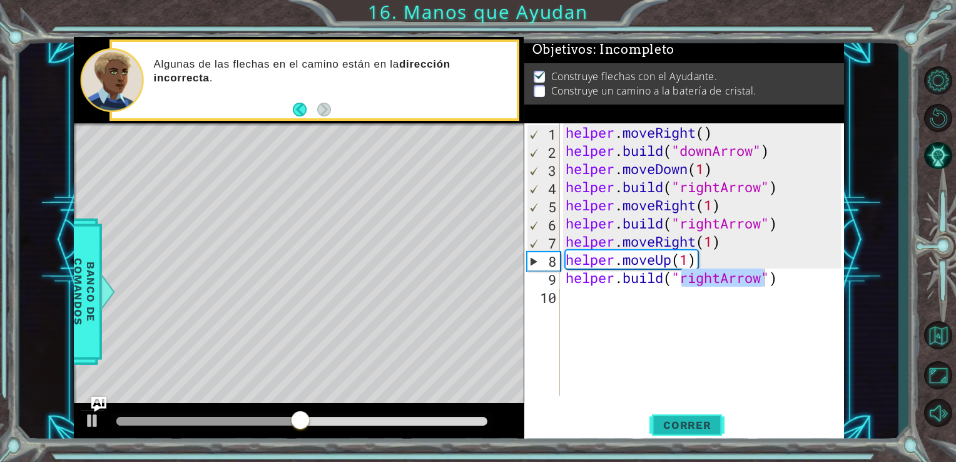
click at [686, 415] on button "Correr" at bounding box center [686, 424] width 75 height 32
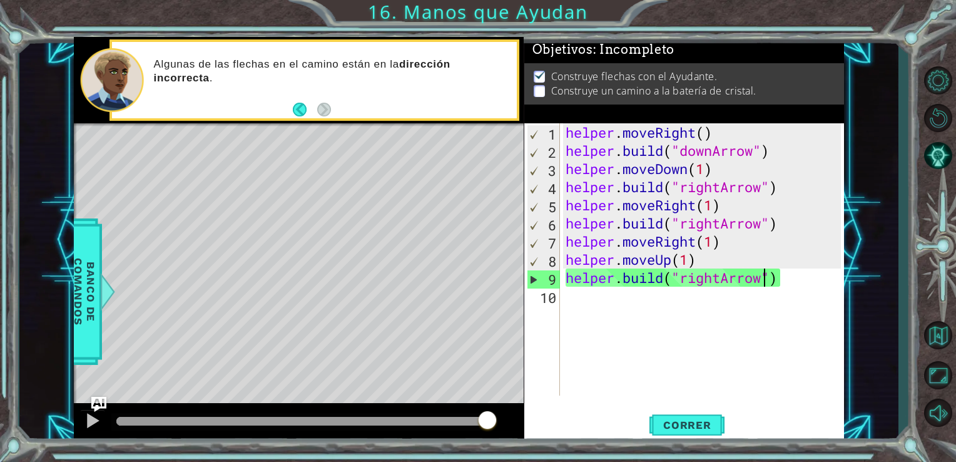
click at [806, 283] on div "helper . moveRight ( ) helper . build ( "downArrow" ) helper . moveDown ( 1 ) h…" at bounding box center [705, 277] width 285 height 308
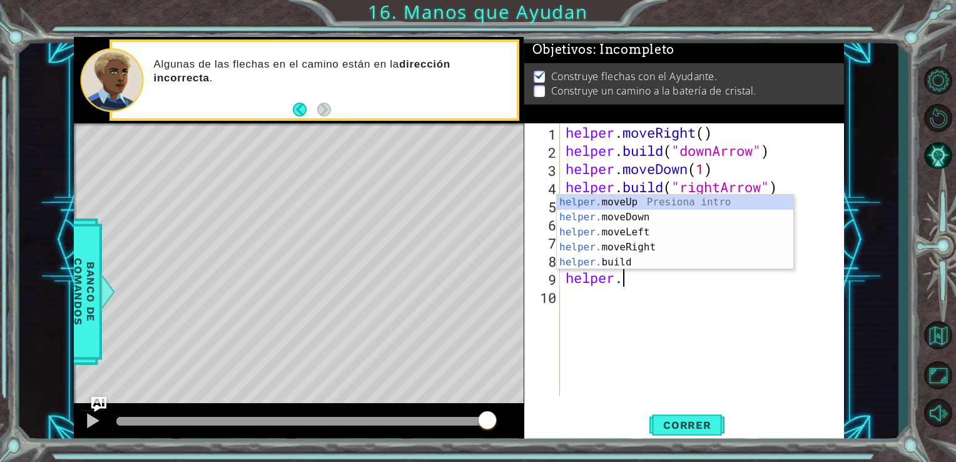
type textarea "h"
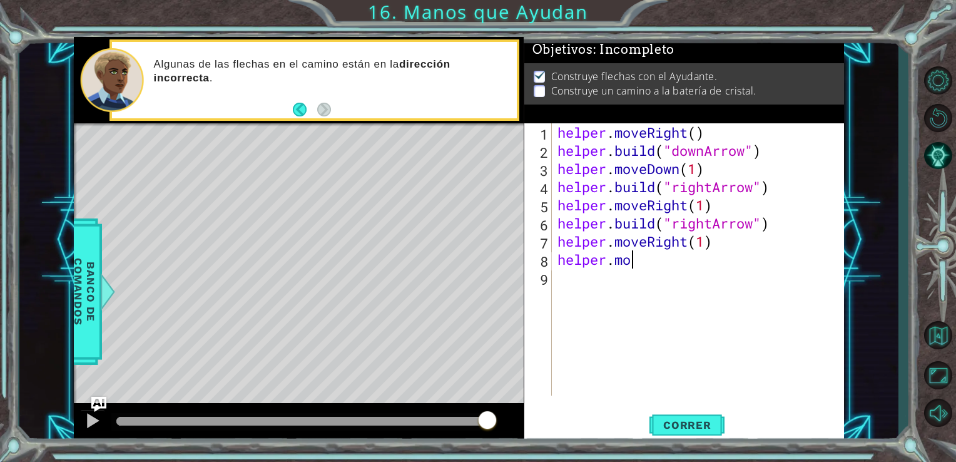
click at [659, 266] on div "helper . moveRight ( ) helper . build ( "downArrow" ) helper . moveDown ( 1 ) h…" at bounding box center [701, 277] width 293 height 308
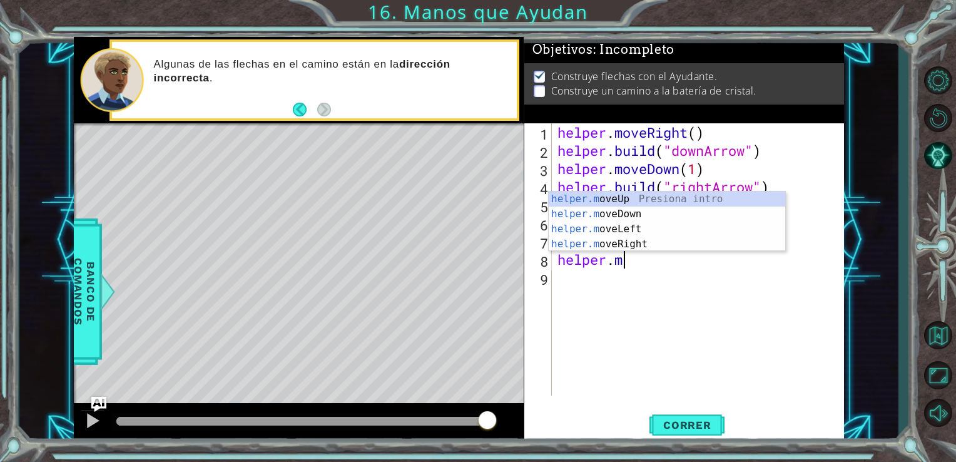
type textarea "h"
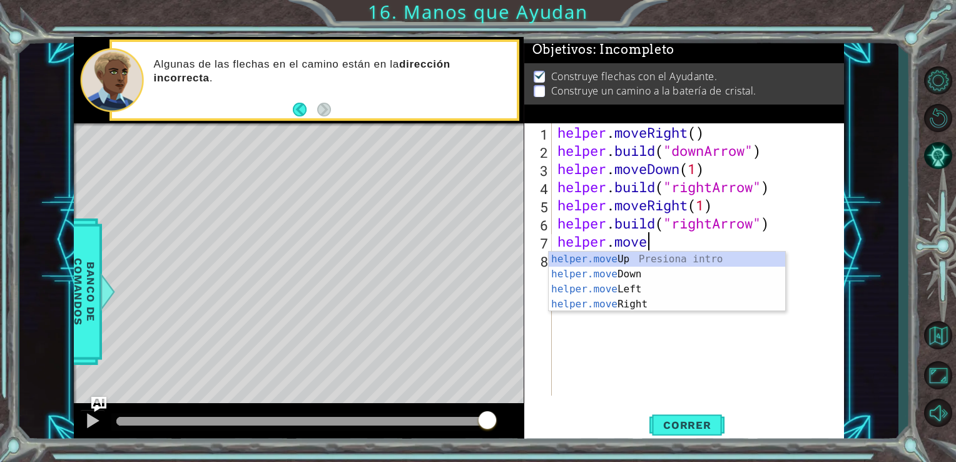
type textarea "h"
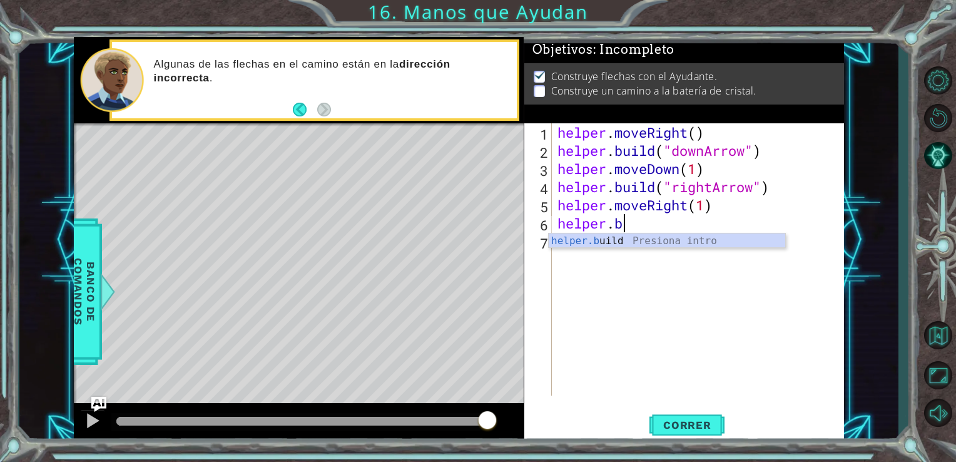
type textarea "h"
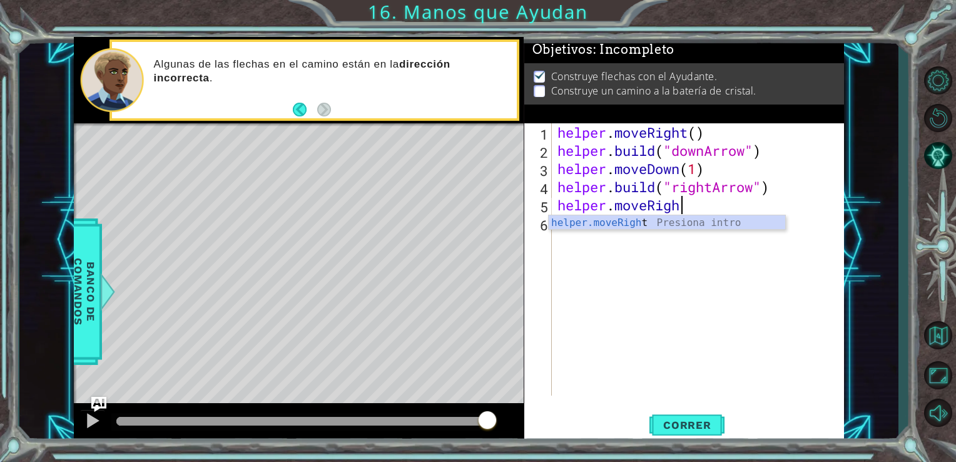
type textarea "h"
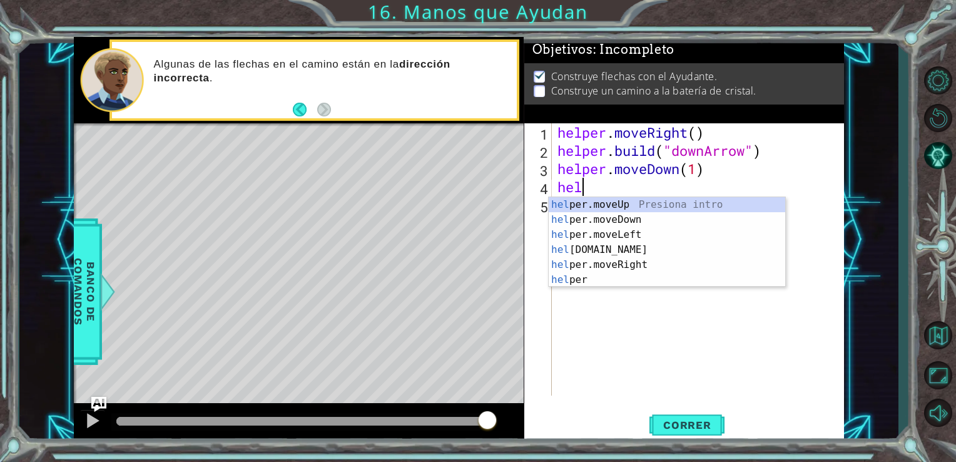
type textarea "h"
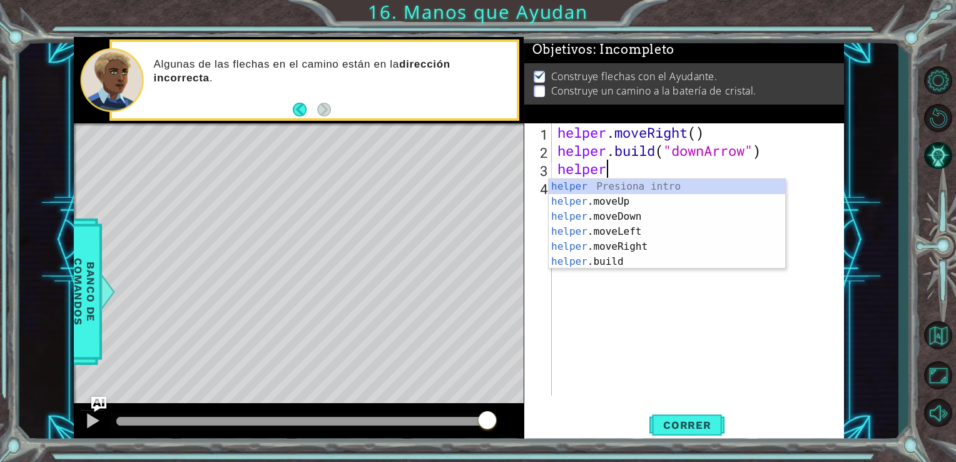
type textarea "h"
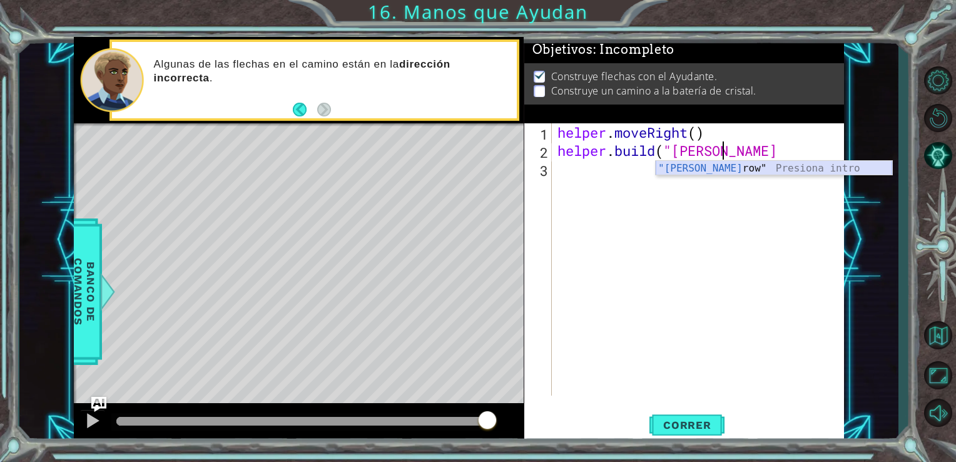
click at [685, 161] on div ""[PERSON_NAME] row" Presiona intro" at bounding box center [774, 183] width 236 height 45
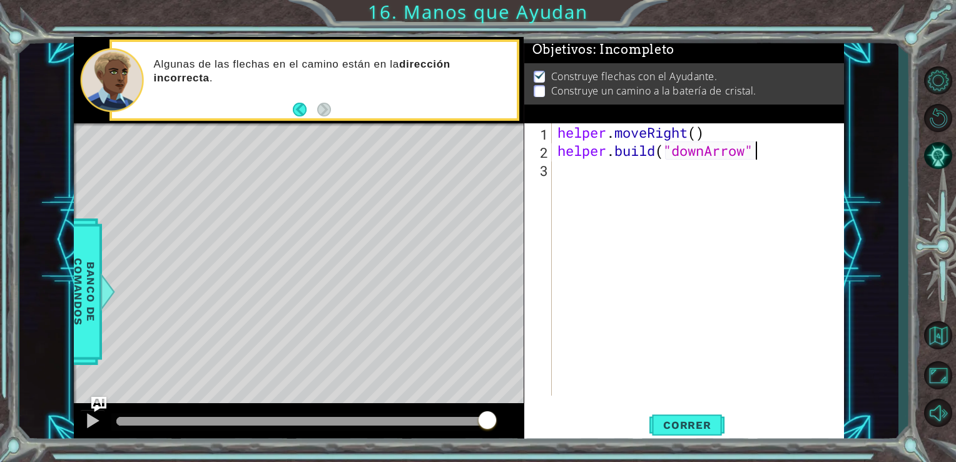
type textarea "[DOMAIN_NAME]("downArrow")"
click at [562, 175] on div "helper . moveRight ( ) helper . build ( "downArrow" )" at bounding box center [701, 277] width 293 height 308
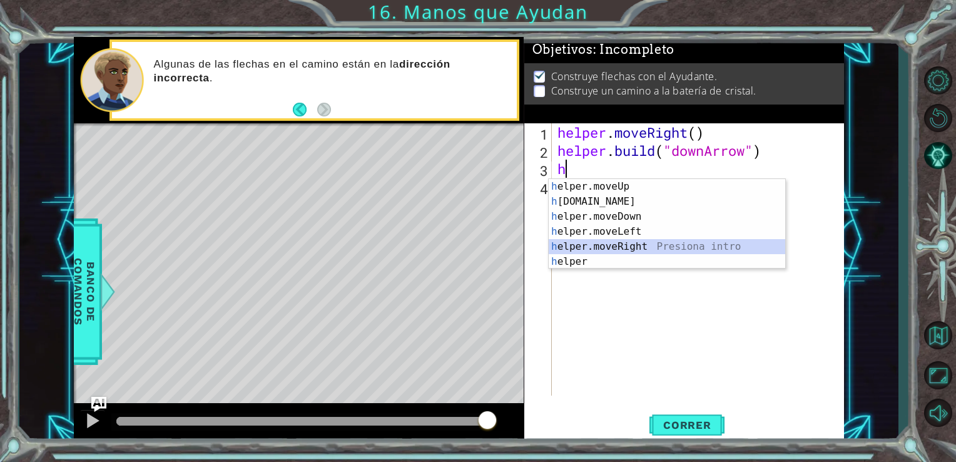
click at [626, 247] on div "h elper.moveUp Presiona intro h [DOMAIN_NAME] Presiona intro h elper.moveDown P…" at bounding box center [667, 239] width 236 height 120
type textarea "helper.moveRight(1)"
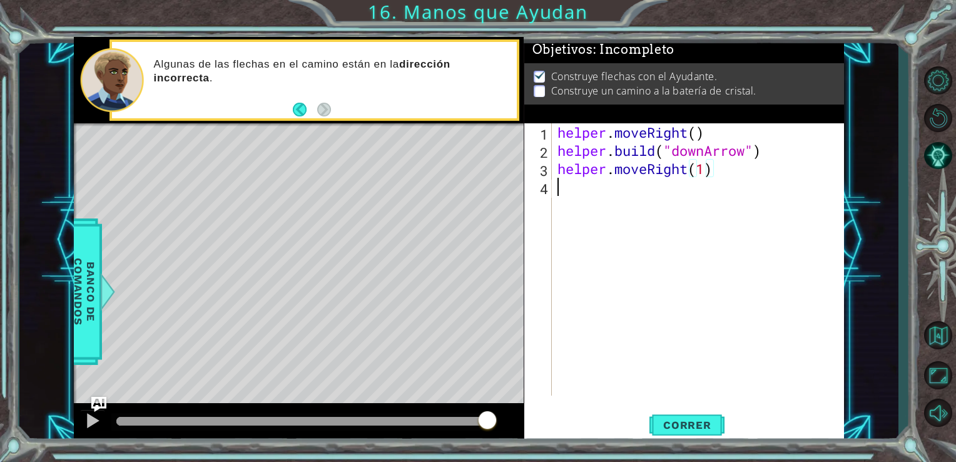
click at [558, 186] on div "helper . moveRight ( ) helper . build ( "downArrow" ) helper . moveRight ( 1 )" at bounding box center [701, 277] width 293 height 308
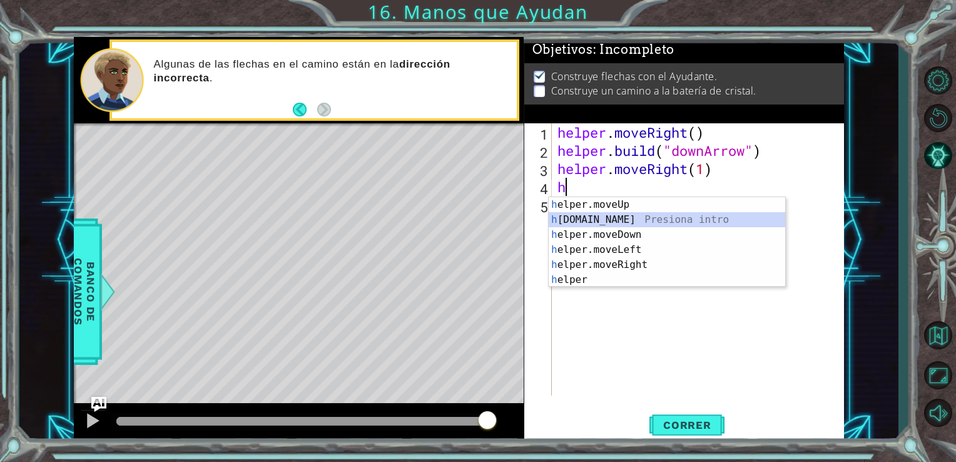
click at [616, 220] on div "h elper.moveUp Presiona intro h [DOMAIN_NAME] Presiona intro h elper.moveDown P…" at bounding box center [667, 257] width 236 height 120
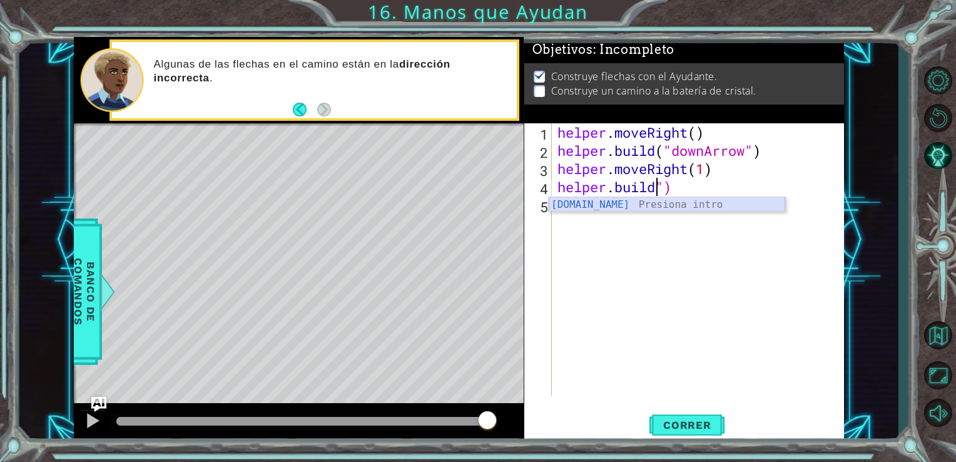
click at [629, 208] on div "[DOMAIN_NAME] Presiona intro" at bounding box center [667, 219] width 236 height 45
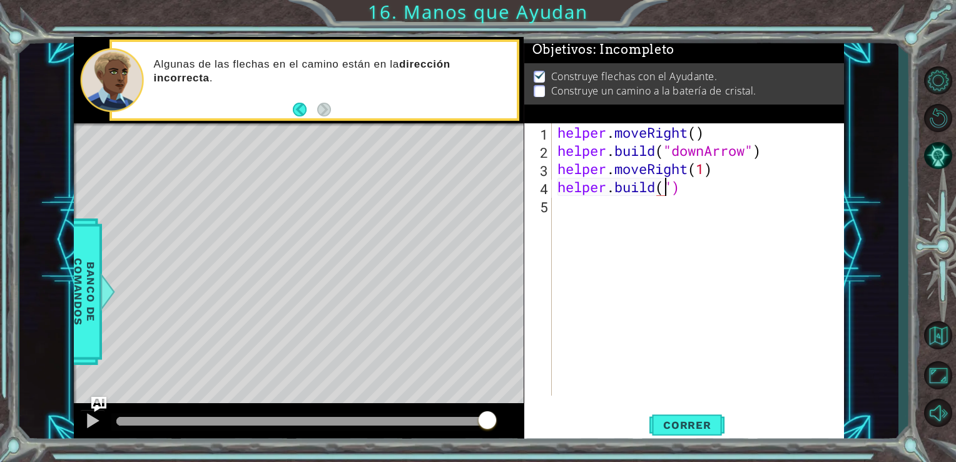
click at [770, 186] on div "helper . moveRight ( ) helper . build ( "downArrow" ) helper . moveRight ( 1 ) …" at bounding box center [701, 277] width 293 height 308
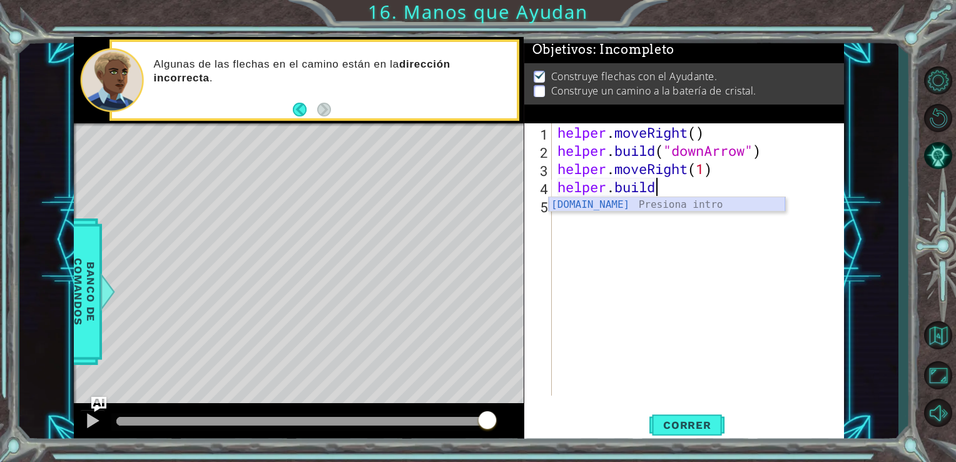
click at [646, 205] on div "[DOMAIN_NAME] Presiona intro" at bounding box center [667, 219] width 236 height 45
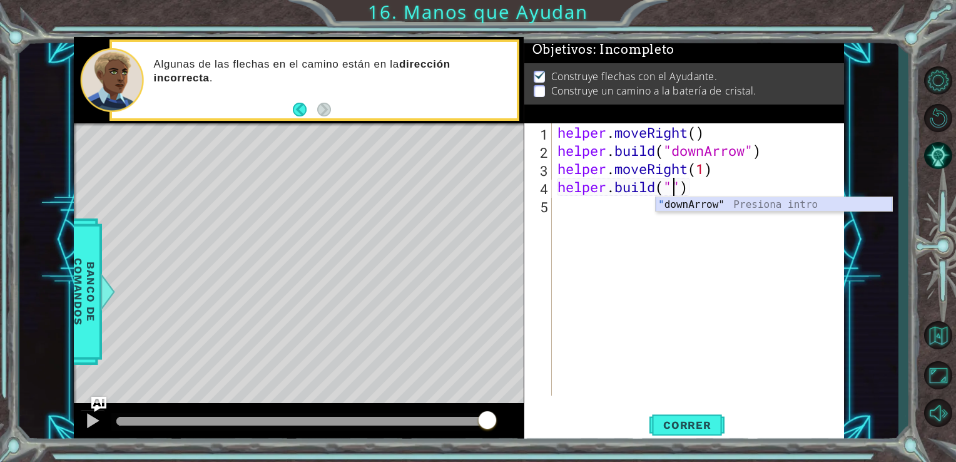
click at [682, 206] on div "" downArrow" Presiona intro" at bounding box center [774, 219] width 236 height 45
type textarea "[DOMAIN_NAME]("downArrow")"
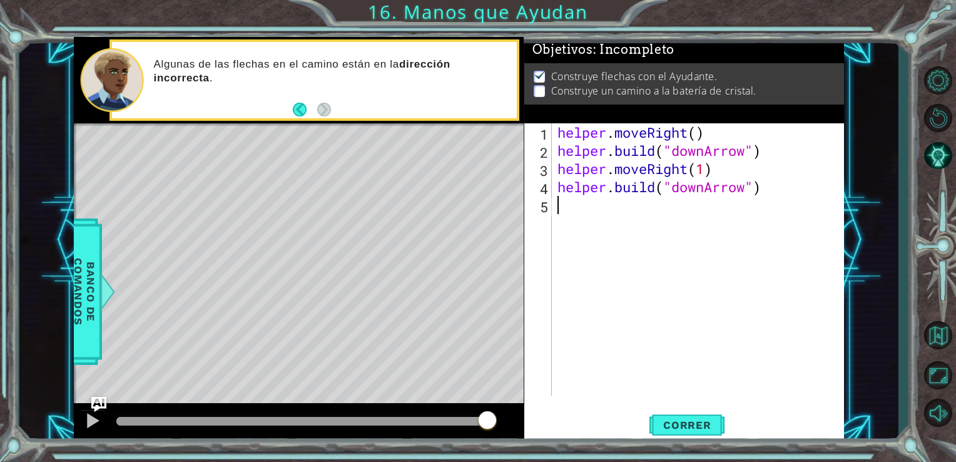
click at [580, 221] on div "helper . moveRight ( ) helper . build ( "downArrow" ) helper . moveRight ( 1 ) …" at bounding box center [701, 277] width 293 height 308
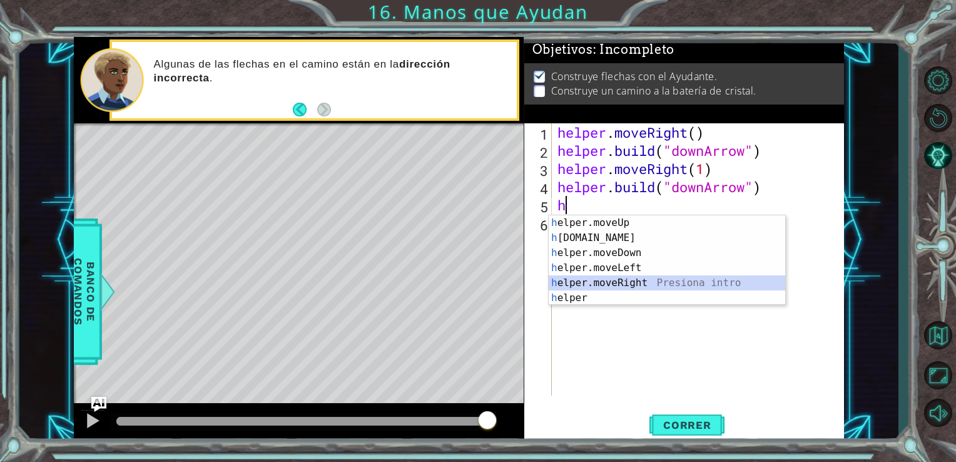
click at [621, 280] on div "h elper.moveUp Presiona intro h [DOMAIN_NAME] Presiona intro h elper.moveDown P…" at bounding box center [667, 275] width 236 height 120
type textarea "helper.moveRight(1)"
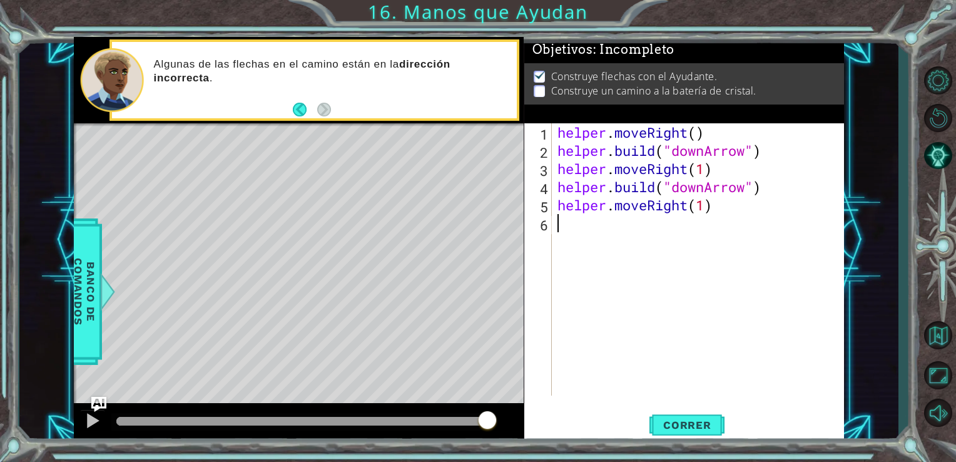
click at [584, 221] on div "helper . moveRight ( ) helper . build ( "downArrow" ) helper . moveRight ( 1 ) …" at bounding box center [701, 277] width 293 height 308
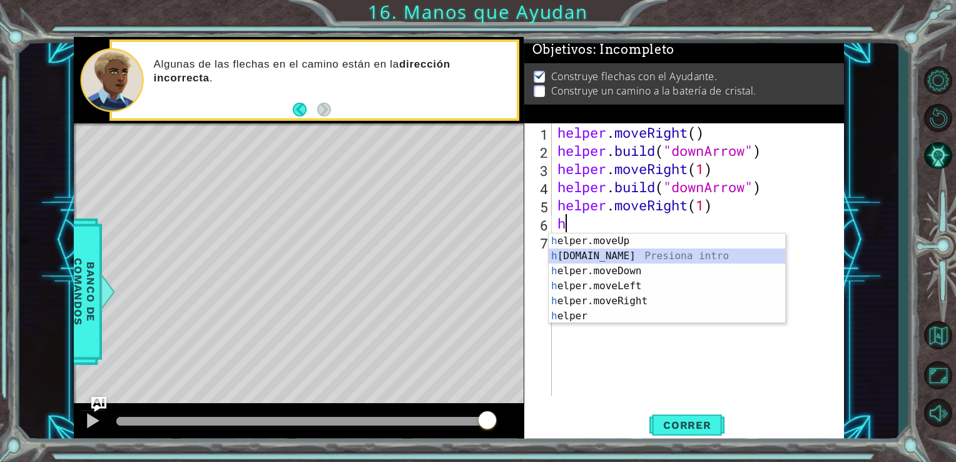
click at [576, 255] on div "h elper.moveUp Presiona intro h [DOMAIN_NAME] Presiona intro h elper.moveDown P…" at bounding box center [667, 293] width 236 height 120
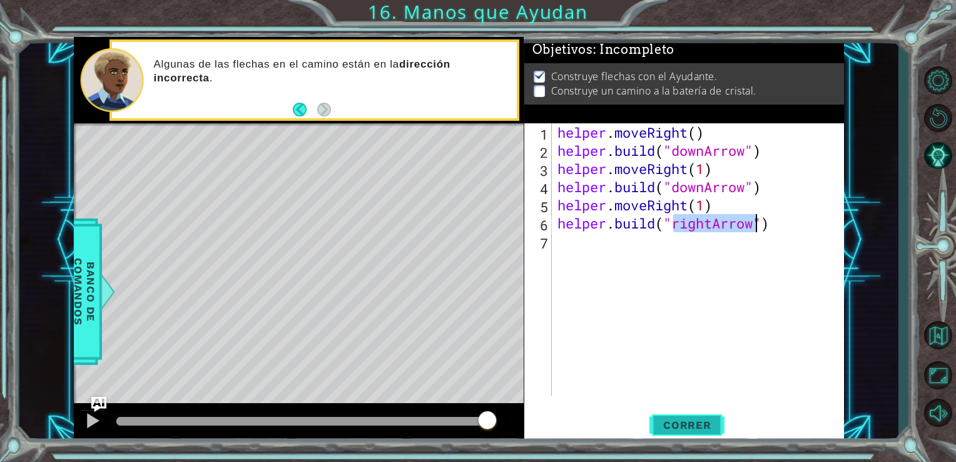
type textarea "[DOMAIN_NAME]("rightArrow")"
click at [672, 419] on span "Correr" at bounding box center [687, 424] width 73 height 13
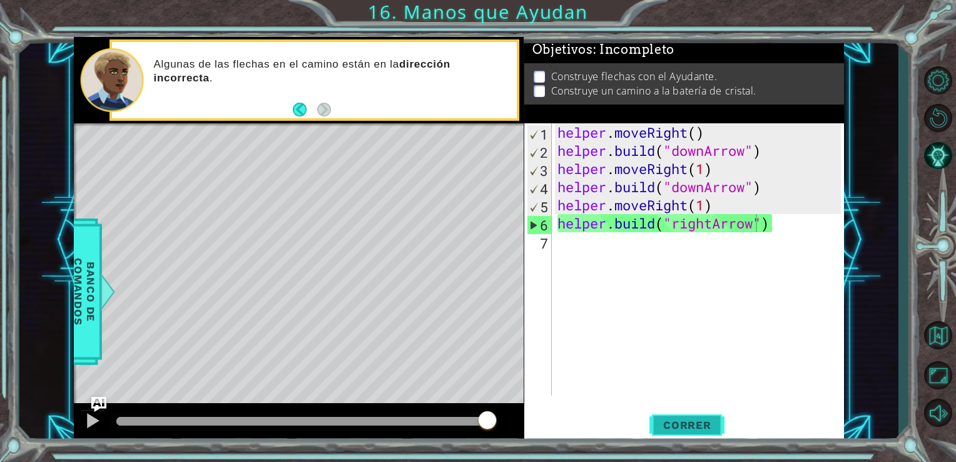
click at [680, 421] on span "Correr" at bounding box center [687, 424] width 73 height 13
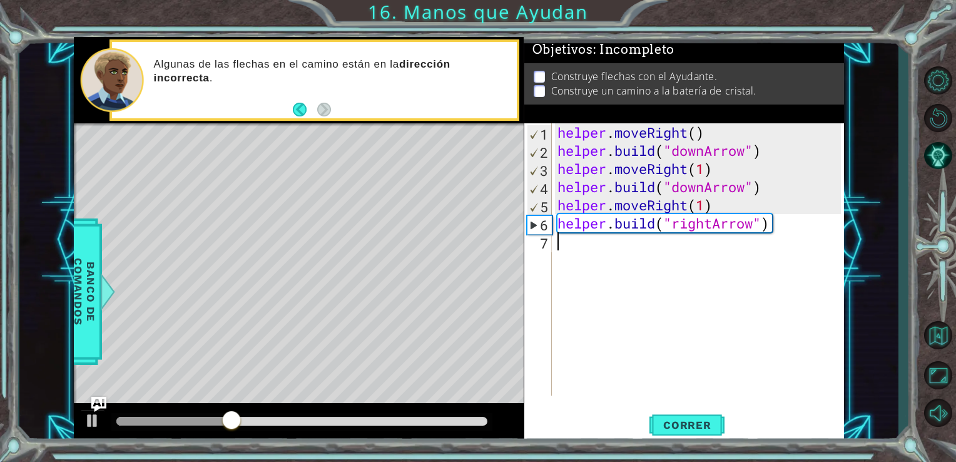
click at [569, 261] on div "helper . moveRight ( ) helper . build ( "downArrow" ) helper . moveRight ( 1 ) …" at bounding box center [701, 277] width 293 height 308
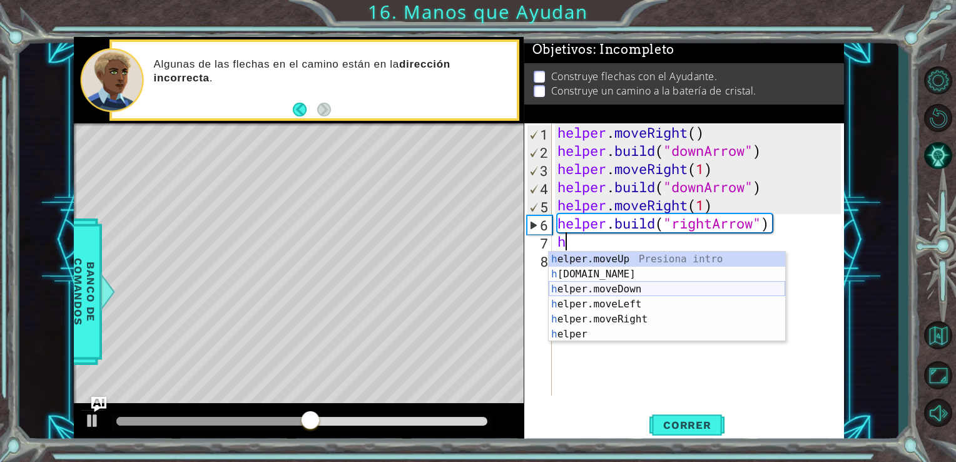
click at [605, 290] on div "h elper.moveUp Presiona intro h [DOMAIN_NAME] Presiona intro h elper.moveDown P…" at bounding box center [667, 311] width 236 height 120
type textarea "helper.moveDown(1)"
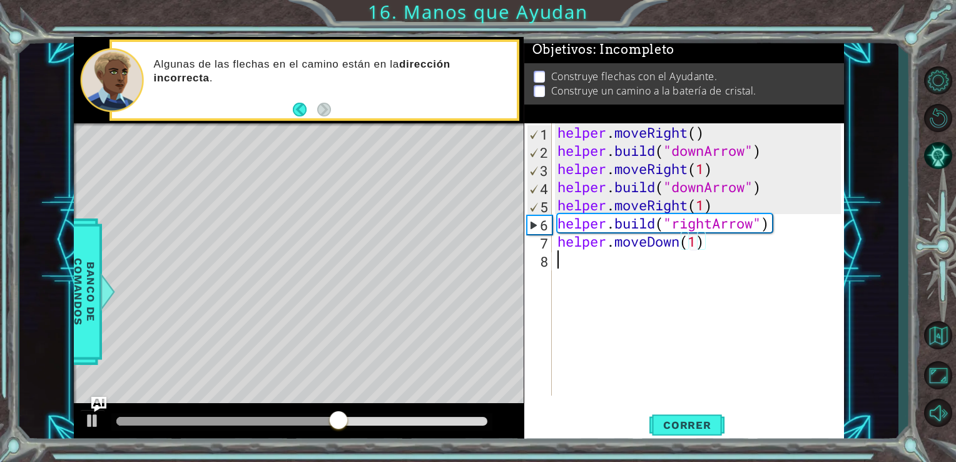
click at [599, 274] on div "helper . moveRight ( ) helper . build ( "downArrow" ) helper . moveRight ( 1 ) …" at bounding box center [701, 277] width 293 height 308
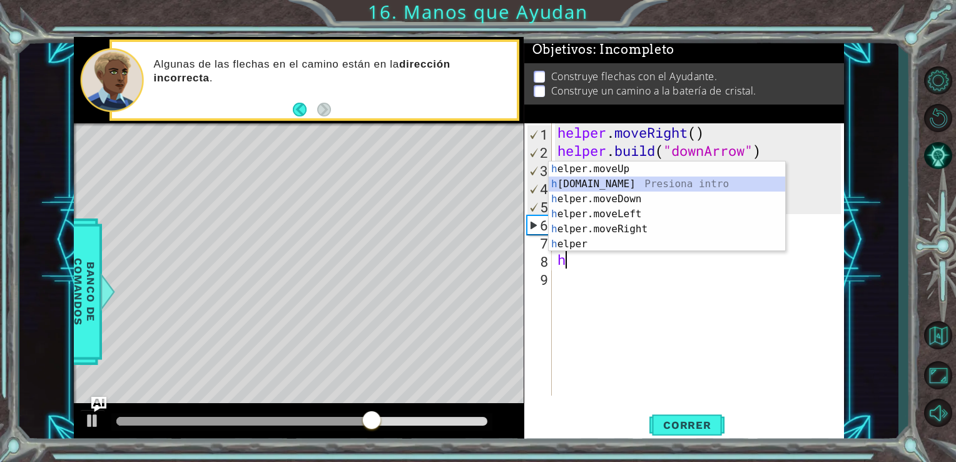
click at [600, 178] on div "h elper.moveUp Presiona intro h [DOMAIN_NAME] Presiona intro h elper.moveDown P…" at bounding box center [667, 221] width 236 height 120
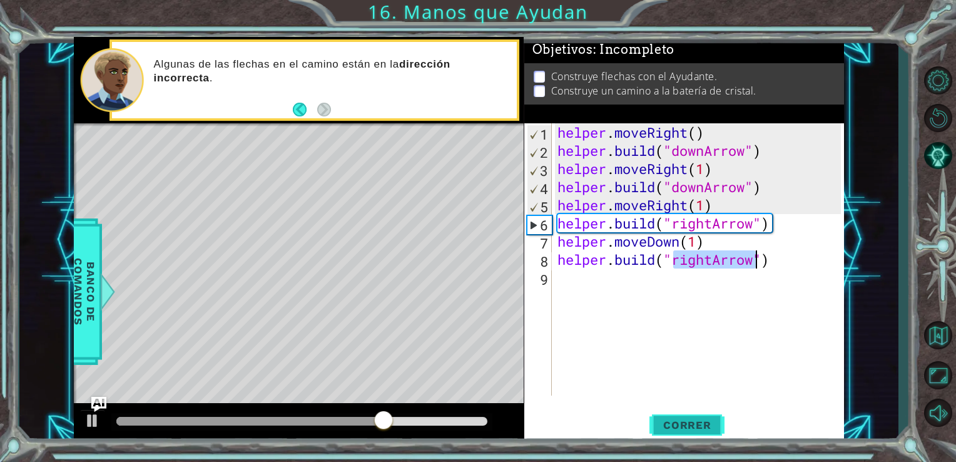
type textarea "[DOMAIN_NAME]("rightArrow")"
click at [676, 429] on span "Correr" at bounding box center [687, 424] width 73 height 13
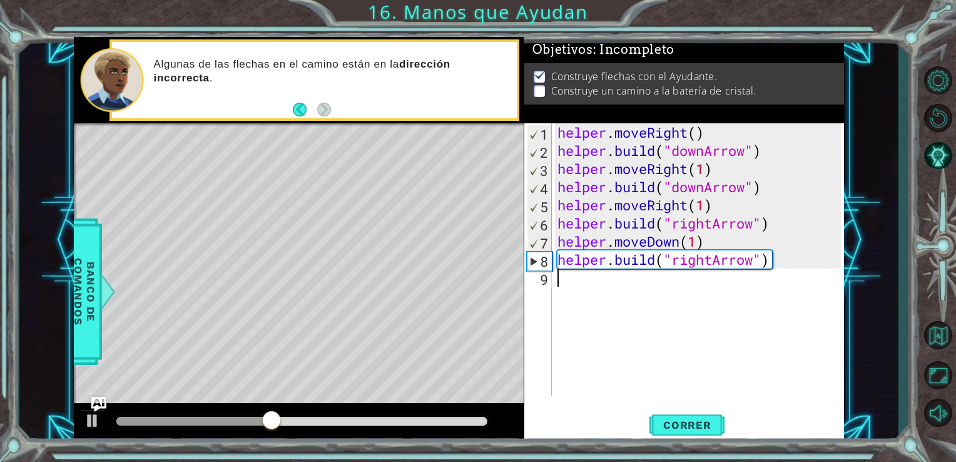
click at [571, 281] on div "helper . moveRight ( ) helper . build ( "downArrow" ) helper . moveRight ( 1 ) …" at bounding box center [701, 277] width 293 height 308
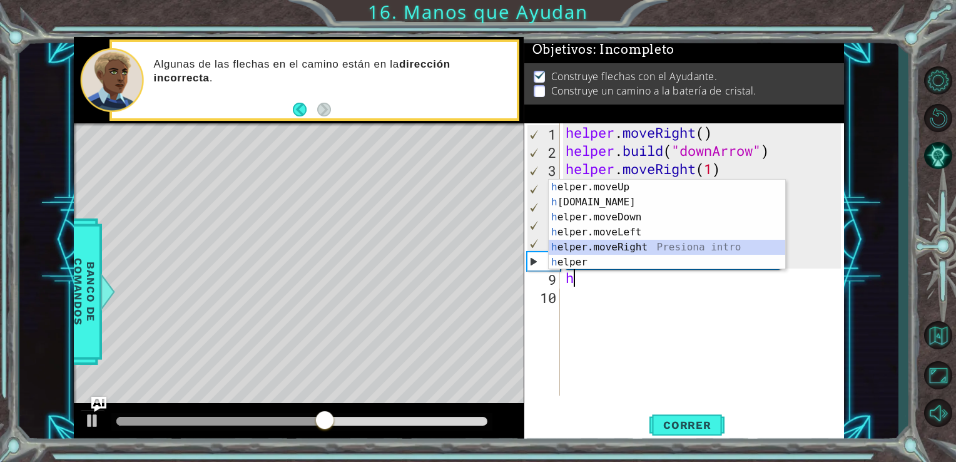
click at [635, 244] on div "h elper.moveUp Presiona intro h [DOMAIN_NAME] Presiona intro h elper.moveDown P…" at bounding box center [667, 240] width 236 height 120
type textarea "helper.moveRight(1)"
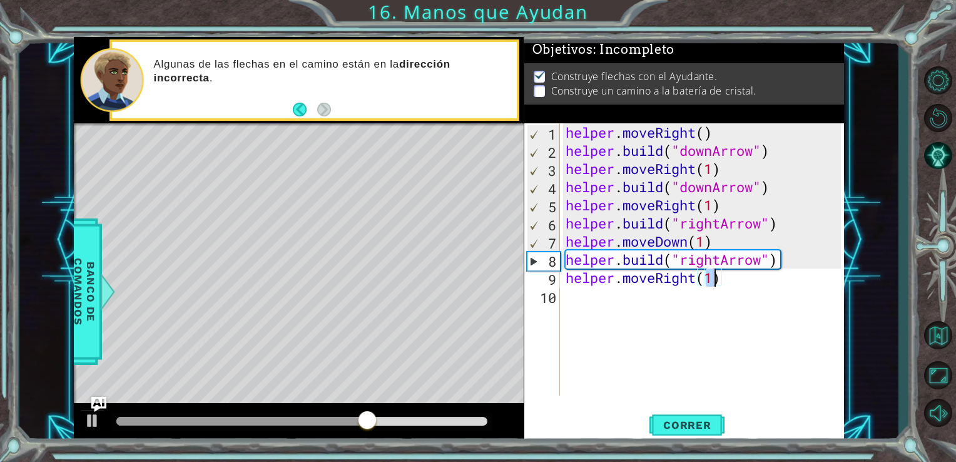
click at [649, 296] on div "helper . moveRight ( ) helper . build ( "downArrow" ) helper . moveRight ( 1 ) …" at bounding box center [705, 277] width 285 height 308
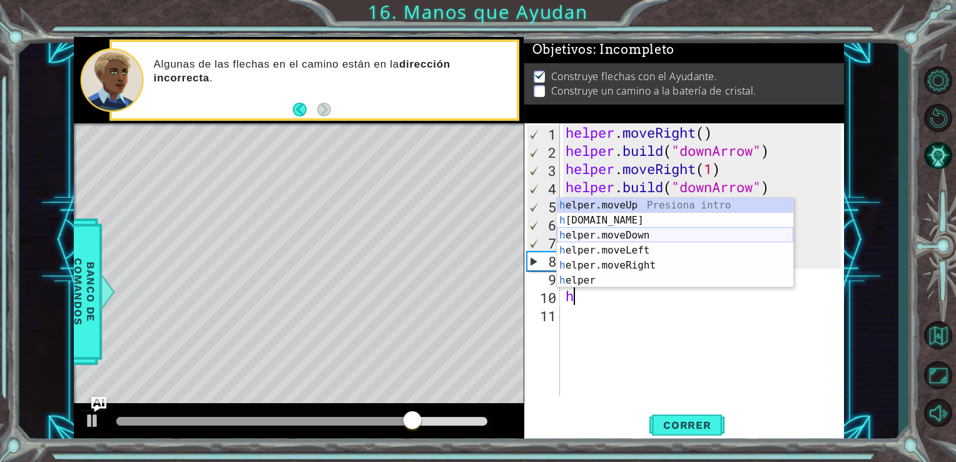
click at [600, 223] on div "h elper.moveUp Presiona intro h [DOMAIN_NAME] Presiona intro h elper.moveDown P…" at bounding box center [675, 258] width 236 height 120
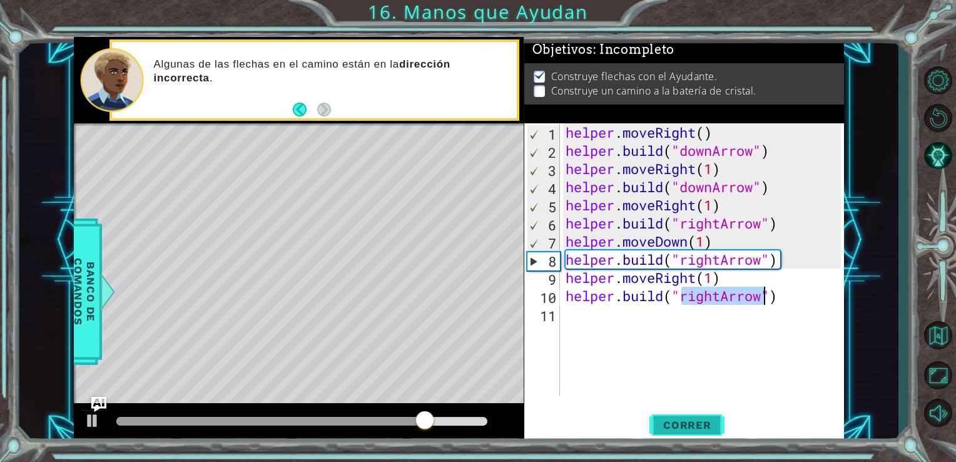
type textarea "[DOMAIN_NAME]("rightArrow")"
click at [699, 434] on button "Correr" at bounding box center [686, 424] width 75 height 32
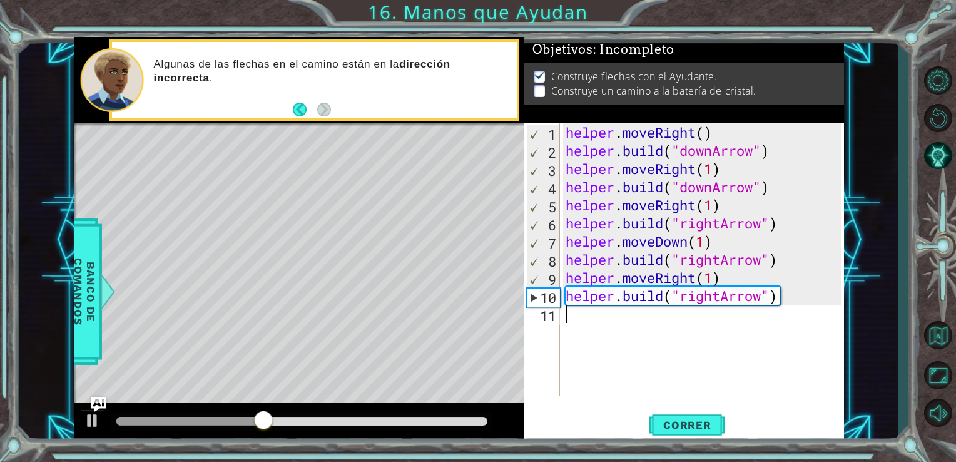
click at [569, 317] on div "helper . moveRight ( ) helper . build ( "downArrow" ) helper . moveRight ( 1 ) …" at bounding box center [705, 277] width 285 height 308
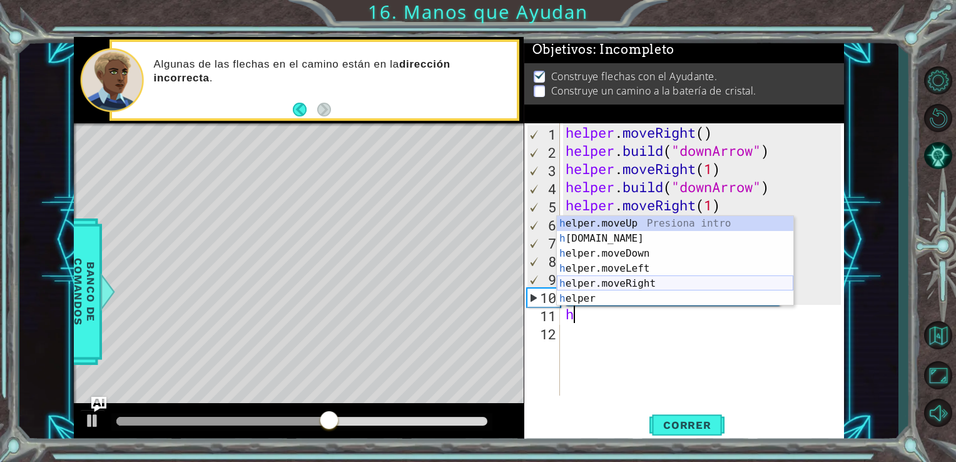
click at [620, 283] on div "h elper.moveUp Presiona intro h [DOMAIN_NAME] Presiona intro h elper.moveDown P…" at bounding box center [675, 276] width 236 height 120
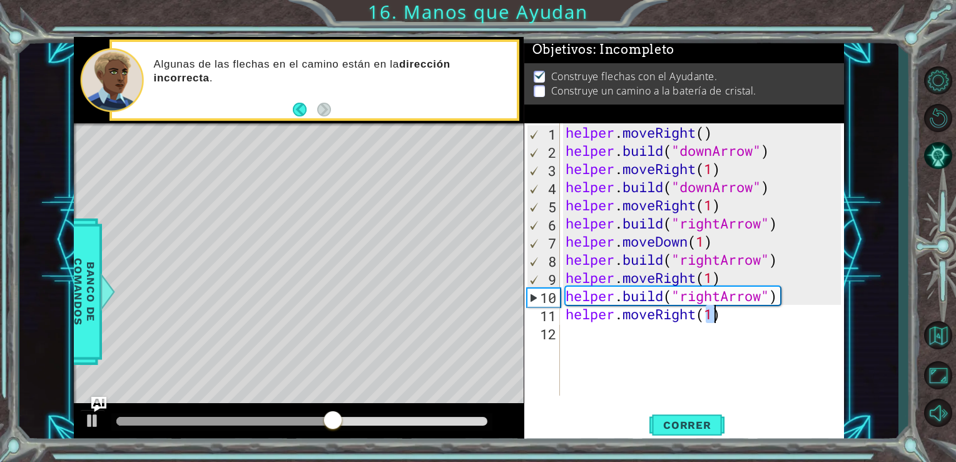
type textarea "helper.moveRight(1)"
click at [587, 330] on div "helper . moveRight ( ) helper . build ( "downArrow" ) helper . moveRight ( 1 ) …" at bounding box center [705, 277] width 285 height 308
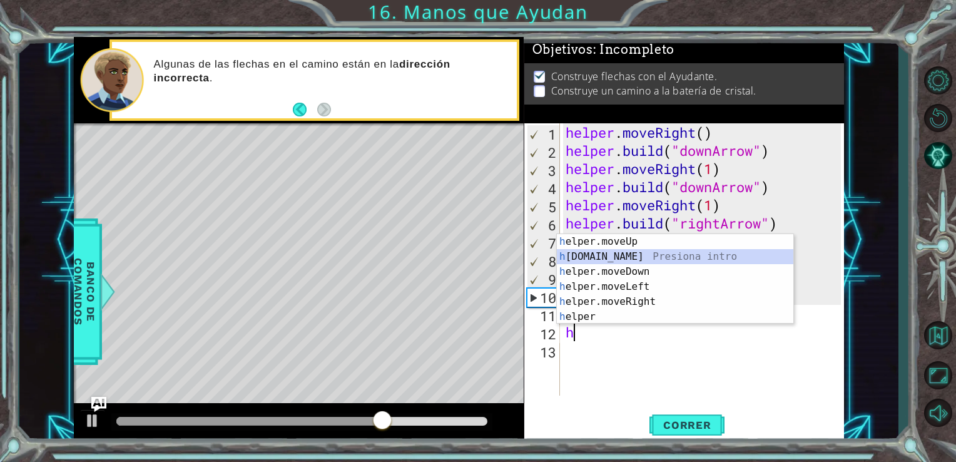
click at [613, 256] on div "h elper.moveUp Presiona intro h [DOMAIN_NAME] Presiona intro h elper.moveDown P…" at bounding box center [675, 294] width 236 height 120
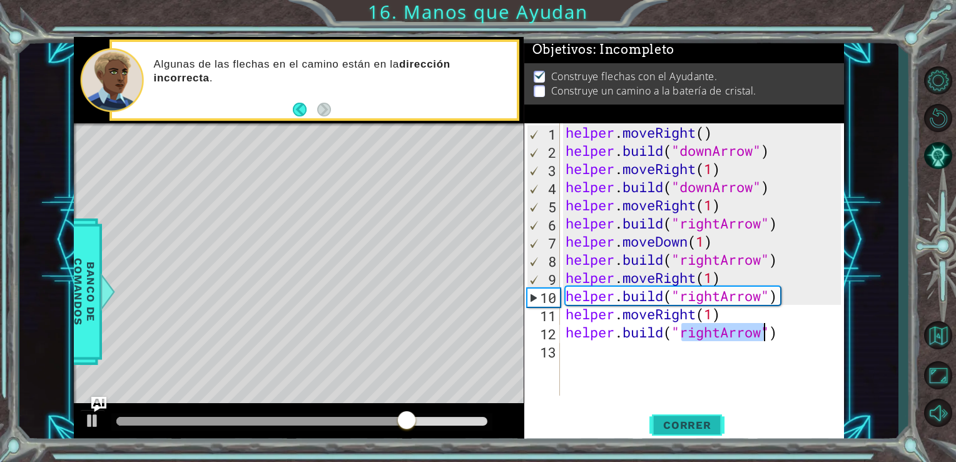
type textarea "[DOMAIN_NAME]("rightArrow")"
click at [680, 423] on span "Correr" at bounding box center [687, 424] width 73 height 13
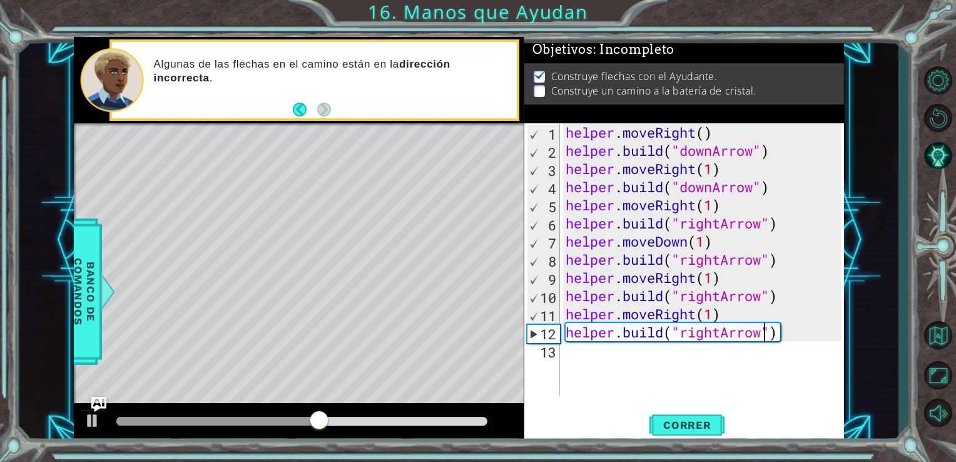
click at [603, 352] on div "helper . moveRight ( ) helper . build ( "downArrow" ) helper . moveRight ( 1 ) …" at bounding box center [705, 277] width 285 height 308
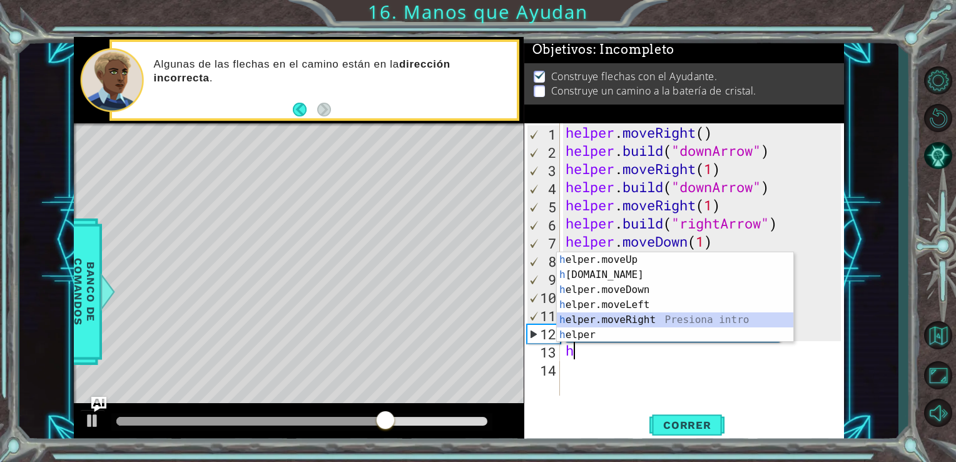
click at [624, 322] on div "h elper.moveUp Presiona intro h [DOMAIN_NAME] Presiona intro h elper.moveDown P…" at bounding box center [675, 312] width 236 height 120
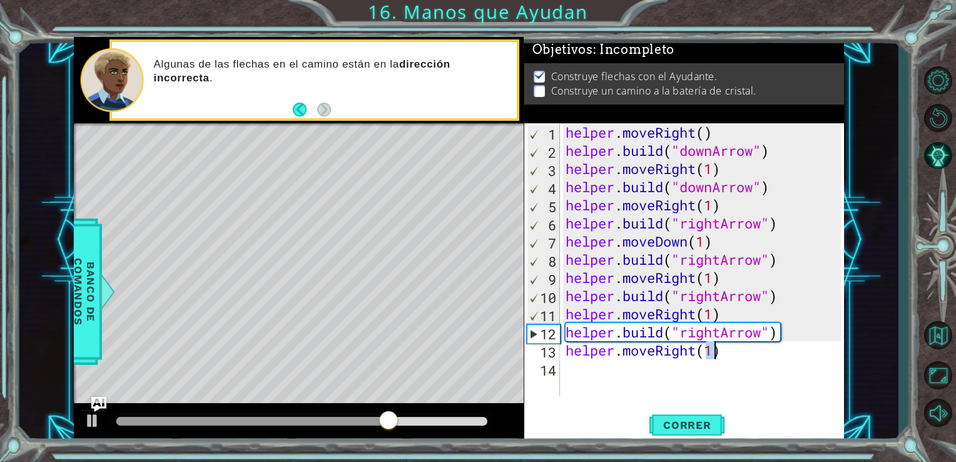
type textarea "helper.moveRight(1)"
click at [625, 371] on div "helper . moveRight ( ) helper . build ( "downArrow" ) helper . moveRight ( 1 ) …" at bounding box center [705, 277] width 285 height 308
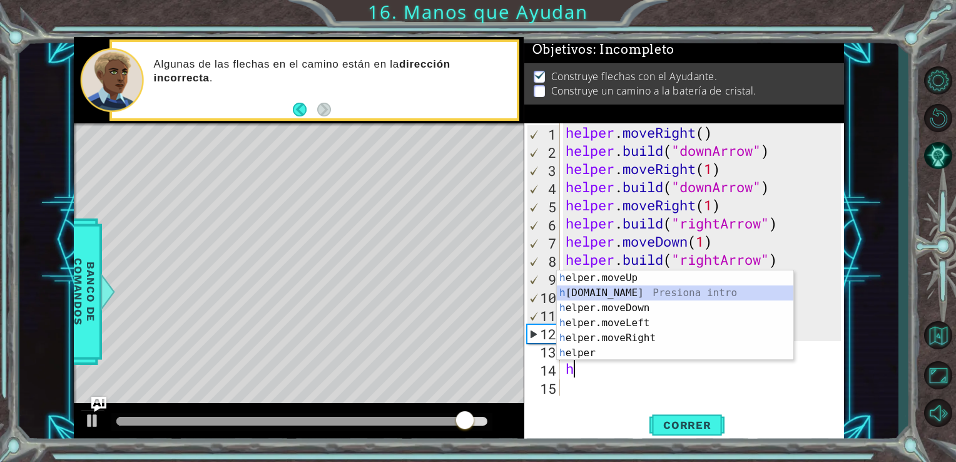
click at [623, 289] on div "h elper.moveUp Presiona intro h [DOMAIN_NAME] Presiona intro h elper.moveDown P…" at bounding box center [675, 330] width 236 height 120
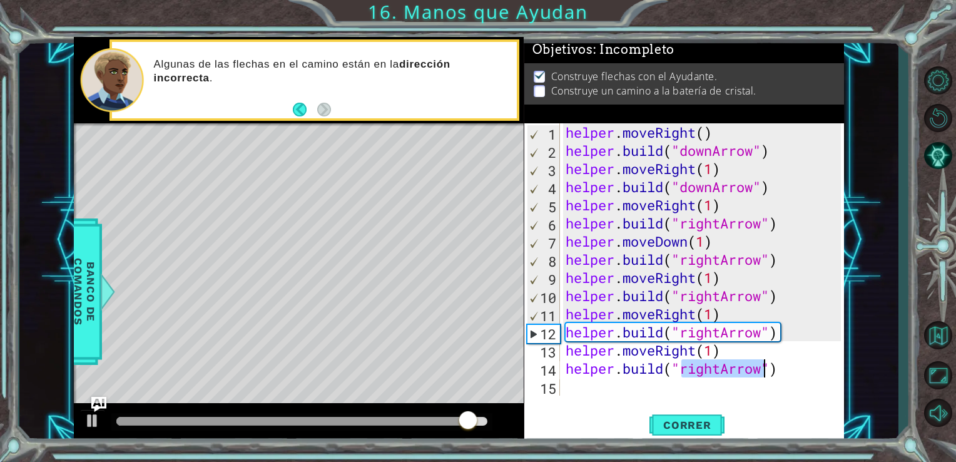
type textarea "[DOMAIN_NAME]("rightArrow")"
click at [609, 387] on div "helper . moveRight ( ) helper . build ( "downArrow" ) helper . moveRight ( 1 ) …" at bounding box center [705, 277] width 285 height 308
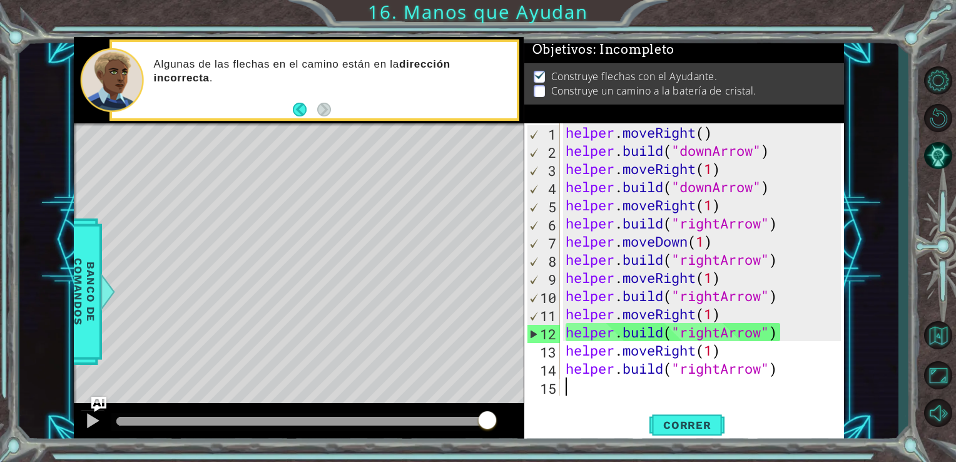
click at [575, 379] on div "helper . moveRight ( ) helper . build ( "downArrow" ) helper . moveRight ( 1 ) …" at bounding box center [705, 277] width 285 height 308
click at [674, 416] on button "Correr" at bounding box center [686, 424] width 75 height 32
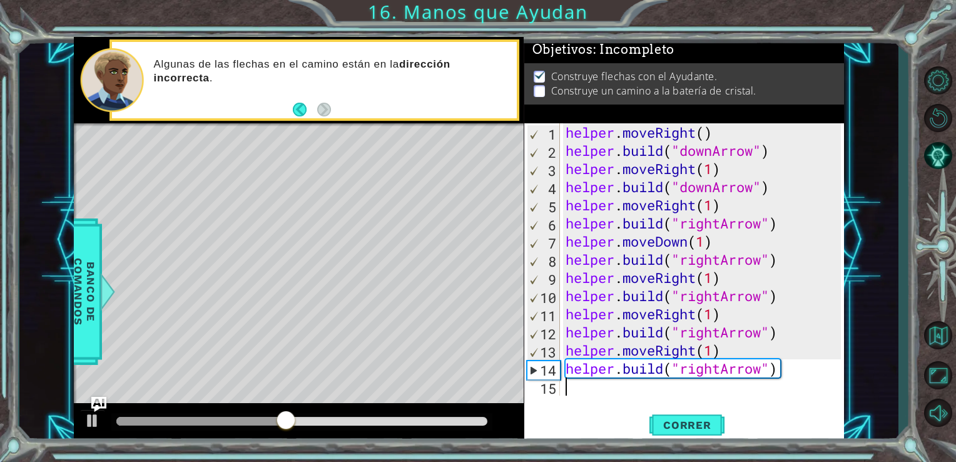
click at [785, 382] on div "helper . moveRight ( ) helper . build ( "downArrow" ) helper . moveRight ( 1 ) …" at bounding box center [705, 277] width 285 height 308
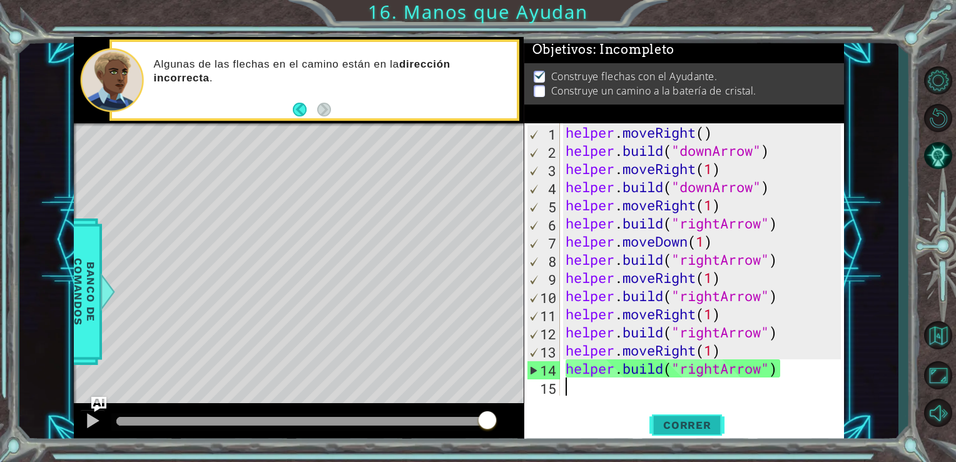
click at [703, 425] on span "Correr" at bounding box center [687, 424] width 73 height 13
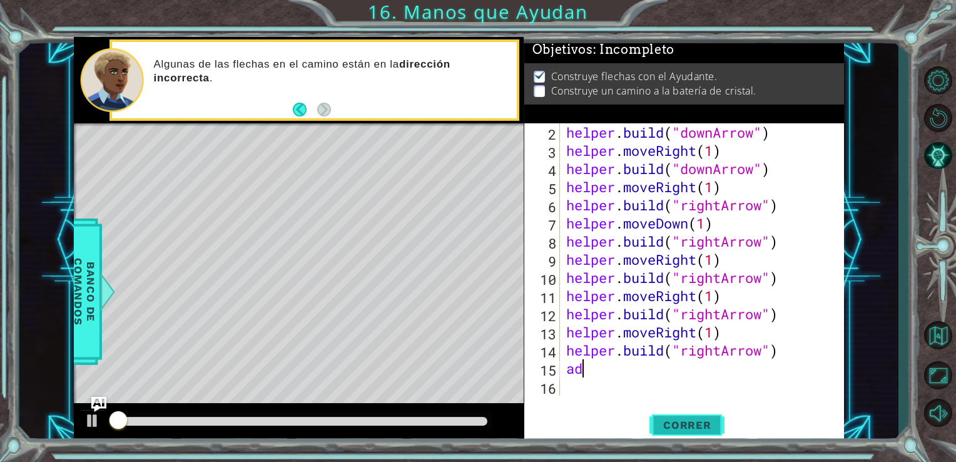
scroll to position [18, 0]
click at [608, 367] on div "helper . build ( "downArrow" ) helper . moveRight ( 1 ) helper . build ( "downA…" at bounding box center [701, 277] width 275 height 308
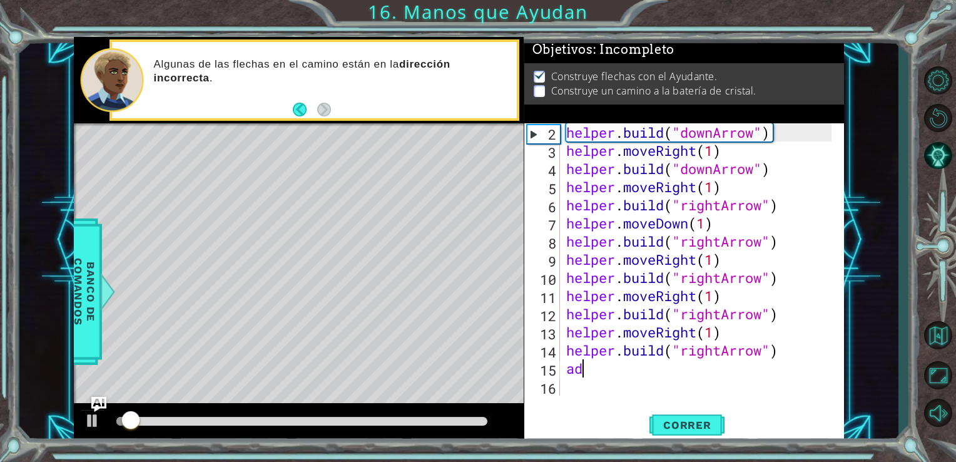
type textarea "a"
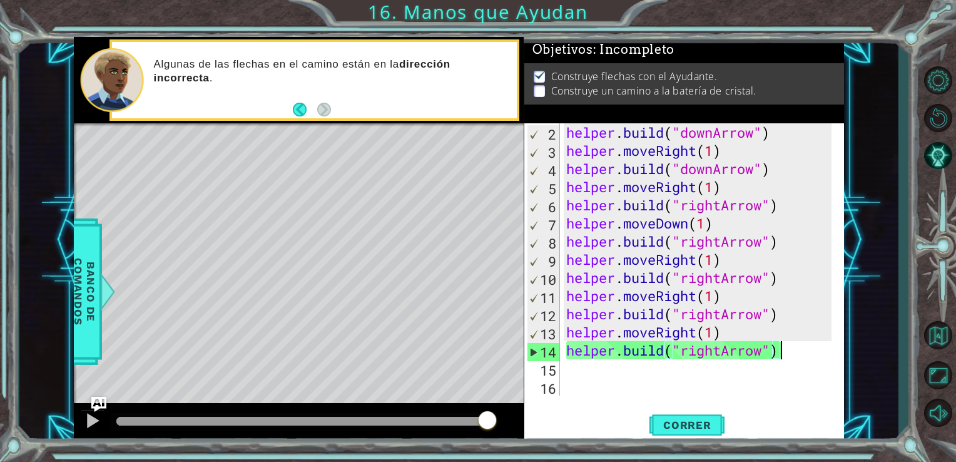
click at [789, 349] on div "helper . build ( "downArrow" ) helper . moveRight ( 1 ) helper . build ( "downA…" at bounding box center [701, 277] width 275 height 308
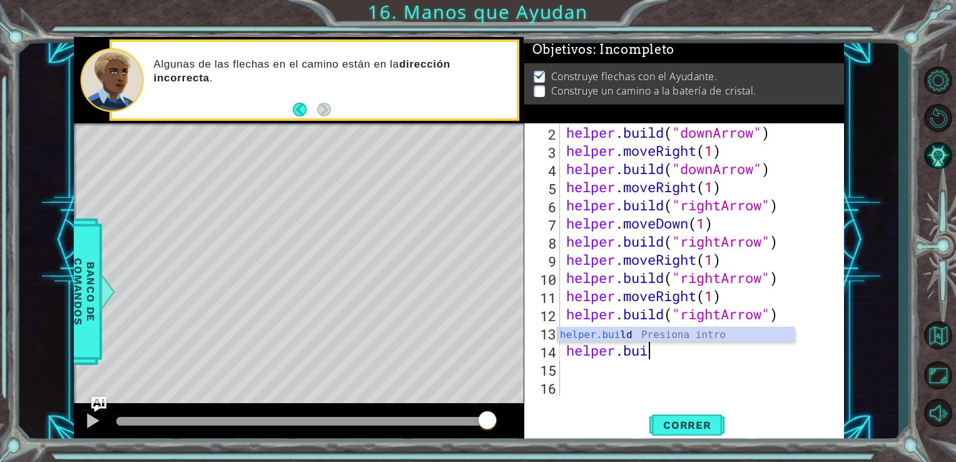
type textarea "h"
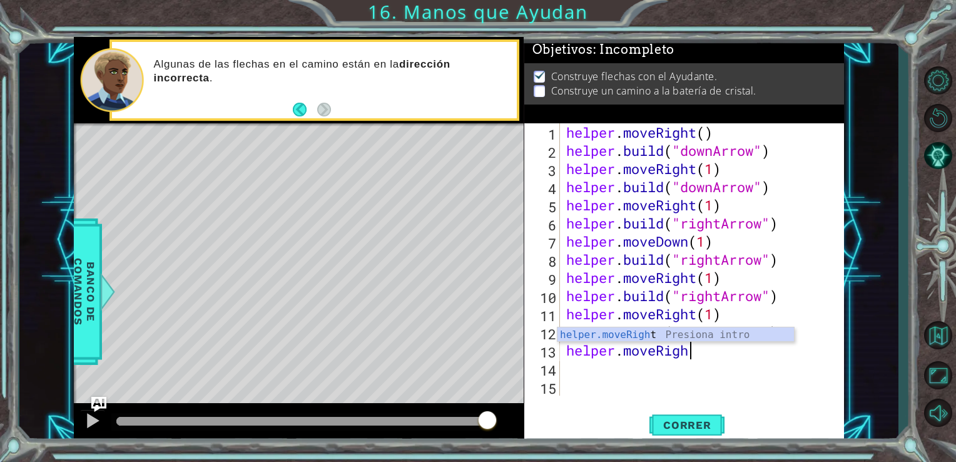
type textarea "h"
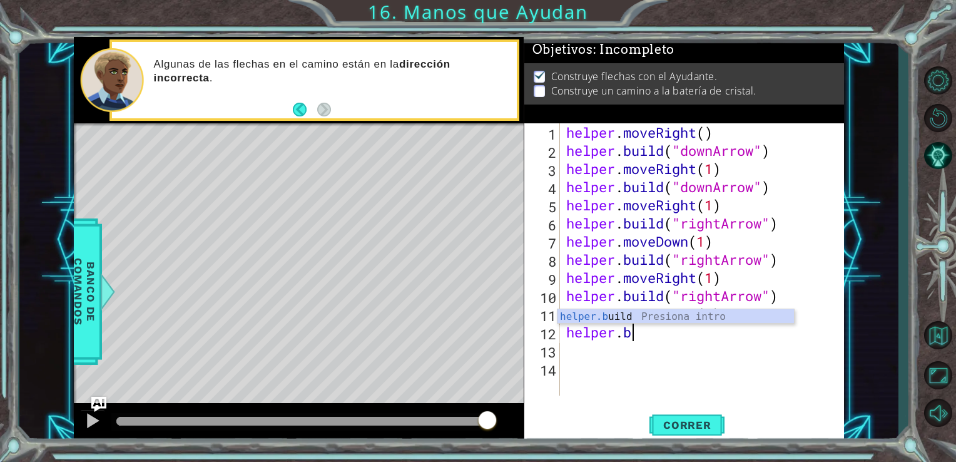
type textarea "h"
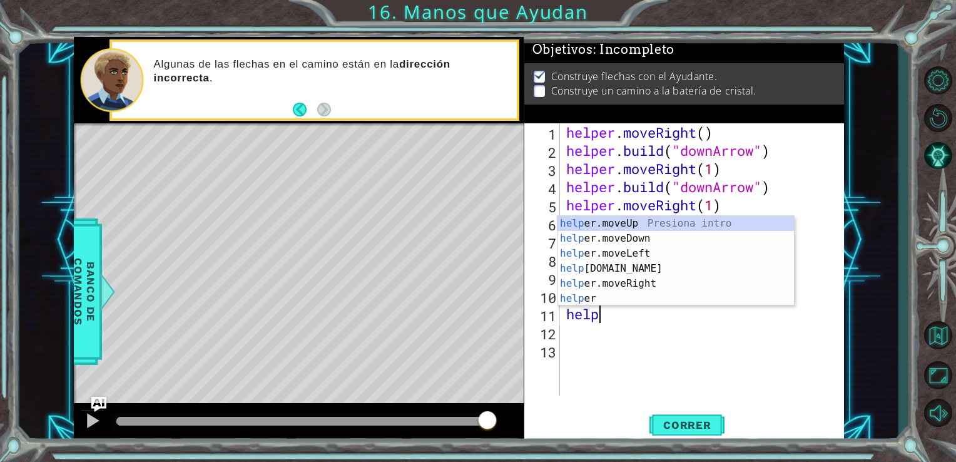
type textarea "h"
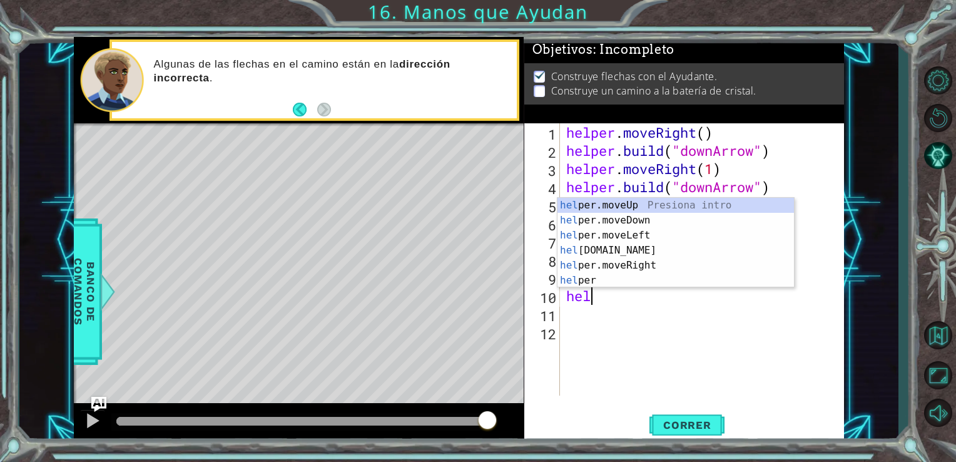
type textarea "h"
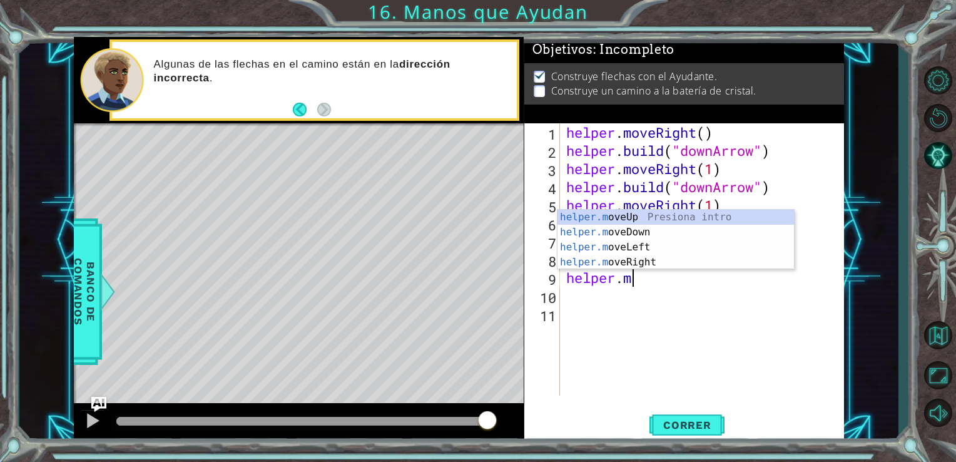
type textarea "h"
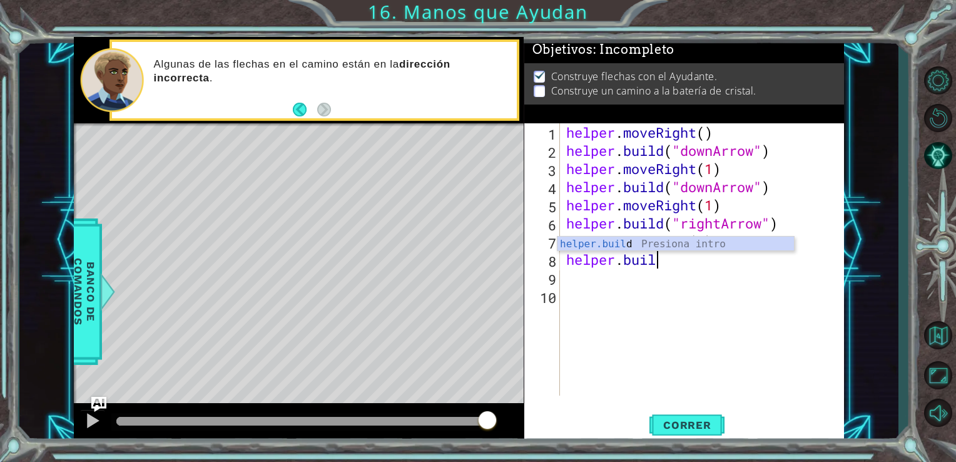
type textarea "h"
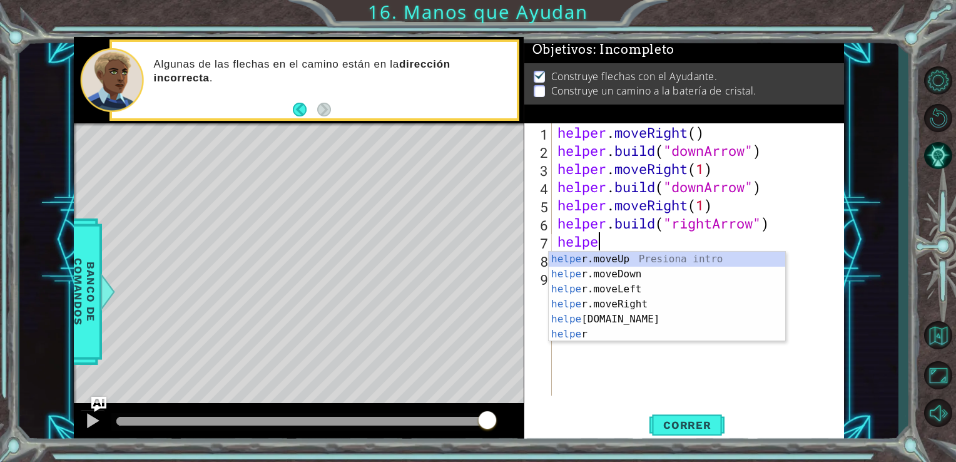
type textarea "h"
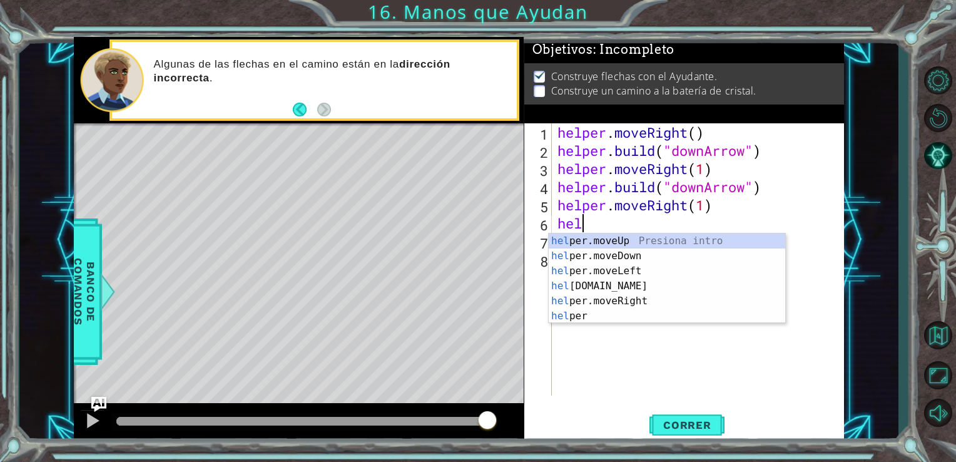
type textarea "h"
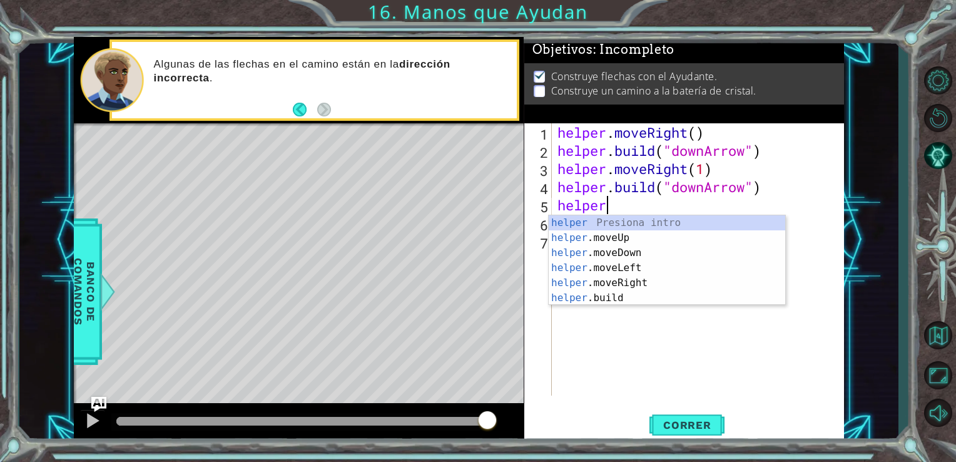
type textarea "h"
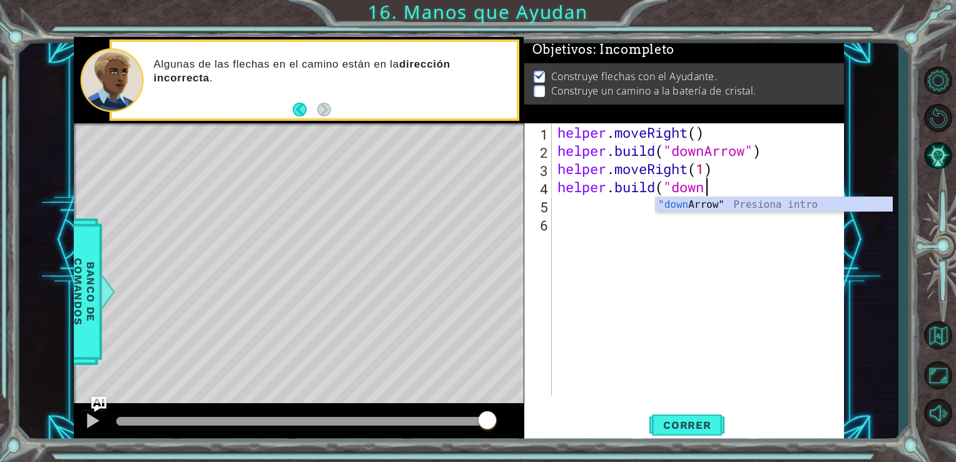
type textarea "h"
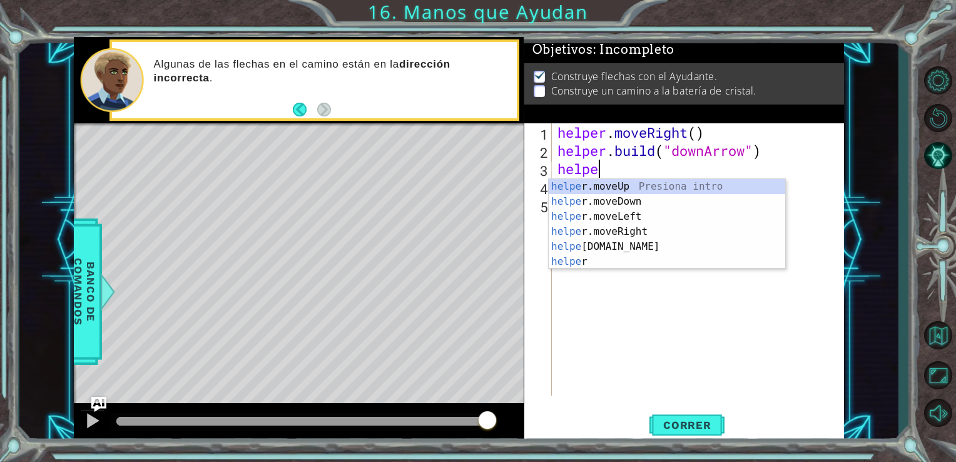
type textarea "h"
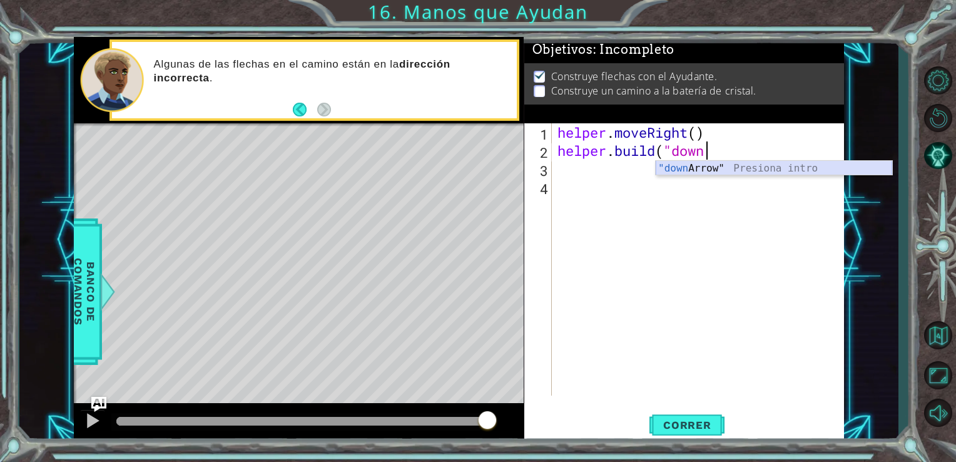
click at [722, 163] on div ""down Arrow" Presiona intro" at bounding box center [774, 183] width 236 height 45
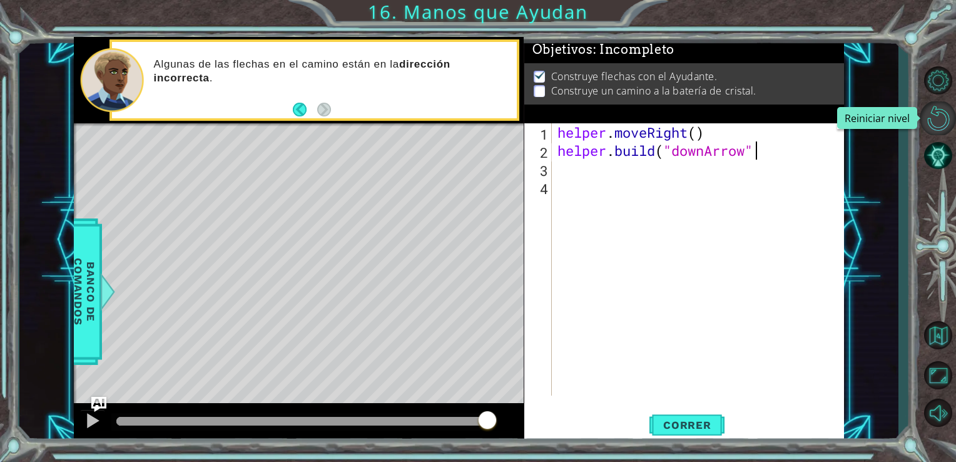
click at [946, 124] on button "Reiniciar nivel\a" at bounding box center [938, 118] width 36 height 34
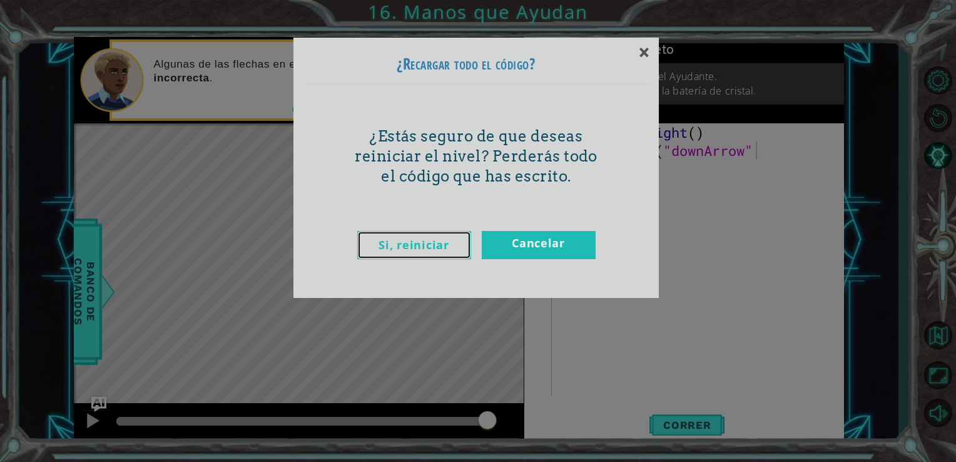
click at [422, 246] on link "Si, reiniciar" at bounding box center [414, 245] width 114 height 28
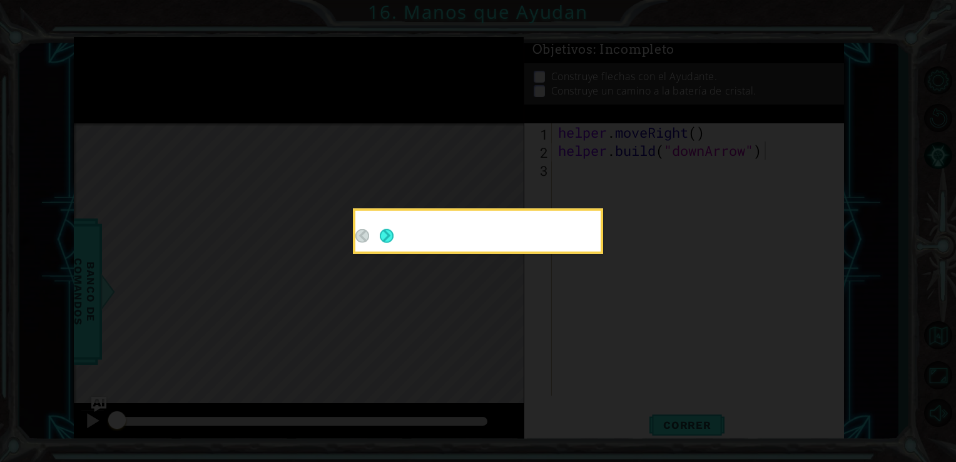
type textarea "[DOMAIN_NAME]("downArrow")"
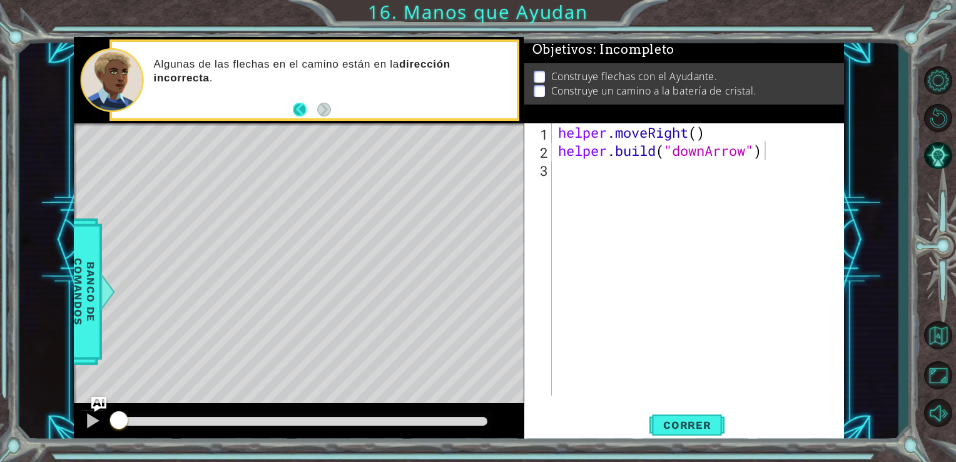
click at [305, 106] on button "Back" at bounding box center [305, 110] width 24 height 14
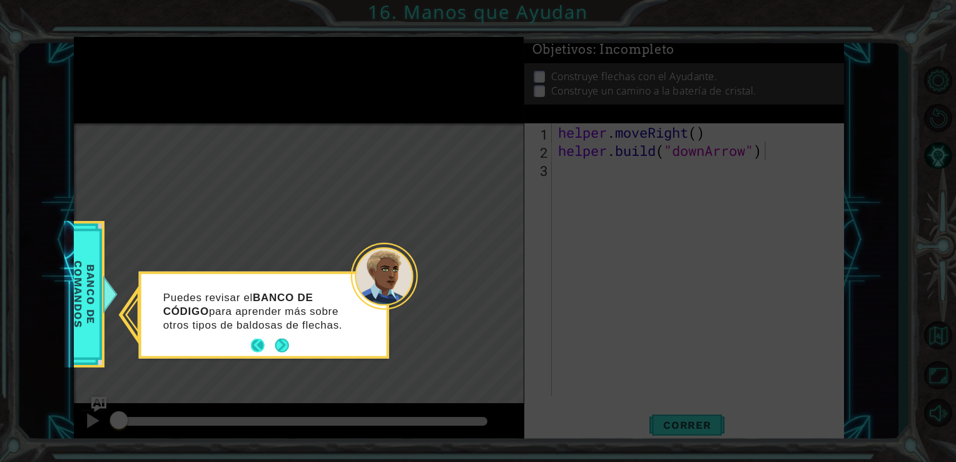
click at [251, 344] on button "Back" at bounding box center [263, 345] width 24 height 14
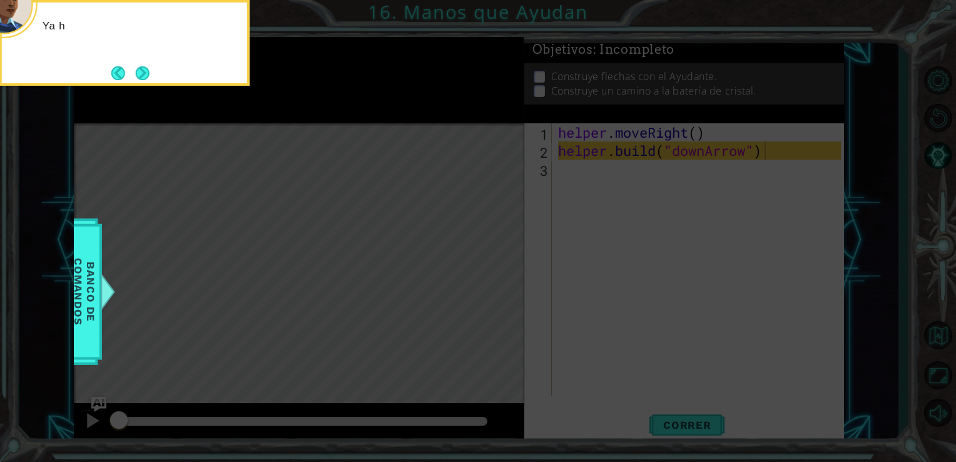
click at [251, 344] on icon at bounding box center [478, 69] width 956 height 785
click at [111, 74] on button "Back" at bounding box center [123, 73] width 24 height 14
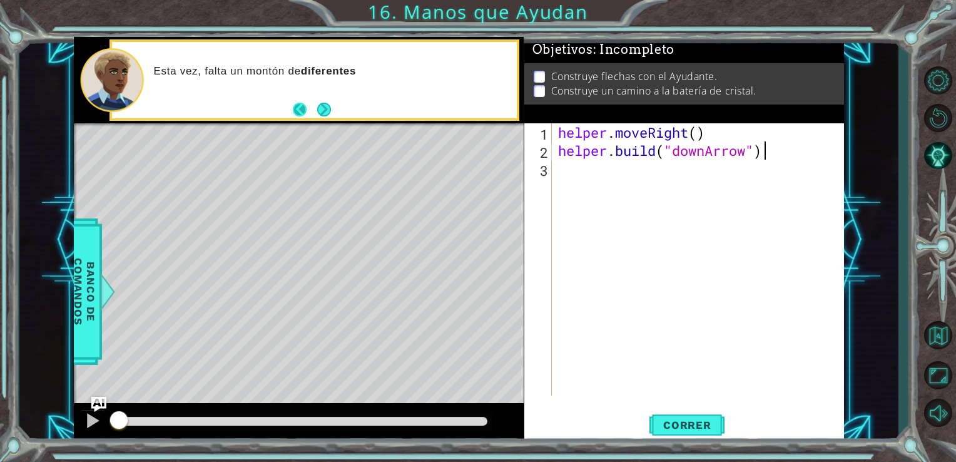
click at [302, 114] on button "Back" at bounding box center [305, 110] width 24 height 14
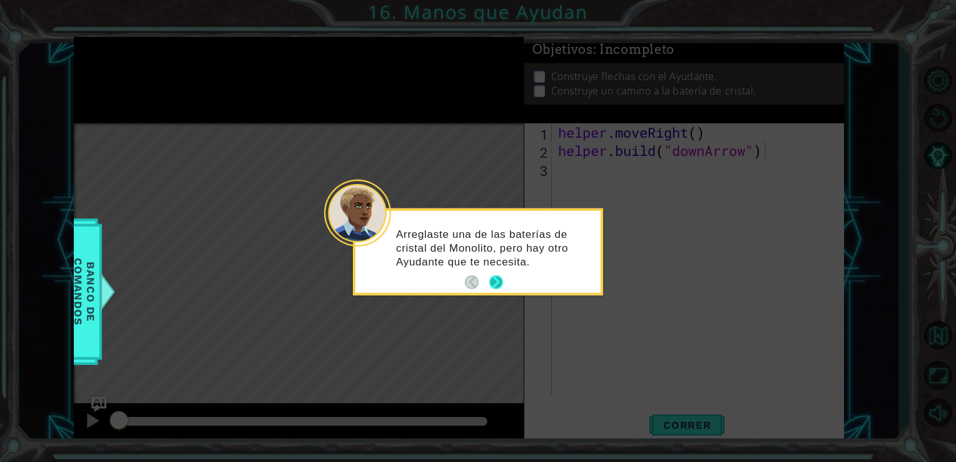
click at [497, 286] on button "Next" at bounding box center [496, 282] width 14 height 14
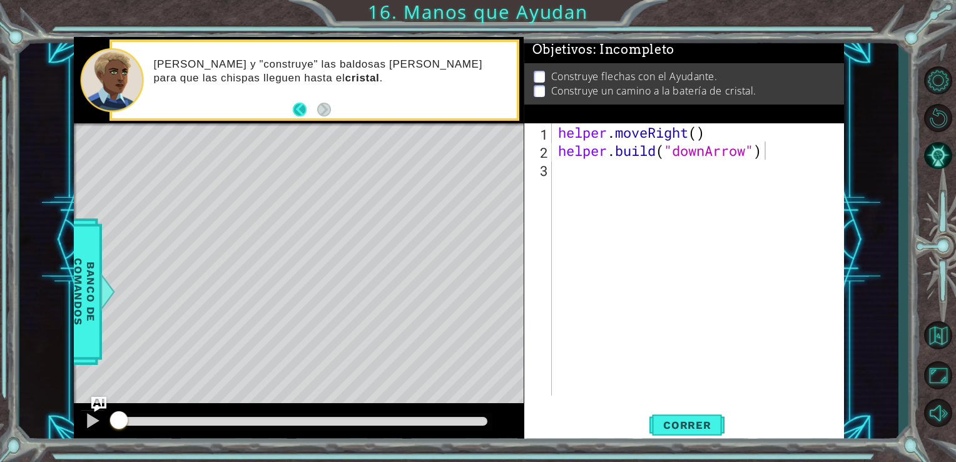
click at [300, 113] on button "Back" at bounding box center [305, 110] width 24 height 14
click at [294, 109] on button "Back" at bounding box center [305, 110] width 24 height 14
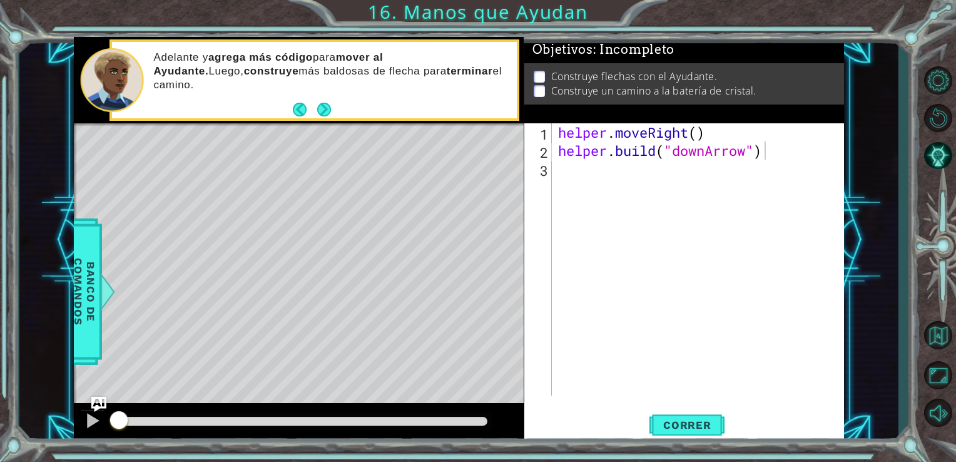
click at [294, 109] on button "Back" at bounding box center [305, 110] width 24 height 14
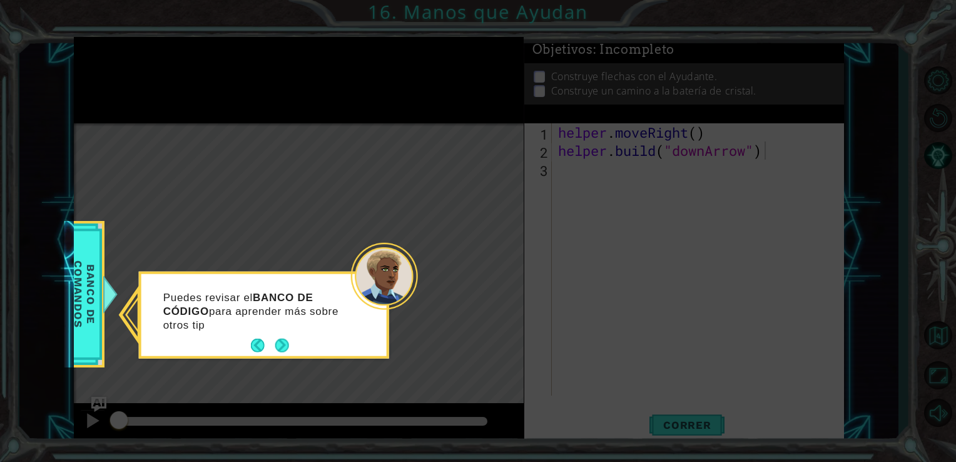
click at [249, 342] on div "Puedes revisar el BANCO DE CÓDIGO para aprender más sobre otros tip" at bounding box center [263, 316] width 245 height 77
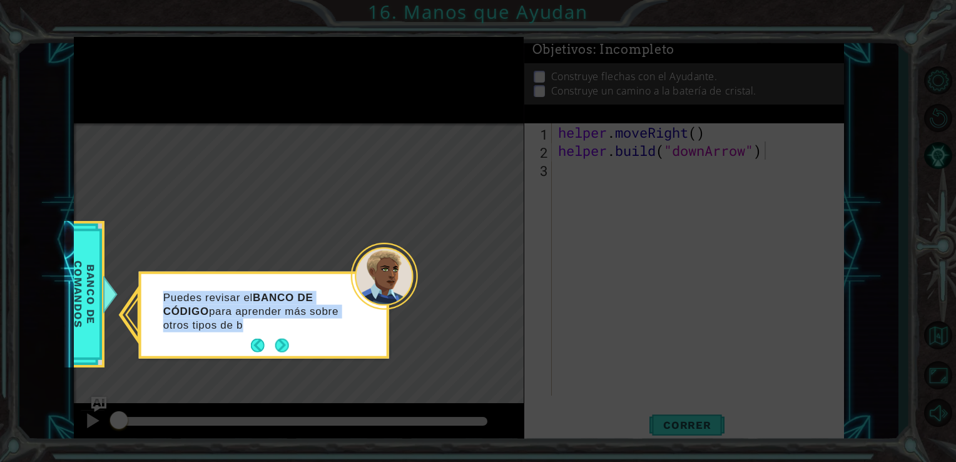
click at [249, 342] on div "Puedes revisar el BANCO DE CÓDIGO para aprender más sobre otros tipos de b" at bounding box center [263, 316] width 245 height 77
click at [249, 342] on div "Puedes revisar el BANCO DE CÓDIGO para aprender más sobre otros tipos de baldos…" at bounding box center [263, 316] width 245 height 77
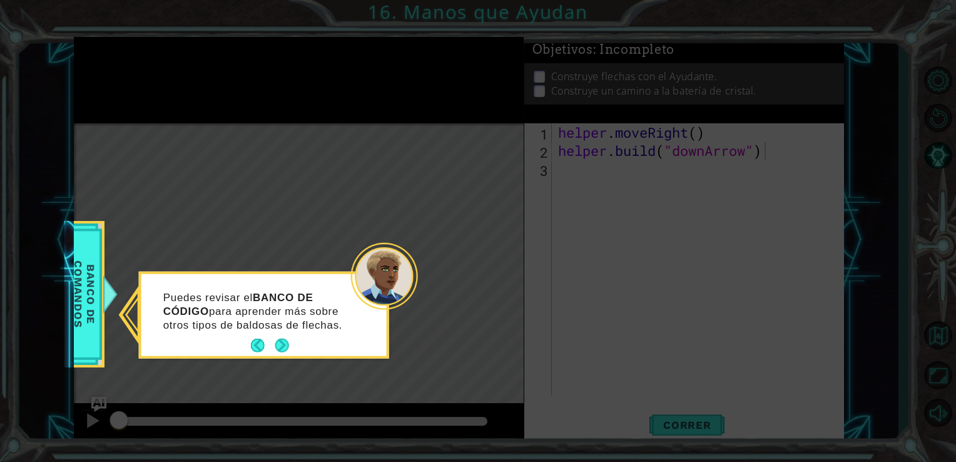
click at [250, 343] on div "Puedes revisar el BANCO DE CÓDIGO para aprender más sobre otros tipos de baldos…" at bounding box center [263, 316] width 245 height 77
drag, startPoint x: 250, startPoint y: 343, endPoint x: 255, endPoint y: 347, distance: 6.8
click at [255, 347] on button "Back" at bounding box center [263, 345] width 24 height 14
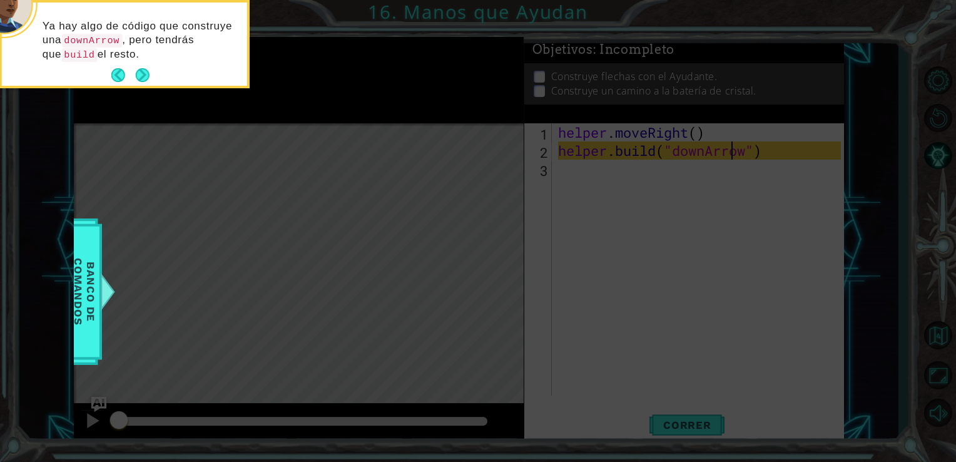
click at [123, 66] on footer at bounding box center [130, 75] width 38 height 19
click at [118, 71] on button "Back" at bounding box center [123, 75] width 24 height 14
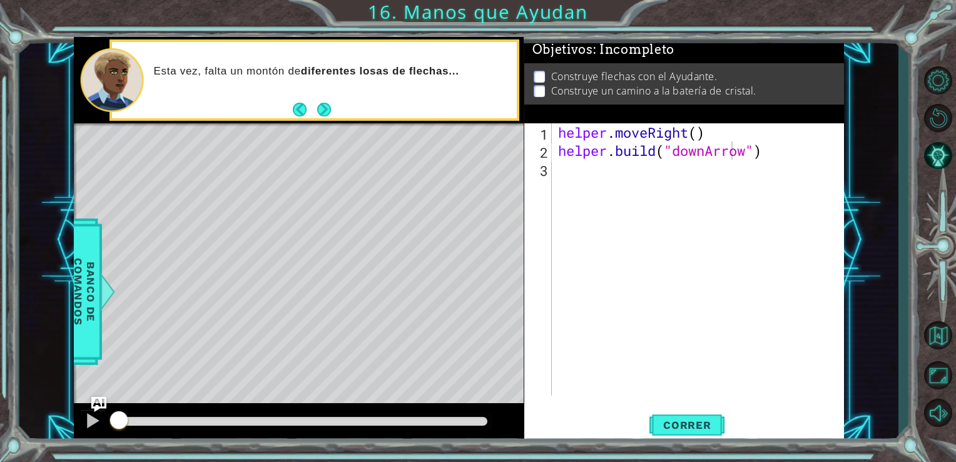
click at [300, 102] on footer at bounding box center [312, 109] width 38 height 19
click at [298, 109] on button "Back" at bounding box center [305, 110] width 24 height 14
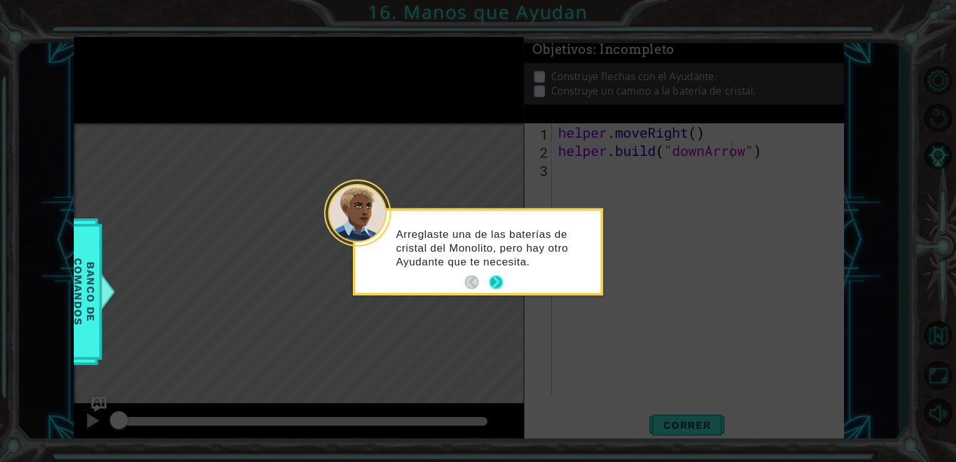
click at [494, 280] on button "Next" at bounding box center [496, 282] width 14 height 14
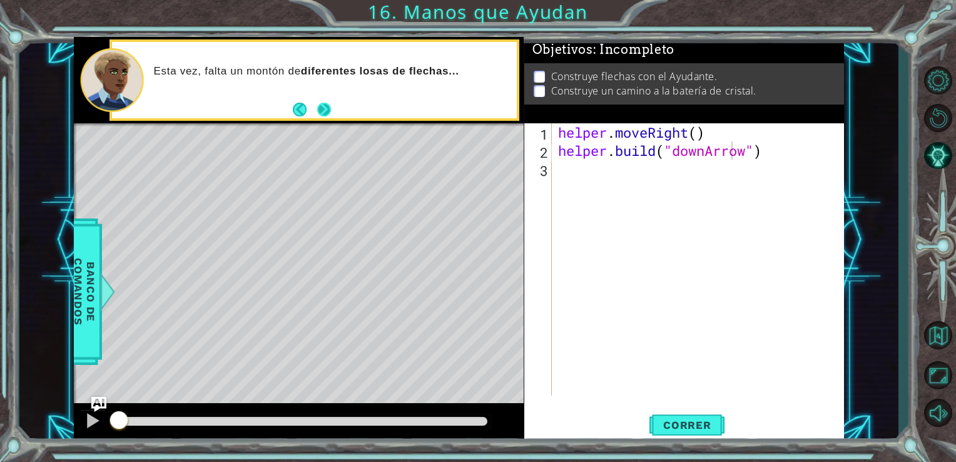
click at [330, 112] on button "Next" at bounding box center [324, 110] width 14 height 14
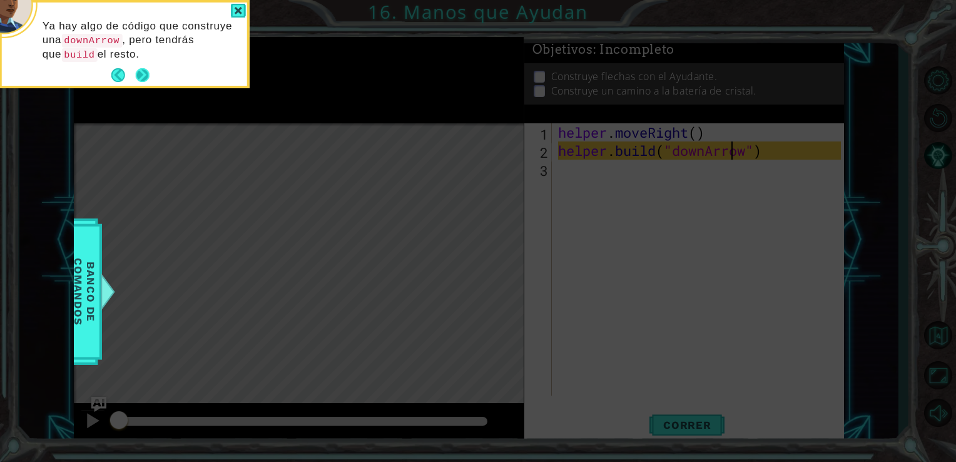
click at [143, 73] on button "Next" at bounding box center [143, 75] width 14 height 14
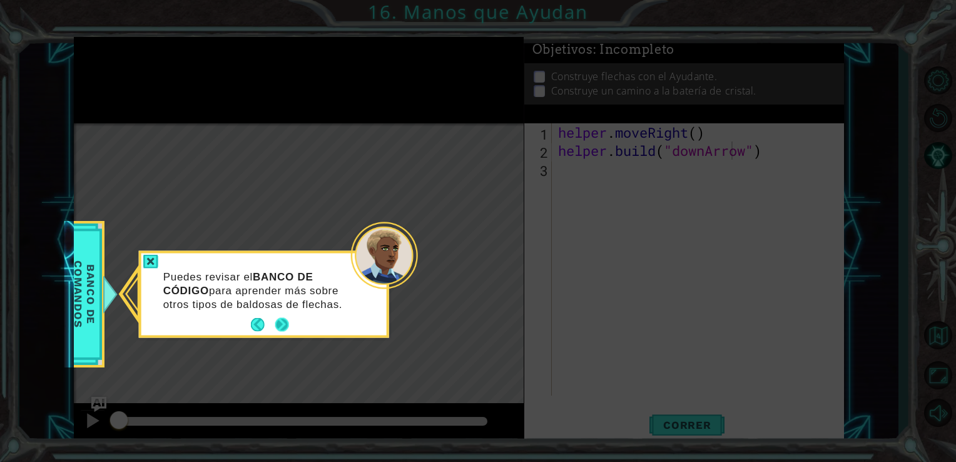
click at [275, 328] on button "Next" at bounding box center [282, 325] width 14 height 14
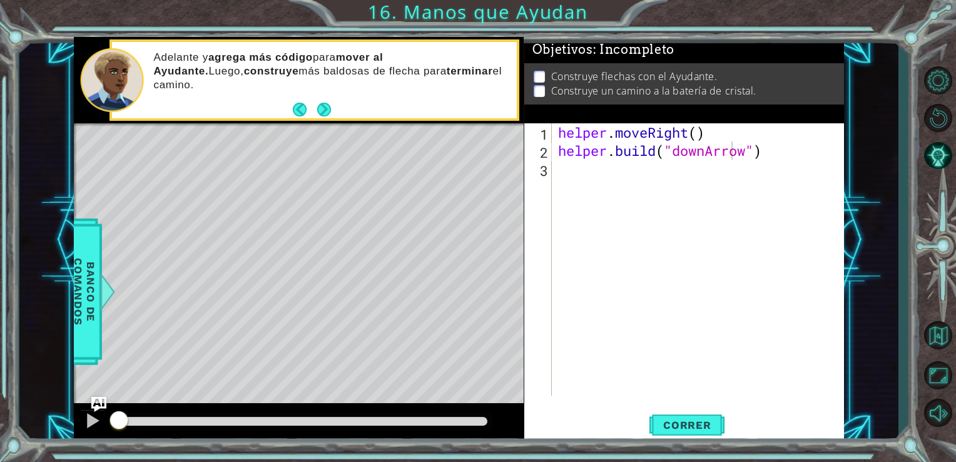
click at [275, 328] on div "Level Map" at bounding box center [363, 307] width 578 height 368
click at [328, 108] on button "Next" at bounding box center [324, 110] width 14 height 14
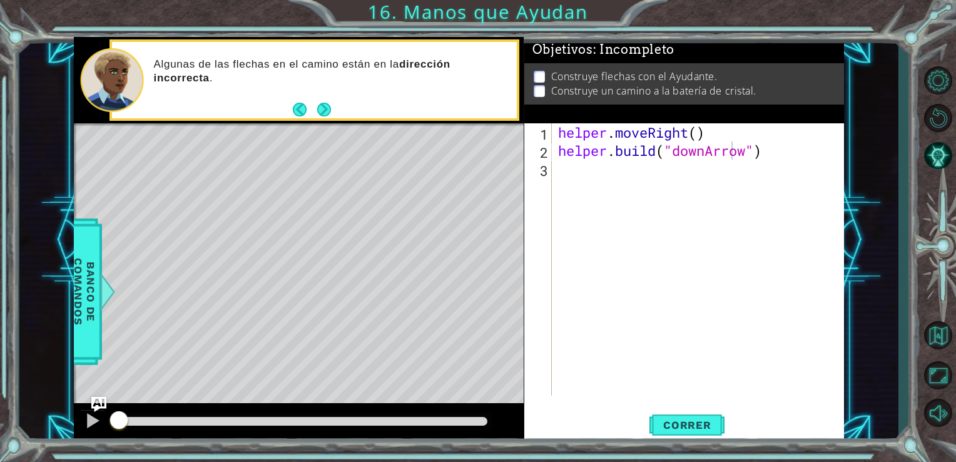
click at [328, 108] on button "Next" at bounding box center [324, 110] width 14 height 14
click at [559, 171] on div "helper . moveRight ( ) helper . build ( "downArrow" )" at bounding box center [701, 277] width 292 height 308
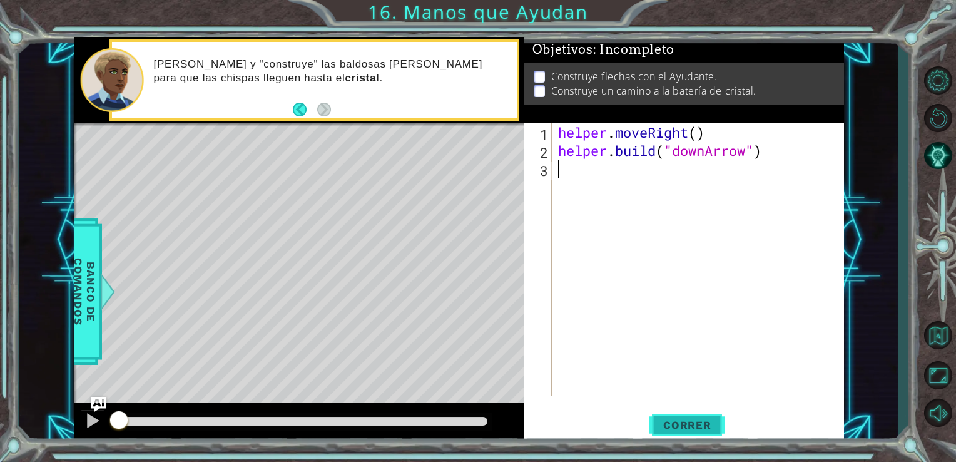
click at [708, 425] on span "Correr" at bounding box center [687, 424] width 73 height 13
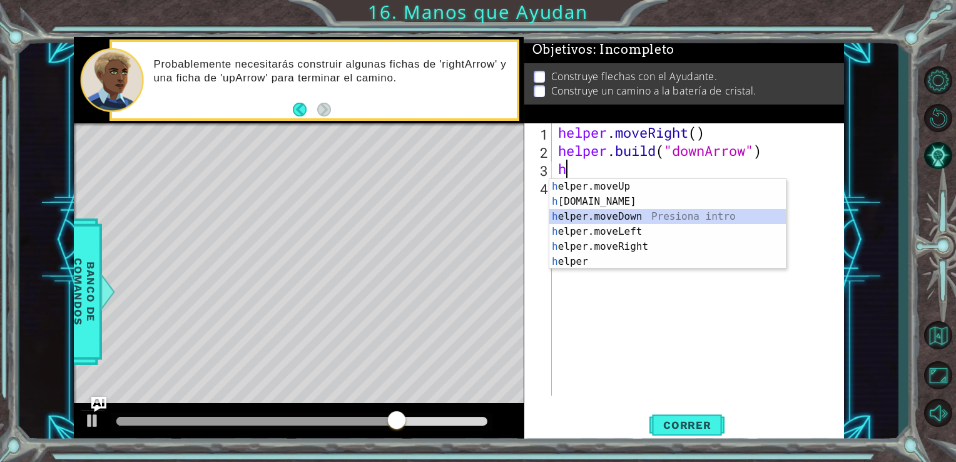
click at [609, 216] on div "h elper.moveUp Presiona intro h [DOMAIN_NAME] Presiona intro h elper.moveDown P…" at bounding box center [667, 239] width 236 height 120
type textarea "helper.moveDown(1)"
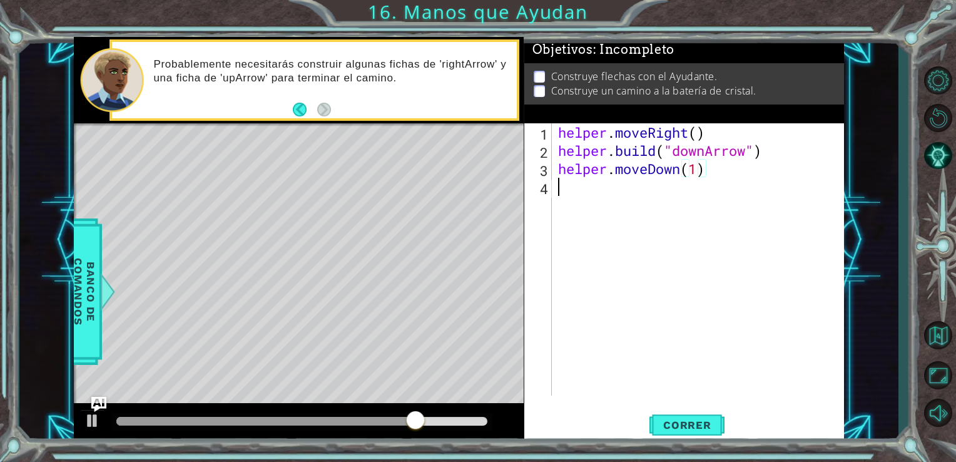
click at [565, 180] on div "helper . moveRight ( ) helper . build ( "downArrow" ) helper . moveDown ( 1 )" at bounding box center [701, 277] width 292 height 308
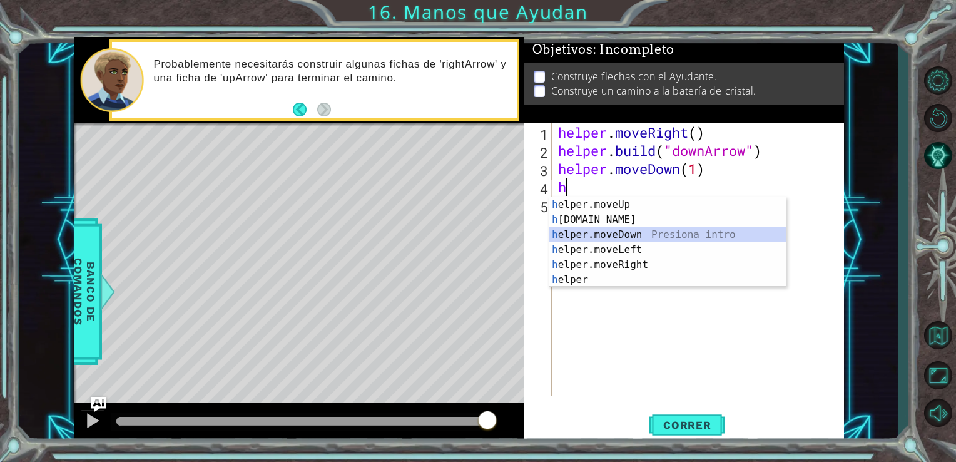
click at [605, 235] on div "h elper.moveUp Presiona intro h [DOMAIN_NAME] Presiona intro h elper.moveDown P…" at bounding box center [667, 257] width 236 height 120
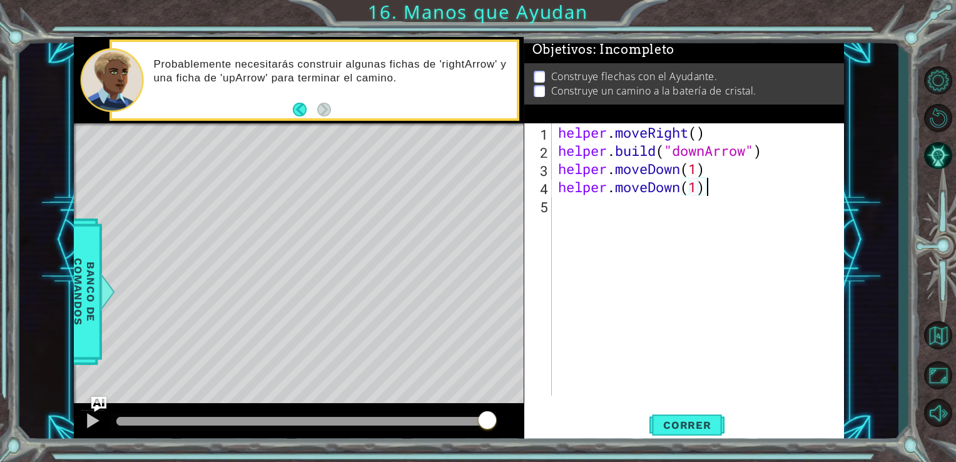
click at [713, 190] on div "helper . moveRight ( ) helper . build ( "downArrow" ) helper . moveDown ( 1 ) h…" at bounding box center [701, 277] width 292 height 308
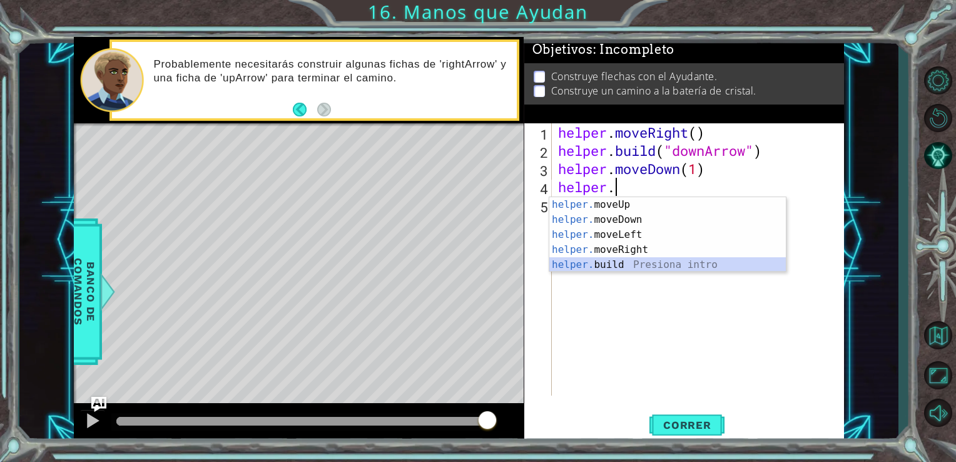
click at [615, 261] on div "helper. moveUp Presiona intro helper. moveDown Presiona intro helper. moveLeft …" at bounding box center [667, 249] width 236 height 105
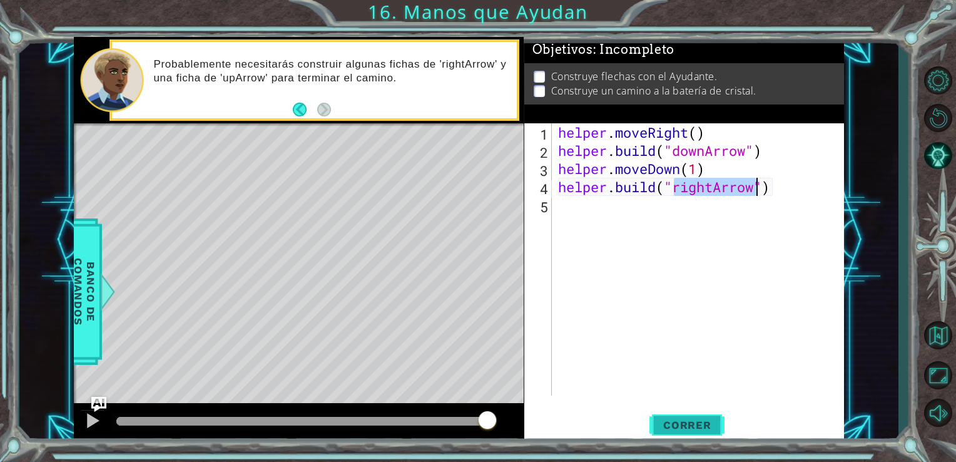
type textarea "[DOMAIN_NAME]("rightArrow")"
click at [678, 417] on button "Correr" at bounding box center [686, 424] width 75 height 32
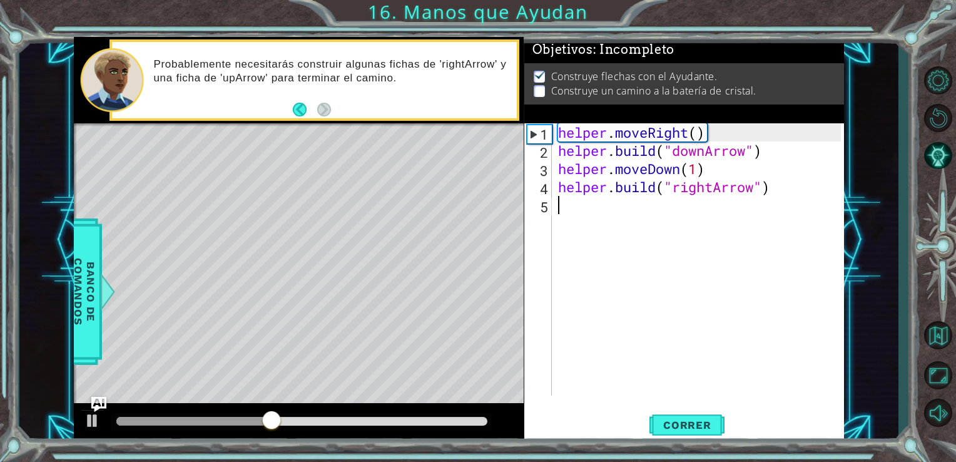
click at [581, 214] on div "helper . moveRight ( ) helper . build ( "downArrow" ) helper . moveDown ( 1 ) h…" at bounding box center [701, 277] width 292 height 308
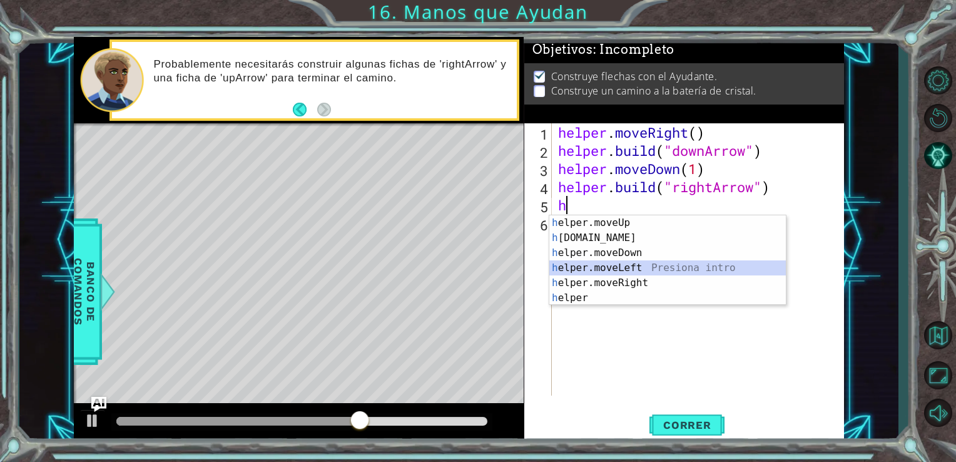
click at [631, 264] on div "h elper.moveUp Presiona intro h [DOMAIN_NAME] Presiona intro h elper.moveDown P…" at bounding box center [667, 275] width 236 height 120
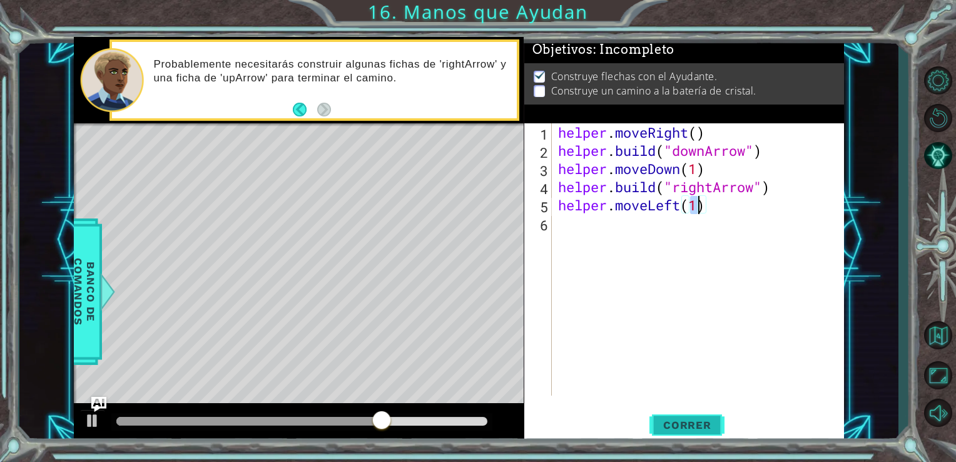
type textarea "helper.moveLeft(1)"
click at [687, 418] on button "Correr" at bounding box center [686, 424] width 75 height 32
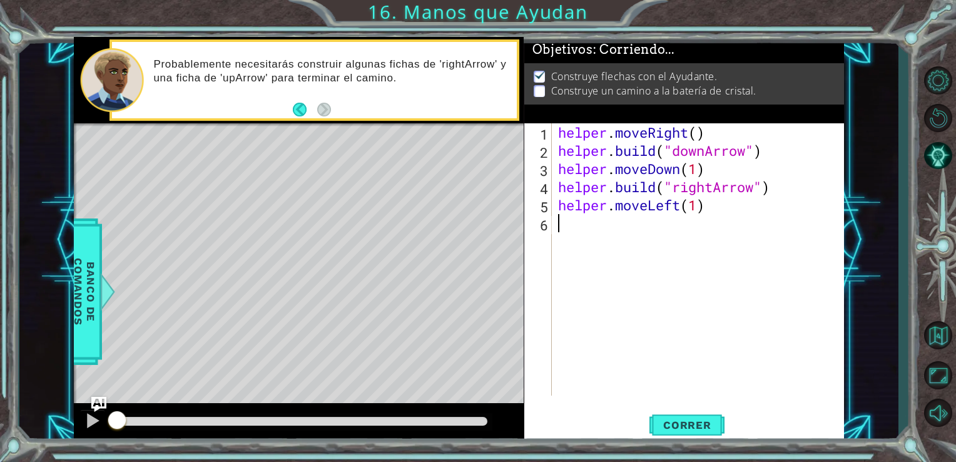
click at [580, 231] on div "helper . moveRight ( ) helper . build ( "downArrow" ) helper . moveDown ( 1 ) h…" at bounding box center [701, 277] width 292 height 308
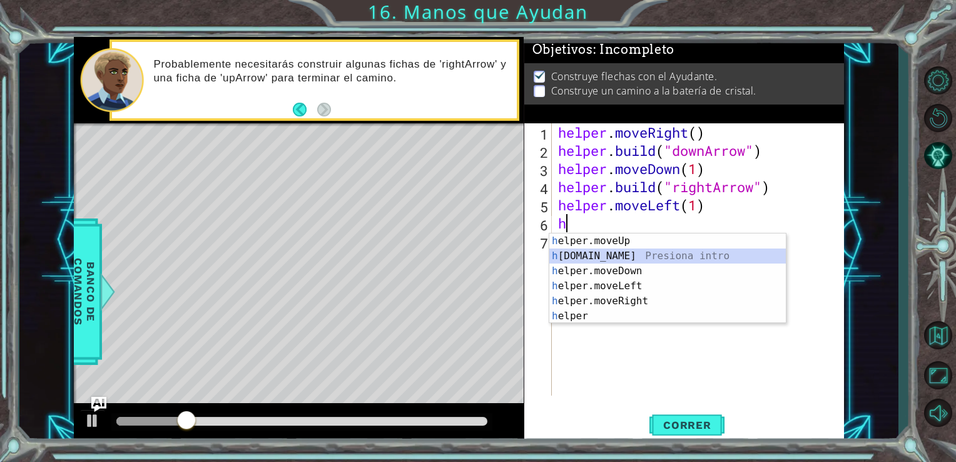
click at [604, 254] on div "h elper.moveUp Presiona intro h [DOMAIN_NAME] Presiona intro h elper.moveDown P…" at bounding box center [667, 293] width 236 height 120
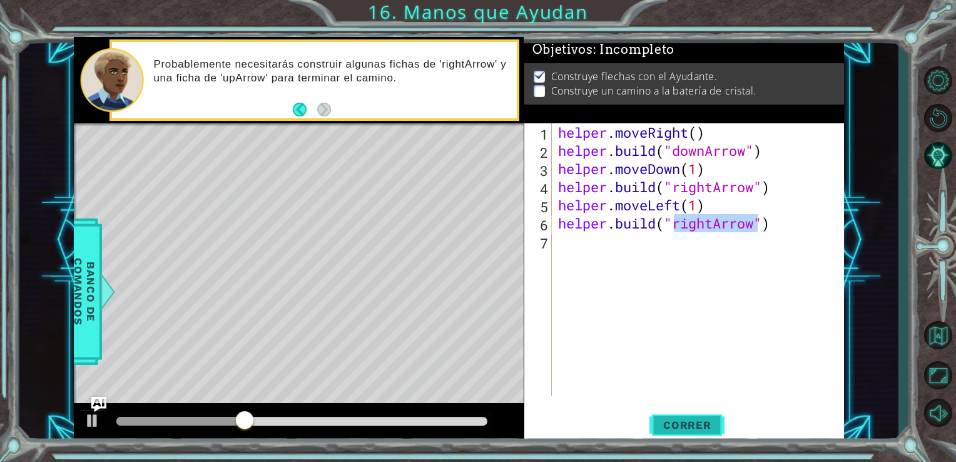
click at [685, 428] on span "Correr" at bounding box center [687, 424] width 73 height 13
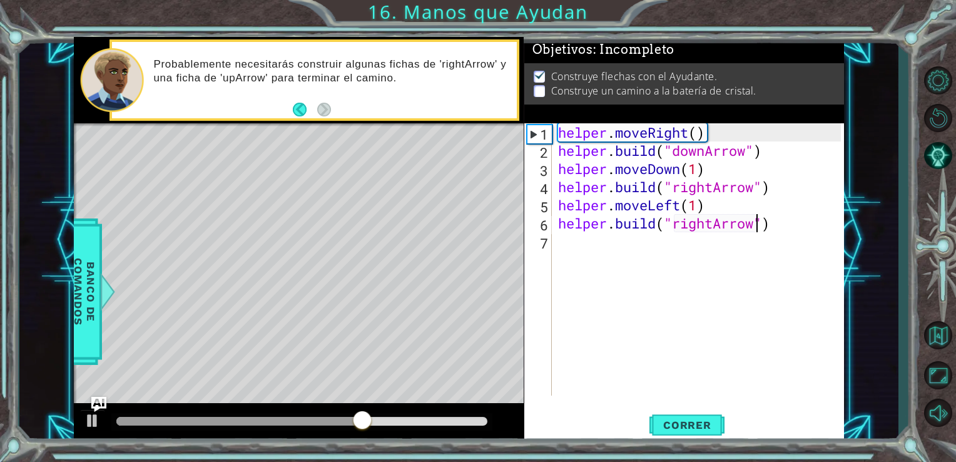
click at [781, 214] on div "helper . moveRight ( ) helper . build ( "downArrow" ) helper . moveDown ( 1 ) h…" at bounding box center [701, 277] width 292 height 308
click at [781, 220] on div "helper . moveRight ( ) helper . build ( "downArrow" ) helper . moveDown ( 1 ) h…" at bounding box center [701, 277] width 292 height 308
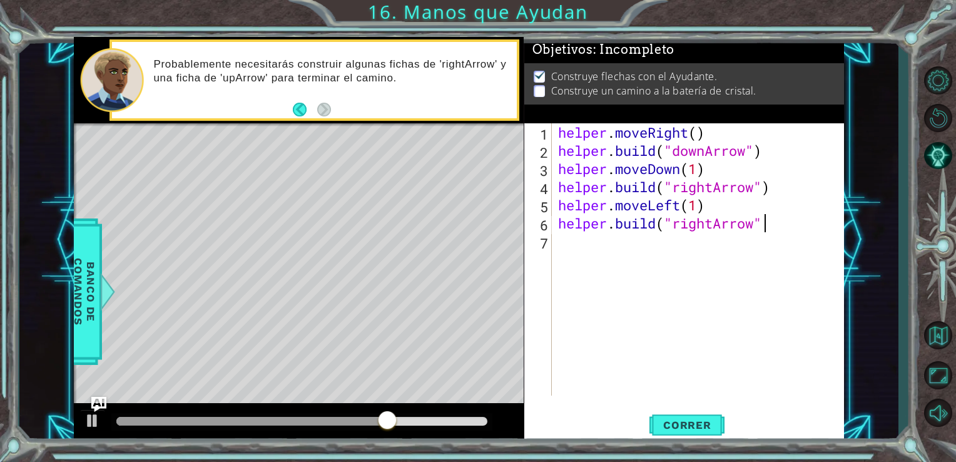
type textarea "h"
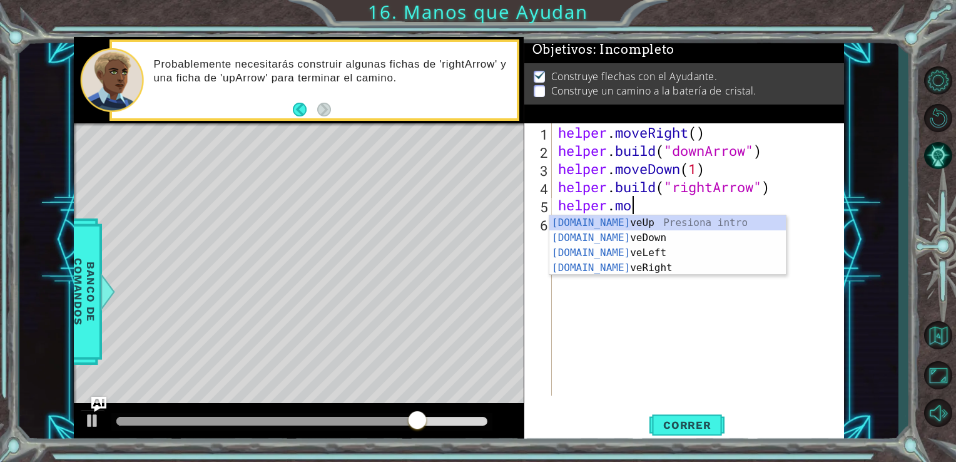
type textarea "h"
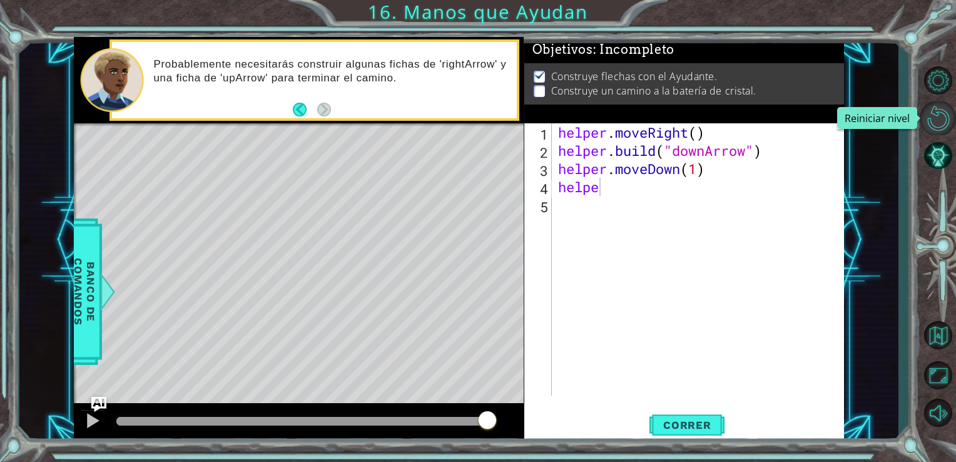
click at [946, 113] on button "Reiniciar nivel\a" at bounding box center [938, 118] width 36 height 34
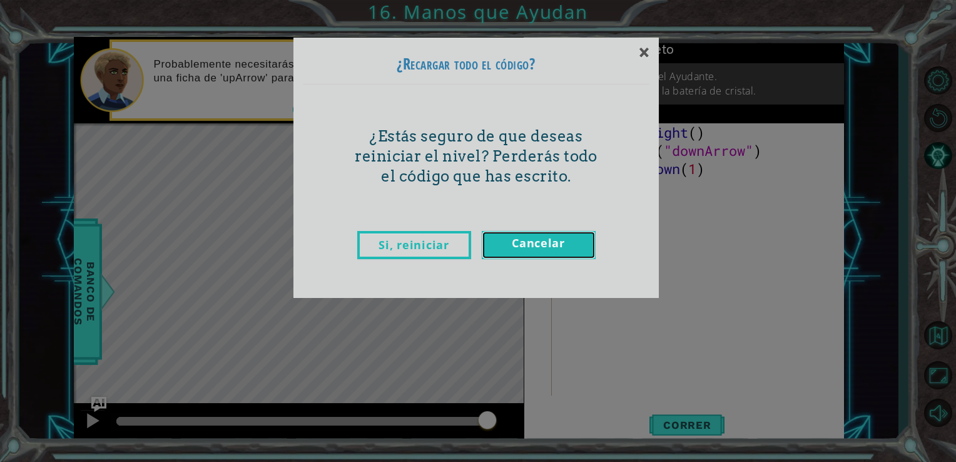
click at [515, 241] on link "Cancelar" at bounding box center [539, 245] width 114 height 28
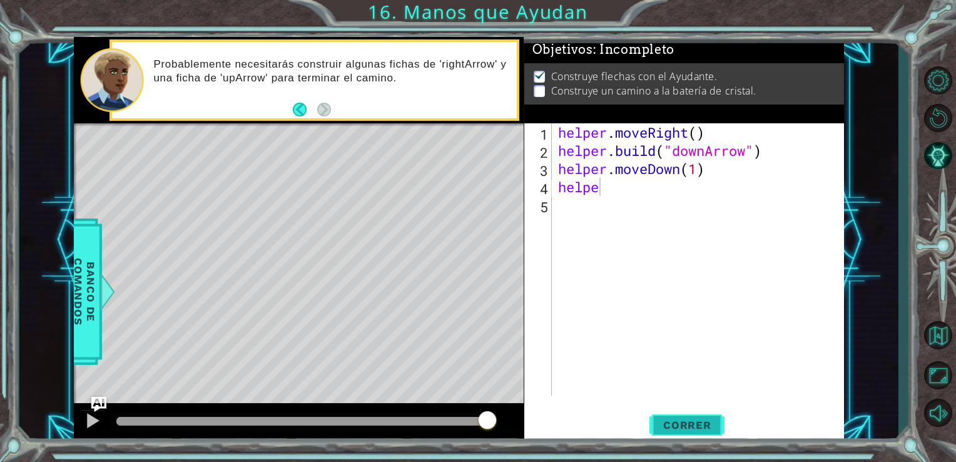
click at [697, 437] on button "Correr" at bounding box center [686, 424] width 75 height 32
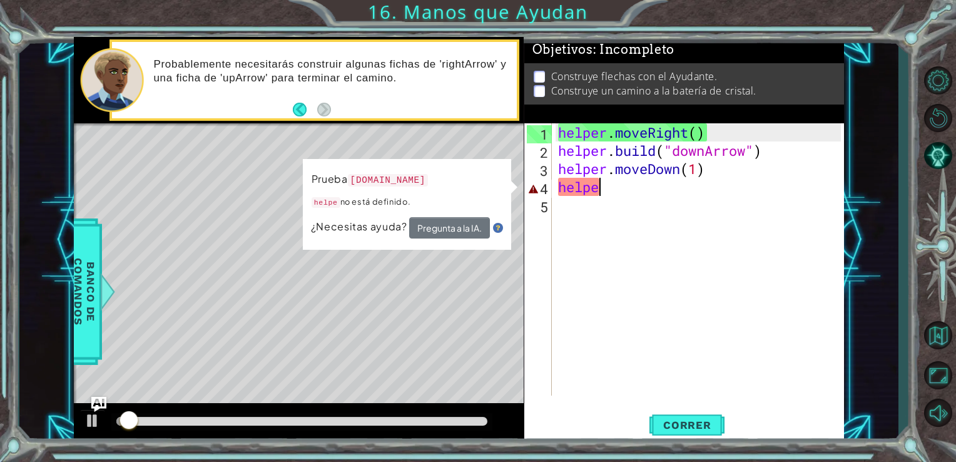
type textarea "h"
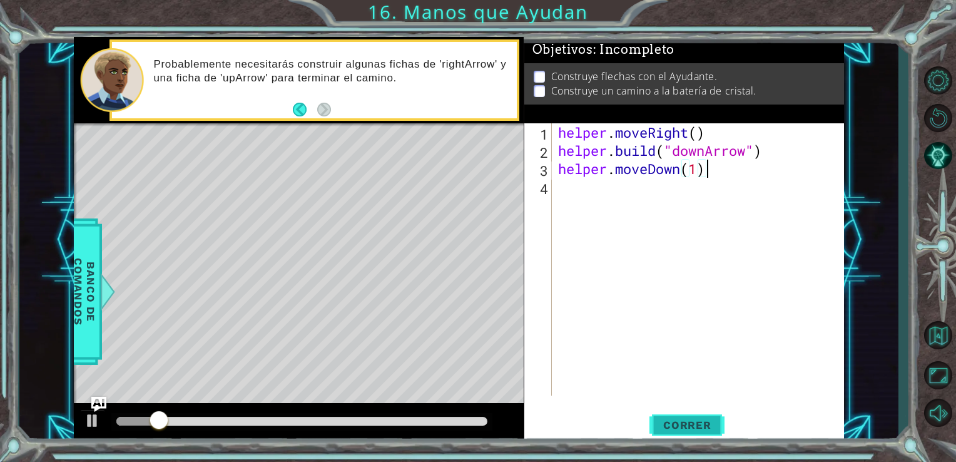
click at [681, 419] on span "Correr" at bounding box center [687, 424] width 73 height 13
click at [697, 421] on span "Correr" at bounding box center [687, 424] width 73 height 13
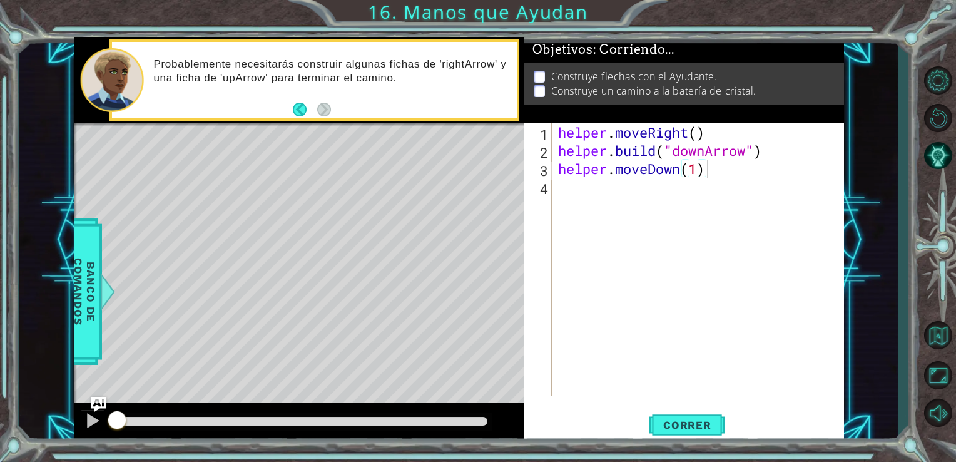
drag, startPoint x: 697, startPoint y: 421, endPoint x: 574, endPoint y: 148, distance: 299.8
click at [574, 148] on div "helper.moveDown(1) 1 2 3 4 helper . moveRight ( ) helper . build ( "downArrow" …" at bounding box center [684, 283] width 320 height 320
click at [946, 61] on html "1 ההההההההההההההההההההההההההההההההההההההההההההההההההההההההההההההההההההההההההההה…" at bounding box center [478, 231] width 956 height 462
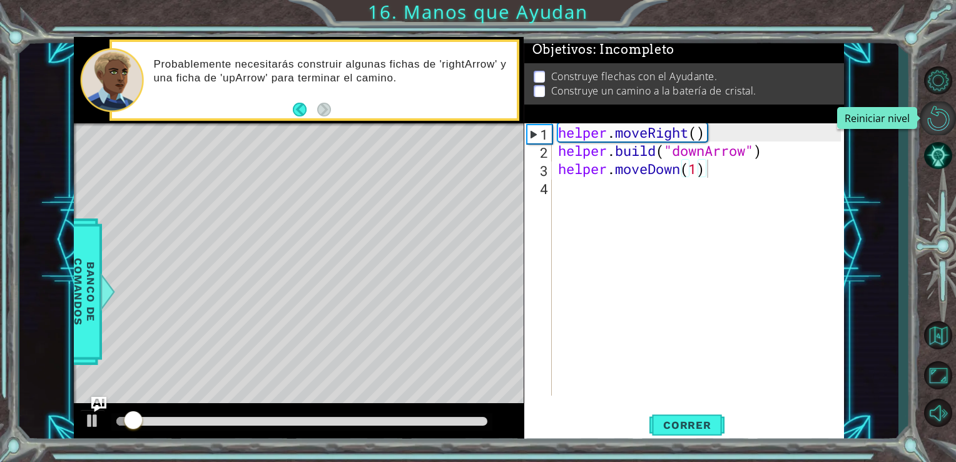
click at [941, 115] on button "Reiniciar nivel\a" at bounding box center [938, 118] width 36 height 34
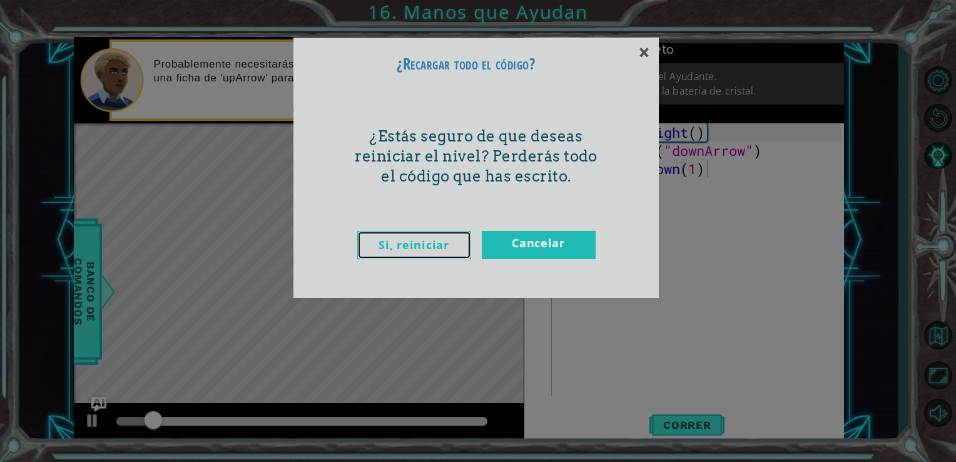
click at [411, 238] on link "Si, reiniciar" at bounding box center [414, 245] width 114 height 28
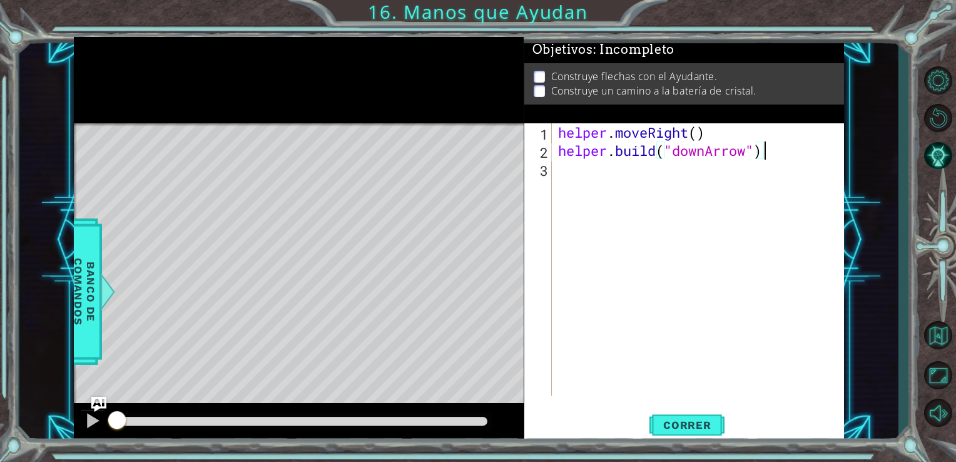
type textarea "[DOMAIN_NAME]("downArrow")"
drag, startPoint x: 528, startPoint y: 213, endPoint x: 482, endPoint y: 234, distance: 50.1
click at [482, 234] on div "1 ההההההההההההההההההההההההההההההההההההההההההההההההההההההההההההההההההההההההההההה…" at bounding box center [459, 240] width 771 height 406
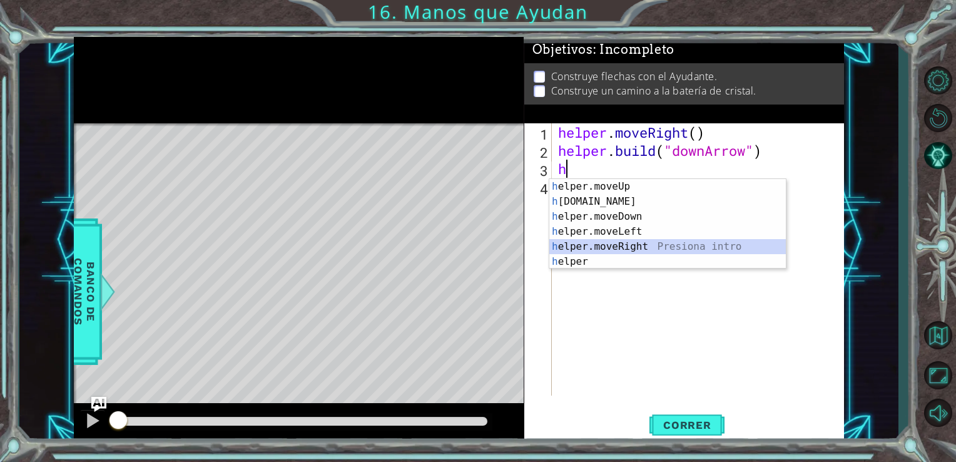
click at [621, 241] on div "h elper.moveUp Presiona intro h [DOMAIN_NAME] Presiona intro h elper.moveDown P…" at bounding box center [667, 239] width 236 height 120
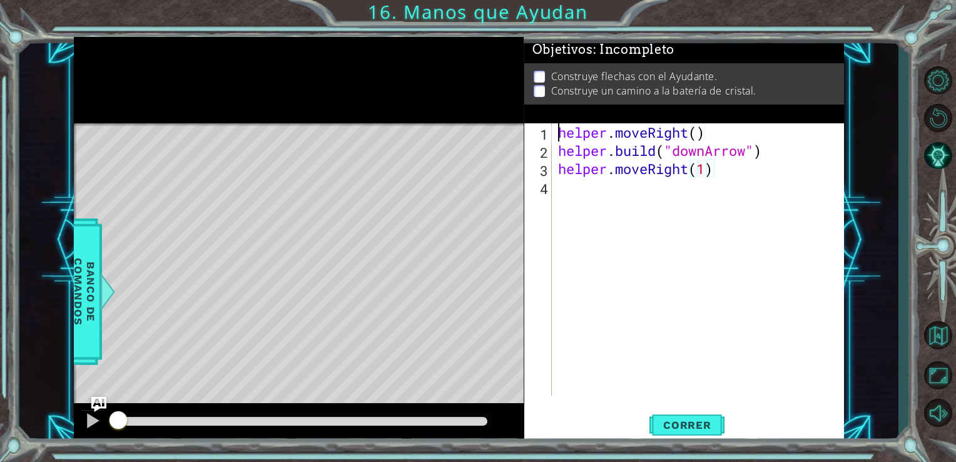
click at [578, 191] on div "helper . moveRight ( ) helper . build ( "downArrow" ) helper . moveRight ( 1 )" at bounding box center [701, 277] width 292 height 308
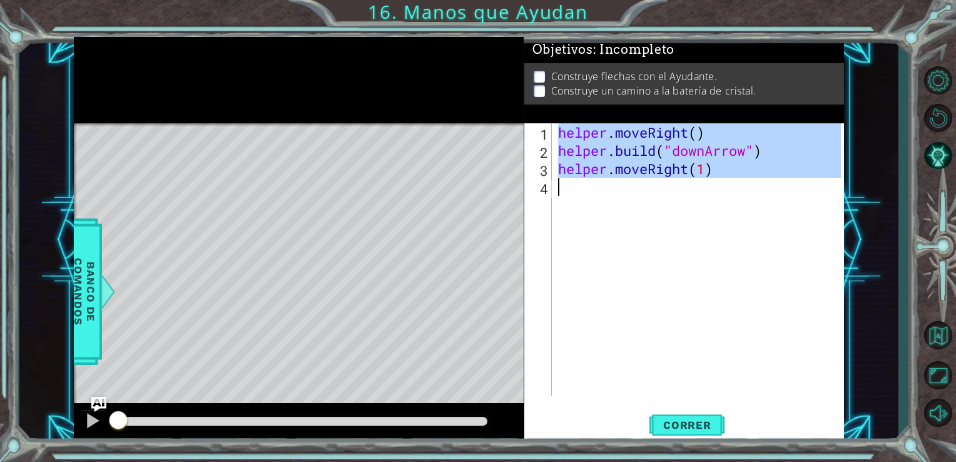
type textarea "h"
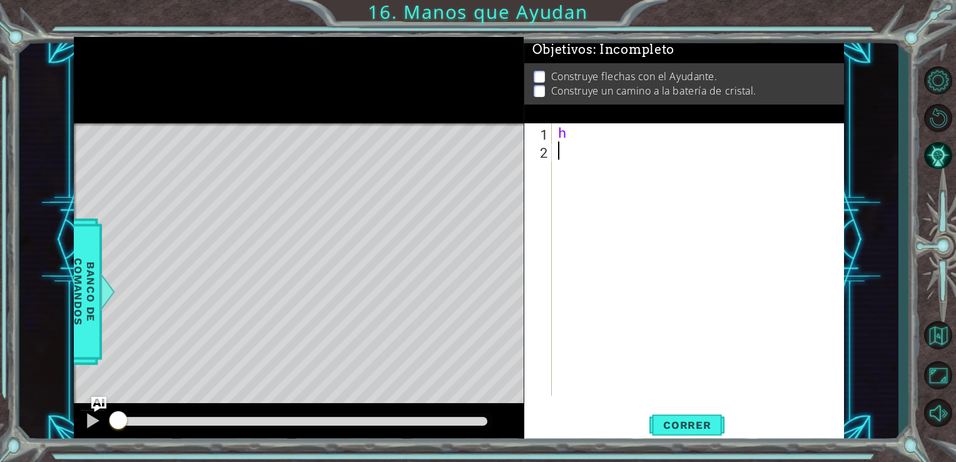
click at [610, 296] on div "h" at bounding box center [701, 277] width 292 height 308
click at [942, 124] on button "Reiniciar nivel\a" at bounding box center [938, 118] width 36 height 34
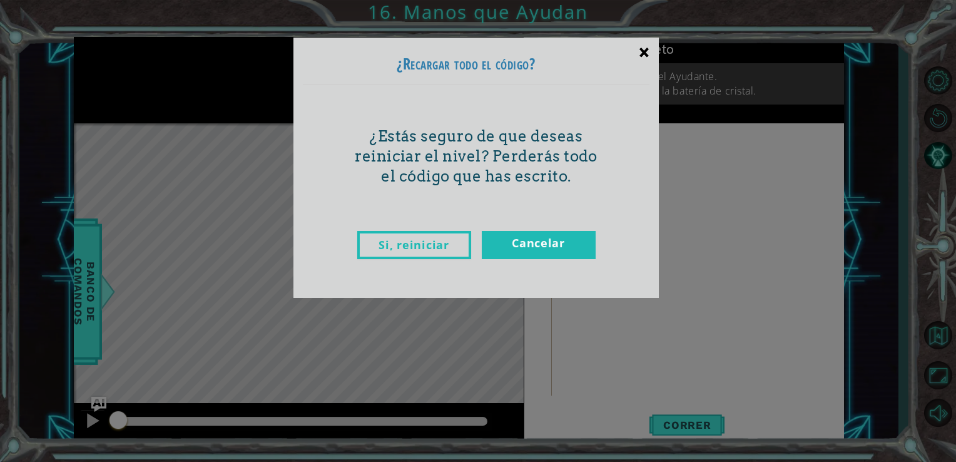
click at [645, 49] on div "×" at bounding box center [643, 52] width 29 height 36
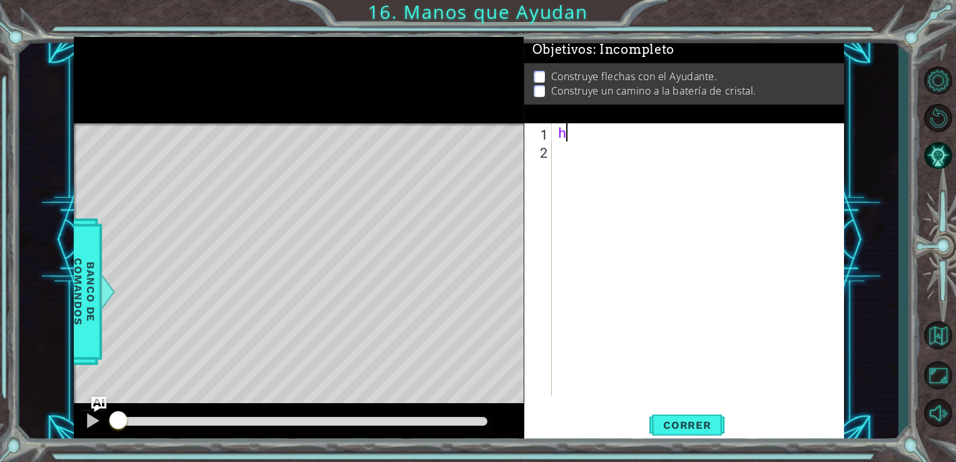
click at [584, 128] on div "h" at bounding box center [701, 277] width 292 height 308
type textarea "h"
drag, startPoint x: 548, startPoint y: 211, endPoint x: 557, endPoint y: 211, distance: 9.4
click at [557, 211] on body "1 ההההההההההההההההההההההההההההההההההההההההההההההההההההההההההההההההההההההההההההה…" at bounding box center [478, 231] width 956 height 462
click at [585, 131] on div "h" at bounding box center [701, 277] width 292 height 308
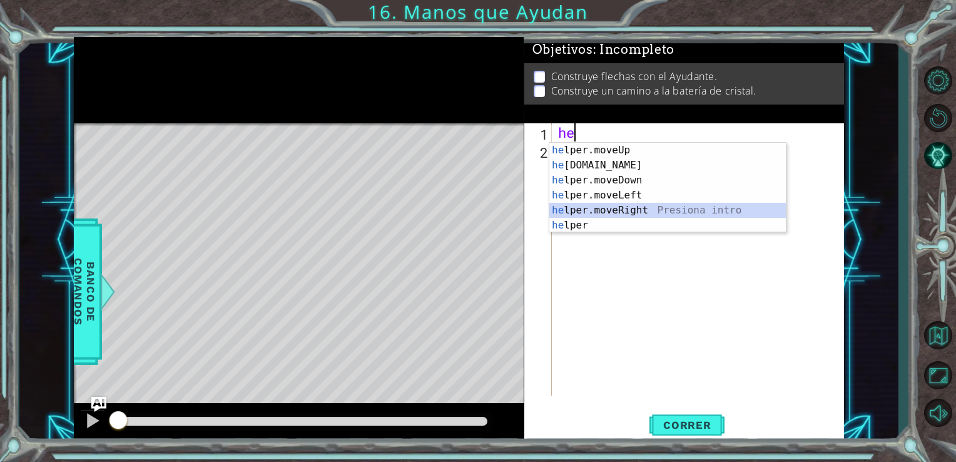
click at [559, 211] on div "he lper.moveUp Presiona intro he [DOMAIN_NAME] Presiona intro he lper.moveDown …" at bounding box center [667, 203] width 236 height 120
type textarea "helper.moveRight(1)"
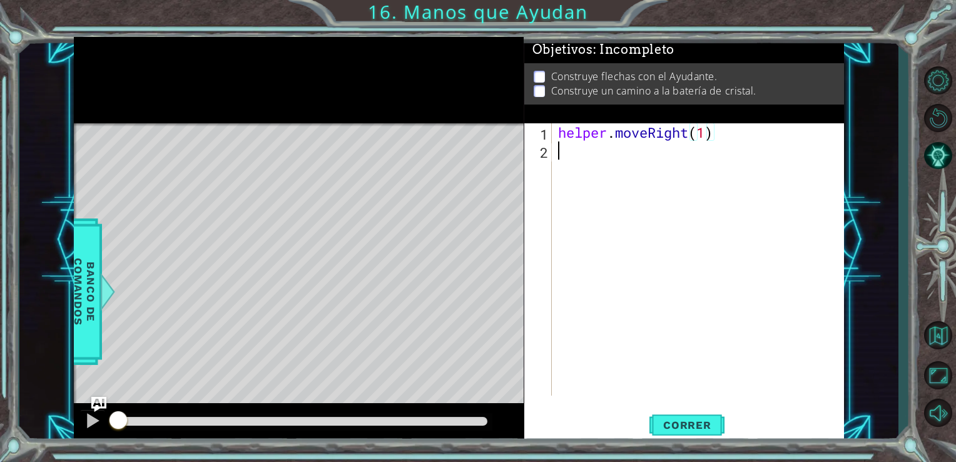
click at [555, 143] on div "helper . moveRight ( 1 )" at bounding box center [701, 277] width 292 height 308
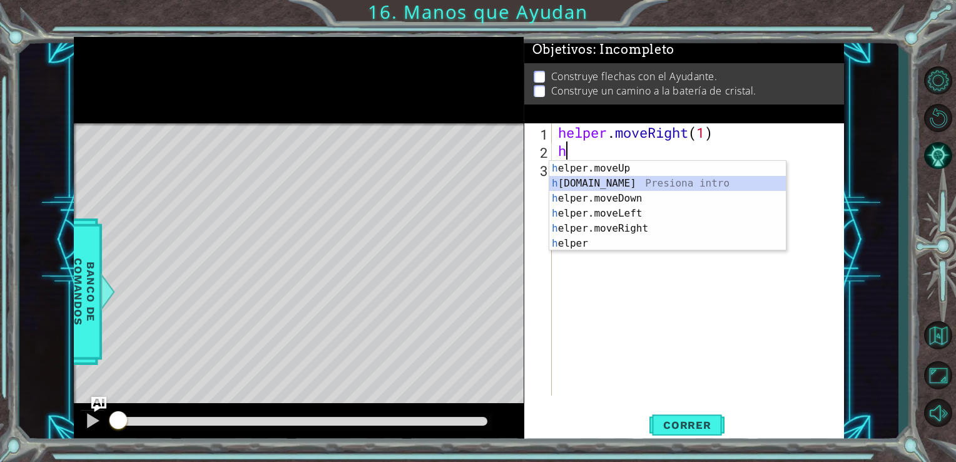
click at [608, 186] on div "h elper.moveUp Presiona intro h [DOMAIN_NAME] Presiona intro h elper.moveDown P…" at bounding box center [667, 221] width 236 height 120
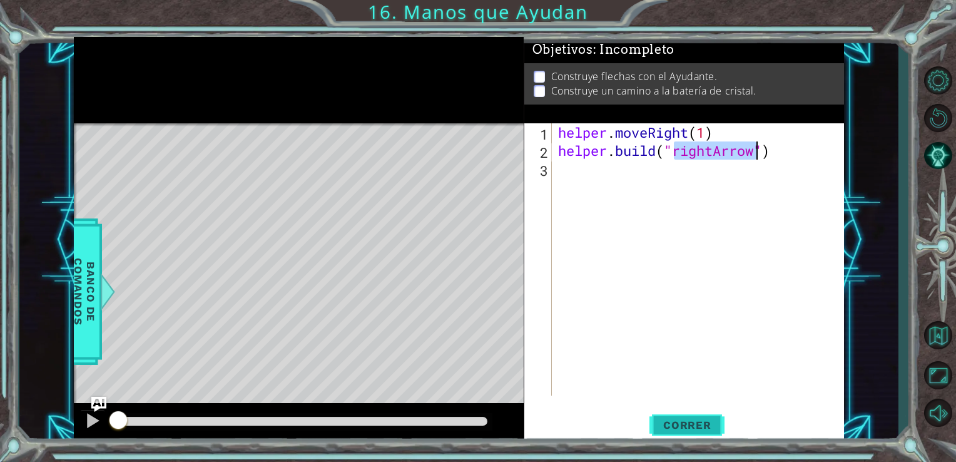
click at [678, 414] on button "Correr" at bounding box center [686, 424] width 75 height 32
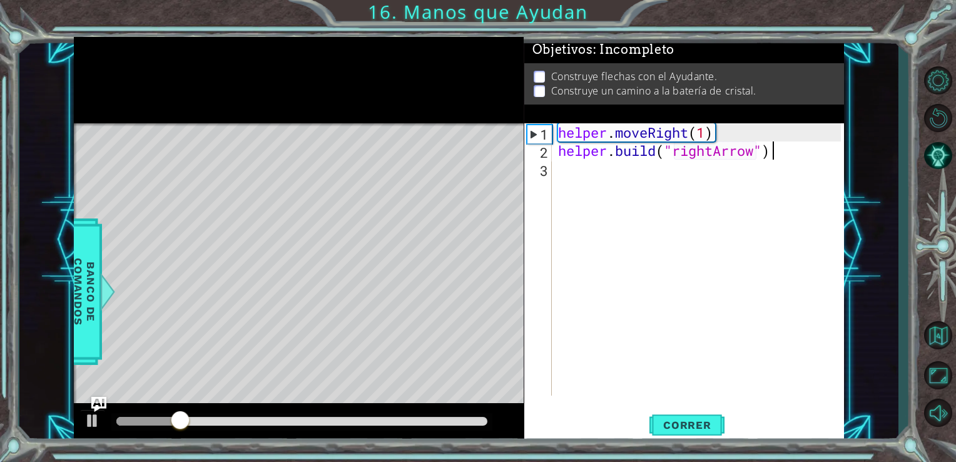
click at [778, 150] on div "helper . moveRight ( 1 ) helper . build ( "rightArrow" )" at bounding box center [701, 277] width 292 height 308
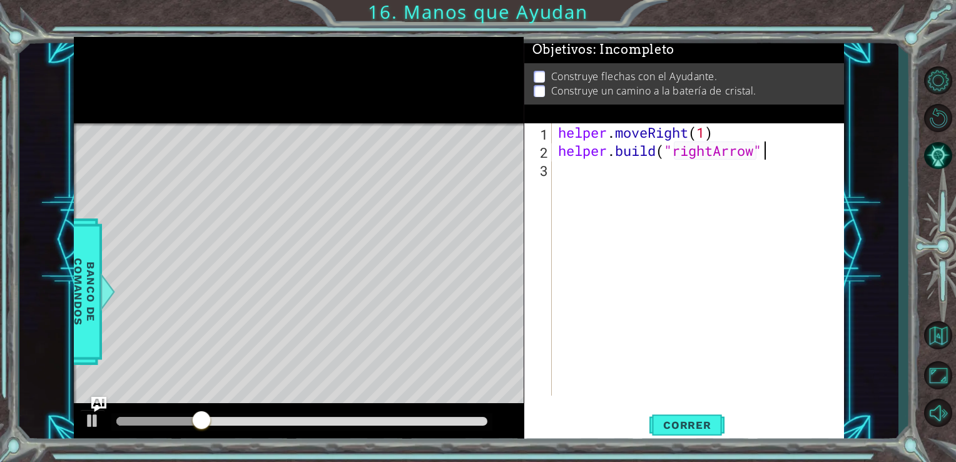
type textarea "[DOMAIN_NAME]("
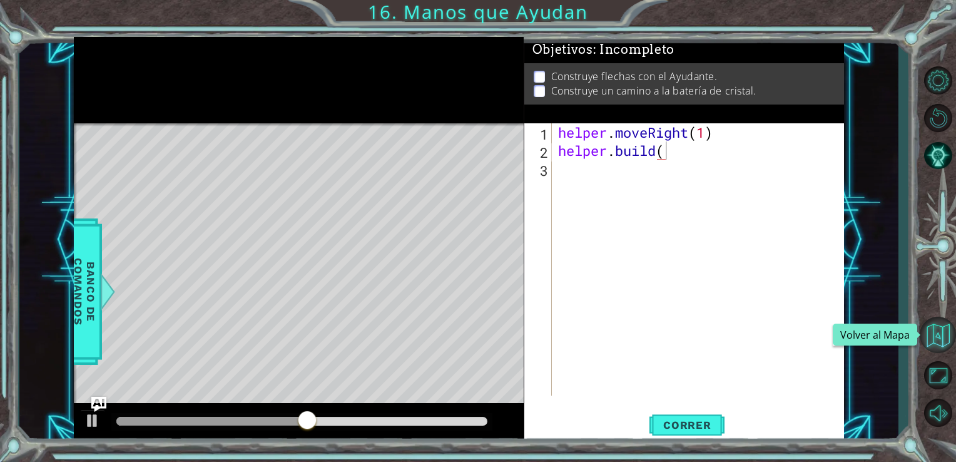
click at [935, 337] on button "Volver al Mapa" at bounding box center [938, 335] width 36 height 36
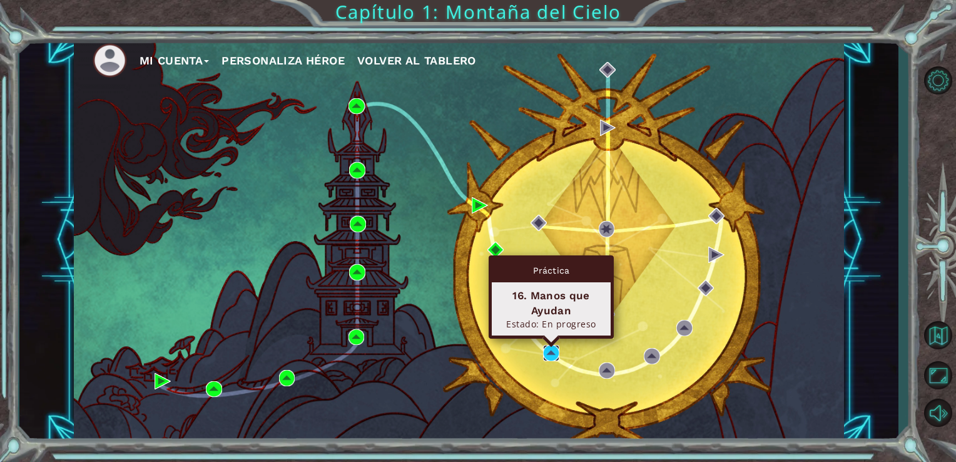
click at [550, 349] on img at bounding box center [551, 353] width 16 height 16
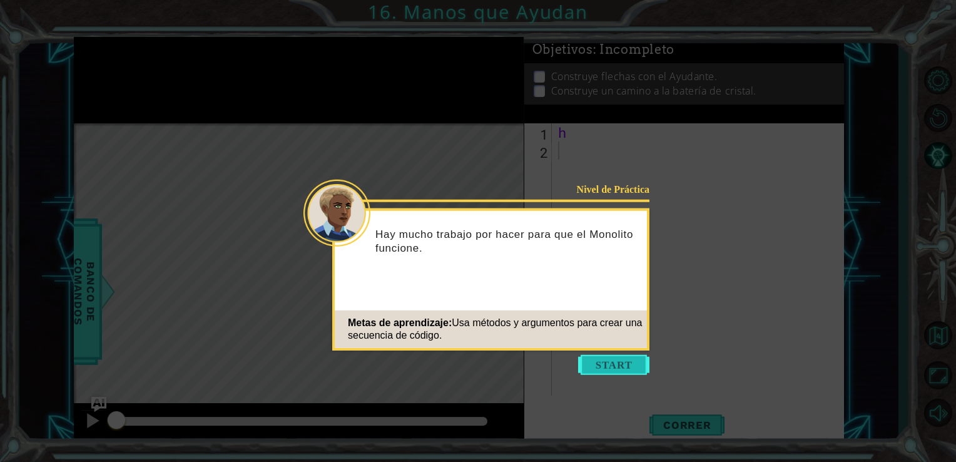
click at [622, 365] on button "Start" at bounding box center [613, 365] width 71 height 20
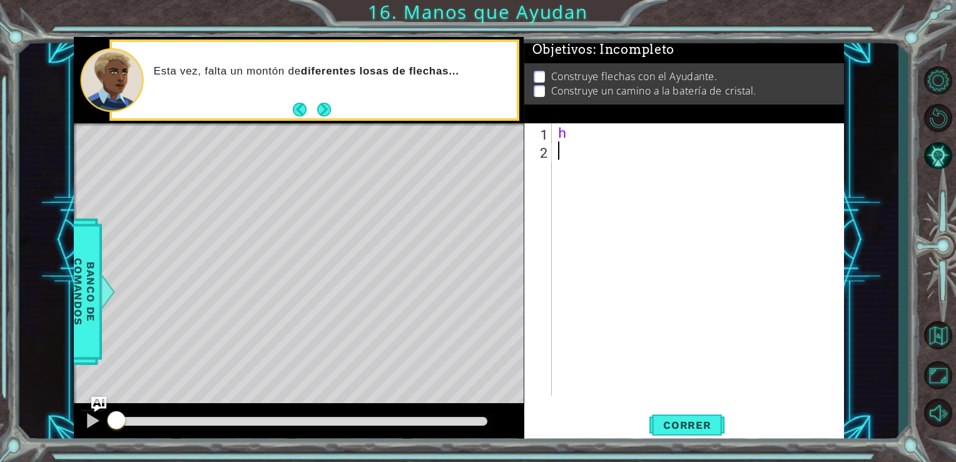
click at [606, 141] on div "h" at bounding box center [701, 277] width 292 height 308
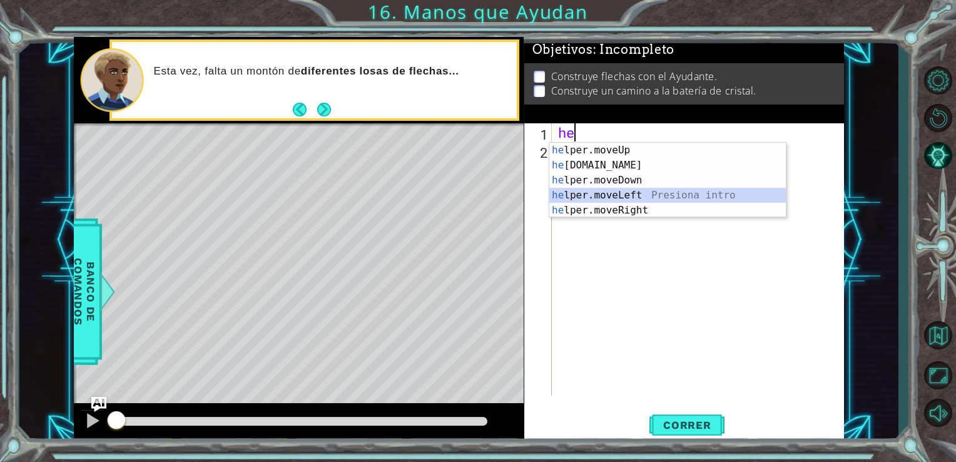
click at [570, 194] on div "he lper.moveUp Presiona intro he [DOMAIN_NAME] Presiona intro he lper.moveDown …" at bounding box center [667, 195] width 236 height 105
type textarea "helper.moveLeft(1)"
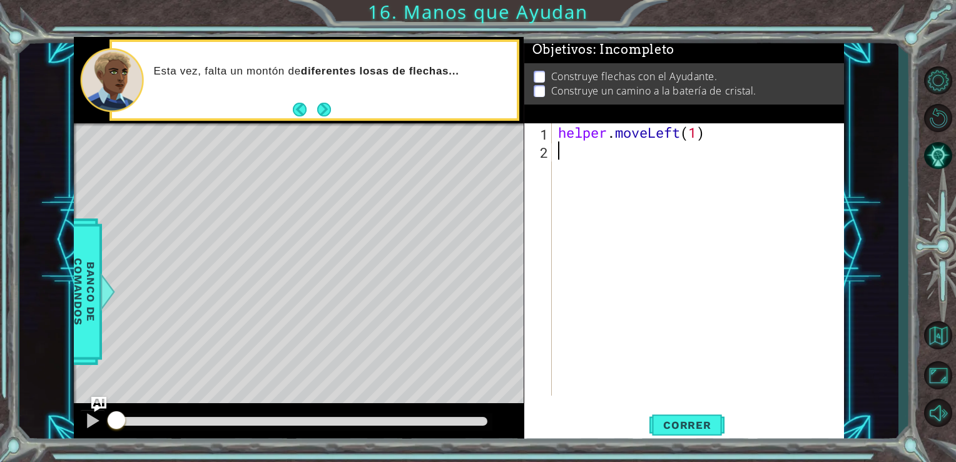
click at [567, 153] on div "helper . moveLeft ( 1 )" at bounding box center [701, 277] width 292 height 308
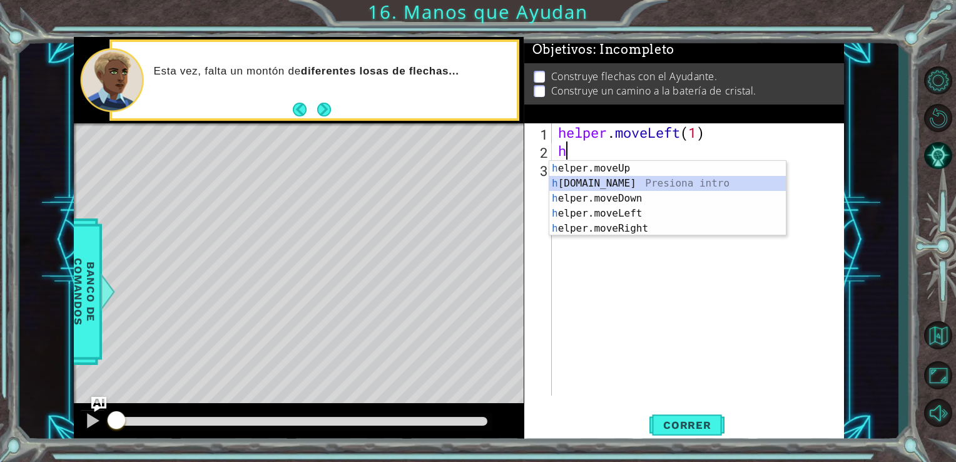
click at [611, 179] on div "h elper.moveUp Presiona intro h [DOMAIN_NAME] Presiona intro h elper.moveDown P…" at bounding box center [667, 213] width 236 height 105
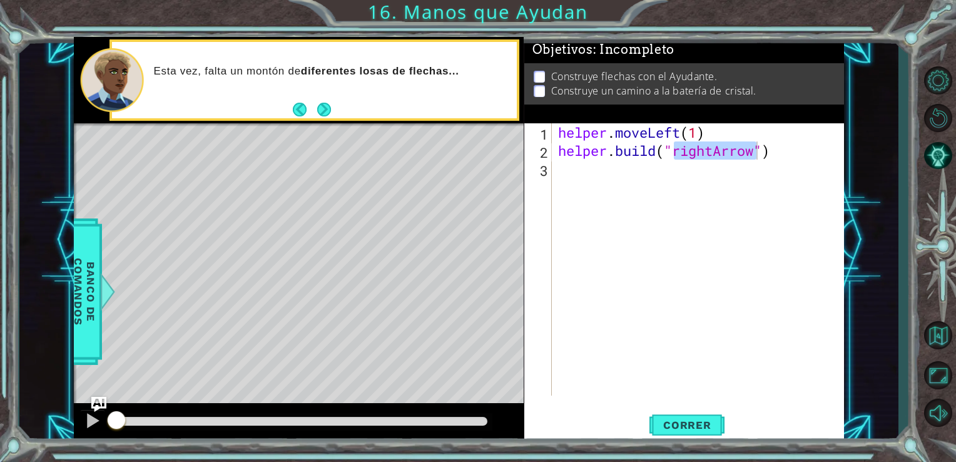
click at [703, 149] on div "helper . moveLeft ( 1 ) helper . build ( "rightArrow" )" at bounding box center [698, 259] width 286 height 272
click at [83, 281] on span "Banco de comandos" at bounding box center [84, 290] width 33 height 129
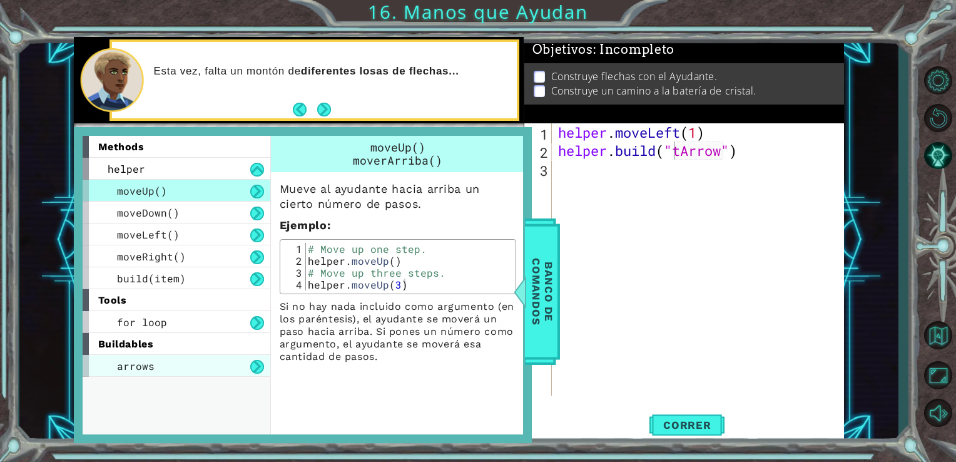
click at [197, 365] on div "arrows" at bounding box center [177, 366] width 188 height 22
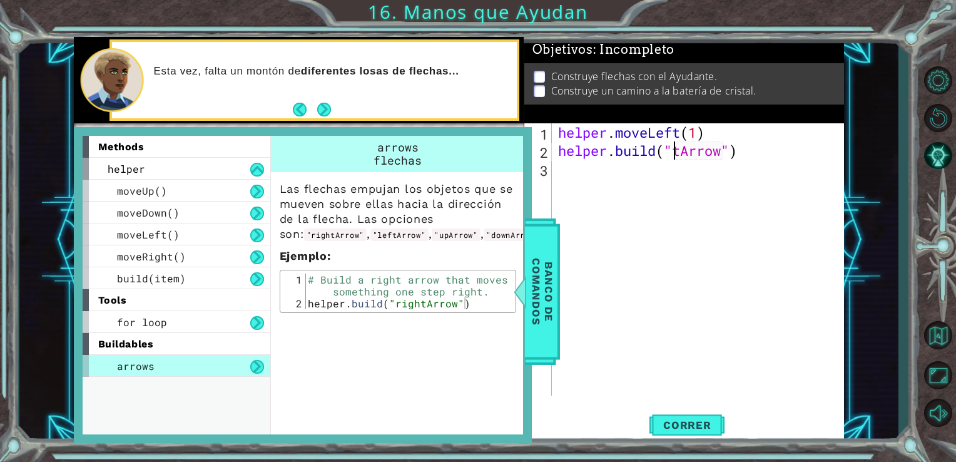
click at [673, 147] on div "helper . moveLeft ( 1 ) helper . build ( "[PERSON_NAME]" )" at bounding box center [701, 277] width 292 height 308
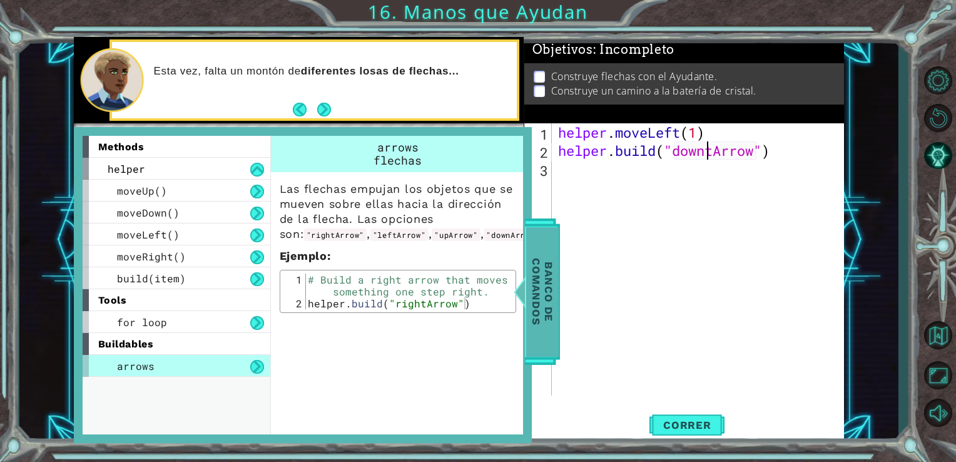
type textarea "[DOMAIN_NAME]("downtArrow")"
click at [542, 286] on span "Banco de comandos" at bounding box center [542, 290] width 33 height 129
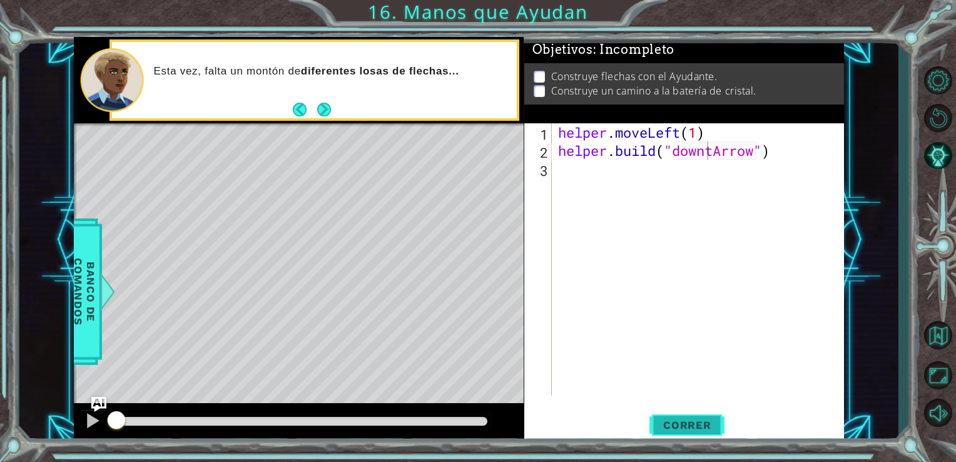
click at [684, 427] on span "Correr" at bounding box center [687, 424] width 73 height 13
click at [689, 423] on span "Correr" at bounding box center [687, 424] width 73 height 13
click at [662, 422] on span "Correr" at bounding box center [687, 424] width 73 height 13
click at [707, 424] on span "Correr" at bounding box center [687, 424] width 73 height 13
click at [583, 171] on div "helper . moveLeft ( 1 ) helper . build ( "downtArrow" )" at bounding box center [701, 277] width 292 height 308
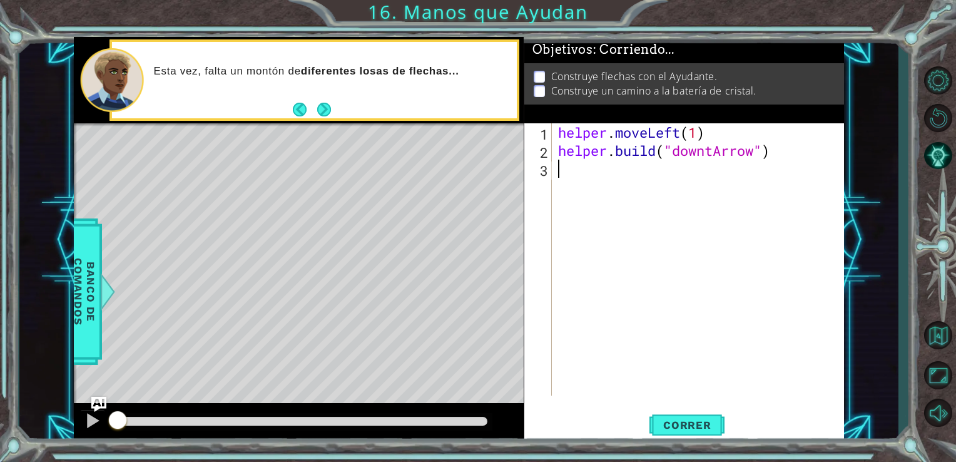
scroll to position [0, 0]
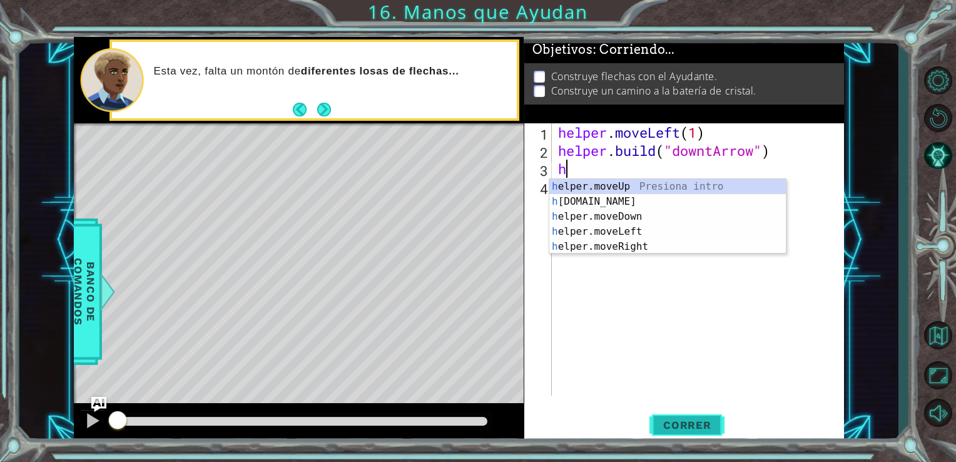
type textarea "h"
click at [683, 418] on button "Correr" at bounding box center [686, 424] width 75 height 32
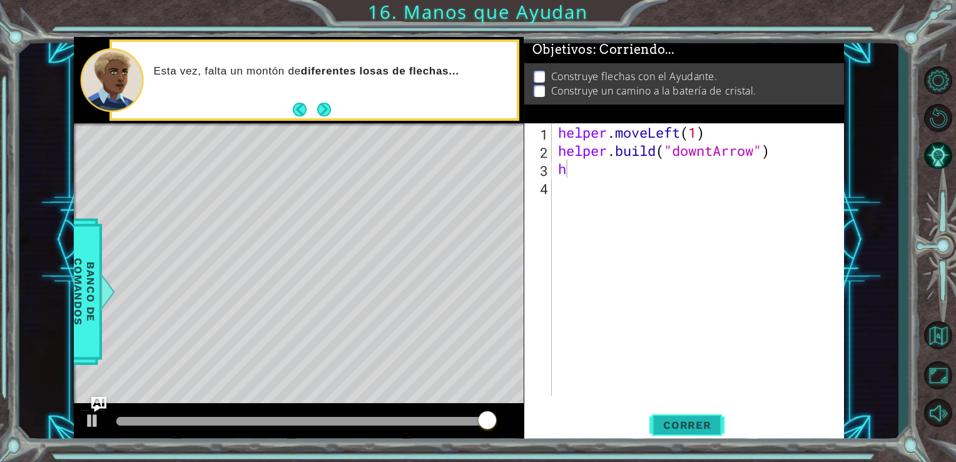
click at [683, 418] on button "Correr" at bounding box center [686, 424] width 75 height 32
click at [622, 188] on div "helper . moveLeft ( 1 ) helper . build ( "downtArrow" ) h" at bounding box center [701, 277] width 292 height 308
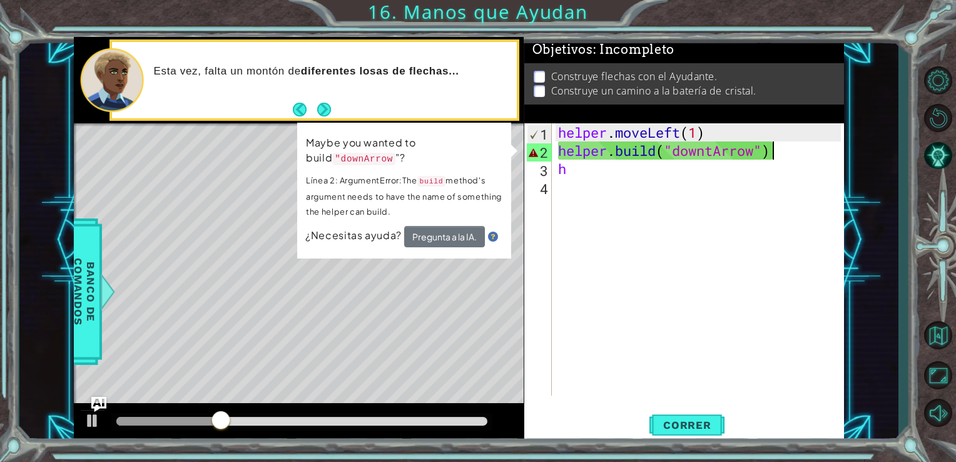
click at [781, 152] on div "helper . moveLeft ( 1 ) helper . build ( "downtArrow" ) h" at bounding box center [701, 277] width 292 height 308
click at [699, 144] on div "helper . moveLeft ( 1 ) helper . build ( "downtArrow" ) h" at bounding box center [701, 277] width 292 height 308
click at [786, 161] on div "helper . moveLeft ( 1 ) helper . build ( "downtArrow" ) h" at bounding box center [701, 277] width 292 height 308
type textarea "h"
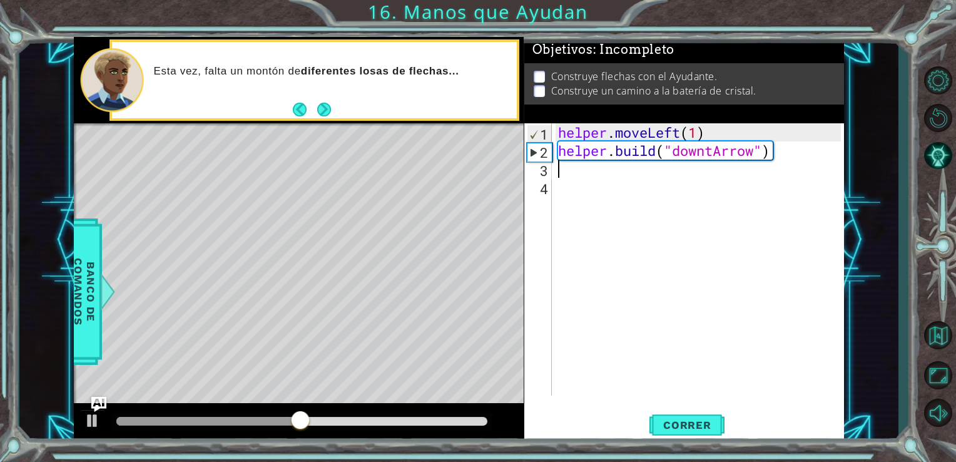
type textarea "[DOMAIN_NAME]("downtArrow")"
click at [768, 156] on div "helper . moveLeft ( 1 ) helper . build ( "downtArrow" )" at bounding box center [701, 277] width 292 height 308
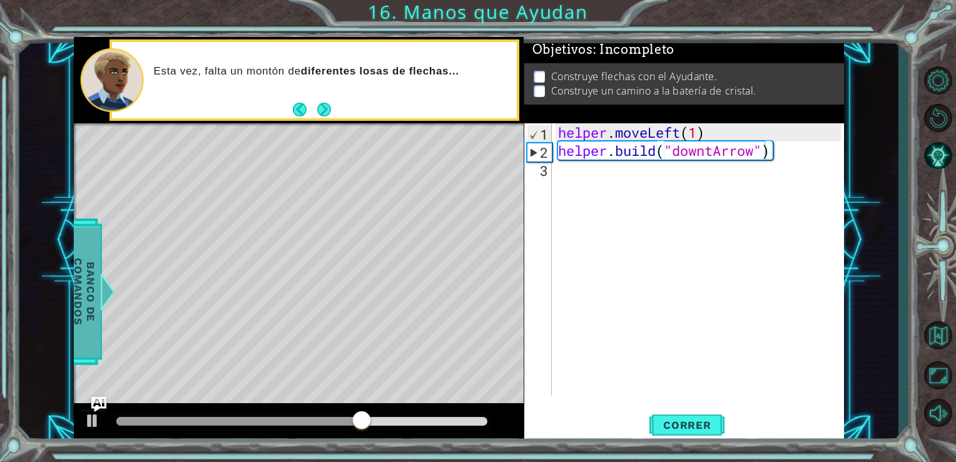
click at [89, 324] on span "Banco de comandos" at bounding box center [84, 290] width 33 height 129
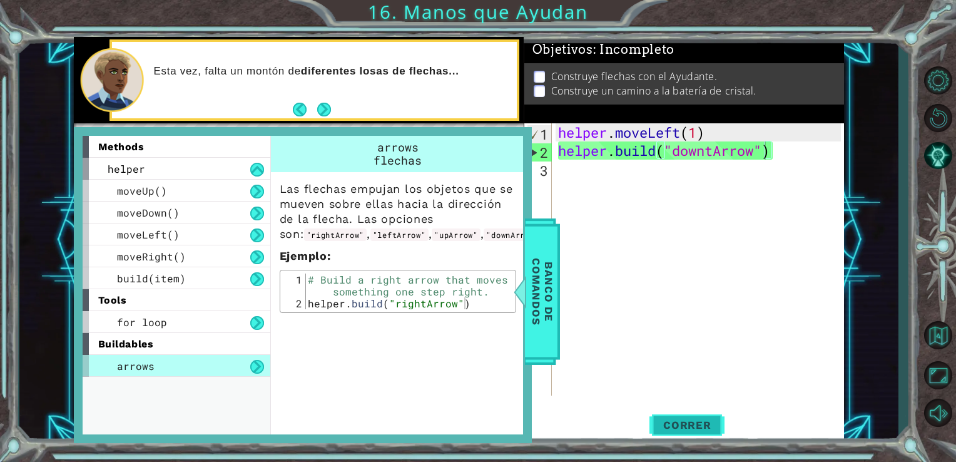
click at [686, 426] on span "Correr" at bounding box center [687, 424] width 73 height 13
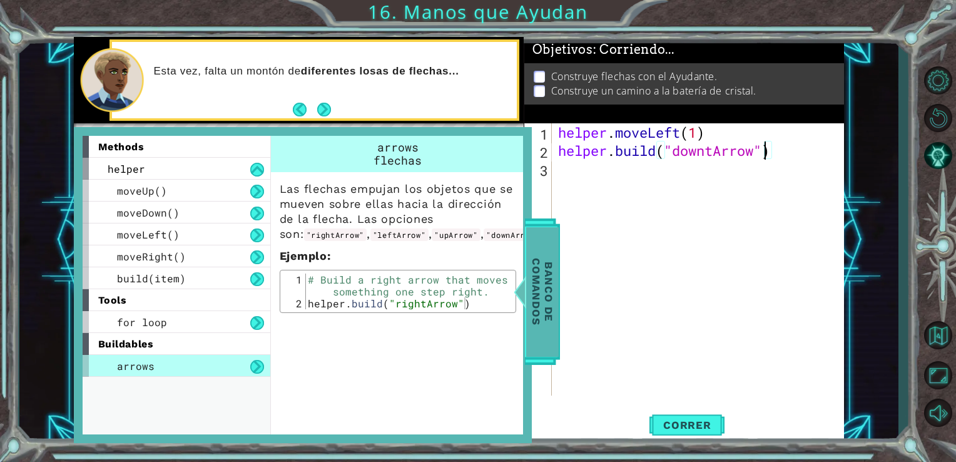
click at [551, 315] on span "Banco de comandos" at bounding box center [542, 290] width 33 height 129
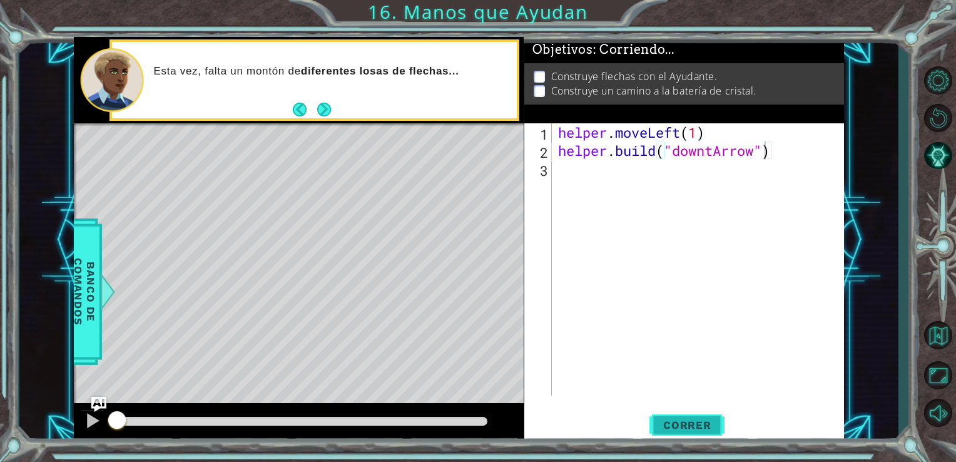
click at [669, 431] on span "Correr" at bounding box center [687, 424] width 73 height 13
drag, startPoint x: 669, startPoint y: 431, endPoint x: 702, endPoint y: 407, distance: 41.2
click at [702, 407] on div "[DOMAIN_NAME]("downtArrow") 1 2 3 helper . moveLeft ( 1 ) helper . build ( "dow…" at bounding box center [684, 283] width 320 height 320
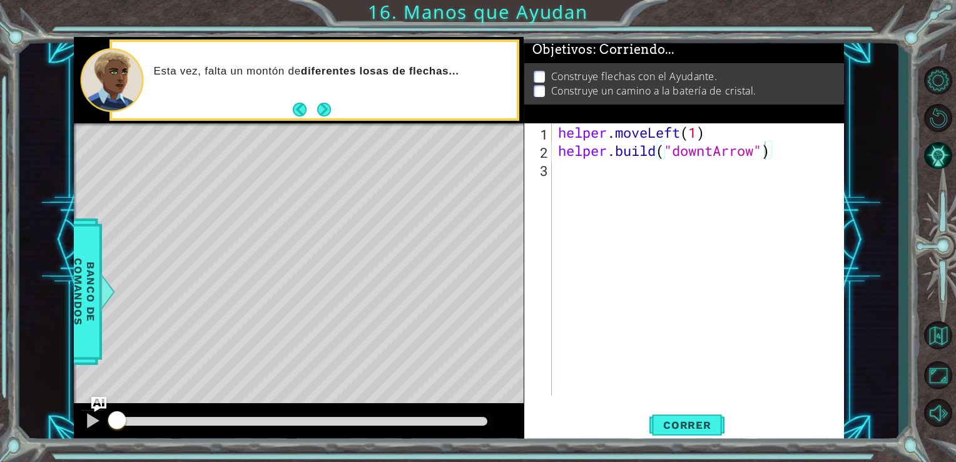
drag, startPoint x: 702, startPoint y: 408, endPoint x: 661, endPoint y: 274, distance: 139.9
click at [661, 274] on div "[DOMAIN_NAME]("downtArrow") 1 2 3 helper . moveLeft ( 1 ) helper . build ( "dow…" at bounding box center [684, 283] width 320 height 320
click at [569, 181] on div "helper . moveLeft ( 1 ) helper . build ( "downtArrow" )" at bounding box center [701, 277] width 292 height 308
type textarea "h"
